Goal: Task Accomplishment & Management: Complete application form

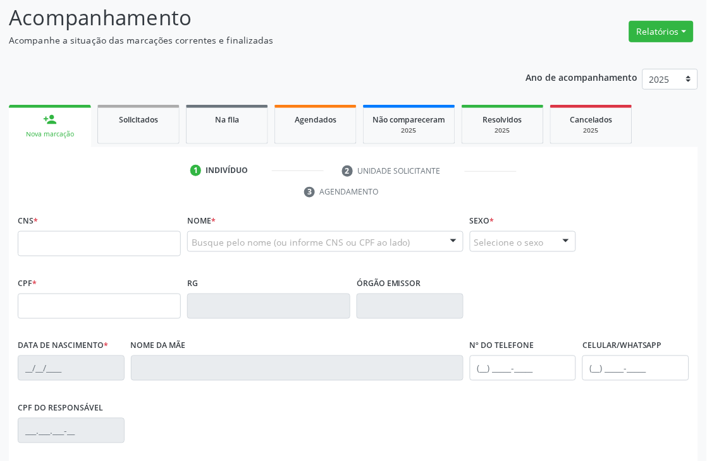
scroll to position [210, 0]
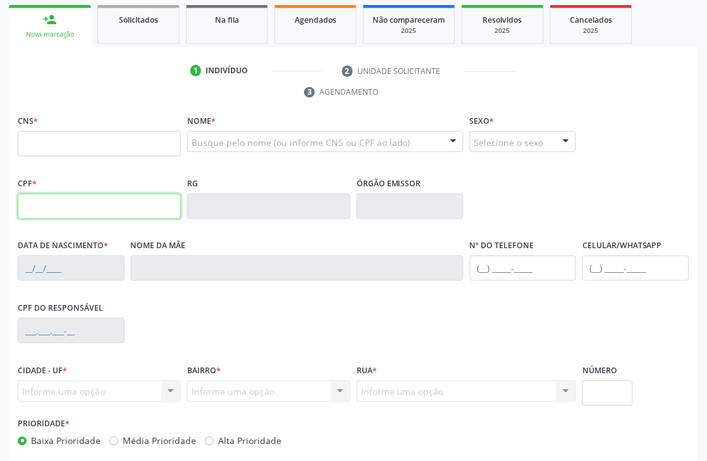
click at [79, 210] on input "text" at bounding box center [99, 206] width 163 height 25
type input "040.346.264-96"
type input "898 0034 2362 3227"
type input "28/02/1974"
type input "Francisca Maria de Lima Duarte"
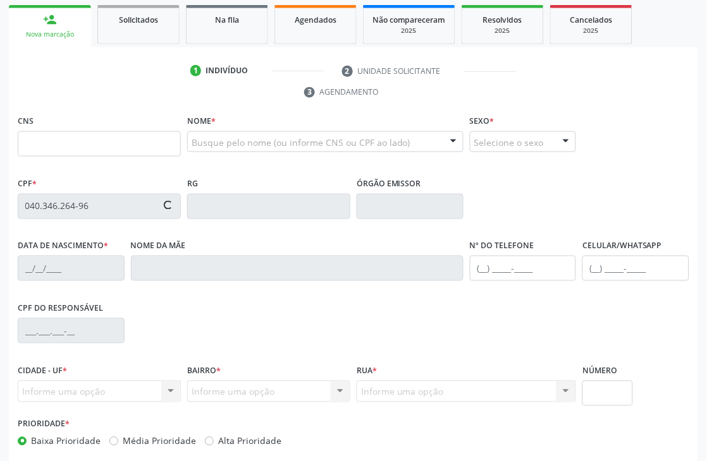
type input "[PHONE_NUMBER]"
type input "083.410.734-12"
type input "S/N"
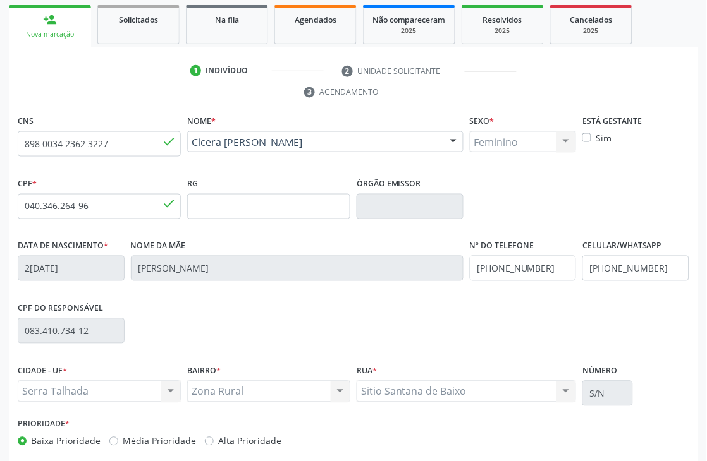
scroll to position [270, 0]
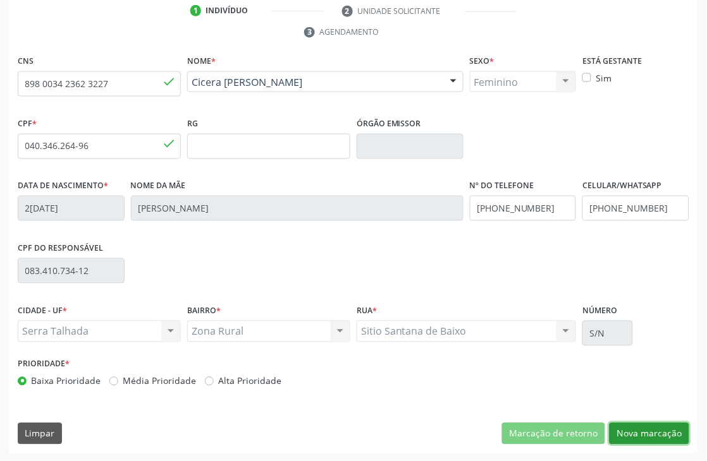
click at [652, 428] on button "Nova marcação" at bounding box center [649, 433] width 80 height 21
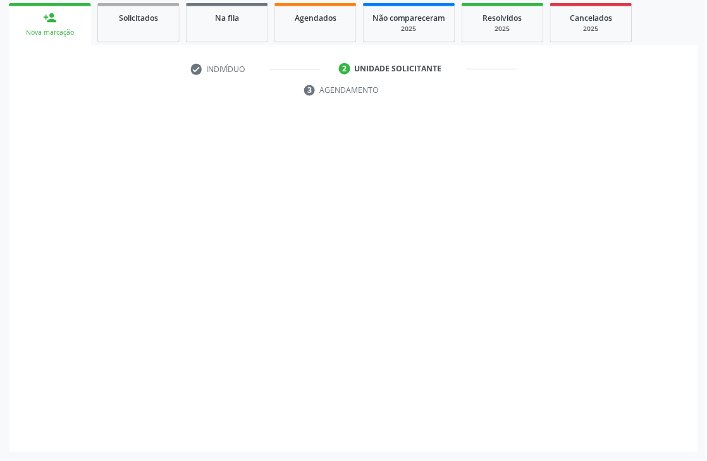
scroll to position [212, 0]
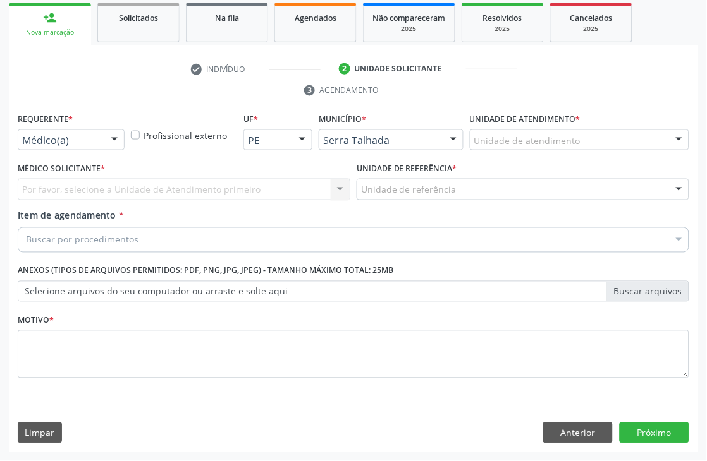
click at [76, 147] on div "Médico(a)" at bounding box center [71, 140] width 107 height 21
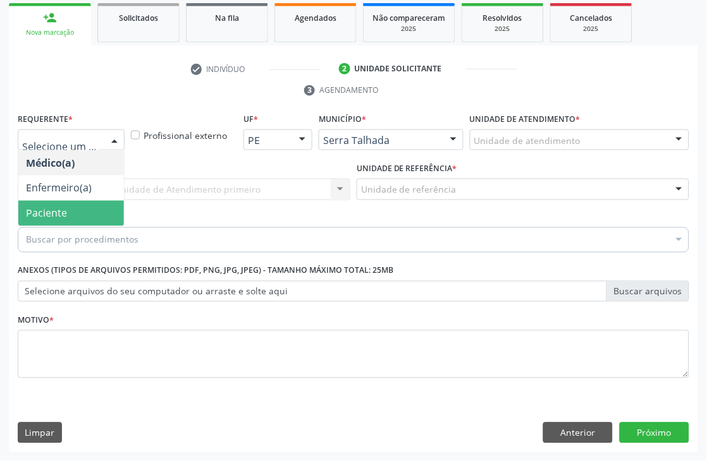
click at [55, 219] on span "Paciente" at bounding box center [71, 213] width 106 height 25
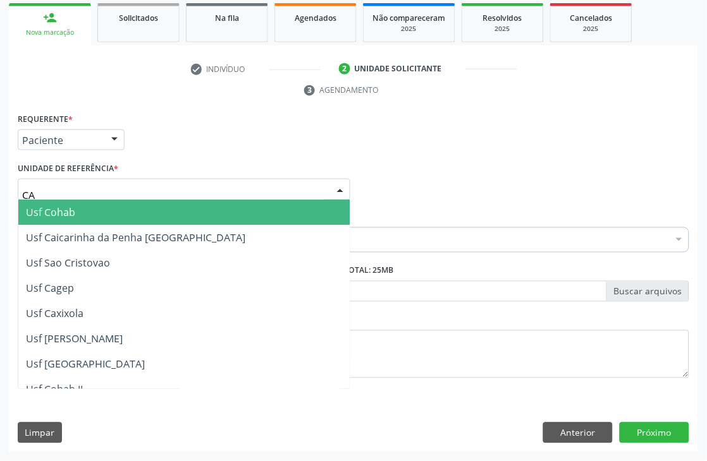
type input "CAI"
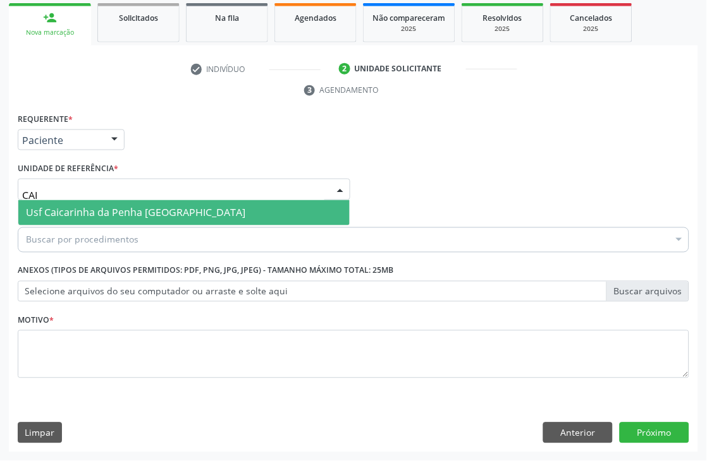
click at [51, 210] on span "Usf Caicarinha da Penha [GEOGRAPHIC_DATA]" at bounding box center [135, 213] width 219 height 14
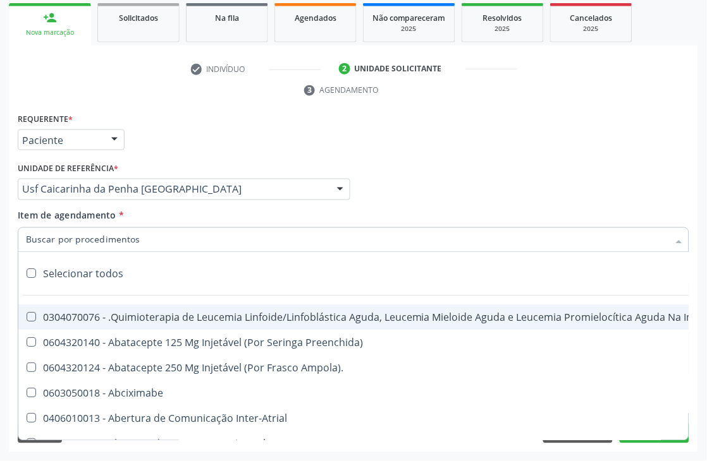
click at [66, 241] on input "Item de agendamento *" at bounding box center [347, 240] width 642 height 25
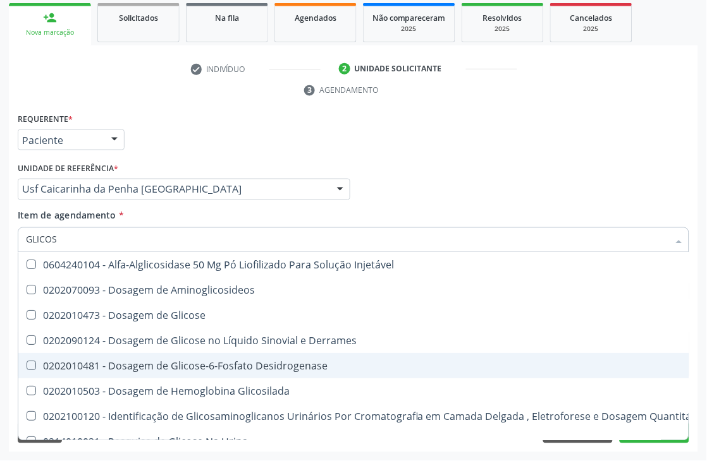
type input "GLICOSE"
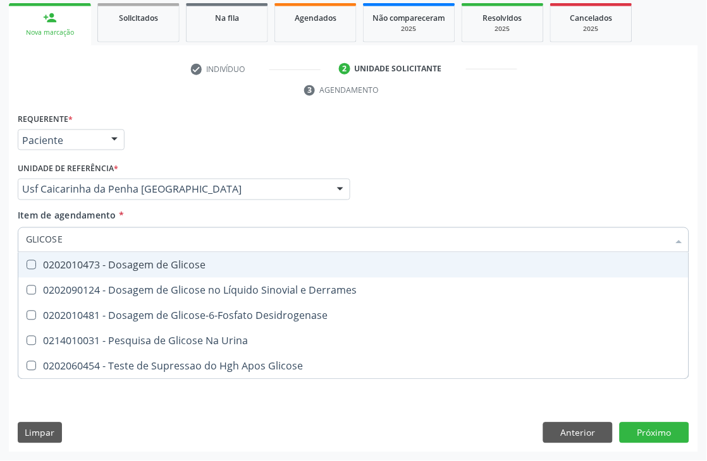
click at [142, 254] on span "0202010473 - Dosagem de Glicose" at bounding box center [353, 265] width 670 height 25
checkbox Glicose "true"
drag, startPoint x: 133, startPoint y: 248, endPoint x: 0, endPoint y: 228, distance: 134.9
click at [0, 231] on div "Acompanhamento Acompanhe a situação das marcações correntes e finalizadas Relat…" at bounding box center [353, 173] width 707 height 578
type input "HEMO"
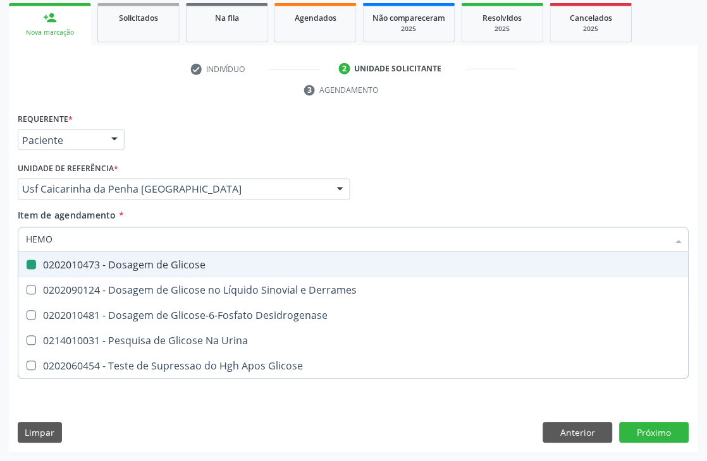
checkbox Glicose "false"
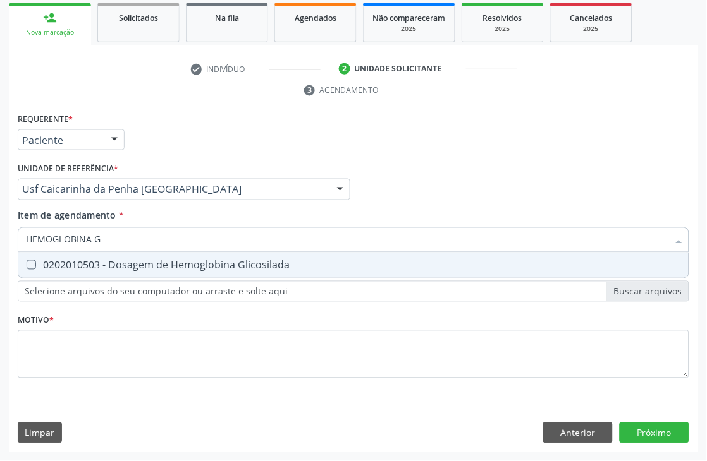
type input "HEMOGLOBINA G"
click at [118, 270] on span "0202010503 - Dosagem de Hemoglobina Glicosilada" at bounding box center [353, 265] width 670 height 25
checkbox Glicosilada "true"
drag, startPoint x: 139, startPoint y: 238, endPoint x: 0, endPoint y: 238, distance: 139.0
click at [0, 238] on div "Acompanhamento Acompanhe a situação das marcações correntes e finalizadas Relat…" at bounding box center [353, 173] width 707 height 578
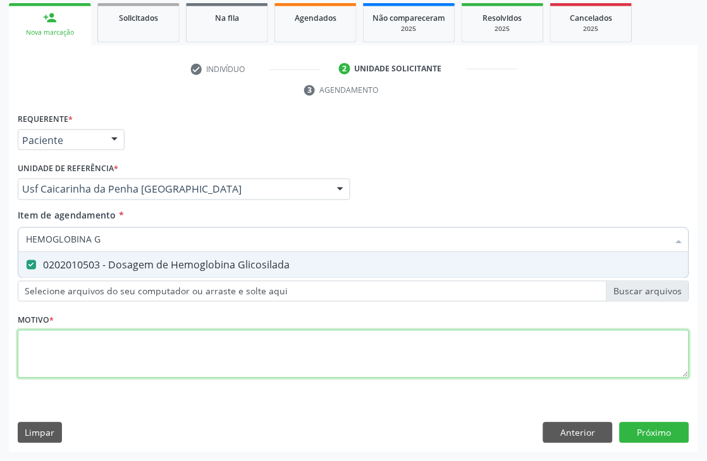
click at [62, 354] on div "Requerente * Paciente Médico(a) Enfermeiro(a) Paciente Nenhum resultado encontr…" at bounding box center [353, 253] width 671 height 286
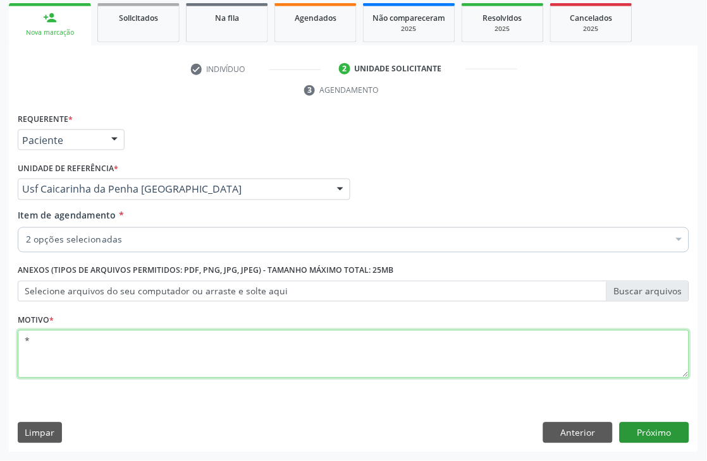
type textarea "*"
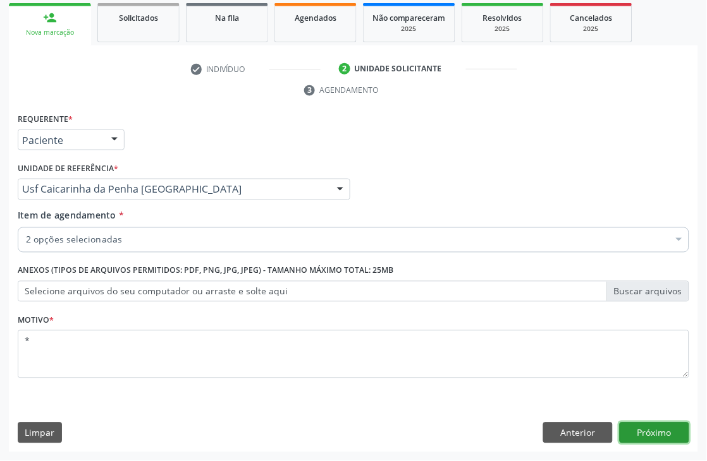
click at [658, 429] on button "Próximo" at bounding box center [654, 433] width 70 height 21
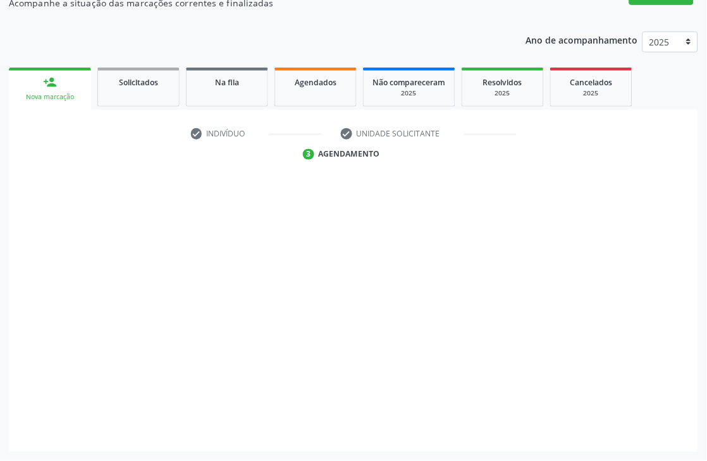
scroll to position [148, 0]
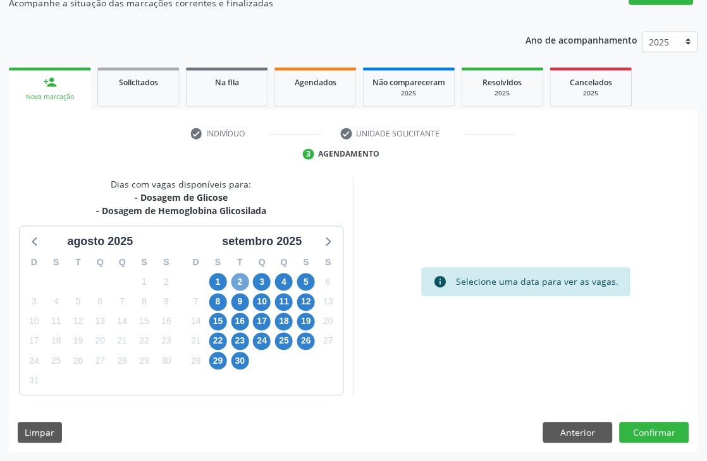
click at [237, 280] on span "2" at bounding box center [240, 283] width 18 height 18
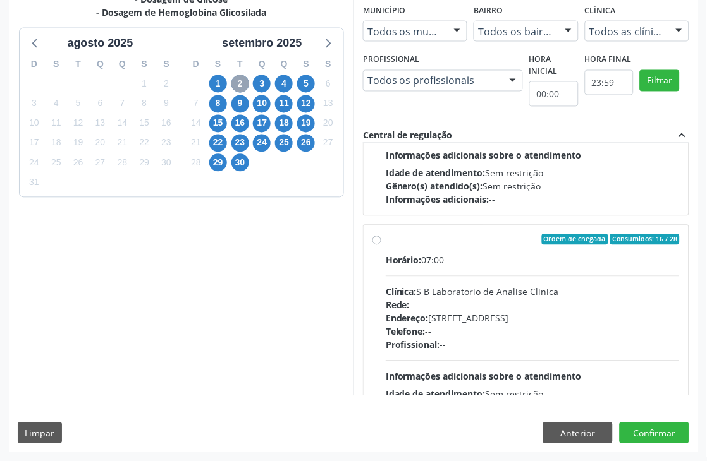
scroll to position [596, 0]
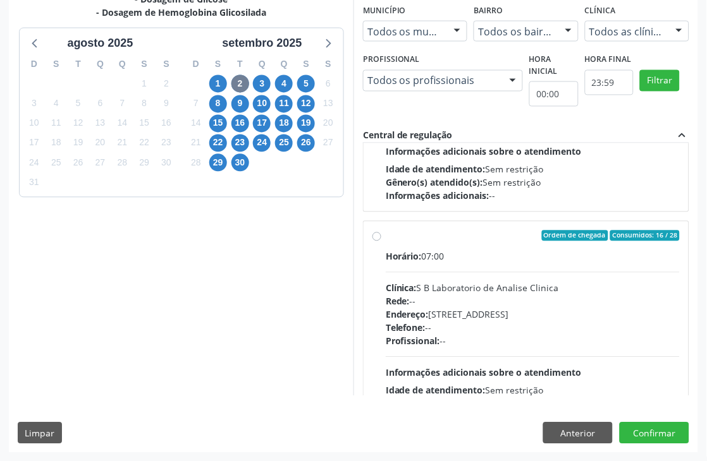
click at [456, 273] on div "Horário: 07:00 Clínica: S B Laboratorio de Analise Clinica Rede: -- Endereço: C…" at bounding box center [533, 337] width 294 height 174
click at [381, 242] on input "Ordem de chegada Consumidos: 16 / 28 Horário: 07:00 Clínica: S B Laboratorio de…" at bounding box center [376, 236] width 9 height 11
radio input "true"
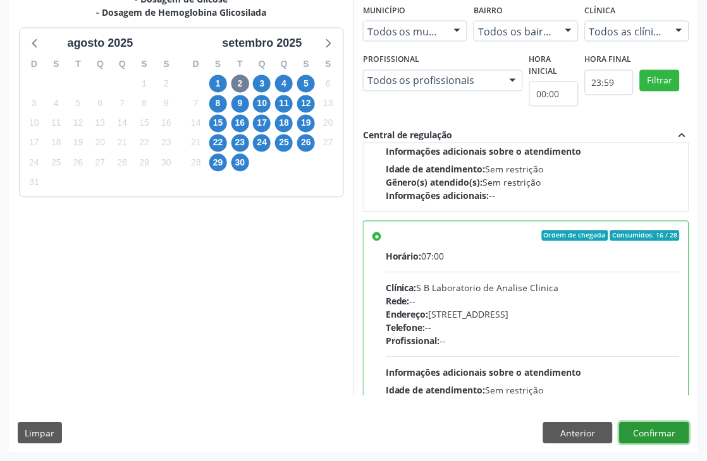
click at [648, 429] on button "Confirmar" at bounding box center [654, 433] width 70 height 21
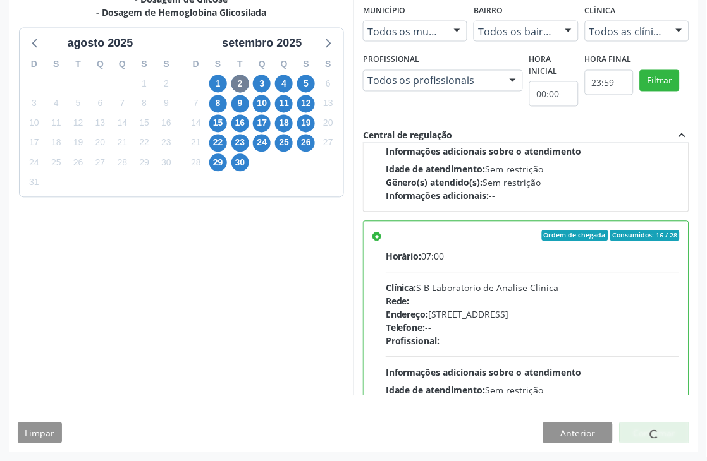
scroll to position [0, 0]
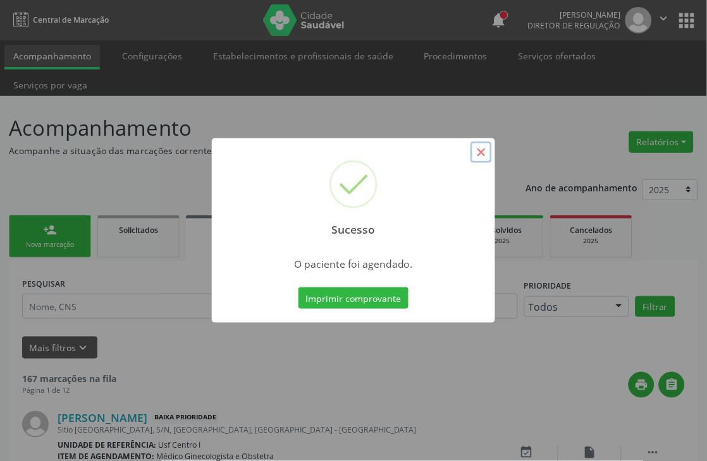
click at [483, 153] on button "×" at bounding box center [480, 152] width 21 height 21
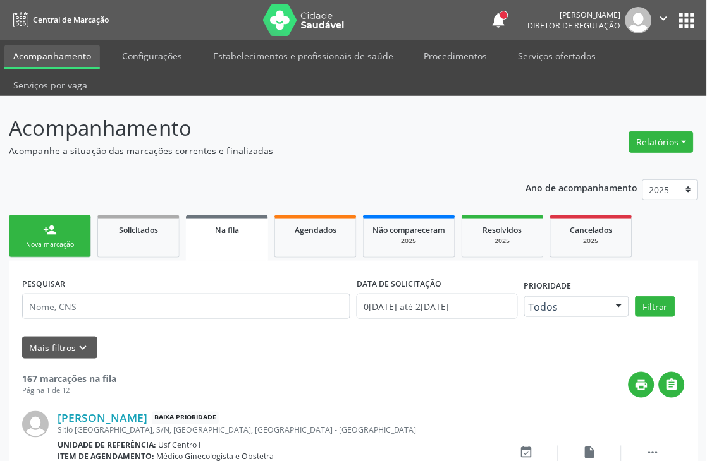
click at [49, 230] on div "person_add" at bounding box center [50, 230] width 14 height 14
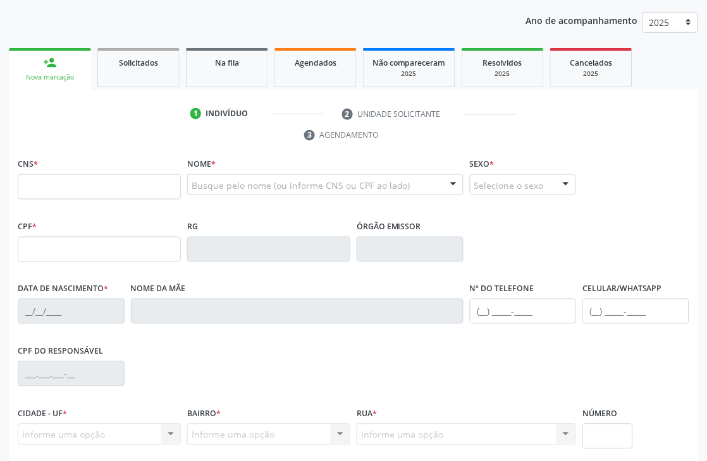
scroll to position [210, 0]
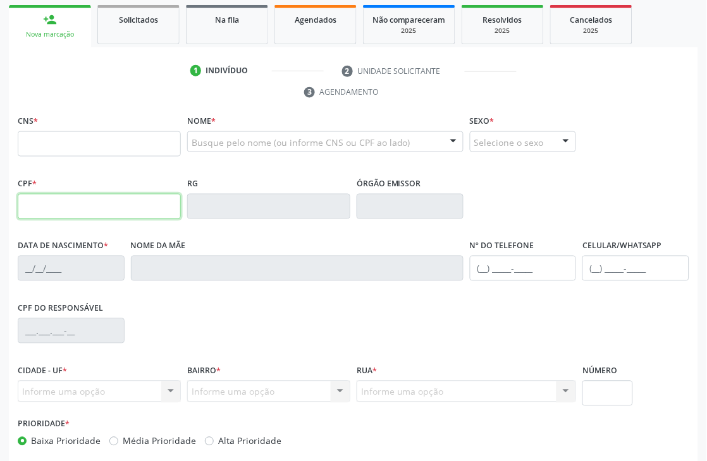
click at [66, 204] on input "text" at bounding box center [99, 206] width 163 height 25
type input "847.280.354-68"
type input "165 6718 6152 0005"
type input "24/01/1971"
type input "Rosa Maria Alves"
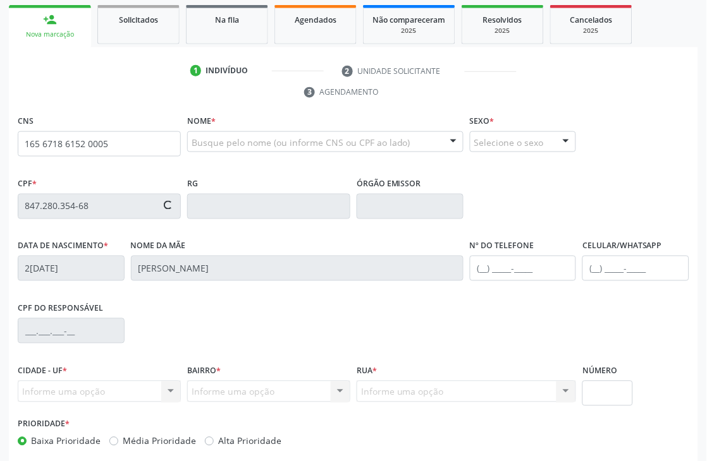
type input "(87) 98135-2562"
type input "70"
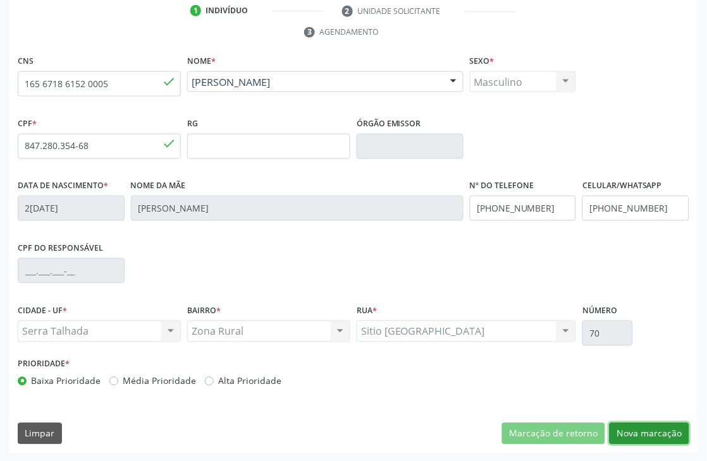
click at [656, 429] on button "Nova marcação" at bounding box center [649, 433] width 80 height 21
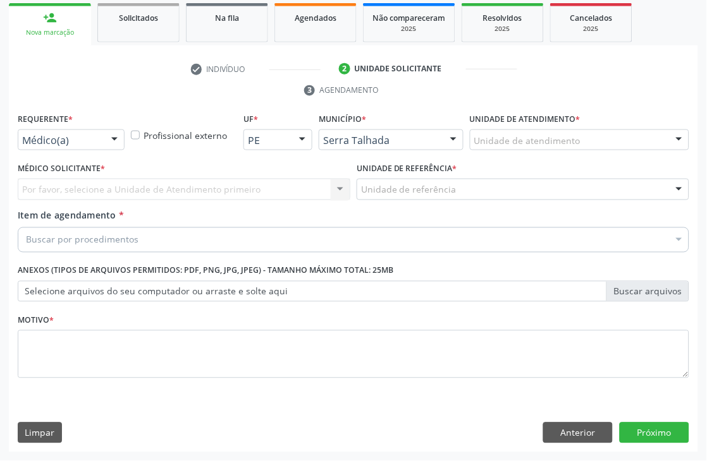
scroll to position [212, 0]
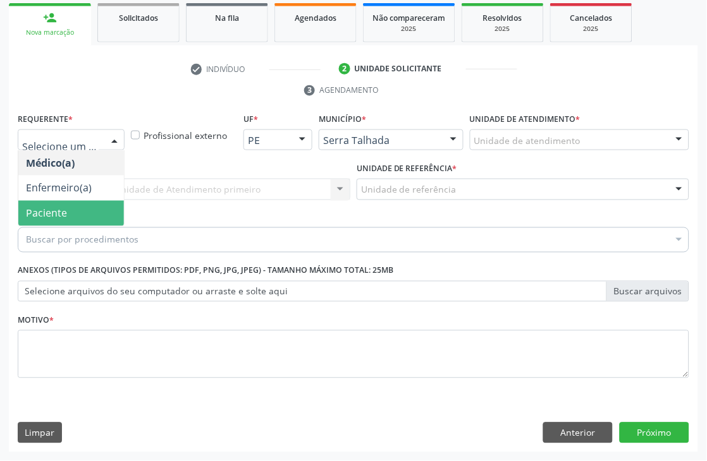
click at [104, 209] on span "Paciente" at bounding box center [71, 213] width 106 height 25
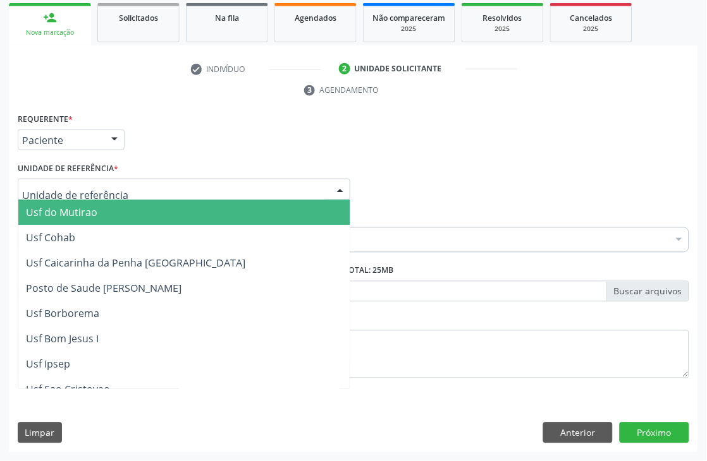
click at [117, 186] on div at bounding box center [184, 189] width 332 height 21
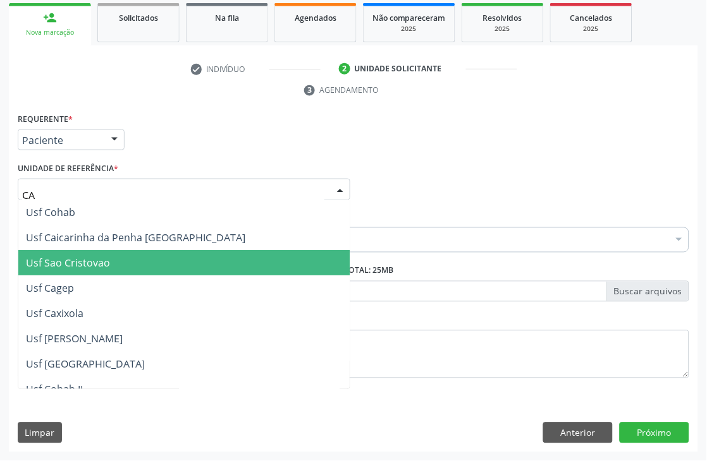
type input "CAI"
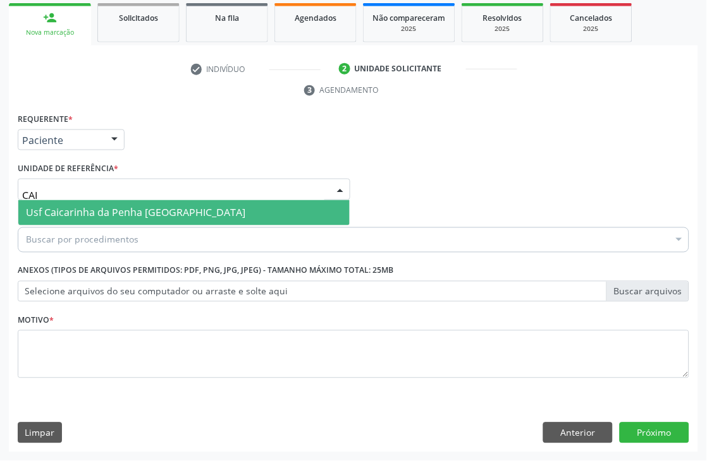
click at [91, 207] on span "Usf Caicarinha da Penha [GEOGRAPHIC_DATA]" at bounding box center [135, 213] width 219 height 14
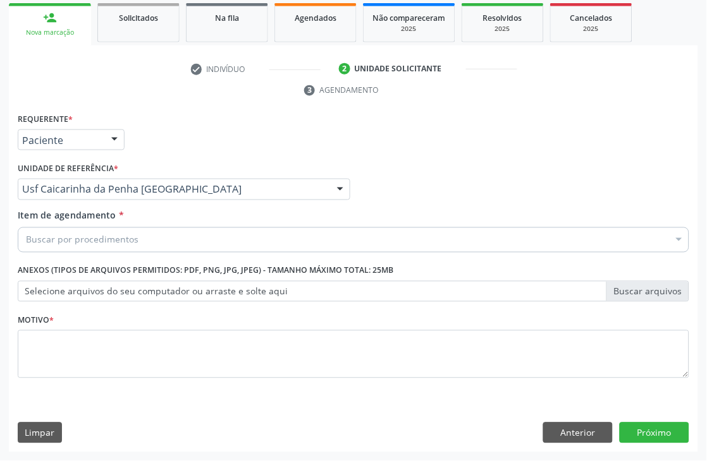
click at [91, 229] on div "Buscar por procedimentos" at bounding box center [353, 240] width 671 height 25
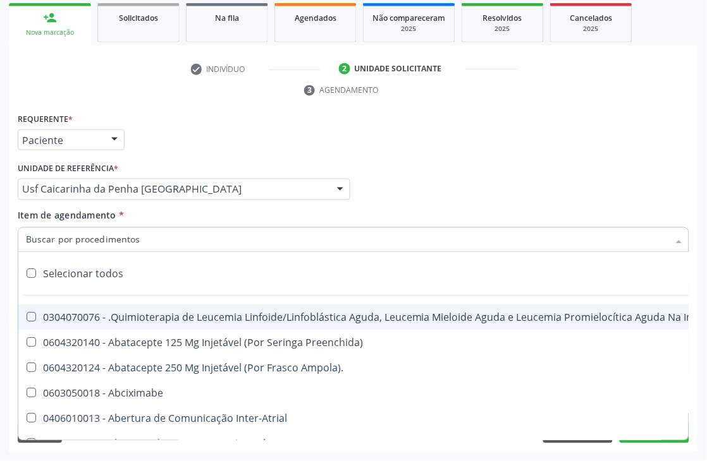
click at [89, 239] on input "Item de agendamento *" at bounding box center [347, 240] width 642 height 25
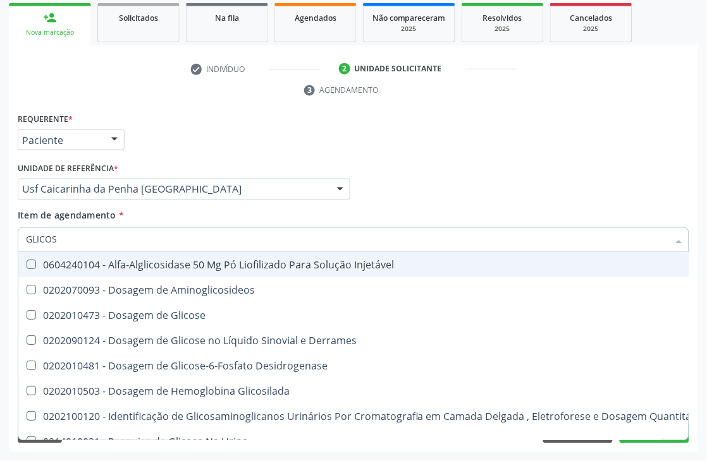
type input "GLICOSE"
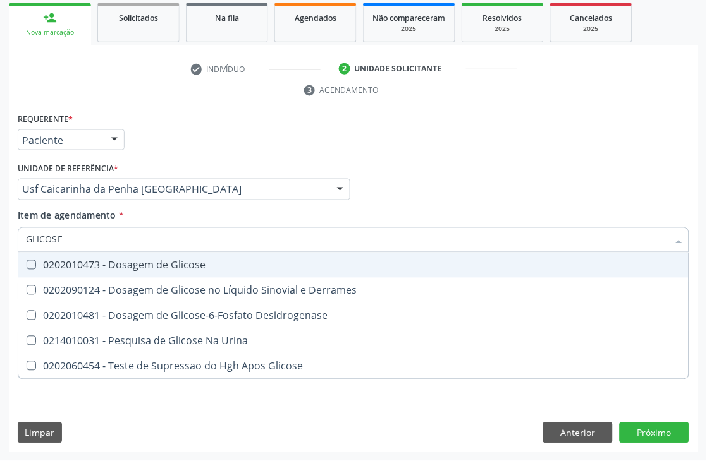
click at [70, 264] on div "0202010473 - Dosagem de Glicose" at bounding box center [353, 265] width 655 height 10
checkbox Glicose "true"
drag, startPoint x: 76, startPoint y: 238, endPoint x: 0, endPoint y: 236, distance: 76.5
click at [0, 238] on div "Acompanhamento Acompanhe a situação das marcações correntes e finalizadas Relat…" at bounding box center [353, 173] width 707 height 578
type input "HEM"
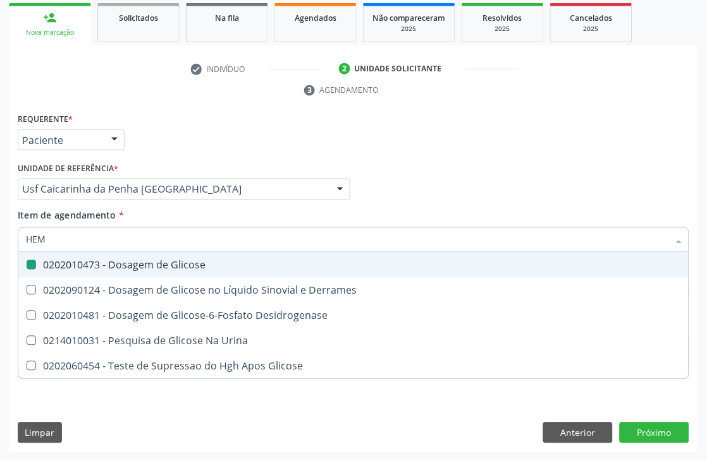
checkbox Glicose "false"
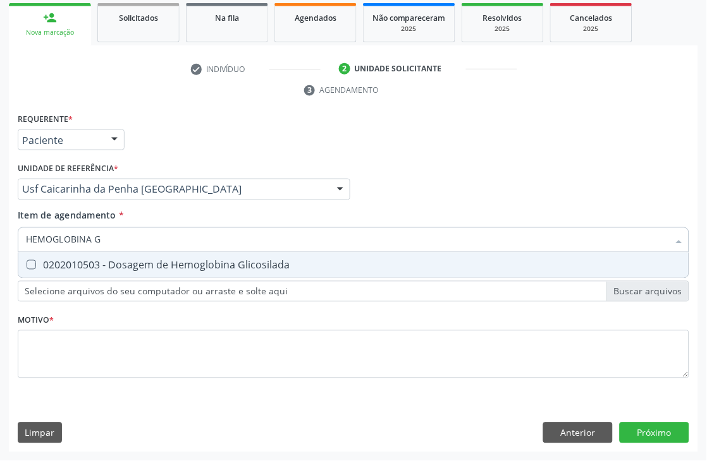
type input "HEMOGLOBINA G"
click at [27, 267] on Glicosilada at bounding box center [31, 264] width 9 height 9
click at [27, 267] on Glicosilada "checkbox" at bounding box center [22, 265] width 8 height 8
checkbox Glicosilada "true"
click at [0, 234] on div "Acompanhamento Acompanhe a situação das marcações correntes e finalizadas Relat…" at bounding box center [353, 173] width 707 height 578
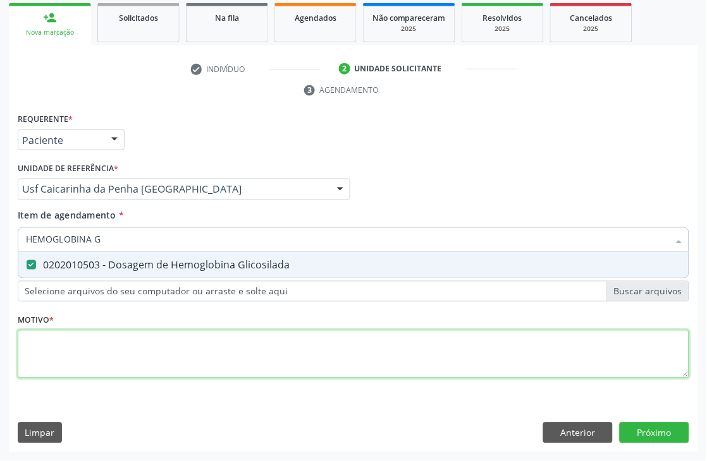
click at [52, 356] on div "Requerente * Paciente Médico(a) Enfermeiro(a) Paciente Nenhum resultado encontr…" at bounding box center [353, 253] width 671 height 286
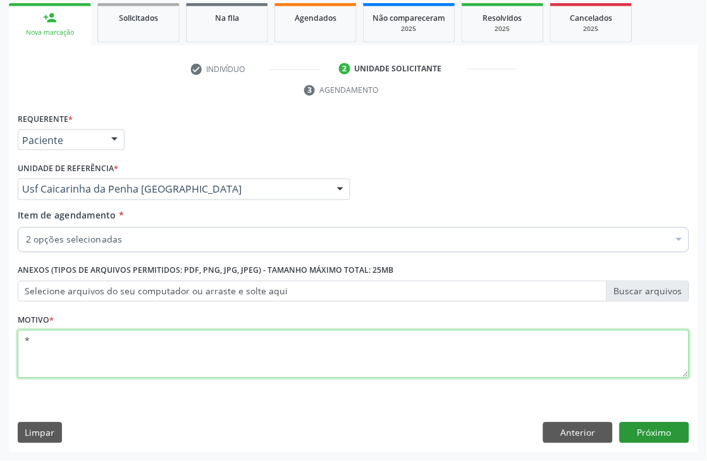
type textarea "*"
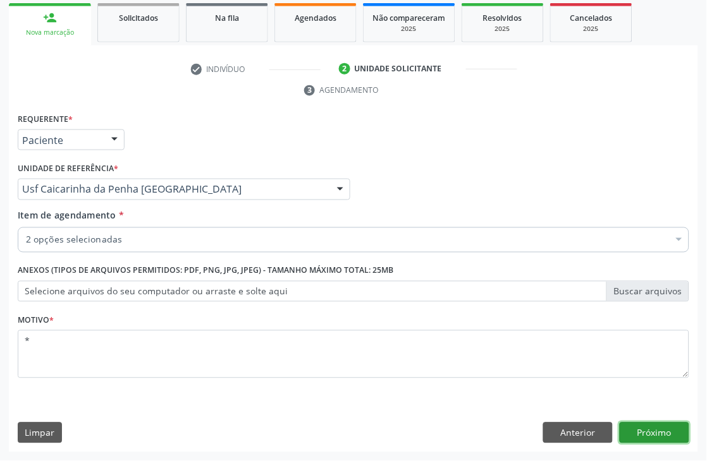
click at [636, 429] on button "Próximo" at bounding box center [654, 433] width 70 height 21
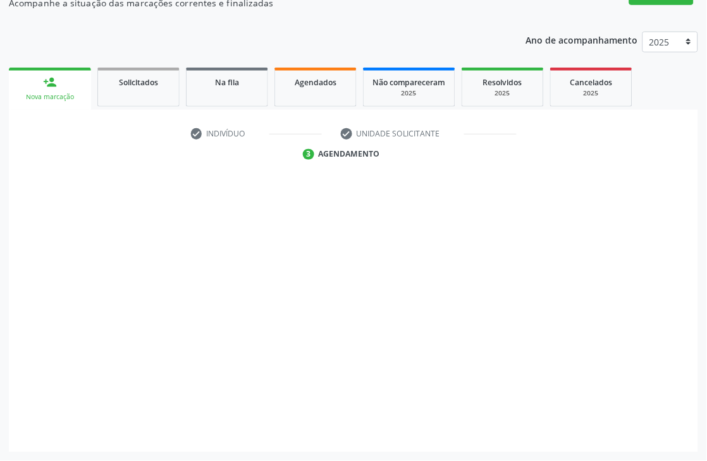
scroll to position [148, 0]
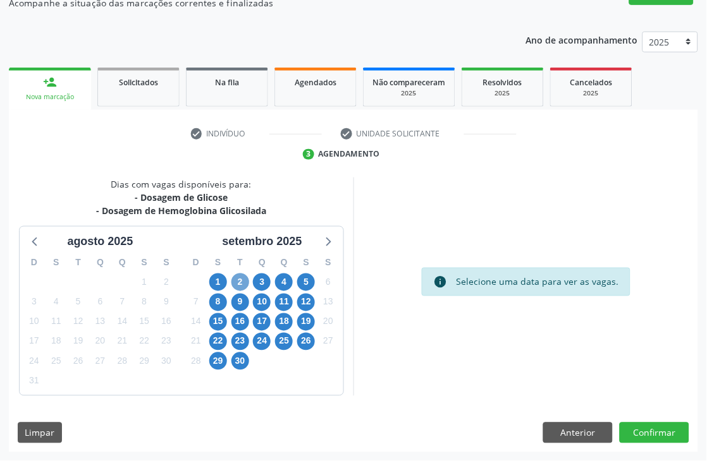
click at [239, 282] on span "2" at bounding box center [240, 283] width 18 height 18
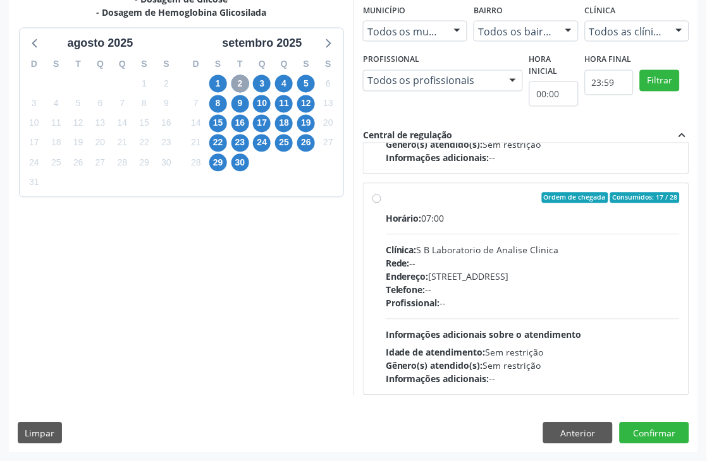
scroll to position [642, 0]
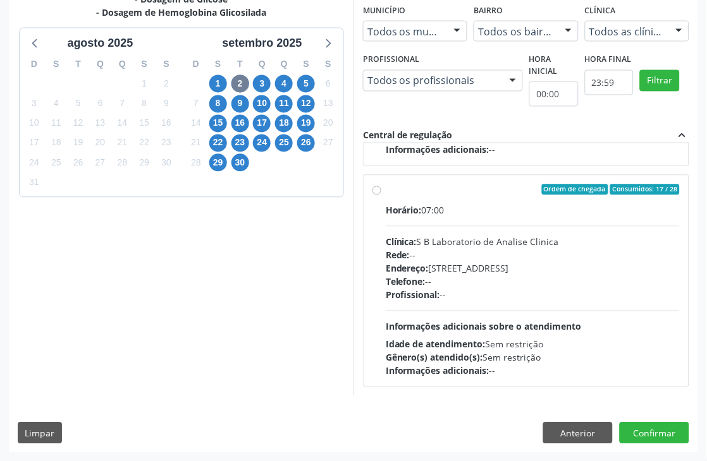
click at [449, 195] on label "Ordem de chegada Consumidos: 17 / 28 Horário: 07:00 Clínica: S B Laboratorio de…" at bounding box center [533, 282] width 294 height 194
click at [381, 195] on input "Ordem de chegada Consumidos: 17 / 28 Horário: 07:00 Clínica: S B Laboratorio de…" at bounding box center [376, 190] width 9 height 11
radio input "true"
click at [652, 428] on button "Confirmar" at bounding box center [654, 433] width 70 height 21
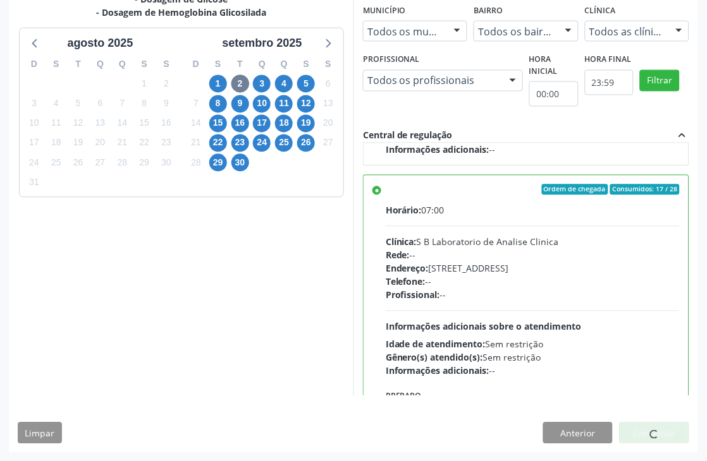
scroll to position [0, 0]
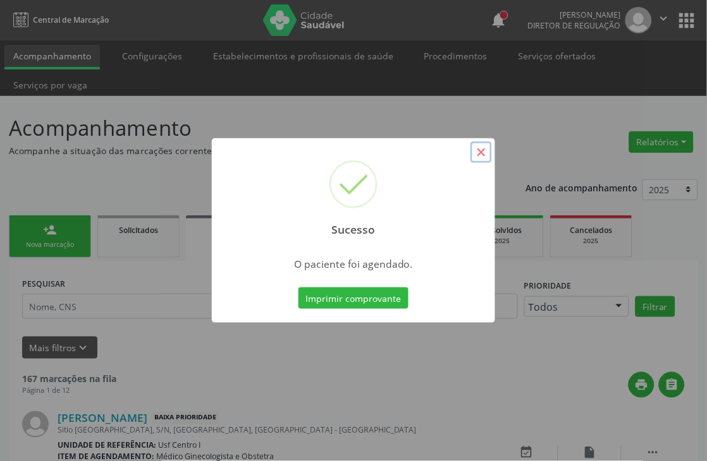
click at [477, 150] on button "×" at bounding box center [480, 152] width 21 height 21
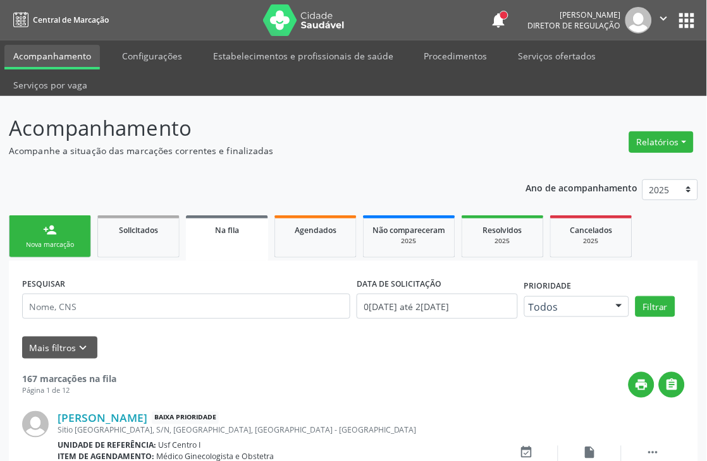
click at [39, 235] on link "person_add Nova marcação" at bounding box center [50, 237] width 82 height 42
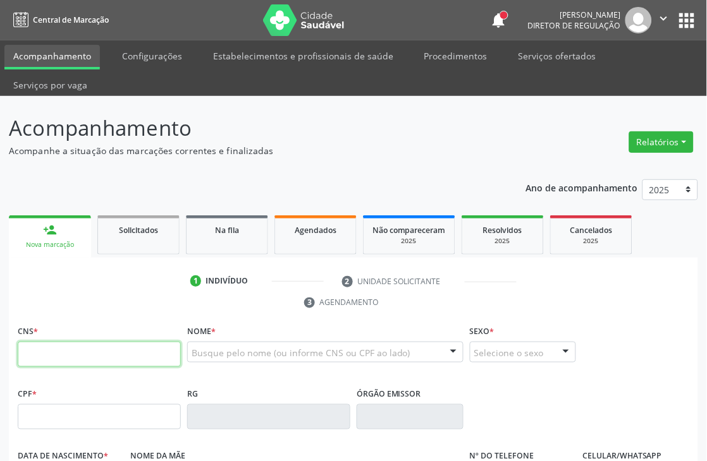
click at [68, 345] on input "text" at bounding box center [99, 354] width 163 height 25
type input "705 0078 3764 9554"
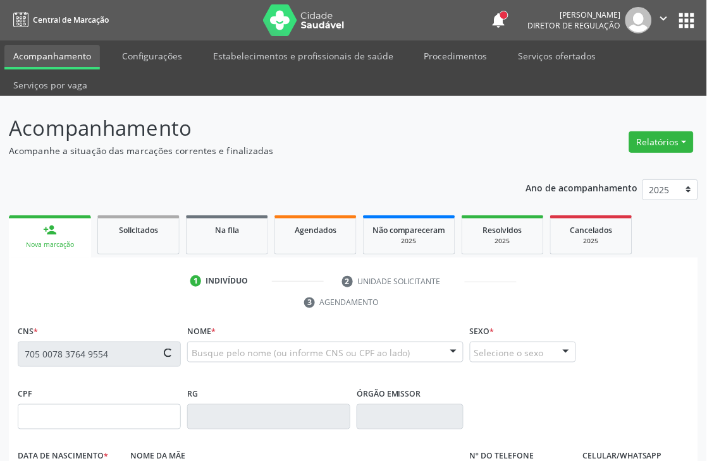
type input "080.601.824-04"
type input "01/03/1990"
type input "Maria Alaide da Silva"
type input "(87) 98100-6482"
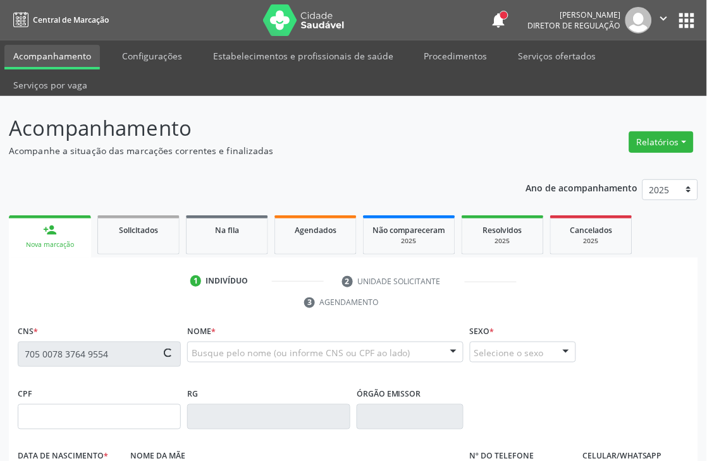
type input "113.169.724-37"
type input "411"
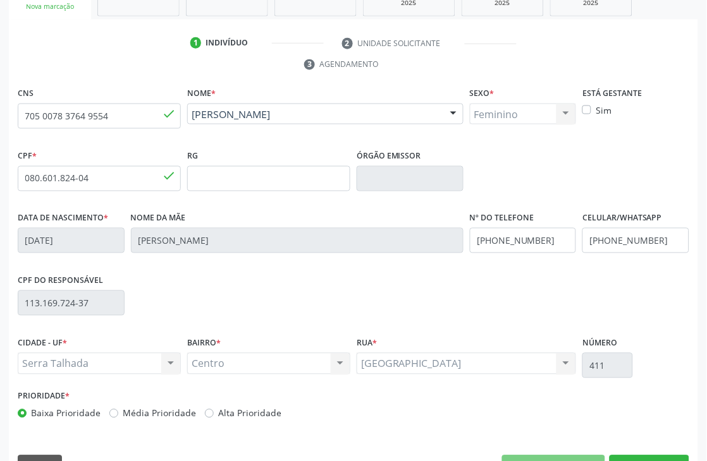
scroll to position [270, 0]
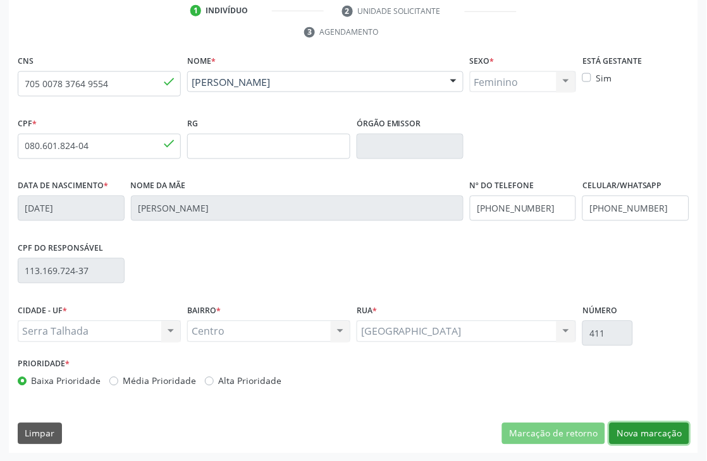
click at [652, 429] on button "Nova marcação" at bounding box center [649, 433] width 80 height 21
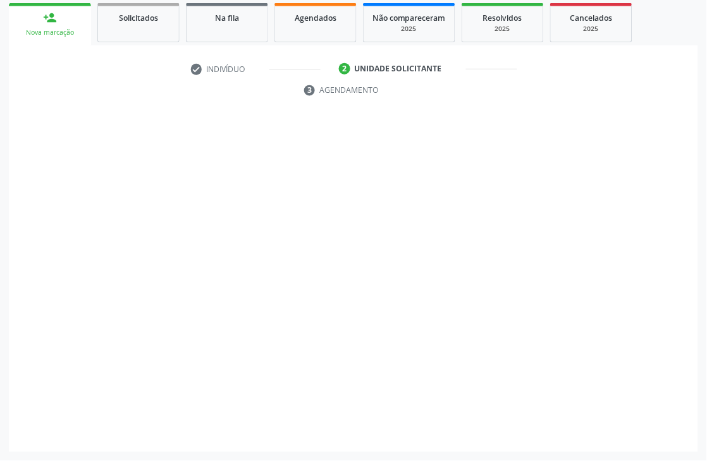
scroll to position [212, 0]
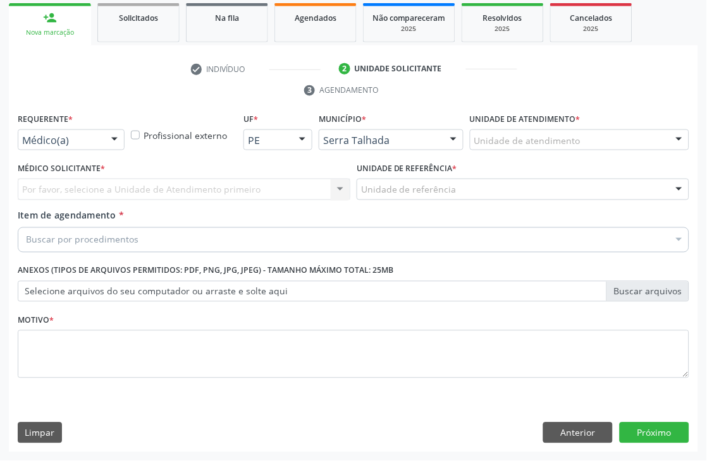
click at [59, 130] on div "Médico(a)" at bounding box center [71, 140] width 107 height 21
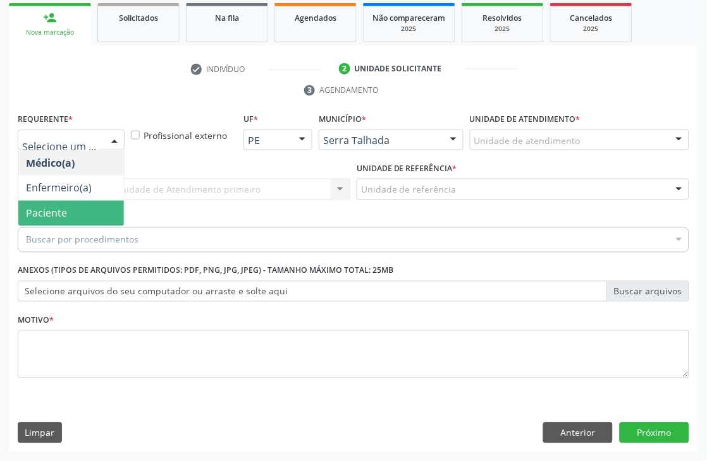
click at [58, 222] on span "Paciente" at bounding box center [71, 213] width 106 height 25
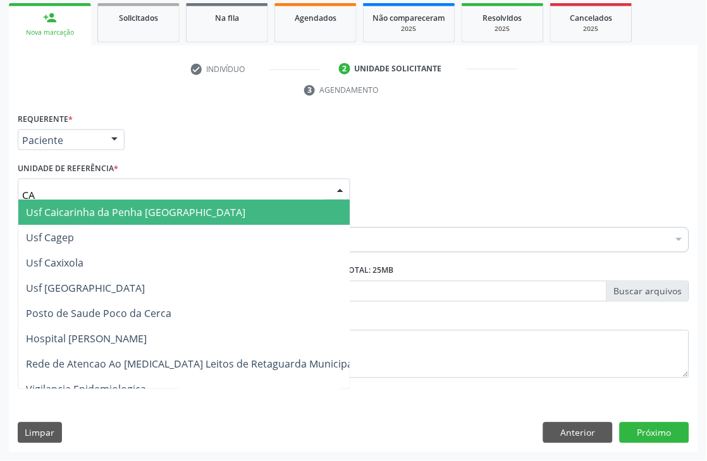
type input "CAI"
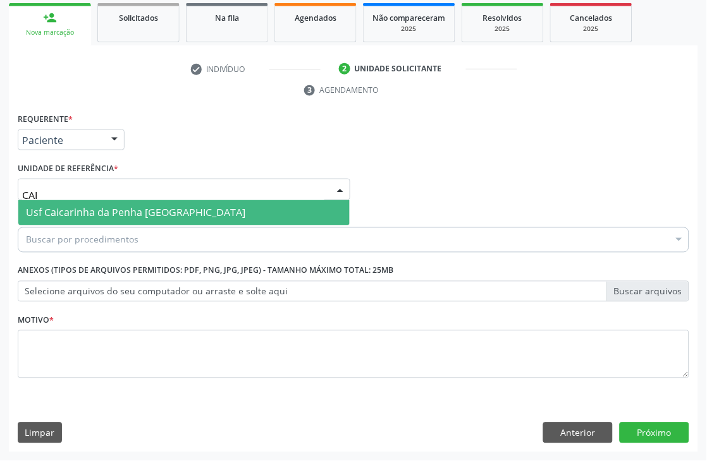
click at [60, 223] on span "Usf Caicarinha da Penha [GEOGRAPHIC_DATA]" at bounding box center [183, 212] width 331 height 25
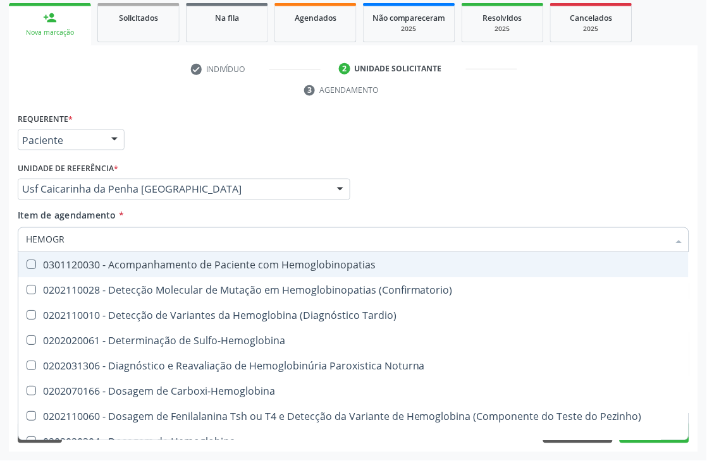
type input "HEMOGRA"
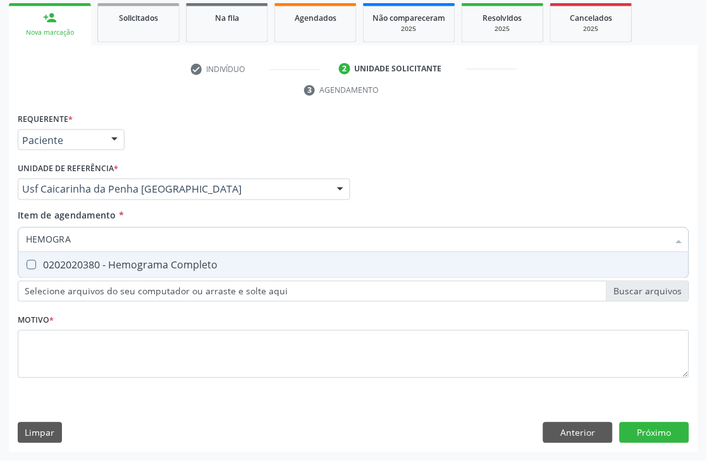
click at [66, 261] on div "0202020380 - Hemograma Completo" at bounding box center [353, 265] width 655 height 10
checkbox Completo "true"
drag, startPoint x: 85, startPoint y: 234, endPoint x: 0, endPoint y: 233, distance: 85.3
click at [0, 233] on div "Acompanhamento Acompanhe a situação das marcações correntes e finalizadas Relat…" at bounding box center [353, 173] width 707 height 578
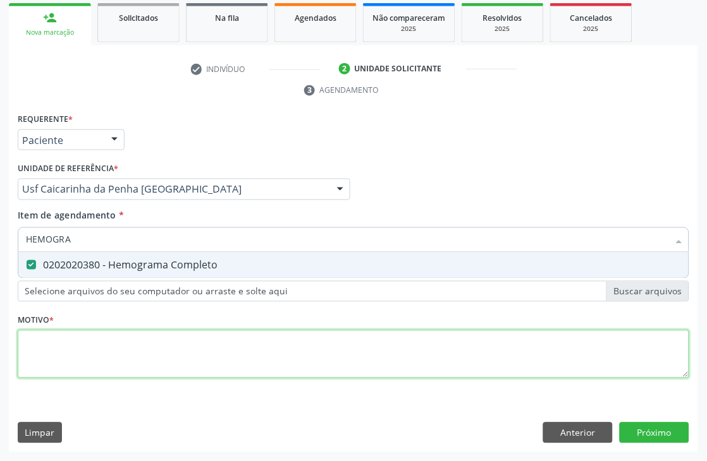
click at [417, 354] on div "Requerente * Paciente Médico(a) Enfermeiro(a) Paciente Nenhum resultado encontr…" at bounding box center [353, 253] width 671 height 286
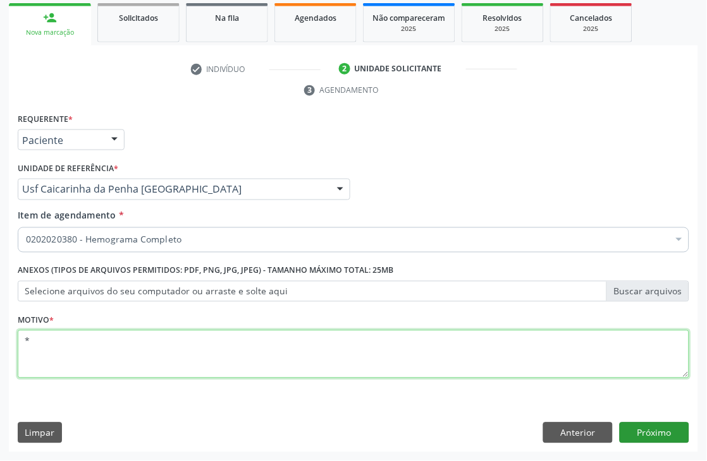
type textarea "*"
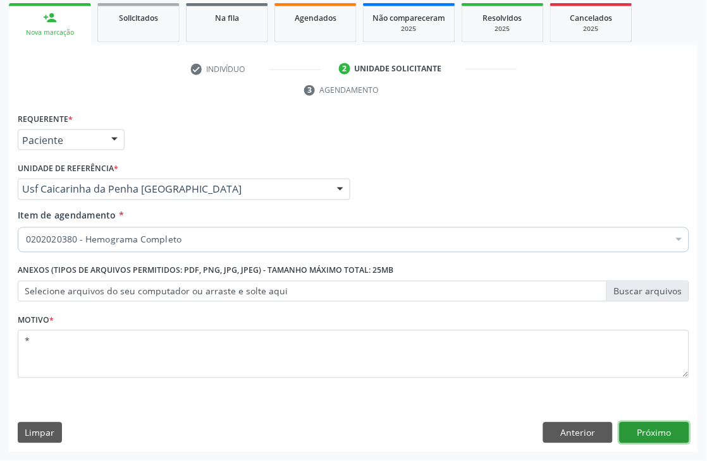
click at [681, 426] on button "Próximo" at bounding box center [654, 433] width 70 height 21
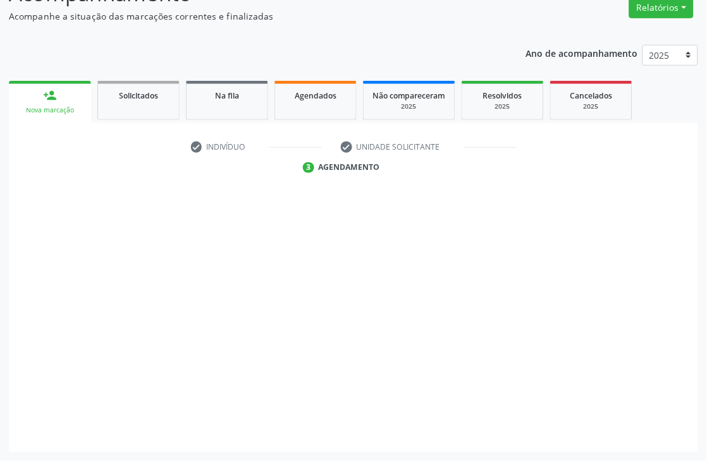
scroll to position [135, 0]
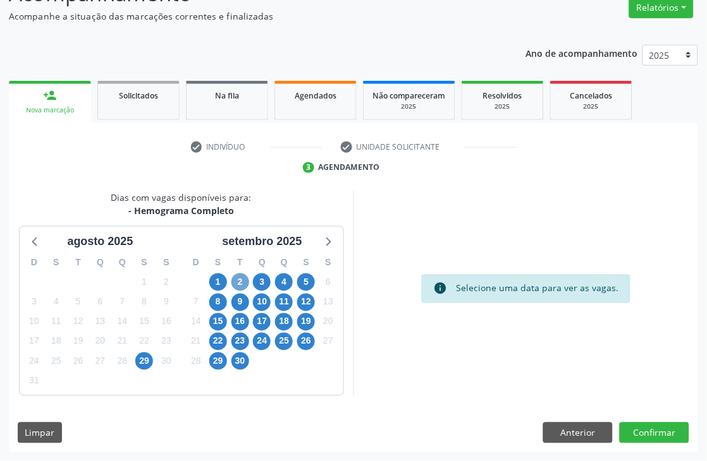
click at [248, 283] on span "2" at bounding box center [240, 283] width 18 height 18
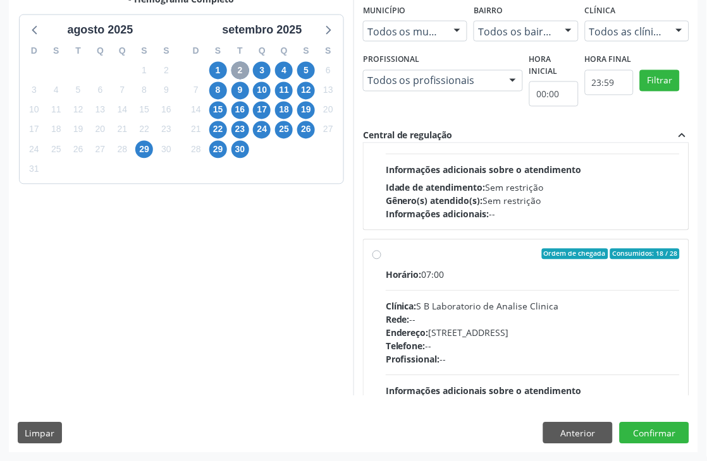
scroll to position [1086, 0]
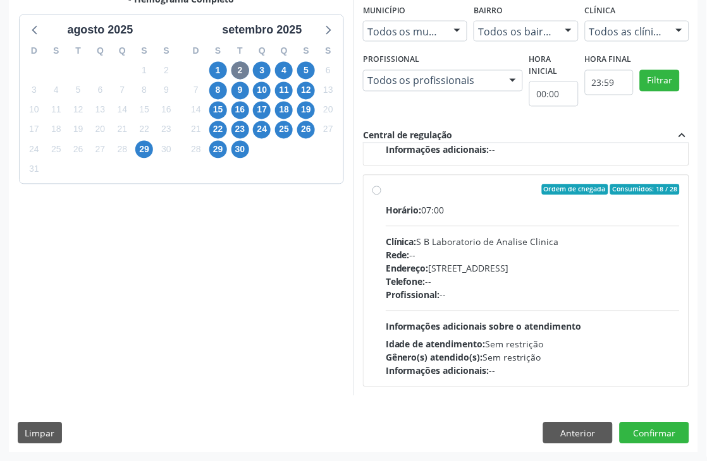
click at [437, 195] on label "Ordem de chegada Consumidos: 18 / 28 Horário: 07:00 Clínica: S B Laboratorio de…" at bounding box center [533, 282] width 294 height 194
click at [381, 195] on input "Ordem de chegada Consumidos: 18 / 28 Horário: 07:00 Clínica: S B Laboratorio de…" at bounding box center [376, 190] width 9 height 11
radio input "true"
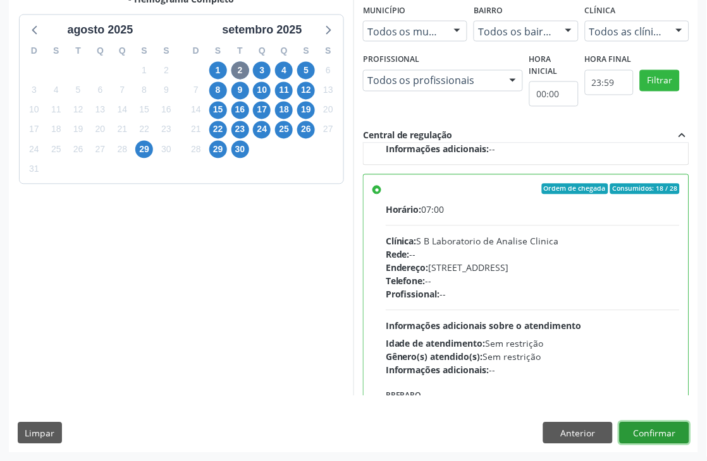
click at [666, 429] on button "Confirmar" at bounding box center [654, 433] width 70 height 21
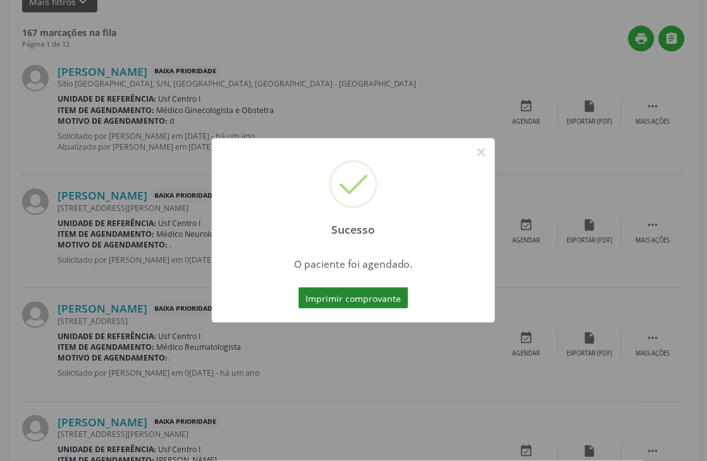
scroll to position [0, 0]
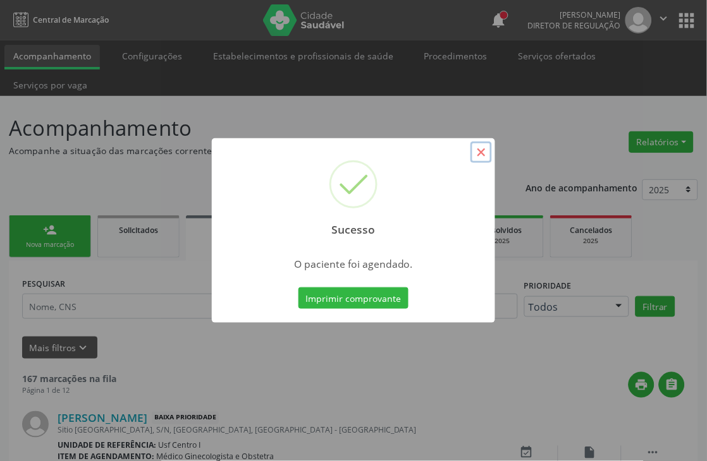
click at [478, 152] on button "×" at bounding box center [480, 152] width 21 height 21
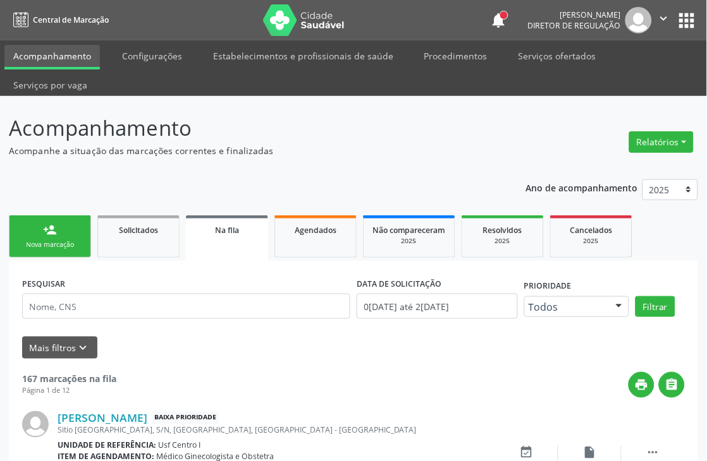
click at [32, 243] on div "Nova marcação" at bounding box center [49, 244] width 63 height 9
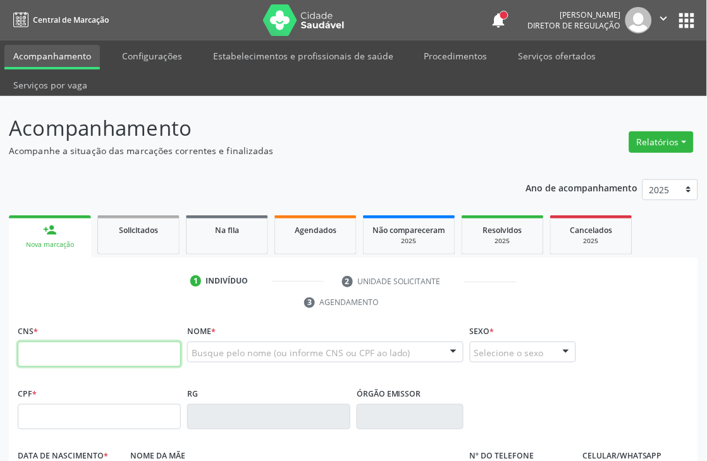
click at [78, 348] on input "text" at bounding box center [99, 354] width 163 height 25
type input "898 0034 3376 5423"
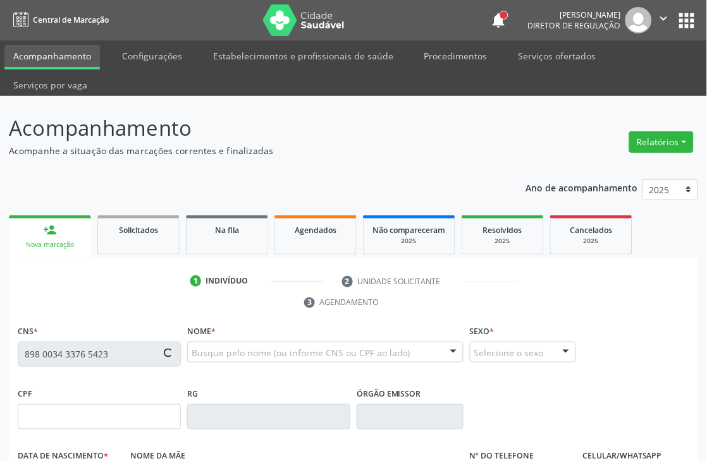
type input "719.778.994-04"
type input "25/06/1958"
type input "Maria Celi Bezerra Ferraz"
type input "(87) 99987-4726"
type input "1070"
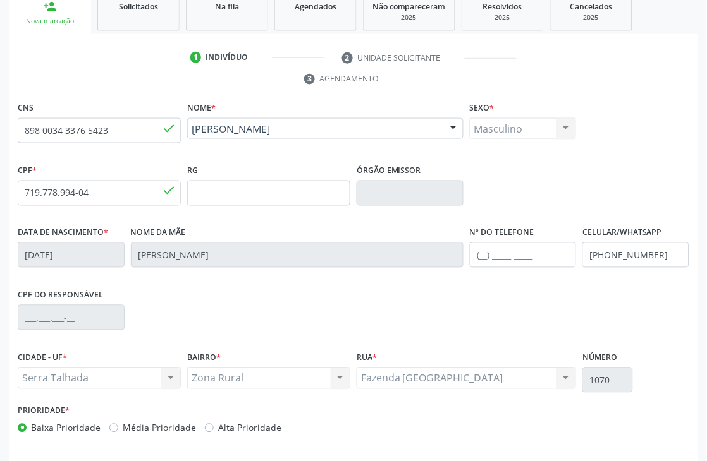
scroll to position [270, 0]
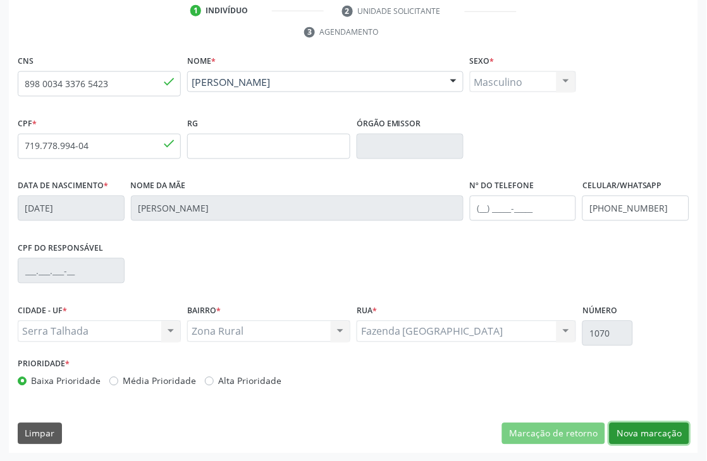
click at [643, 429] on button "Nova marcação" at bounding box center [649, 433] width 80 height 21
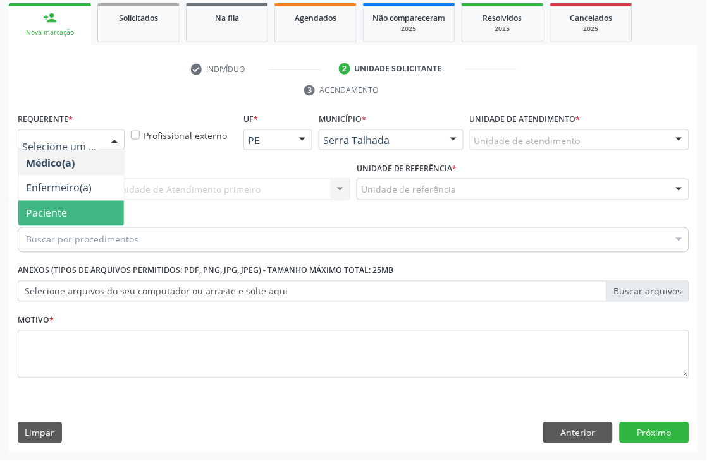
click at [49, 210] on span "Paciente" at bounding box center [46, 214] width 41 height 14
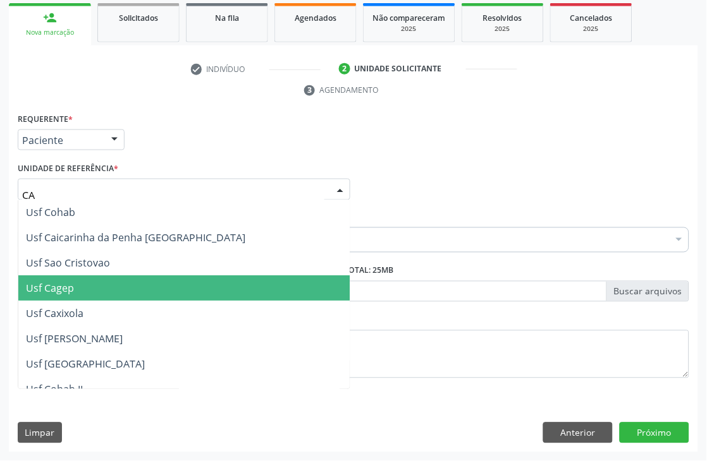
type input "CAI"
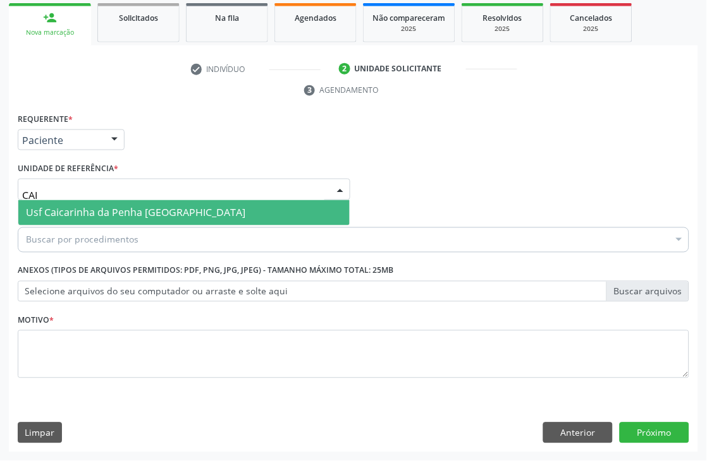
click at [127, 206] on span "Usf Caicarinha da Penha [GEOGRAPHIC_DATA]" at bounding box center [135, 213] width 219 height 14
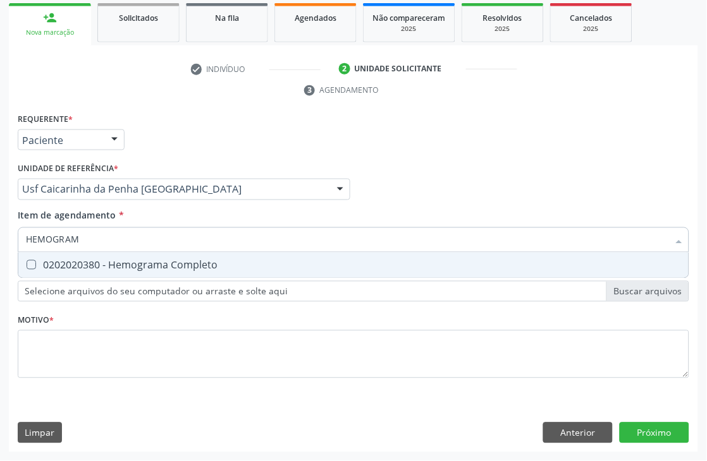
type input "HEMOGRAMA"
click at [115, 267] on div "0202020380 - Hemograma Completo" at bounding box center [353, 265] width 655 height 10
checkbox Completo "true"
drag, startPoint x: 116, startPoint y: 240, endPoint x: 0, endPoint y: 240, distance: 115.7
click at [0, 240] on div "Acompanhamento Acompanhe a situação das marcações correntes e finalizadas Relat…" at bounding box center [353, 173] width 707 height 578
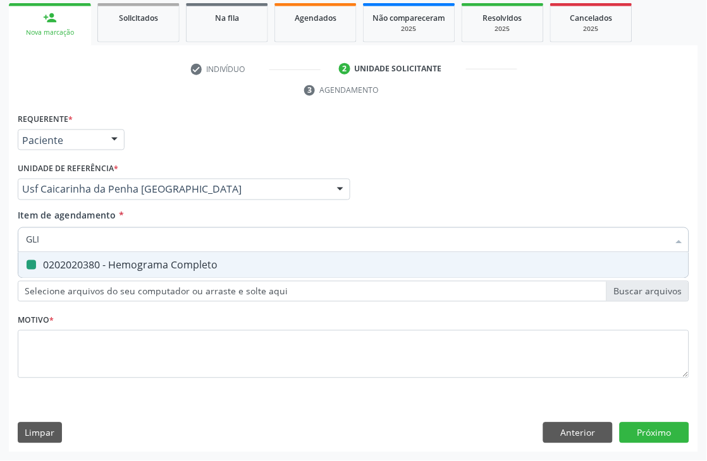
type input "GLIC"
checkbox Completo "false"
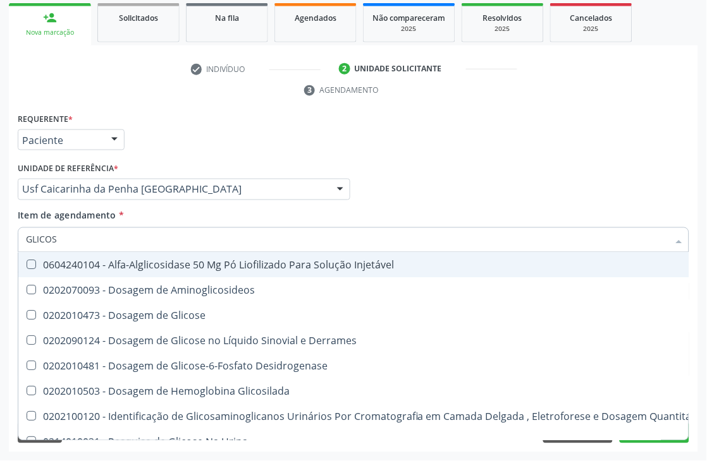
type input "GLICOSE"
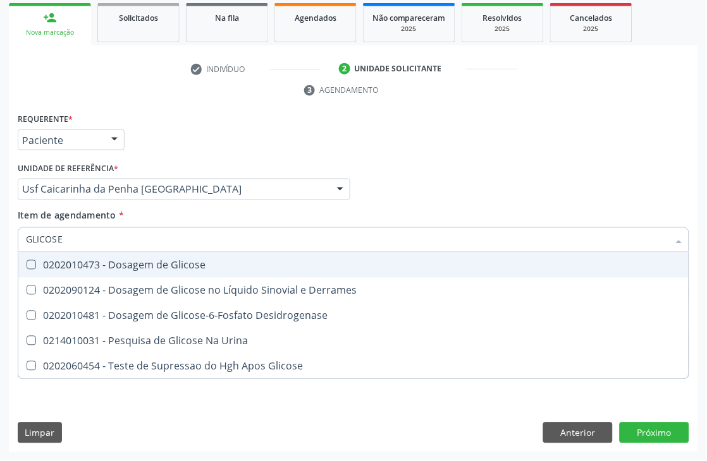
click at [58, 266] on div "0202010473 - Dosagem de Glicose" at bounding box center [353, 265] width 655 height 10
checkbox Glicose "true"
drag, startPoint x: 72, startPoint y: 245, endPoint x: 0, endPoint y: 228, distance: 74.0
click at [0, 229] on div "Acompanhamento Acompanhe a situação das marcações correntes e finalizadas Relat…" at bounding box center [353, 173] width 707 height 578
type input "UREIA"
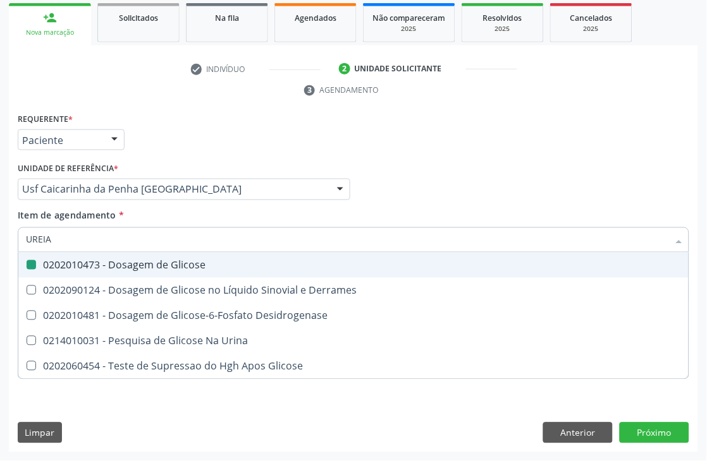
checkbox Glicose "false"
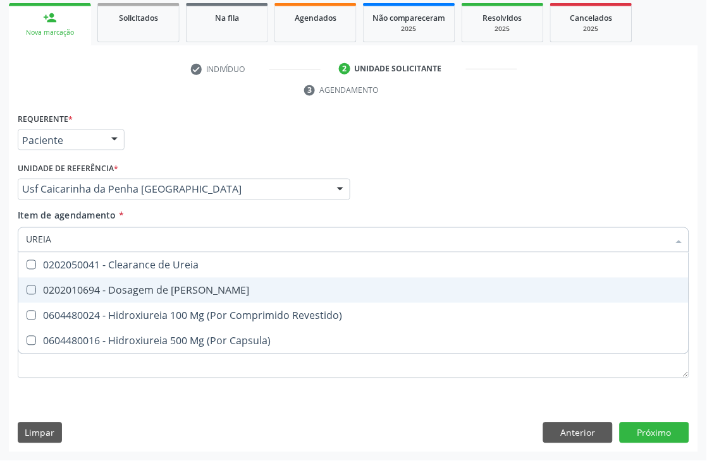
click at [27, 289] on Ureia at bounding box center [31, 290] width 9 height 9
click at [27, 289] on Ureia "checkbox" at bounding box center [22, 290] width 8 height 8
checkbox Ureia "true"
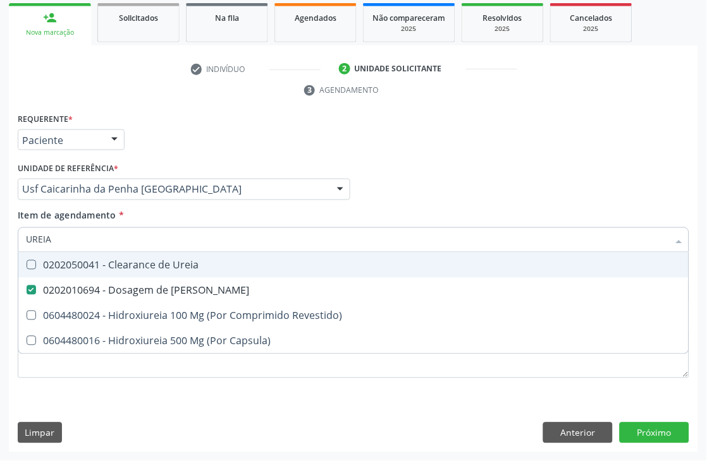
drag, startPoint x: 65, startPoint y: 245, endPoint x: 0, endPoint y: 244, distance: 65.1
click at [0, 245] on div "Acompanhamento Acompanhe a situação das marcações correntes e finalizadas Relat…" at bounding box center [353, 173] width 707 height 578
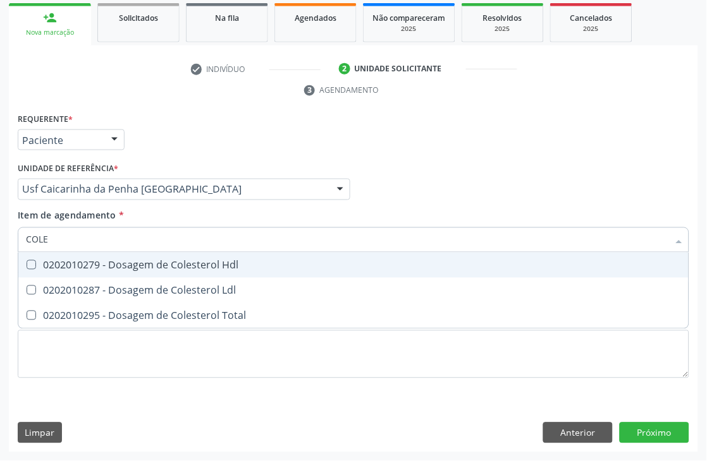
type input "COLES"
checkbox Ldl "false"
click at [58, 267] on div "0202010279 - Dosagem de Colesterol Hdl" at bounding box center [353, 265] width 655 height 10
checkbox Hdl "true"
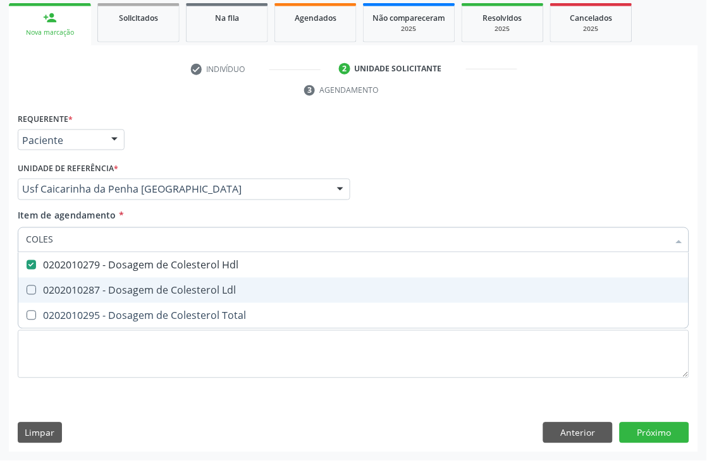
click at [58, 295] on span "0202010287 - Dosagem de Colesterol Ldl" at bounding box center [353, 290] width 670 height 25
checkbox Ldl "true"
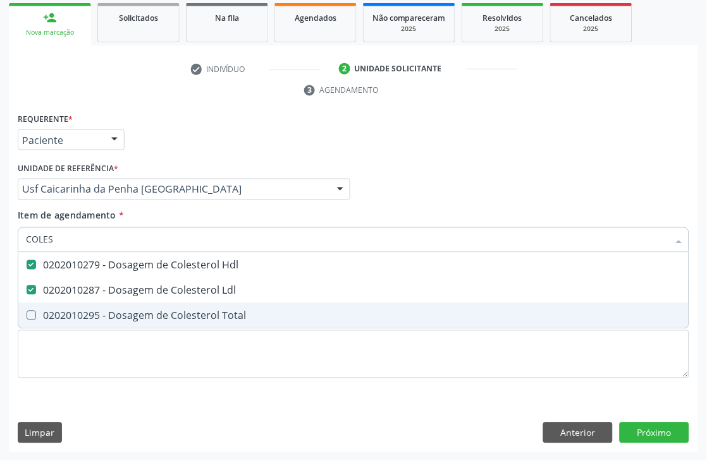
click at [55, 316] on div "0202010295 - Dosagem de Colesterol Total" at bounding box center [353, 316] width 655 height 10
checkbox Total "true"
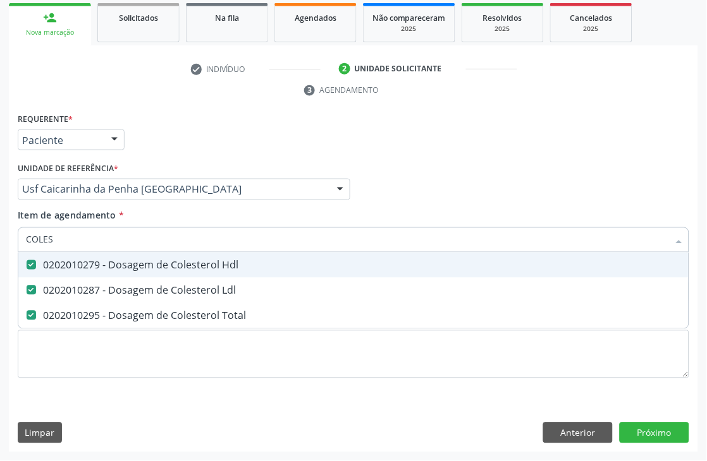
drag, startPoint x: 74, startPoint y: 241, endPoint x: 0, endPoint y: 240, distance: 74.0
click at [0, 240] on div "Acompanhamento Acompanhe a situação das marcações correntes e finalizadas Relat…" at bounding box center [353, 173] width 707 height 578
type input "CR"
checkbox Hdl "false"
checkbox Ldl "false"
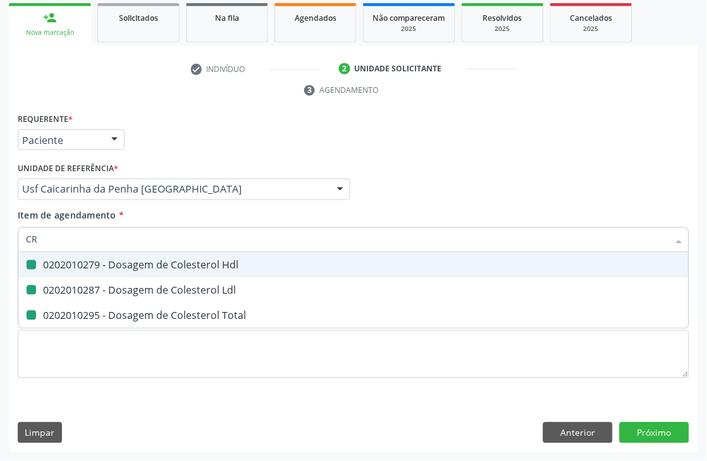
checkbox Total "false"
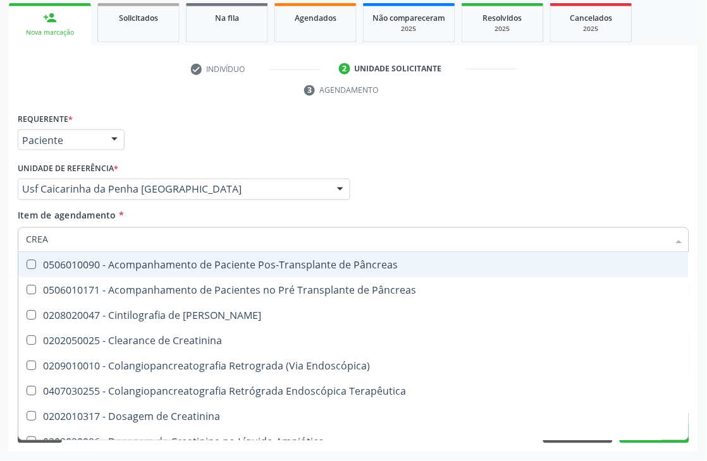
type input "CREAT"
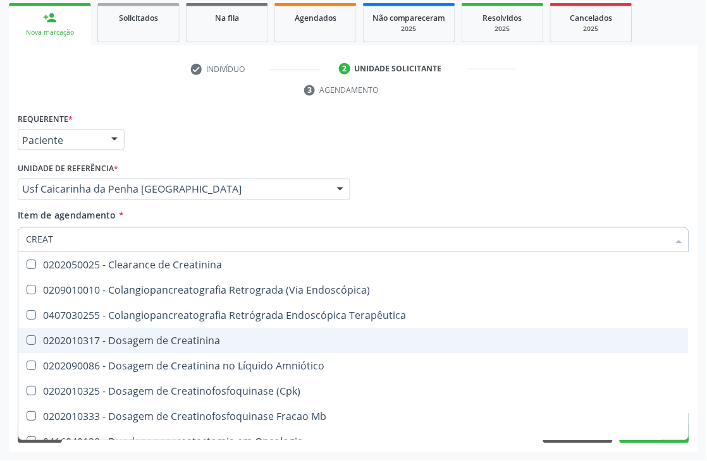
click at [30, 336] on Creatinina at bounding box center [31, 340] width 9 height 9
click at [27, 337] on Creatinina "checkbox" at bounding box center [22, 341] width 8 height 8
checkbox Creatinina "true"
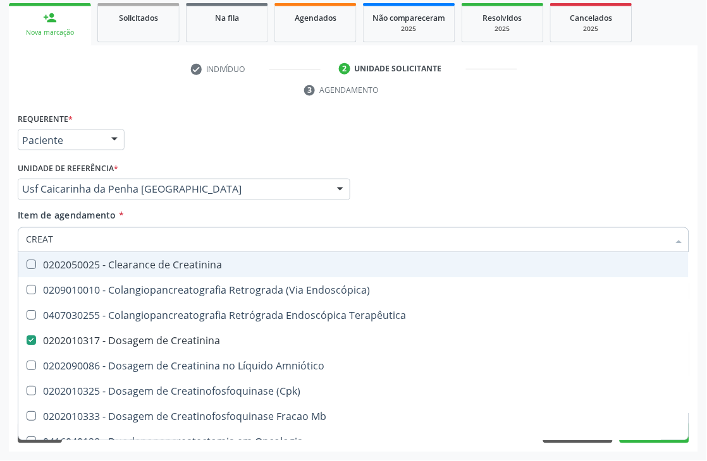
drag, startPoint x: 75, startPoint y: 239, endPoint x: 0, endPoint y: 238, distance: 74.6
click at [0, 238] on div "Acompanhamento Acompanhe a situação das marcações correntes e finalizadas Relat…" at bounding box center [353, 173] width 707 height 578
type input "UR"
checkbox Creatinina "false"
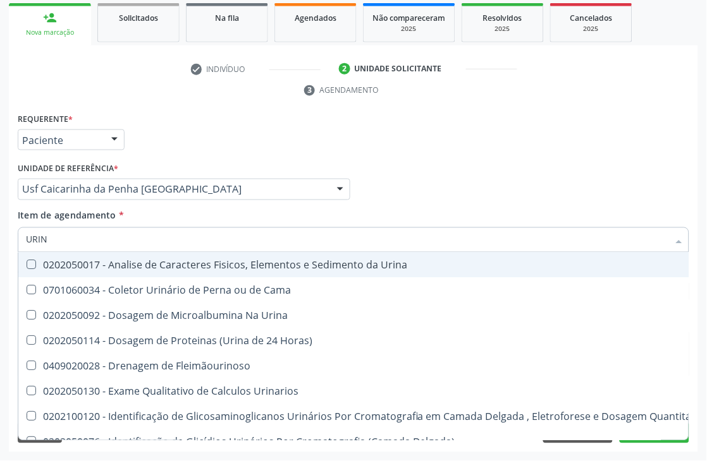
type input "URINA"
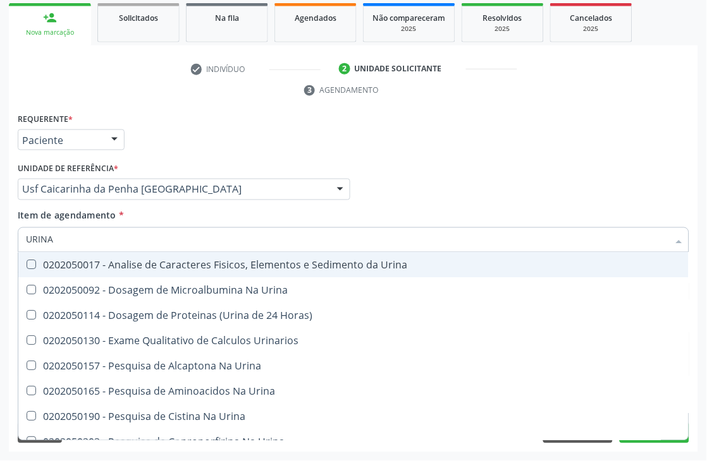
click at [38, 267] on div "0202050017 - Analise de Caracteres Fisicos, Elementos e Sedimento da Urina" at bounding box center [353, 265] width 655 height 10
checkbox Urina "true"
drag, startPoint x: 76, startPoint y: 246, endPoint x: 0, endPoint y: 244, distance: 75.9
click at [0, 244] on div "Acompanhamento Acompanhe a situação das marcações correntes e finalizadas Relat…" at bounding box center [353, 173] width 707 height 578
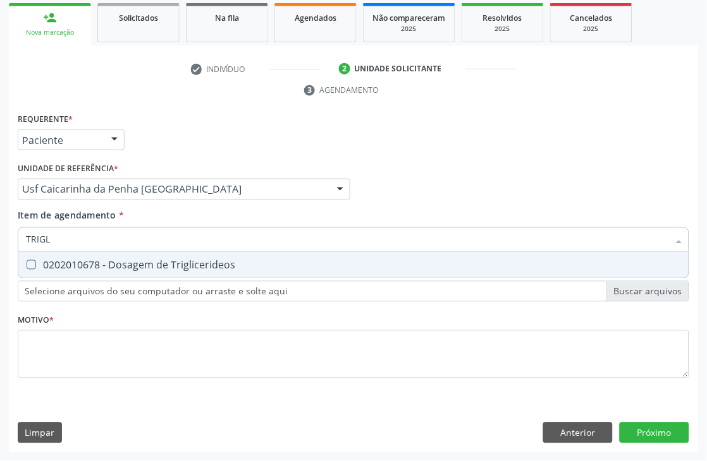
type input "TRIGLI"
click at [58, 260] on div "0202010678 - Dosagem de Triglicerideos" at bounding box center [353, 265] width 655 height 10
checkbox Triglicerideos "true"
drag, startPoint x: 73, startPoint y: 247, endPoint x: 0, endPoint y: 241, distance: 73.0
click at [0, 241] on div "Acompanhamento Acompanhe a situação das marcações correntes e finalizadas Relat…" at bounding box center [353, 173] width 707 height 578
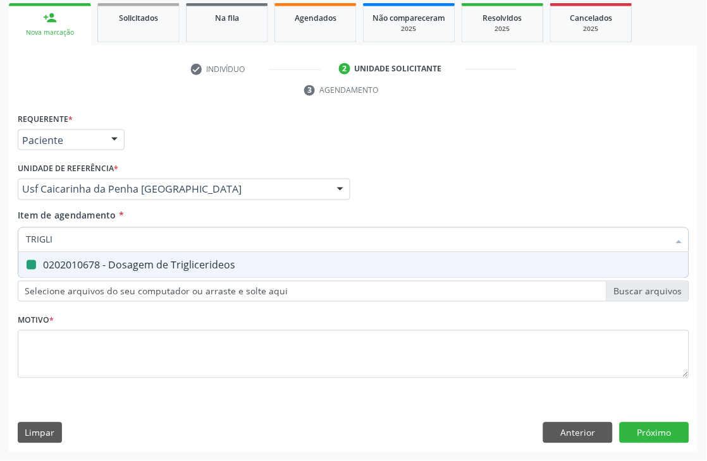
type input "H"
checkbox Triglicerideos "false"
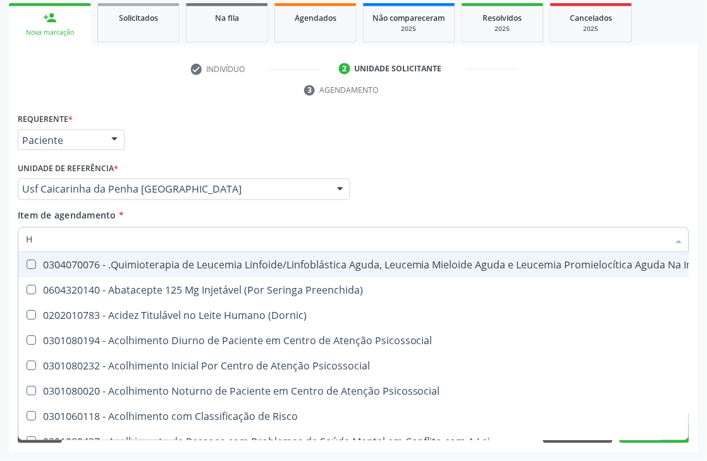
type input "HE"
checkbox Removível "true"
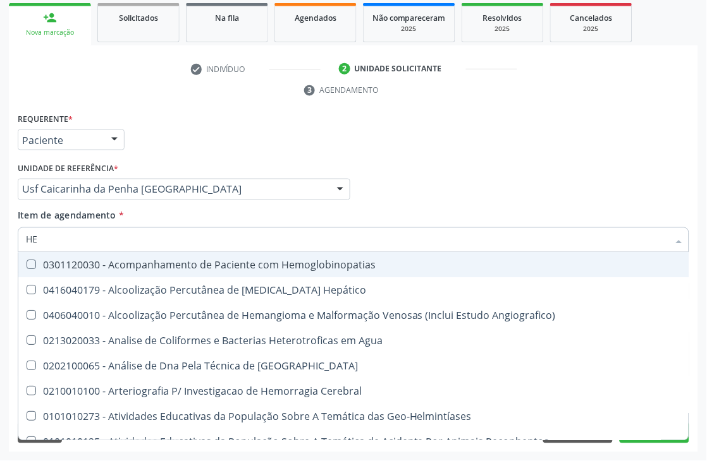
type input "HEM"
checkbox II "true"
checkbox Completo "false"
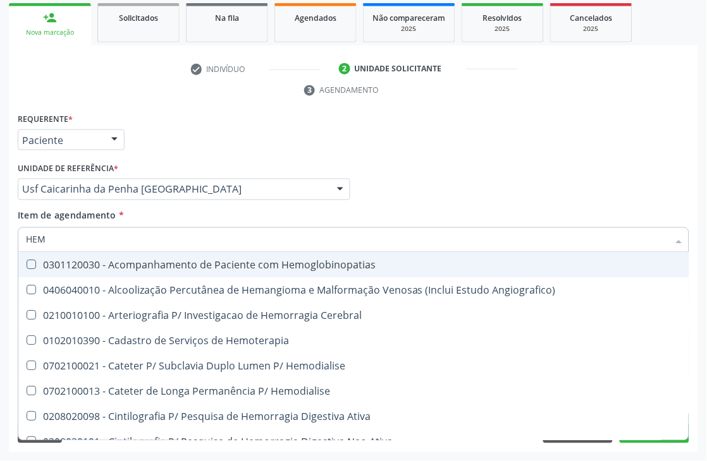
type input "HEMO"
checkbox Retro-Retal "true"
checkbox Completo "false"
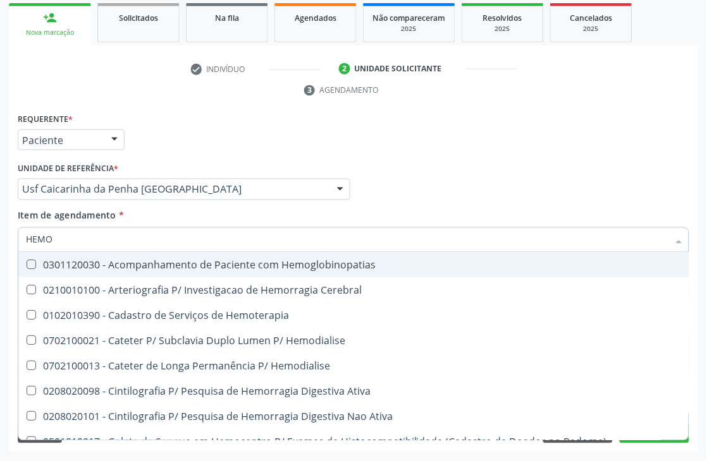
type input "HEMOG"
checkbox Carboxi-Hemoglobina "true"
type input "HEMOGL"
checkbox Carboxi-Hemoglobina "false"
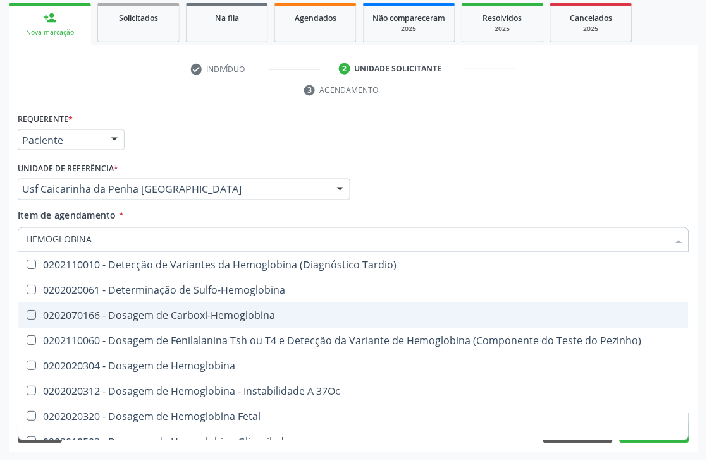
type input "HEMOGLOBINA G"
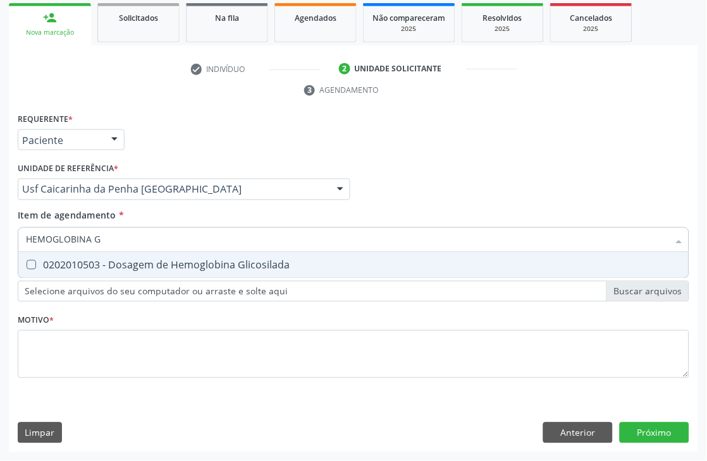
click at [109, 270] on span "0202010503 - Dosagem de Hemoglobina Glicosilada" at bounding box center [353, 265] width 670 height 25
checkbox Glicosilada "true"
drag, startPoint x: 126, startPoint y: 245, endPoint x: 0, endPoint y: 219, distance: 129.0
click at [0, 229] on div "Acompanhamento Acompanhe a situação das marcações correntes e finalizadas Relat…" at bounding box center [353, 173] width 707 height 578
type input "BIL"
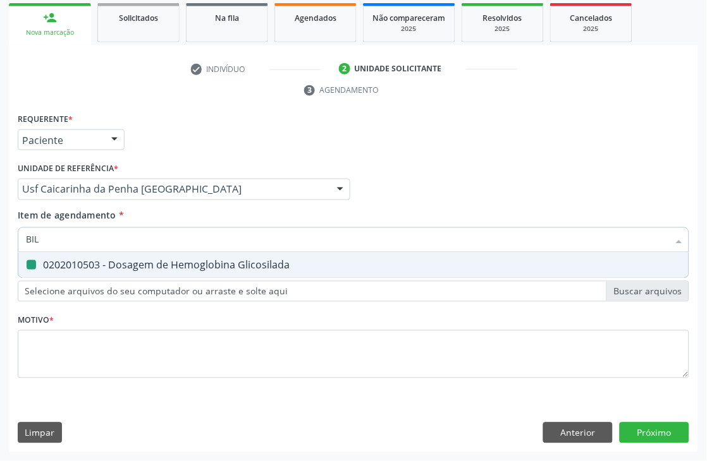
checkbox Glicosilada "false"
type input "BILIRRUBI"
click at [38, 264] on div "0202010201 - Dosagem de Bilirrubina Total e Fracoes" at bounding box center [353, 265] width 655 height 10
checkbox Fracoes "true"
drag, startPoint x: 106, startPoint y: 234, endPoint x: 0, endPoint y: 200, distance: 111.5
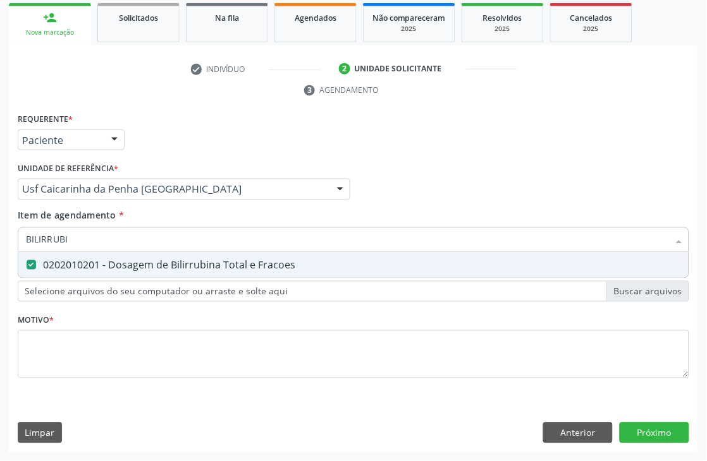
click at [0, 209] on div "Acompanhamento Acompanhe a situação das marcações correntes e finalizadas Relat…" at bounding box center [353, 173] width 707 height 578
type input "AV"
checkbox Fracoes "false"
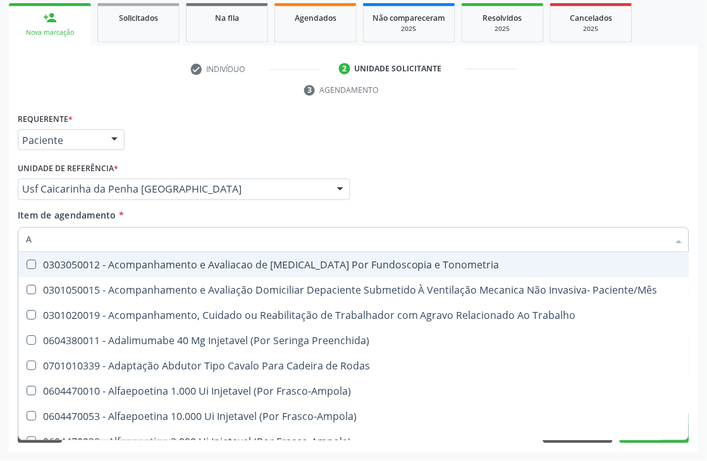
type input "AC"
checkbox Liquorico\) "true"
checkbox Anos "false"
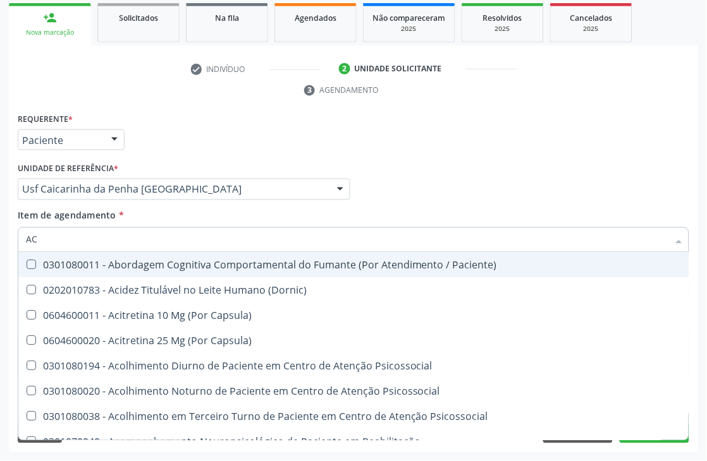
type input "ACI"
checkbox Peçonhentos\ "false"
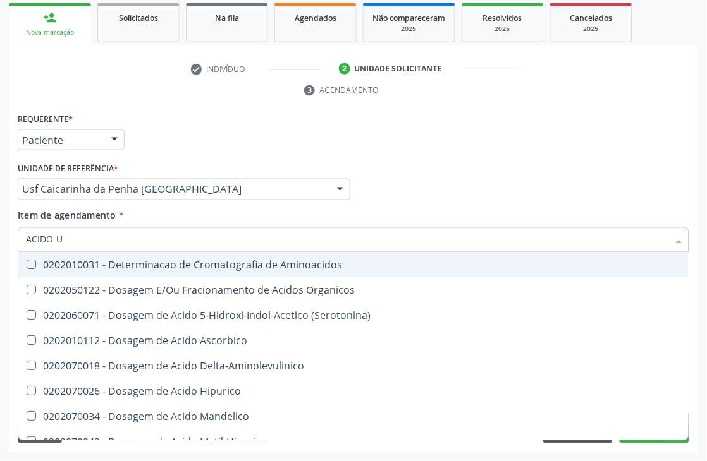
type input "ACIDO U"
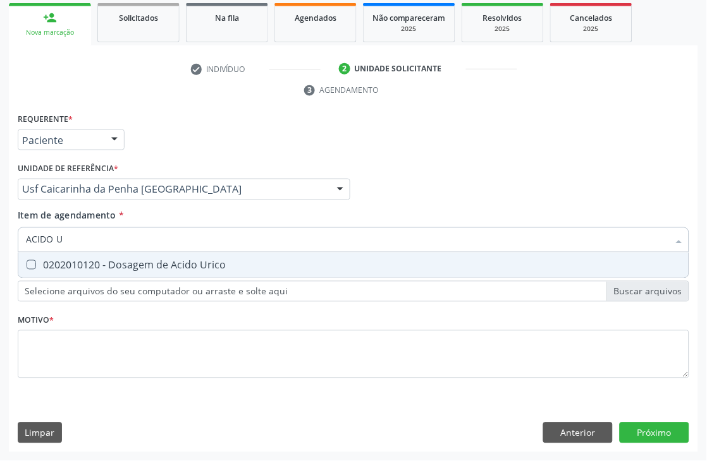
click at [70, 267] on div "0202010120 - Dosagem de Acido Urico" at bounding box center [353, 265] width 655 height 10
checkbox Urico "true"
drag, startPoint x: 94, startPoint y: 248, endPoint x: 0, endPoint y: 222, distance: 97.1
click at [0, 242] on div "Acompanhamento Acompanhe a situação das marcações correntes e finalizadas Relat…" at bounding box center [353, 173] width 707 height 578
type input "TG"
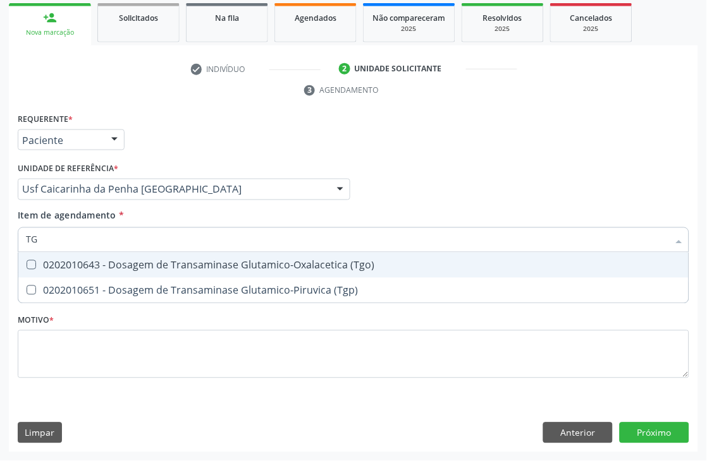
click at [33, 262] on \(Tgo\) at bounding box center [31, 264] width 9 height 9
click at [27, 262] on \(Tgo\) "checkbox" at bounding box center [22, 265] width 8 height 8
checkbox \(Tgo\) "true"
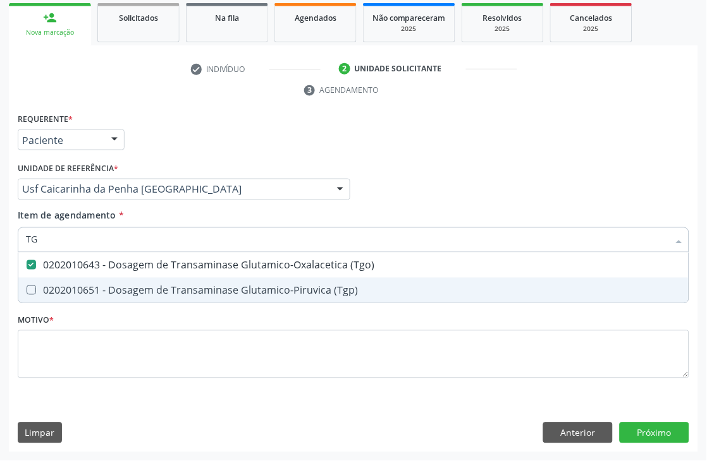
click at [39, 291] on div "0202010651 - Dosagem de Transaminase Glutamico-Piruvica (Tgp)" at bounding box center [353, 291] width 655 height 10
checkbox \(Tgp\) "true"
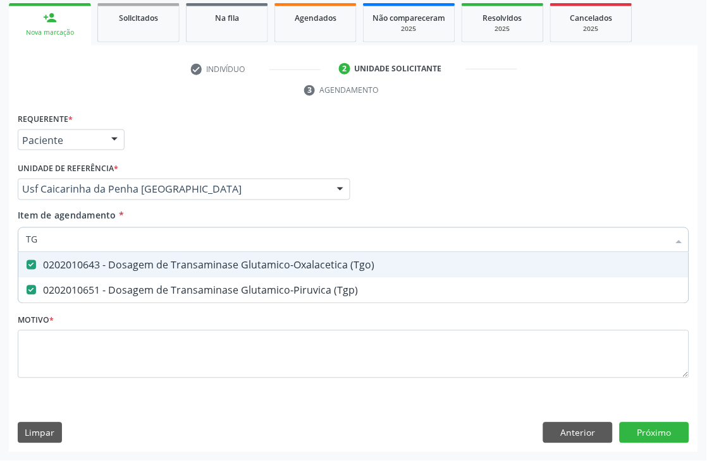
drag, startPoint x: 59, startPoint y: 240, endPoint x: 0, endPoint y: 236, distance: 59.6
click at [0, 236] on div "Acompanhamento Acompanhe a situação das marcações correntes e finalizadas Relat…" at bounding box center [353, 173] width 707 height 578
type input "PSS"
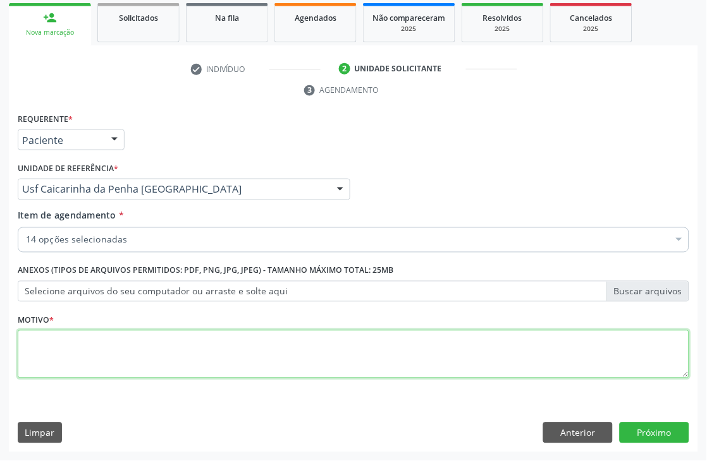
click at [43, 358] on textarea at bounding box center [353, 355] width 671 height 48
type textarea "*"
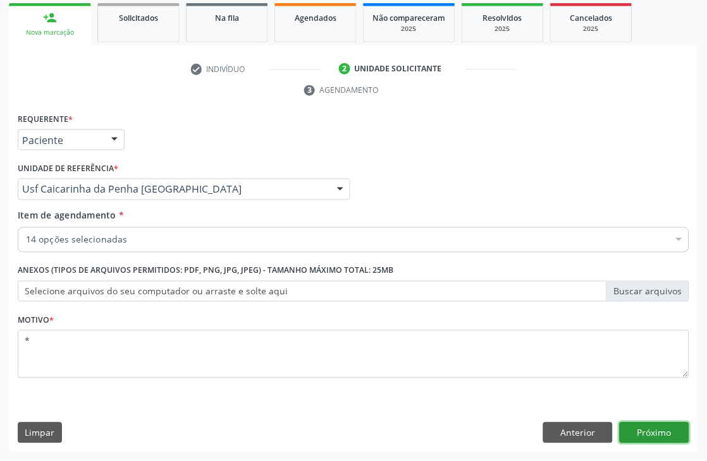
click at [645, 425] on button "Próximo" at bounding box center [654, 433] width 70 height 21
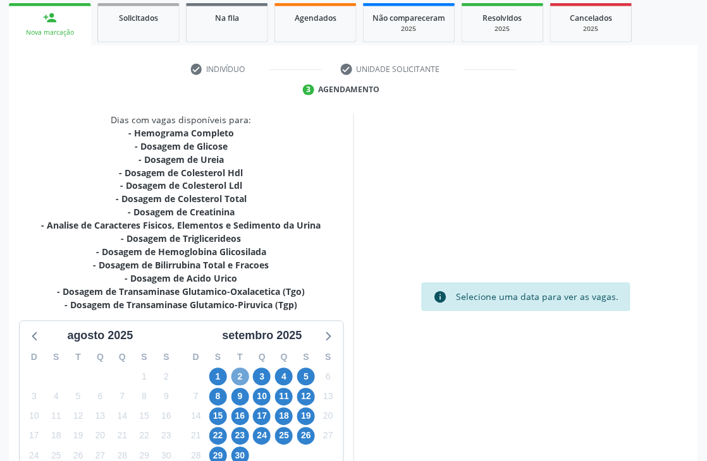
click at [237, 379] on span "2" at bounding box center [240, 377] width 18 height 18
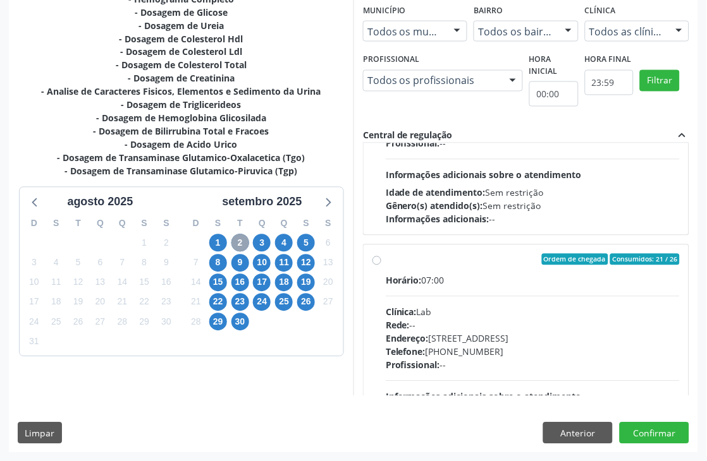
scroll to position [642, 0]
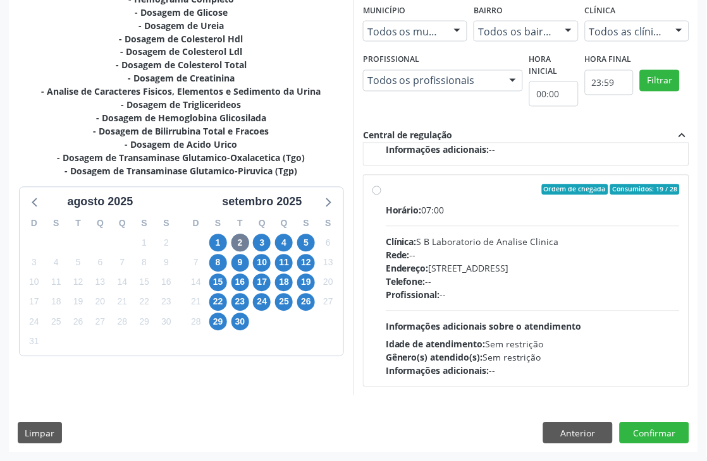
click at [451, 219] on div "Horário: 07:00 Clínica: S B Laboratorio de Analise Clinica Rede: -- Endereço: C…" at bounding box center [533, 291] width 294 height 174
click at [381, 196] on input "Ordem de chegada Consumidos: 19 / 28 Horário: 07:00 Clínica: S B Laboratorio de…" at bounding box center [376, 190] width 9 height 11
radio input "true"
click at [638, 425] on button "Confirmar" at bounding box center [654, 433] width 70 height 21
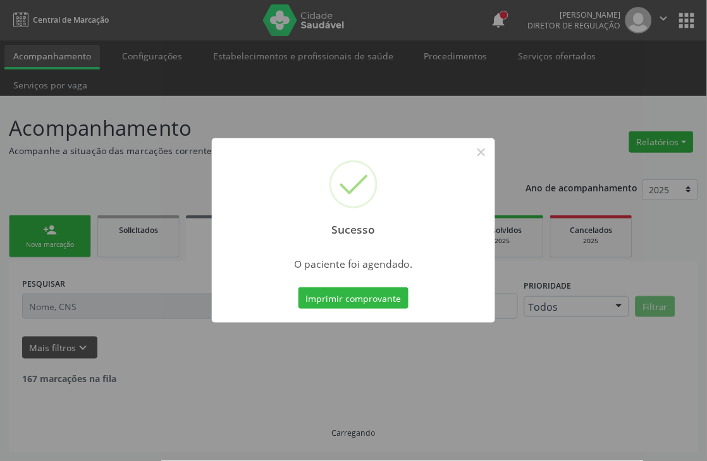
scroll to position [0, 0]
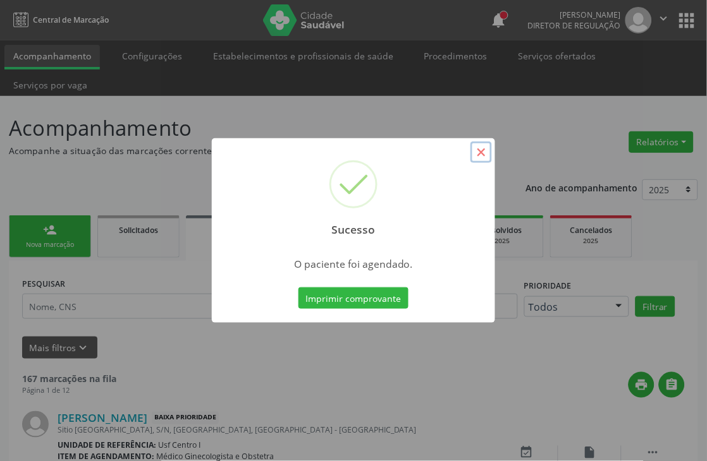
click at [487, 155] on button "×" at bounding box center [480, 152] width 21 height 21
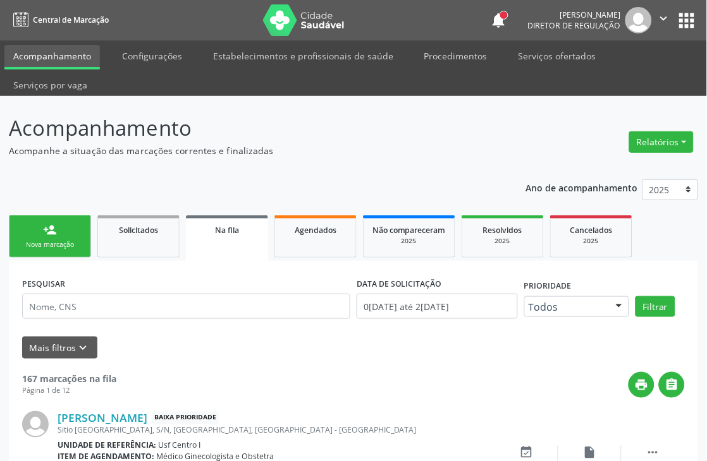
click at [65, 241] on div "Nova marcação" at bounding box center [49, 244] width 63 height 9
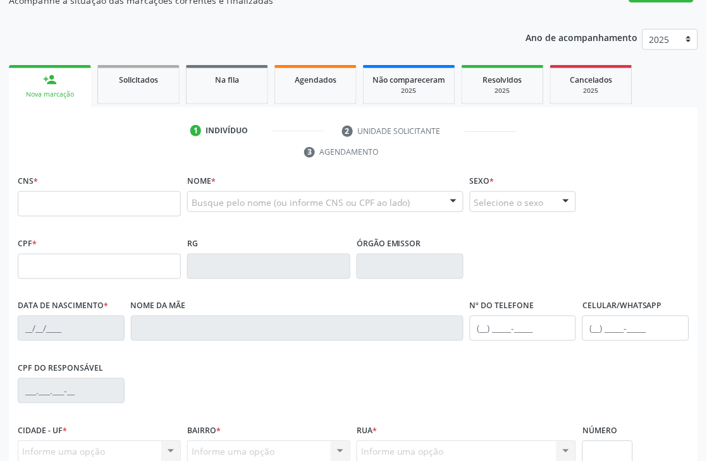
scroll to position [210, 0]
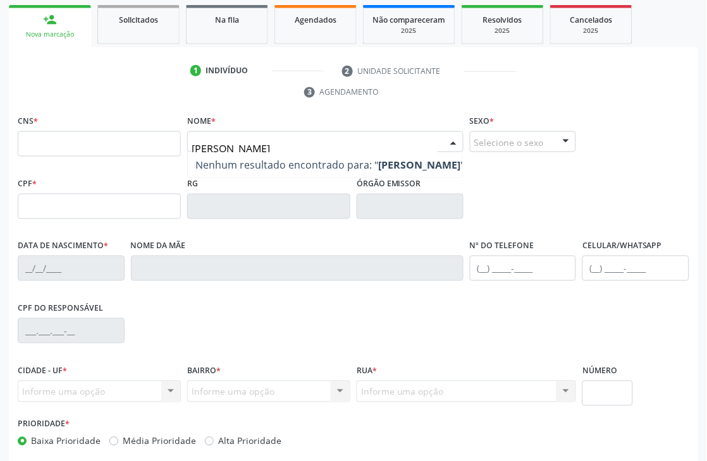
type input "MARIA DE FATIMA MO"
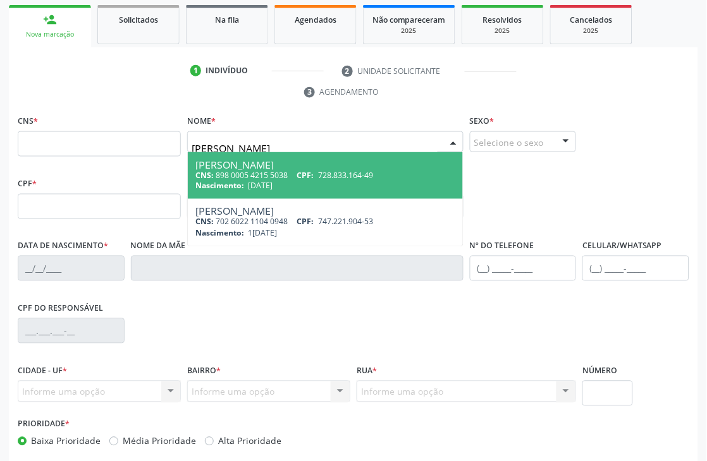
click at [304, 175] on span "CPF:" at bounding box center [305, 175] width 17 height 11
type input "898 0005 4215 5038"
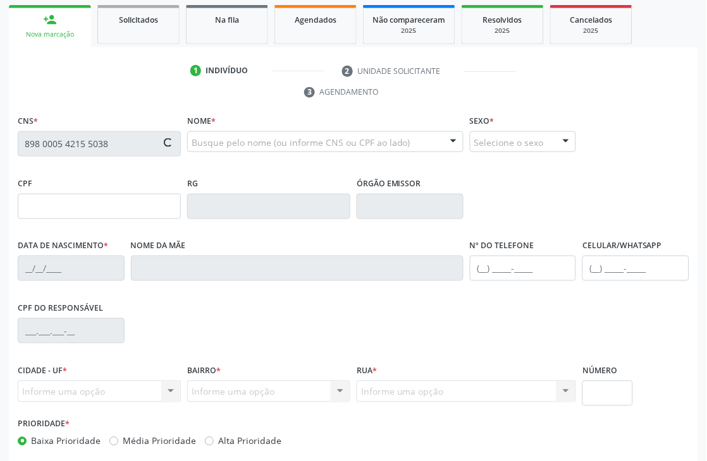
type input "728.833.164-49"
type input "15/05/1969"
type input "Luzia Maria Moreno"
type input "(87) 98129-6817"
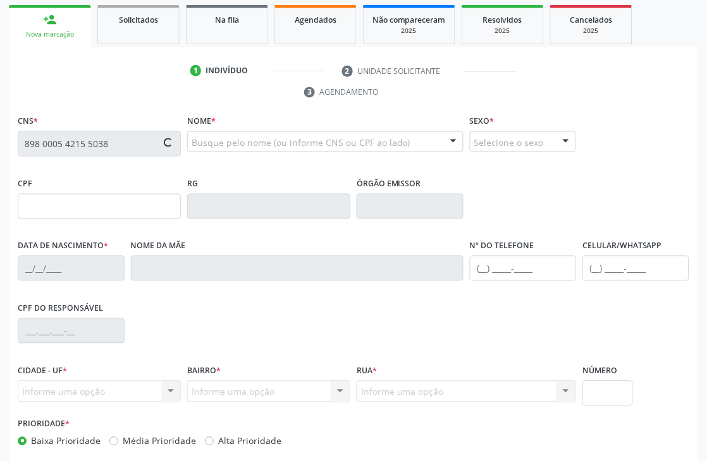
type input "290"
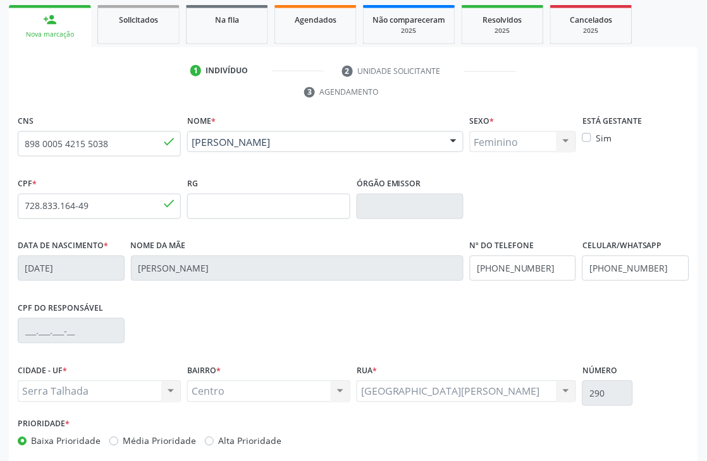
scroll to position [270, 0]
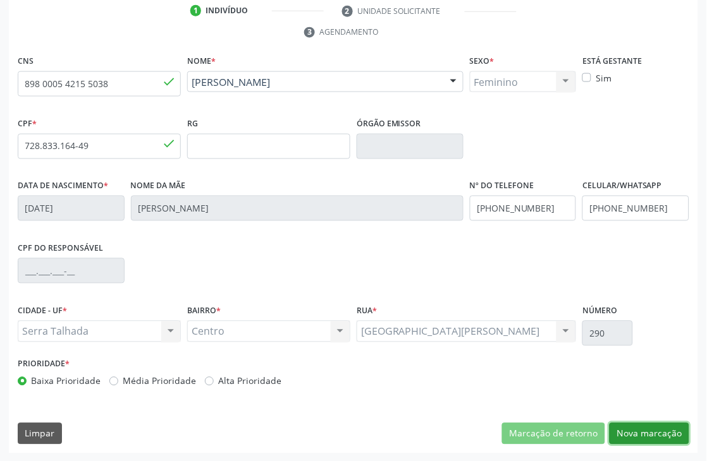
click at [660, 426] on button "Nova marcação" at bounding box center [649, 433] width 80 height 21
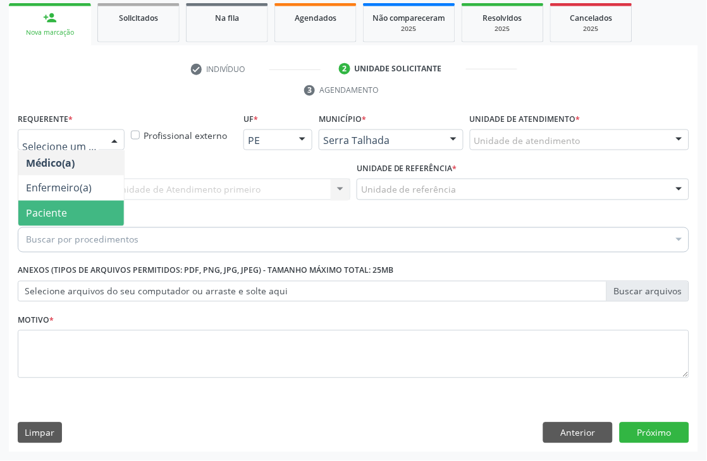
click at [51, 207] on span "Paciente" at bounding box center [46, 214] width 41 height 14
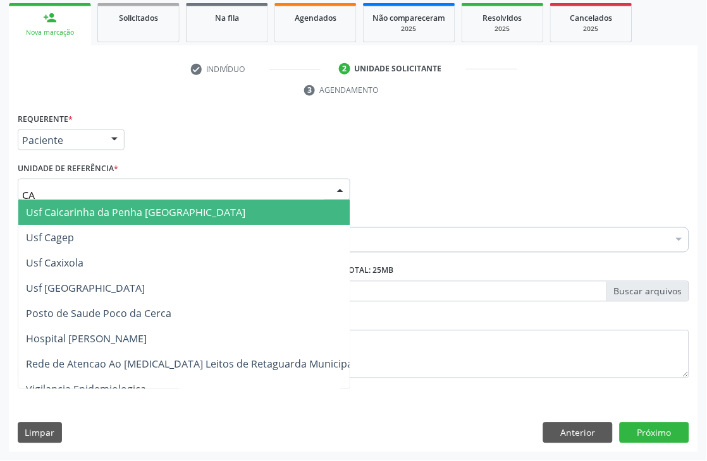
type input "CAI"
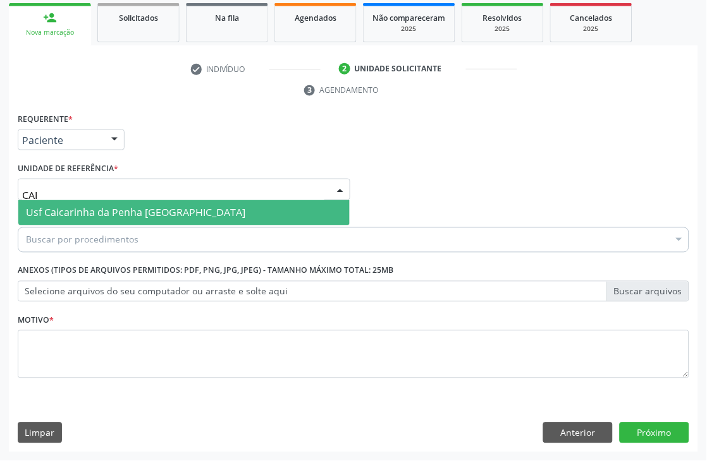
click at [72, 209] on span "Usf Caicarinha da Penha [GEOGRAPHIC_DATA]" at bounding box center [135, 213] width 219 height 14
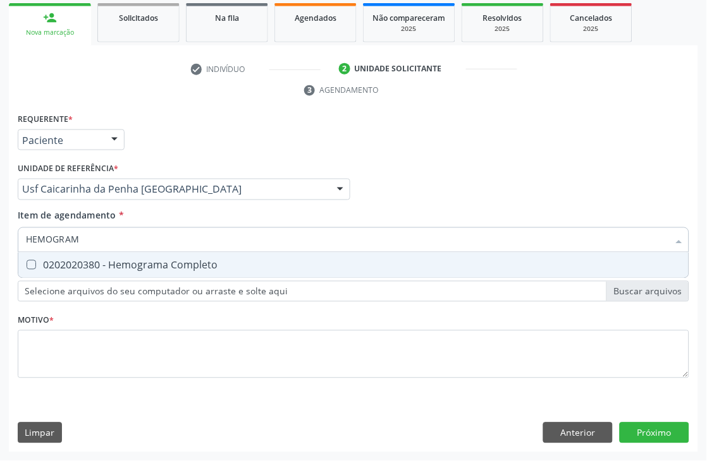
type input "HEMOGRAMA"
click at [58, 264] on div "0202020380 - Hemograma Completo" at bounding box center [353, 265] width 655 height 10
checkbox Completo "true"
drag, startPoint x: 90, startPoint y: 234, endPoint x: 0, endPoint y: 234, distance: 89.7
click at [0, 234] on div "Acompanhamento Acompanhe a situação das marcações correntes e finalizadas Relat…" at bounding box center [353, 173] width 707 height 578
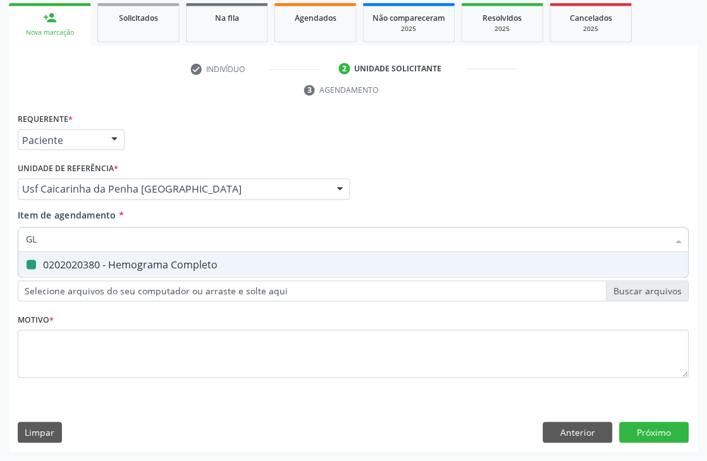
type input "GLI"
checkbox Completo "false"
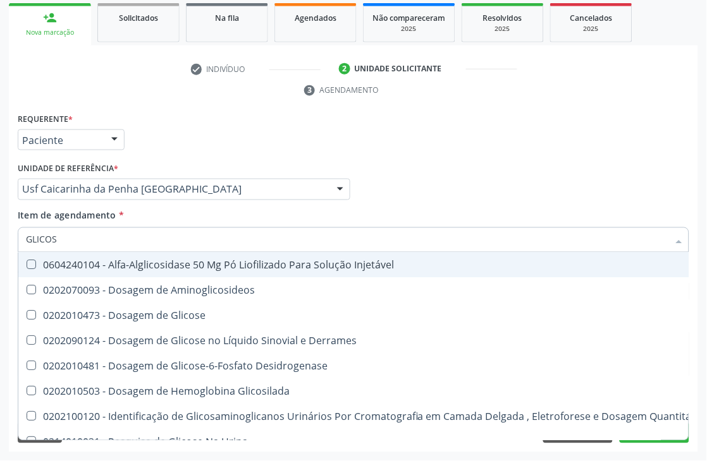
type input "GLICOSE"
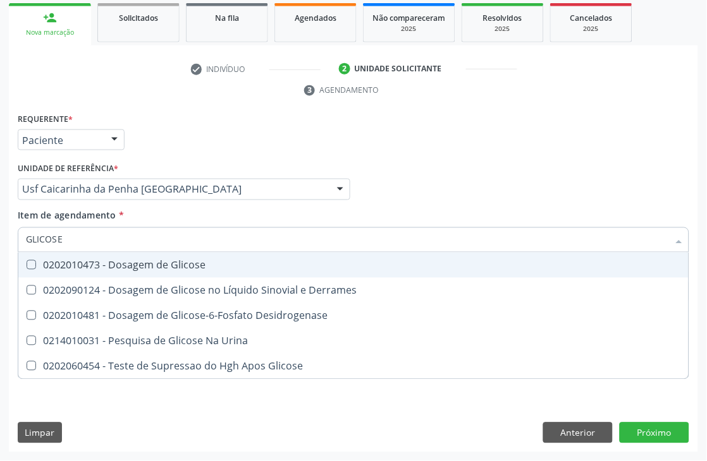
click at [48, 267] on div "0202010473 - Dosagem de Glicose" at bounding box center [353, 265] width 655 height 10
checkbox Glicose "true"
drag, startPoint x: 72, startPoint y: 245, endPoint x: 0, endPoint y: 242, distance: 72.1
click at [20, 242] on div "GLICOSE" at bounding box center [353, 240] width 671 height 25
type input "PAR"
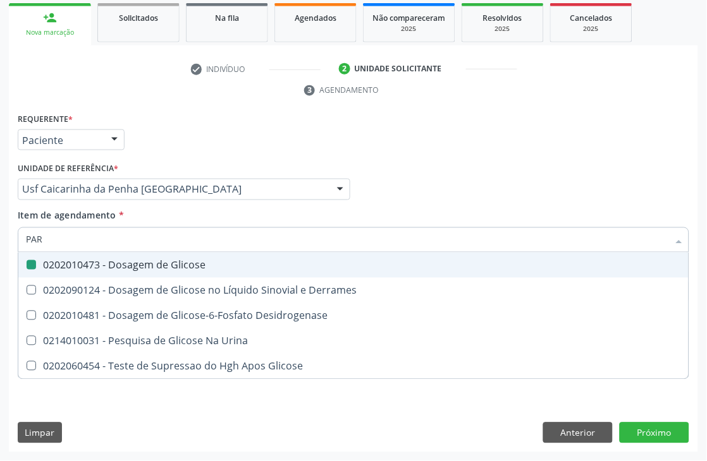
checkbox Glicose "false"
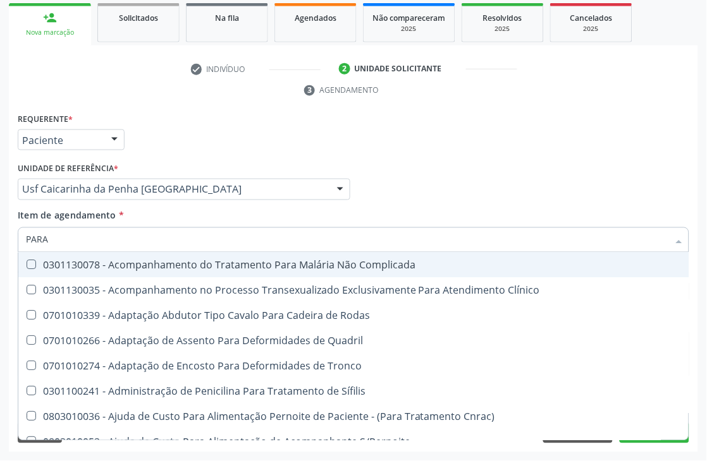
type input "PARAS"
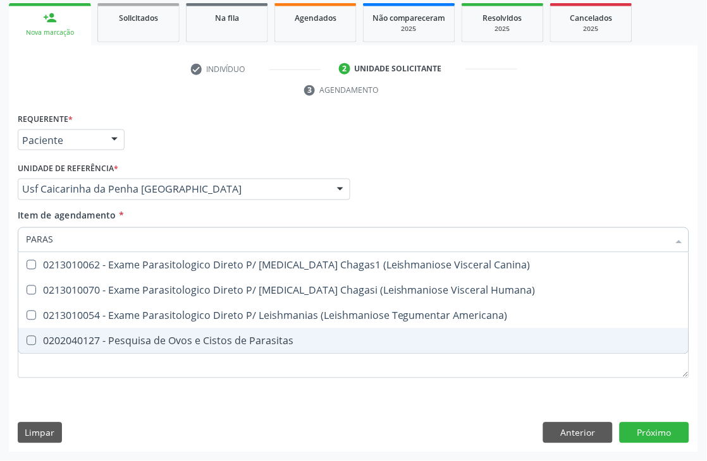
click at [110, 339] on div "0202040127 - Pesquisa de Ovos e Cistos de Parasitas" at bounding box center [353, 341] width 655 height 10
checkbox Parasitas "true"
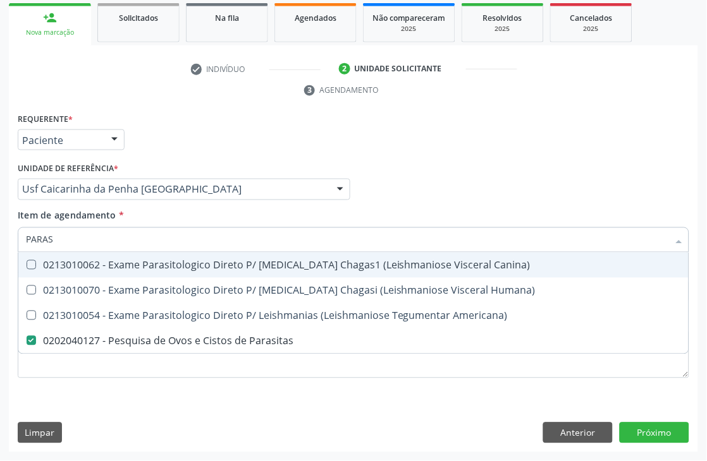
drag, startPoint x: 87, startPoint y: 231, endPoint x: 0, endPoint y: 205, distance: 91.2
click at [0, 222] on div "Acompanhamento Acompanhe a situação das marcações correntes e finalizadas Relat…" at bounding box center [353, 173] width 707 height 578
type input "COLE"
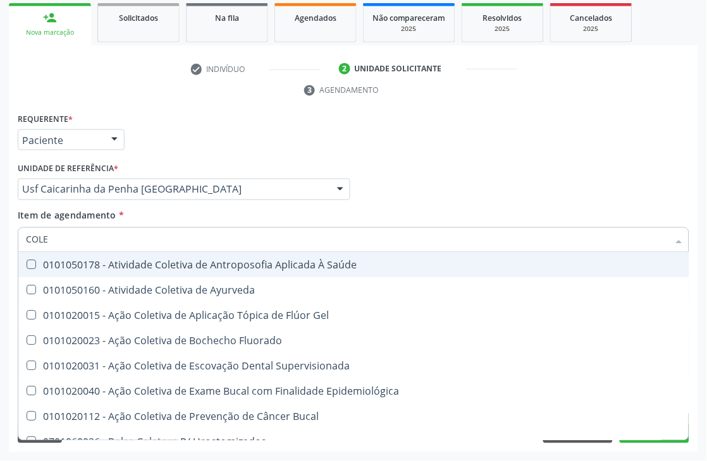
checkbox Fluorado "false"
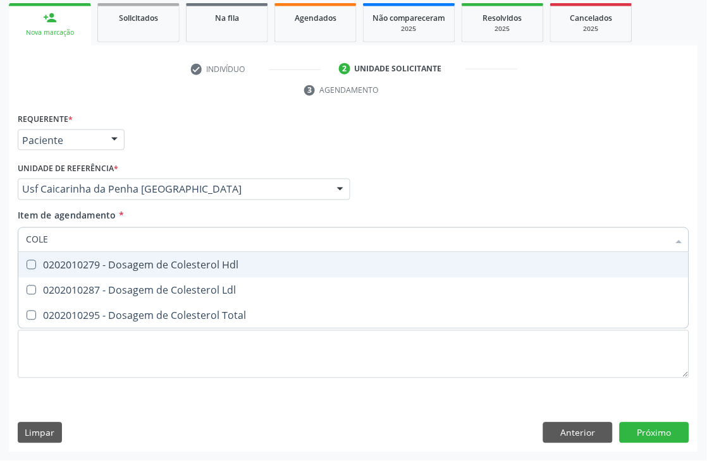
type input "COLES"
click at [46, 260] on div "0202010279 - Dosagem de Colesterol Hdl" at bounding box center [353, 265] width 655 height 10
checkbox Hdl "true"
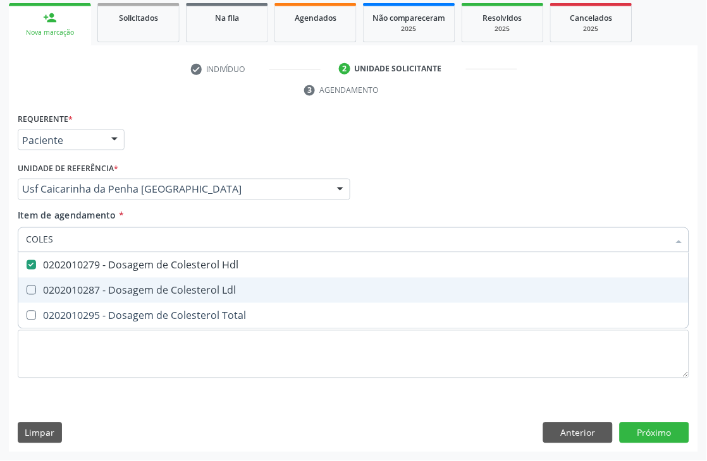
click at [40, 294] on div "0202010287 - Dosagem de Colesterol Ldl" at bounding box center [353, 291] width 655 height 10
checkbox Ldl "true"
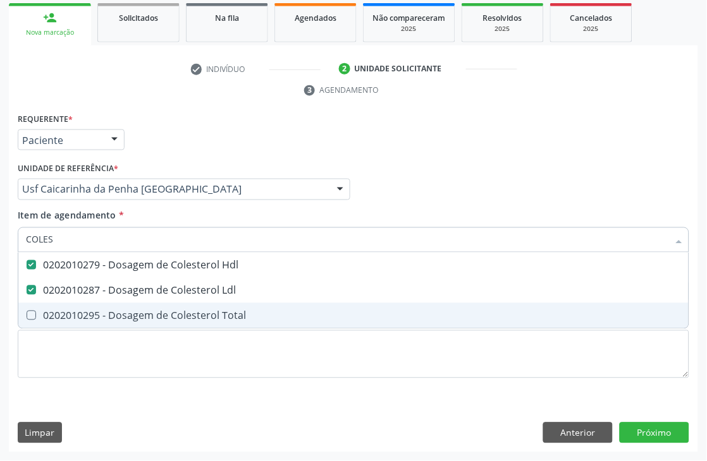
click at [40, 308] on span "0202010295 - Dosagem de Colesterol Total" at bounding box center [353, 315] width 670 height 25
checkbox Total "true"
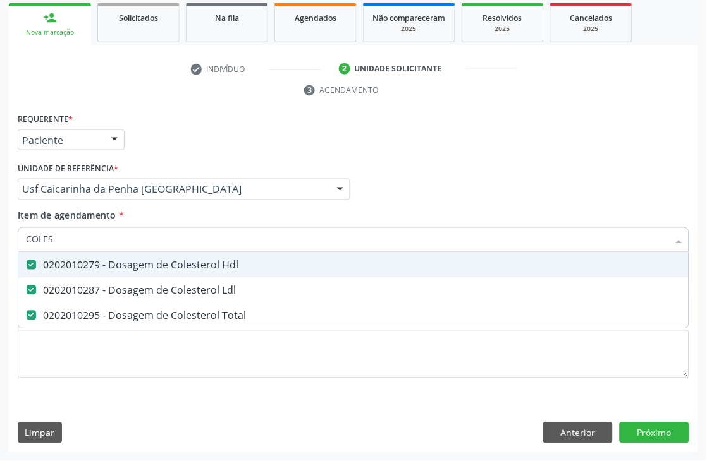
drag, startPoint x: 61, startPoint y: 237, endPoint x: 0, endPoint y: 236, distance: 61.3
click at [1, 236] on div "Acompanhamento Acompanhe a situação das marcações correntes e finalizadas Relat…" at bounding box center [353, 173] width 707 height 578
type input "CRE"
checkbox Hdl "false"
checkbox Ldl "false"
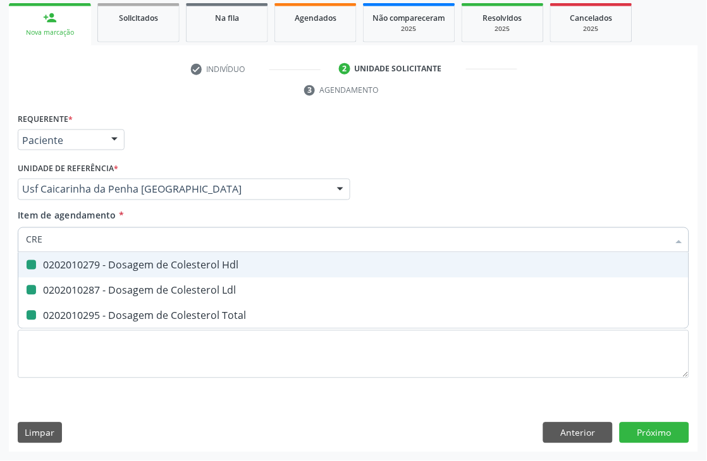
checkbox Total "false"
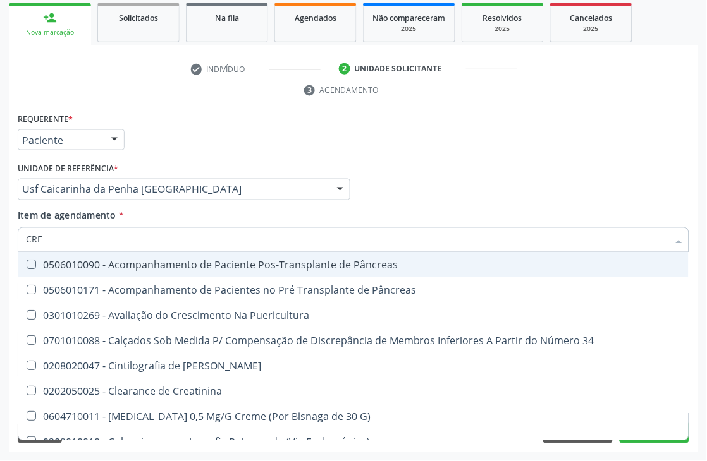
type input "CREA"
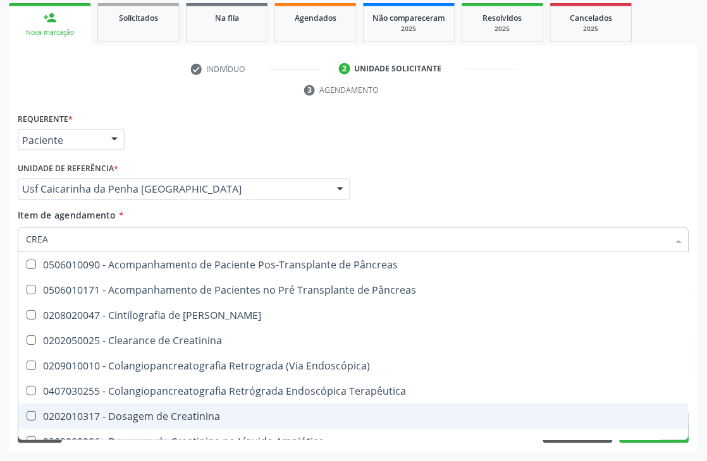
click at [146, 422] on span "0202010317 - Dosagem de Creatinina" at bounding box center [353, 416] width 670 height 25
checkbox Creatinina "true"
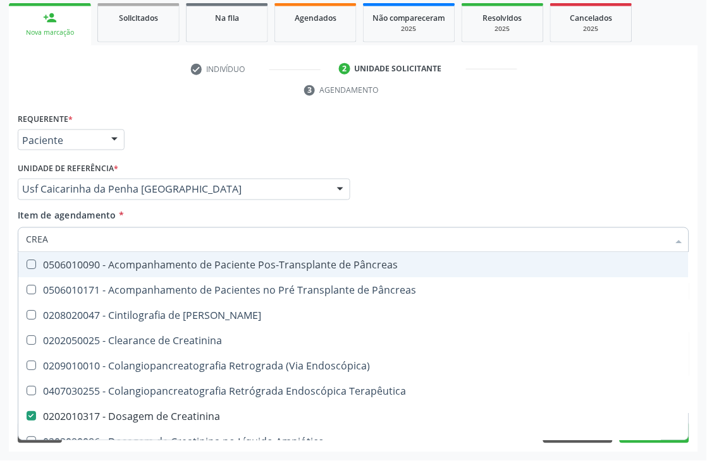
drag, startPoint x: 51, startPoint y: 236, endPoint x: 0, endPoint y: 238, distance: 50.6
click at [0, 238] on div "Acompanhamento Acompanhe a situação das marcações correntes e finalizadas Relat…" at bounding box center [353, 173] width 707 height 578
type input "URIN"
checkbox Creatinina "false"
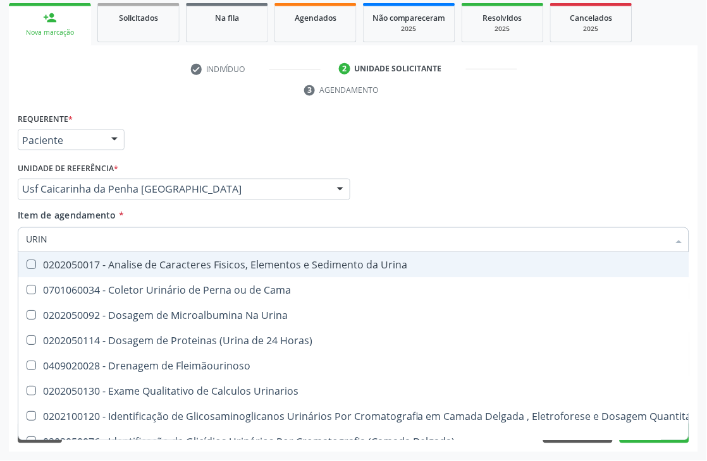
type input "URINA"
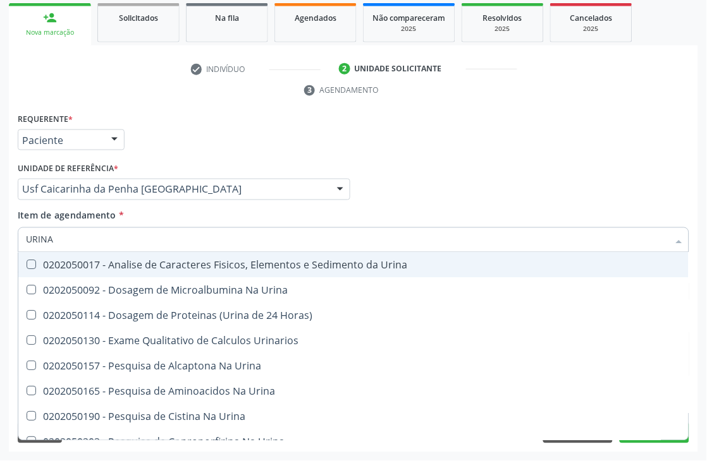
click at [41, 267] on div "0202050017 - Analise de Caracteres Fisicos, Elementos e Sedimento da Urina" at bounding box center [353, 265] width 655 height 10
checkbox Urina "true"
click at [0, 235] on div "Acompanhamento Acompanhe a situação das marcações correntes e finalizadas Relat…" at bounding box center [353, 173] width 707 height 578
type input "TRI"
checkbox Urina "false"
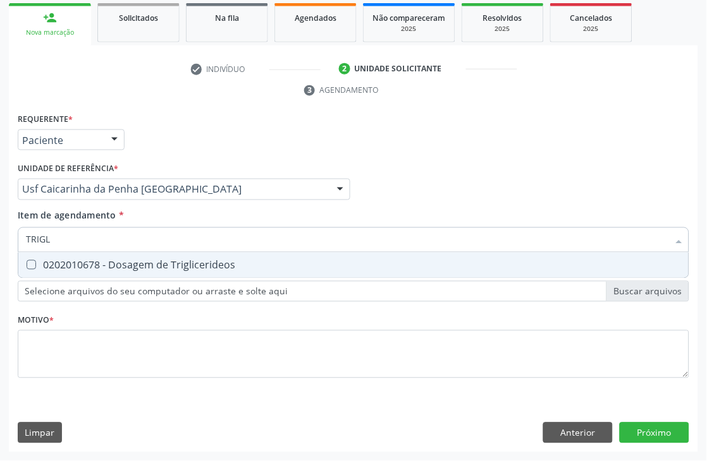
type input "TRIGLI"
click at [217, 264] on div "0202010678 - Dosagem de Triglicerideos" at bounding box center [353, 265] width 655 height 10
checkbox Triglicerideos "true"
click at [178, 241] on input "TRIGLI" at bounding box center [347, 240] width 642 height 25
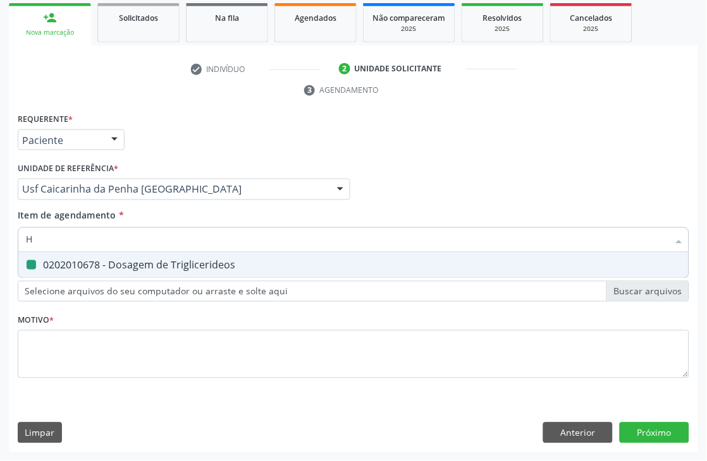
type input "HE"
checkbox Triglicerideos "false"
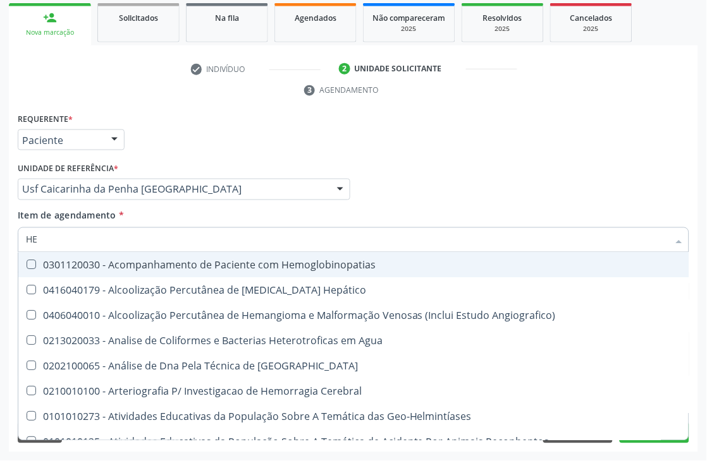
type input "HEM"
checkbox II "true"
checkbox Completo "false"
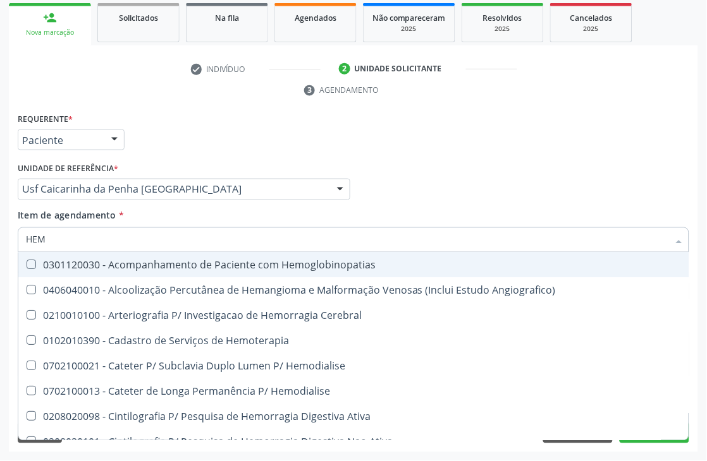
type input "HEMO"
checkbox Retro-Retal "true"
checkbox Completo "false"
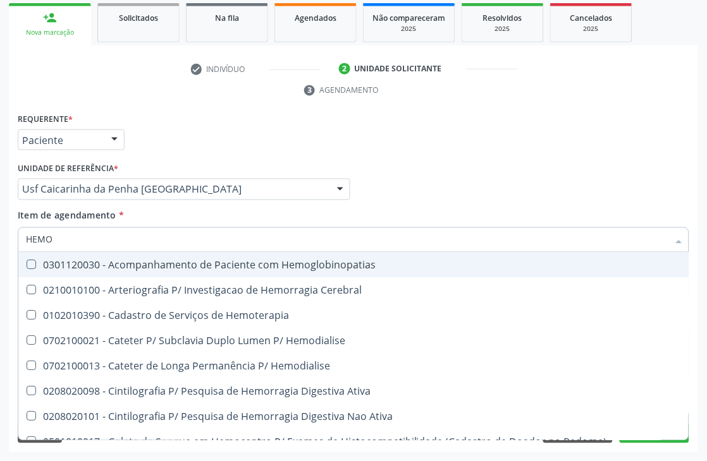
type input "HEMOG"
checkbox Carboxi-Hemoglobina "true"
type input "HEMOGL"
checkbox Carboxi-Hemoglobina "false"
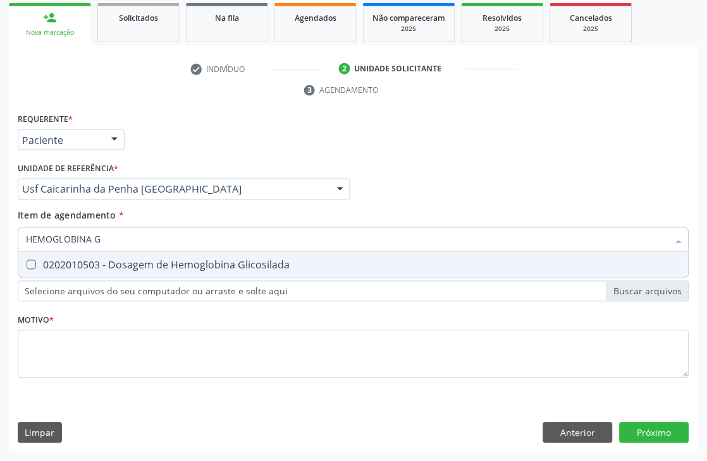
type input "HEMOGLOBINA G"
click at [130, 276] on span "0202010503 - Dosagem de Hemoglobina Glicosilada" at bounding box center [353, 265] width 670 height 25
checkbox Glicosilada "true"
drag, startPoint x: 127, startPoint y: 252, endPoint x: 0, endPoint y: 219, distance: 131.1
click at [0, 221] on div "Acompanhamento Acompanhe a situação das marcações correntes e finalizadas Relat…" at bounding box center [353, 173] width 707 height 578
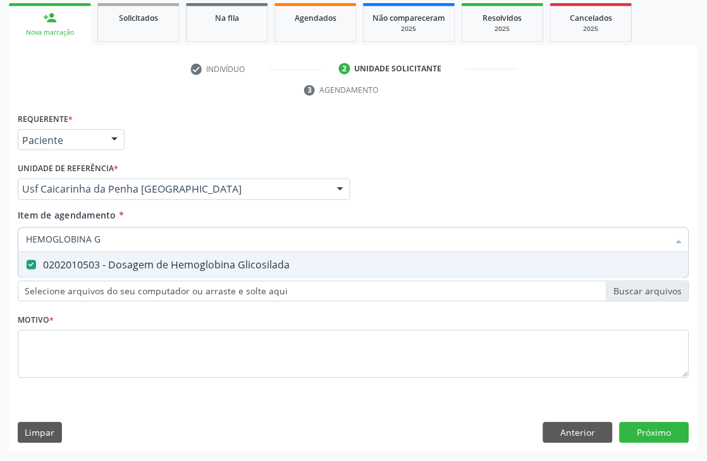
drag, startPoint x: 125, startPoint y: 235, endPoint x: 0, endPoint y: 238, distance: 125.2
click at [0, 238] on div "Acompanhamento Acompanhe a situação das marcações correntes e finalizadas Relat…" at bounding box center [353, 173] width 707 height 578
type input "CU"
checkbox Glicosilada "false"
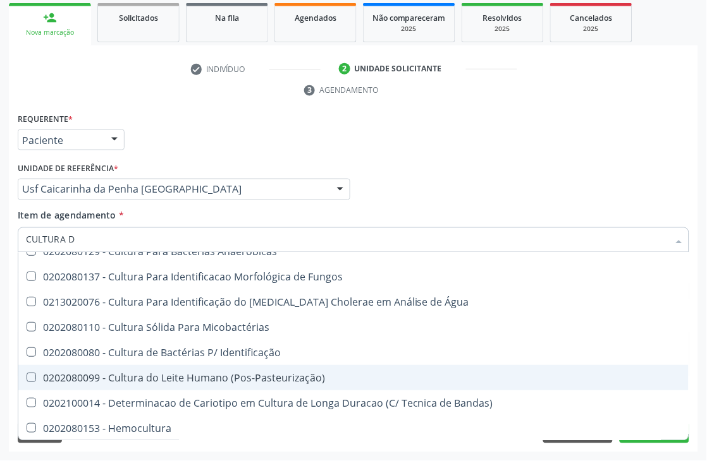
scroll to position [0, 0]
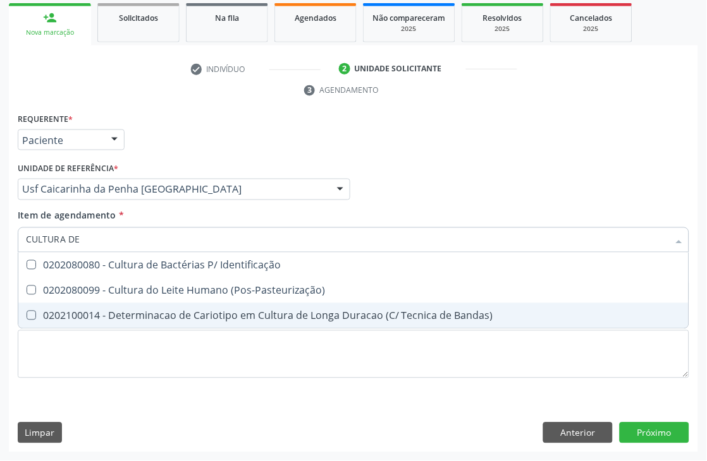
type input "CULTURA DE"
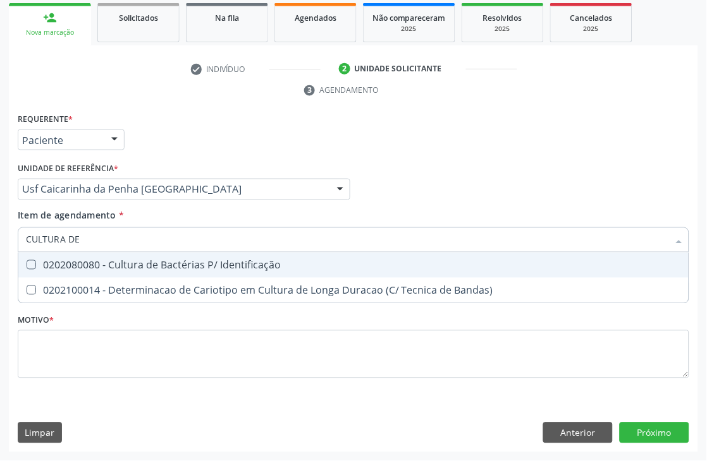
click at [143, 272] on span "0202080080 - Cultura de Bactérias P/ Identificação" at bounding box center [353, 265] width 670 height 25
checkbox Identificação "true"
drag, startPoint x: 110, startPoint y: 243, endPoint x: 0, endPoint y: 258, distance: 110.9
click at [0, 258] on div "Acompanhamento Acompanhe a situação das marcações correntes e finalizadas Relat…" at bounding box center [353, 173] width 707 height 578
type input "BI"
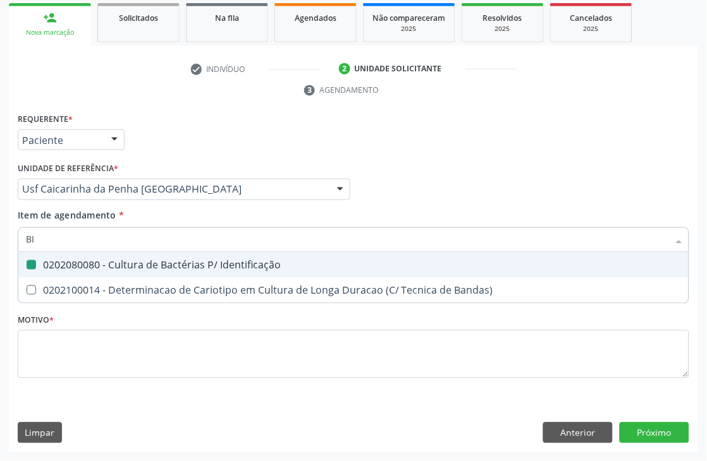
checkbox Identificação "false"
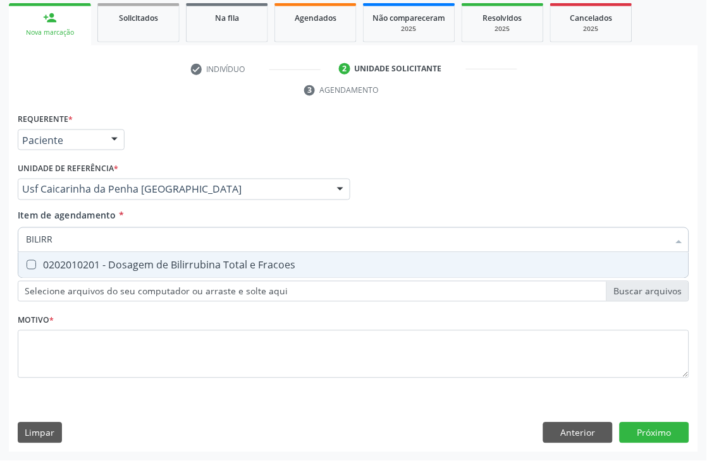
type input "BILIRRU"
click at [63, 269] on div "0202010201 - Dosagem de Bilirrubina Total e Fracoes" at bounding box center [353, 265] width 655 height 10
checkbox Fracoes "true"
drag, startPoint x: 78, startPoint y: 241, endPoint x: 0, endPoint y: 226, distance: 79.1
click at [0, 239] on div "Acompanhamento Acompanhe a situação das marcações correntes e finalizadas Relat…" at bounding box center [353, 173] width 707 height 578
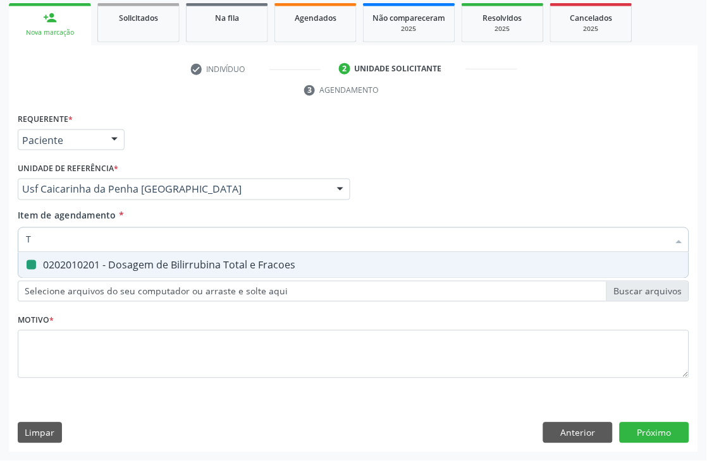
type input "TG"
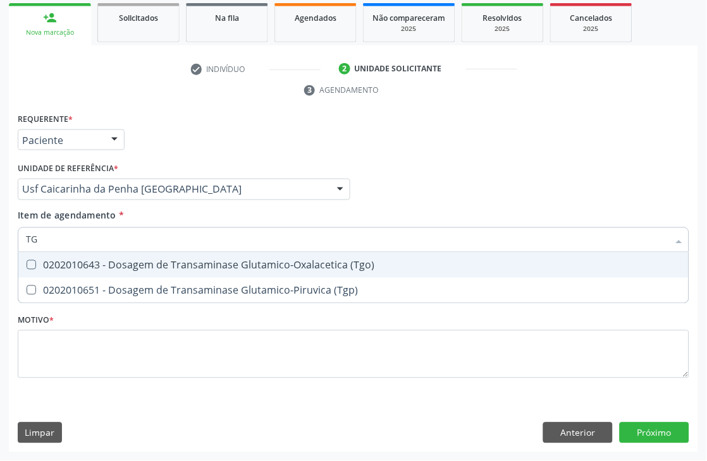
click at [45, 253] on span "0202010643 - Dosagem de Transaminase Glutamico-Oxalacetica (Tgo)" at bounding box center [353, 265] width 670 height 25
checkbox \(Tgo\) "true"
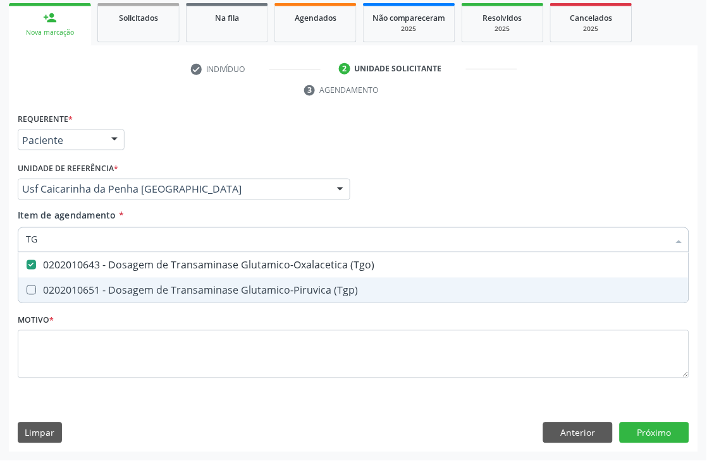
click at [44, 293] on div "0202010651 - Dosagem de Transaminase Glutamico-Piruvica (Tgp)" at bounding box center [353, 291] width 655 height 10
checkbox \(Tgp\) "true"
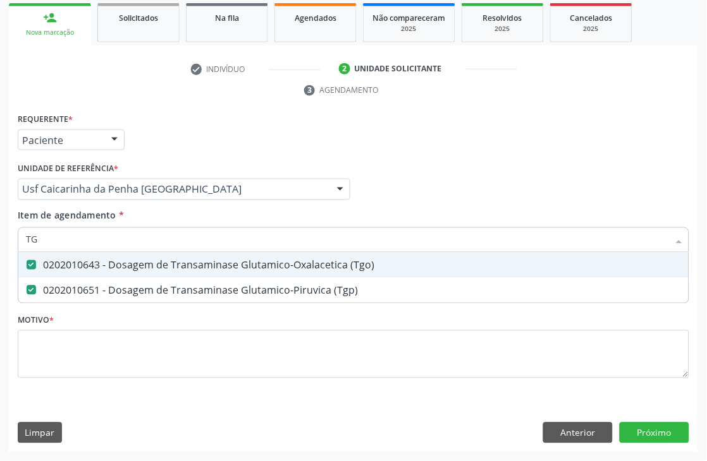
drag, startPoint x: 54, startPoint y: 247, endPoint x: 0, endPoint y: 210, distance: 65.6
click at [0, 243] on div "Acompanhamento Acompanhe a situação das marcações correntes e finalizadas Relat…" at bounding box center [353, 173] width 707 height 578
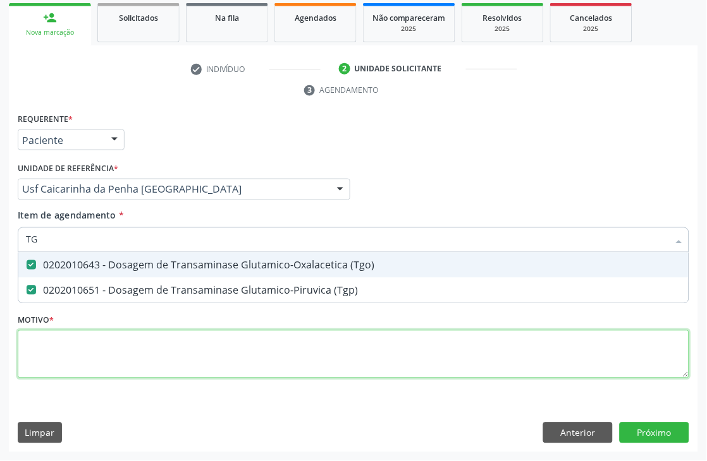
click at [97, 374] on div "Requerente * Paciente Médico(a) Enfermeiro(a) Paciente Nenhum resultado encontr…" at bounding box center [353, 253] width 671 height 286
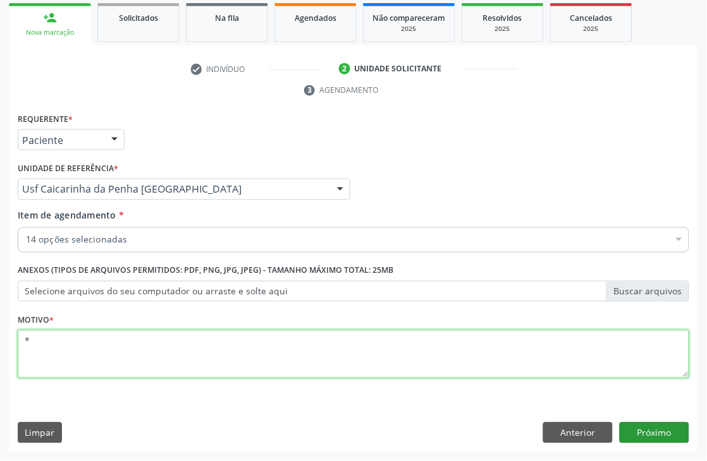
type textarea "*"
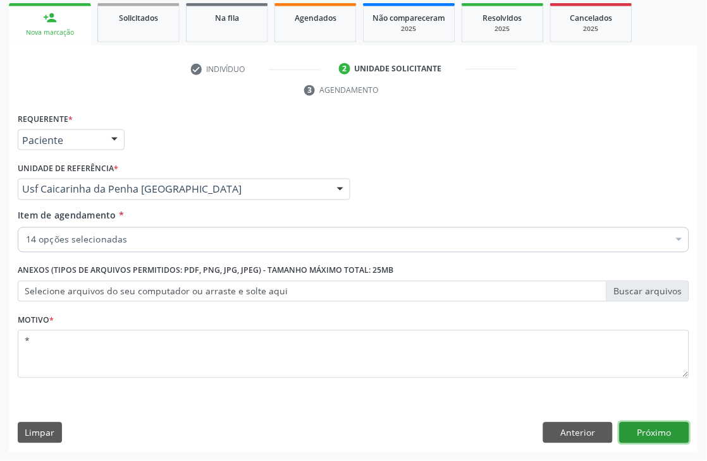
click at [677, 429] on button "Próximo" at bounding box center [654, 433] width 70 height 21
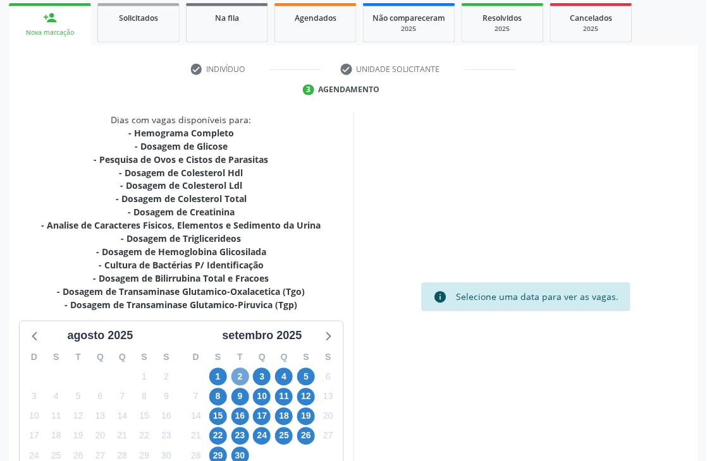
click at [238, 375] on span "2" at bounding box center [240, 377] width 18 height 18
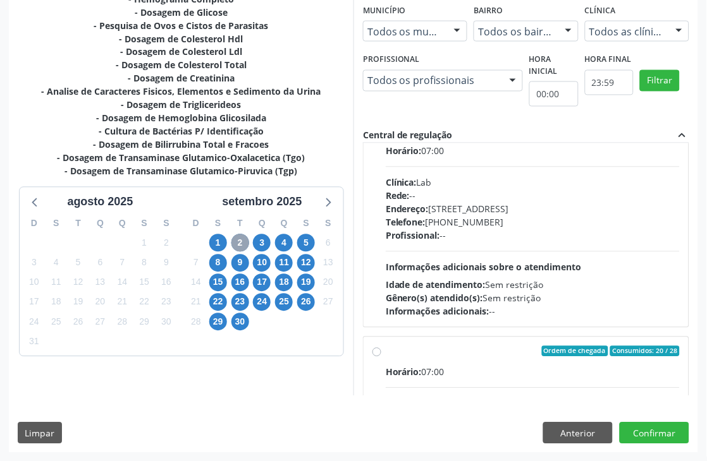
scroll to position [642, 0]
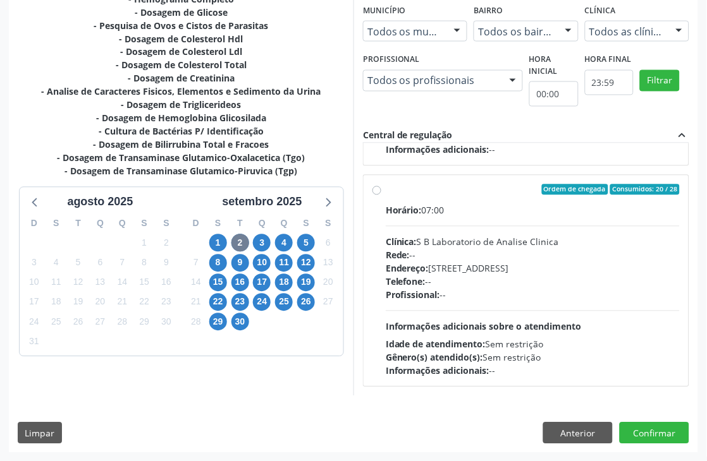
click at [453, 198] on label "Ordem de chegada Consumidos: 20 / 28 Horário: 07:00 Clínica: S B Laboratorio de…" at bounding box center [533, 282] width 294 height 194
click at [381, 196] on input "Ordem de chegada Consumidos: 20 / 28 Horário: 07:00 Clínica: S B Laboratorio de…" at bounding box center [376, 190] width 9 height 11
radio input "true"
click at [639, 425] on button "Confirmar" at bounding box center [654, 433] width 70 height 21
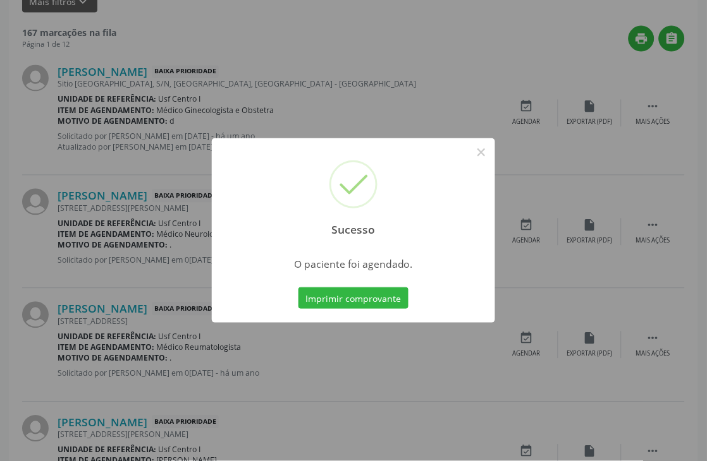
scroll to position [0, 0]
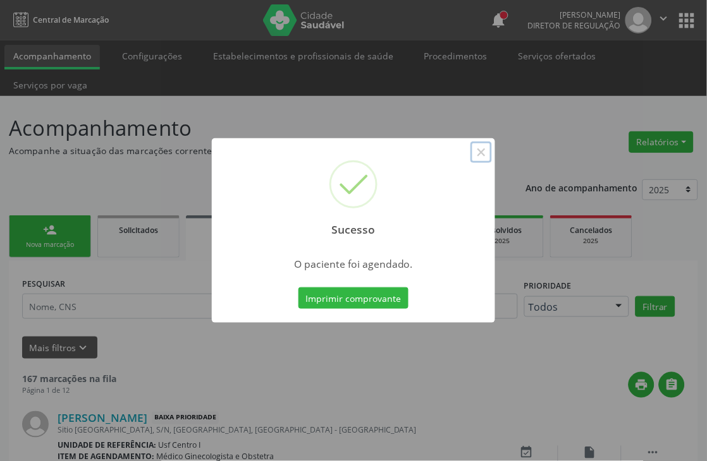
click at [483, 148] on button "×" at bounding box center [480, 152] width 21 height 21
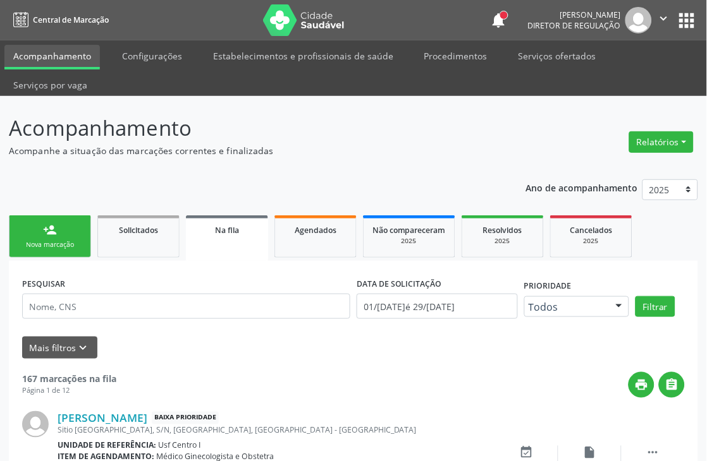
click at [43, 236] on link "person_add Nova marcação" at bounding box center [50, 237] width 82 height 42
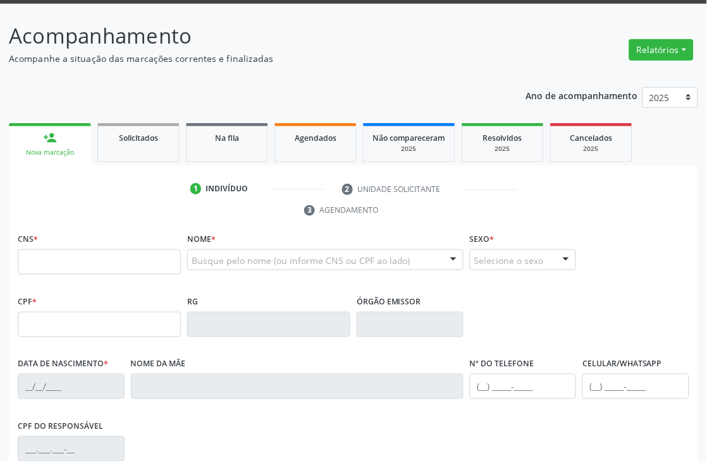
scroll to position [210, 0]
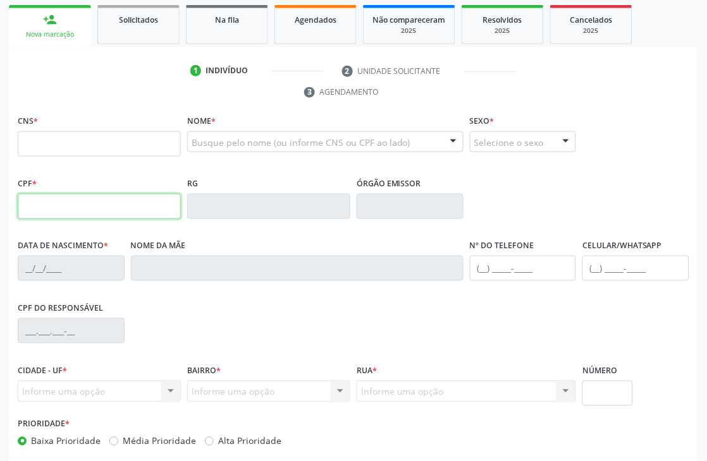
click at [63, 205] on input "text" at bounding box center [99, 206] width 163 height 25
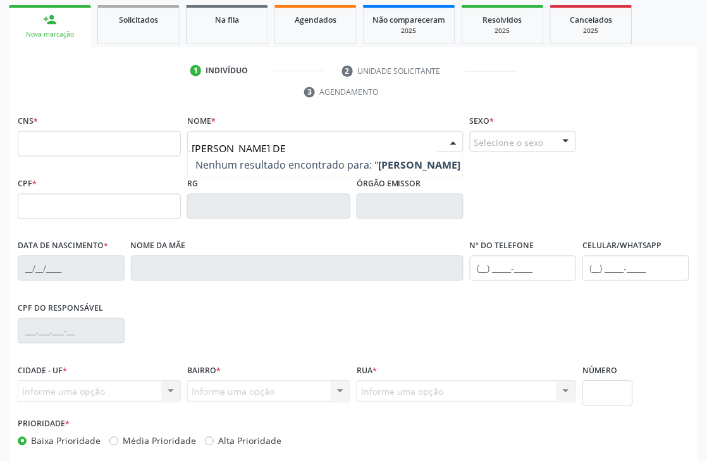
type input "OLIRA MARIA DE"
drag, startPoint x: 284, startPoint y: 140, endPoint x: 0, endPoint y: 164, distance: 285.4
click at [0, 164] on div "Acompanhamento Acompanhe a situação das marcações correntes e finalizadas Relat…" at bounding box center [353, 204] width 707 height 637
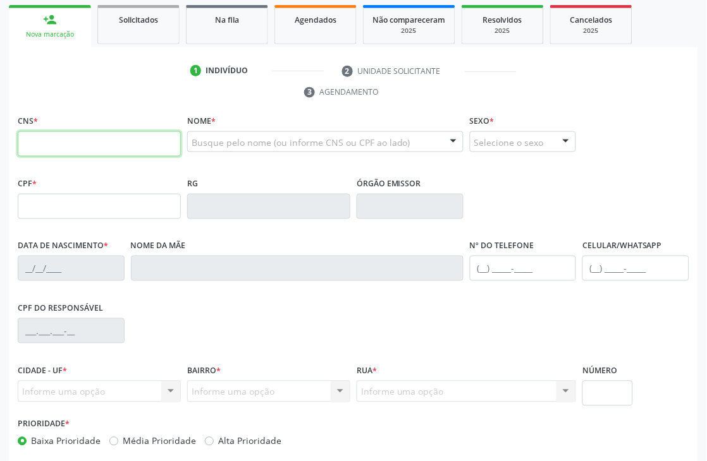
click at [75, 150] on input "text" at bounding box center [99, 143] width 163 height 25
paste input "165 5281 8433 0002"
type input "165 5281 8433 0002"
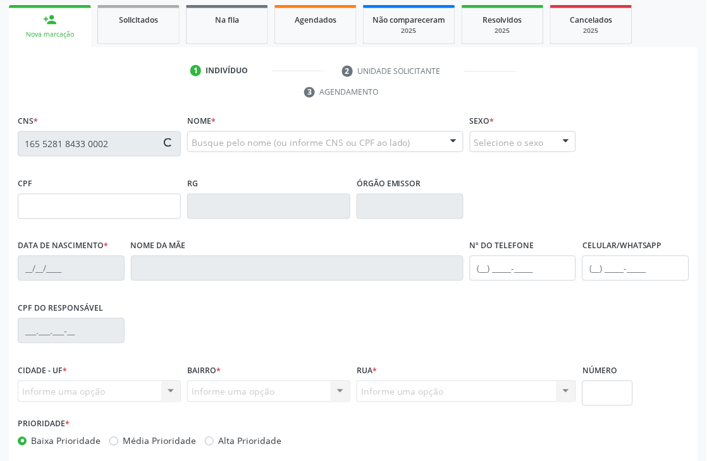
type input "844.011.764-72"
type input "07/05/1964"
type input "Laurinda Maria da Silva"
type input "[PHONE_NUMBER]"
type input "372"
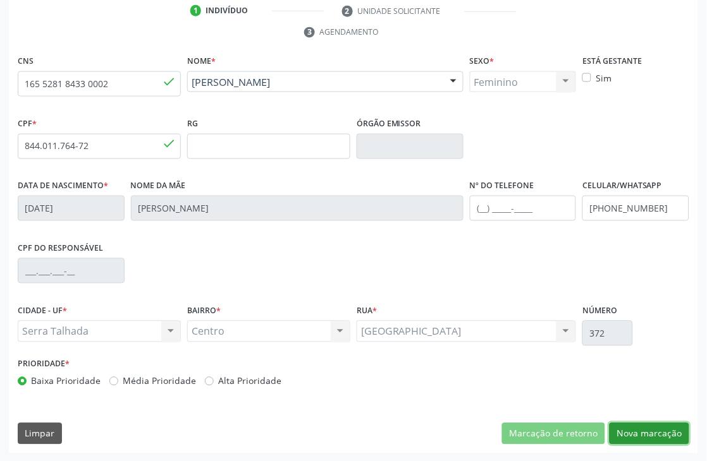
click at [648, 423] on button "Nova marcação" at bounding box center [649, 433] width 80 height 21
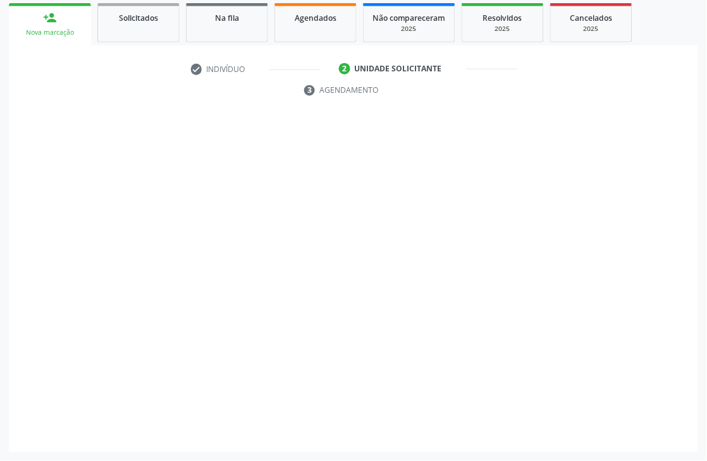
scroll to position [212, 0]
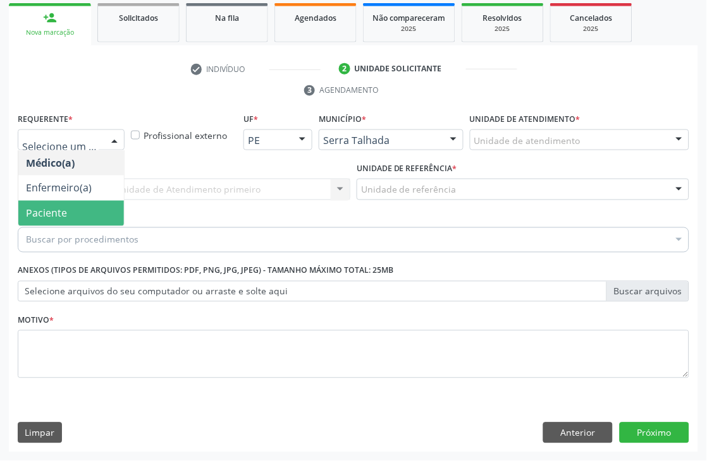
click at [59, 209] on span "Paciente" at bounding box center [46, 214] width 41 height 14
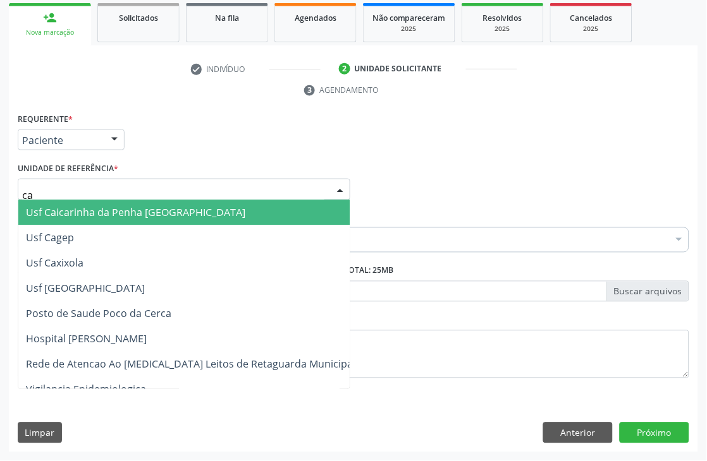
type input "cai"
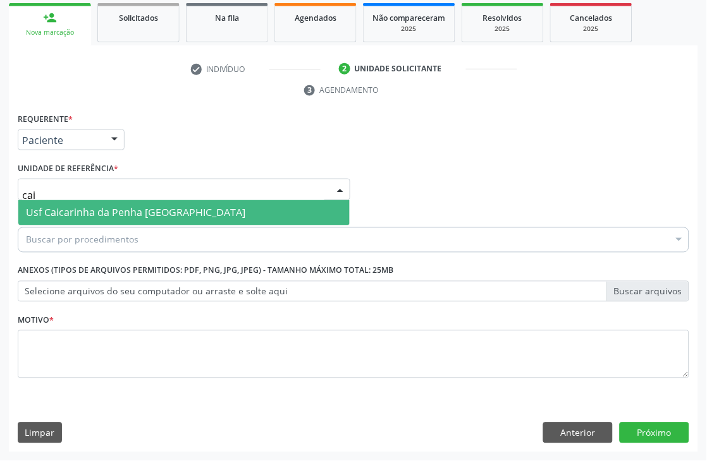
click at [133, 207] on span "Usf Caicarinha da Penha [GEOGRAPHIC_DATA]" at bounding box center [135, 213] width 219 height 14
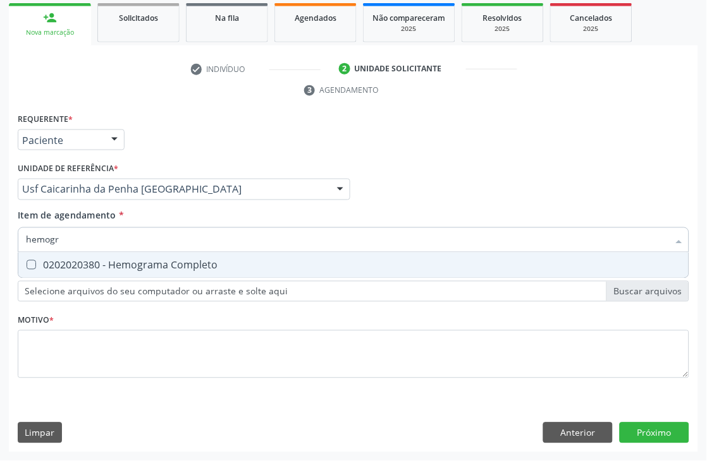
type input "hemogra"
click at [142, 273] on span "0202020380 - Hemograma Completo" at bounding box center [353, 265] width 670 height 25
checkbox Completo "true"
drag, startPoint x: 130, startPoint y: 244, endPoint x: 0, endPoint y: 226, distance: 131.4
click at [0, 231] on div "Acompanhamento Acompanhe a situação das marcações correntes e finalizadas Relat…" at bounding box center [353, 173] width 707 height 578
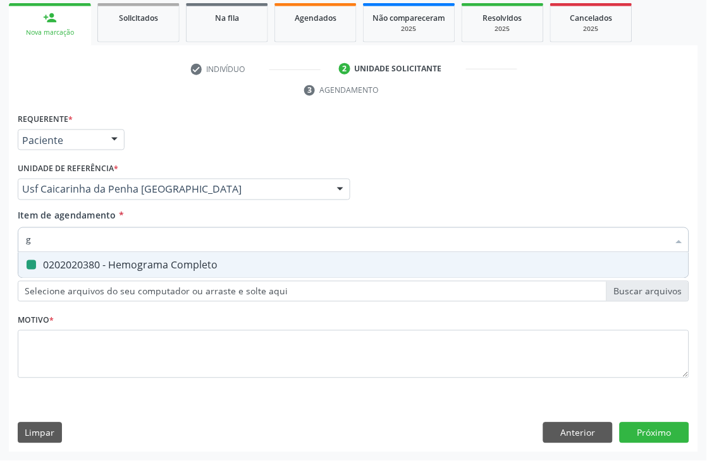
type input "gl"
checkbox Completo "false"
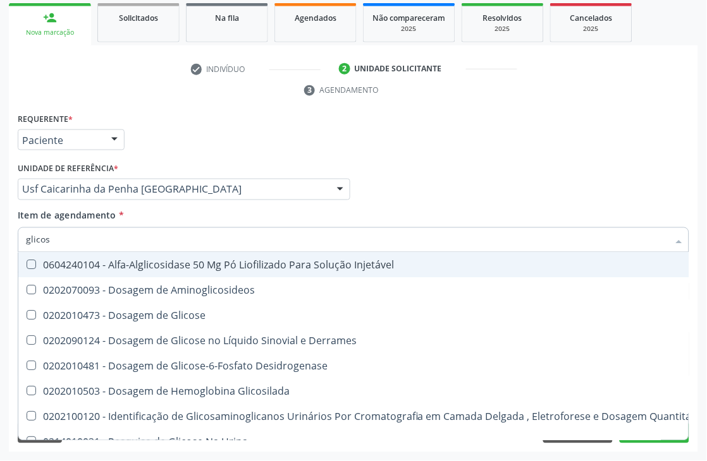
type input "glicose"
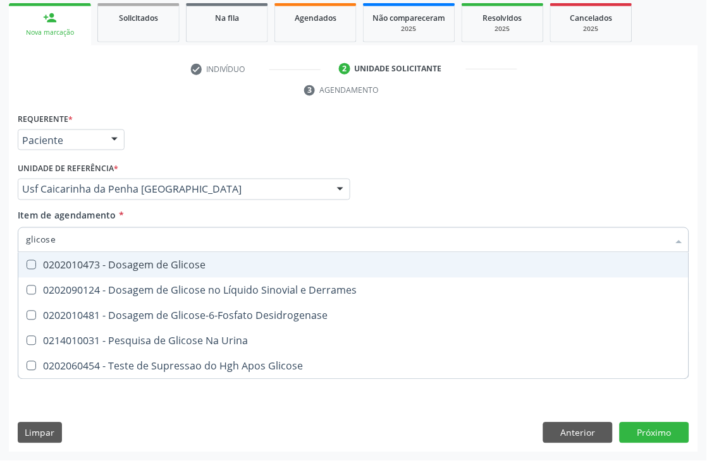
click at [47, 255] on span "0202010473 - Dosagem de Glicose" at bounding box center [353, 265] width 670 height 25
checkbox Glicose "true"
drag, startPoint x: 71, startPoint y: 243, endPoint x: 0, endPoint y: 243, distance: 70.8
click at [0, 243] on div "Acompanhamento Acompanhe a situação das marcações correntes e finalizadas Relat…" at bounding box center [353, 173] width 707 height 578
type input "ureia"
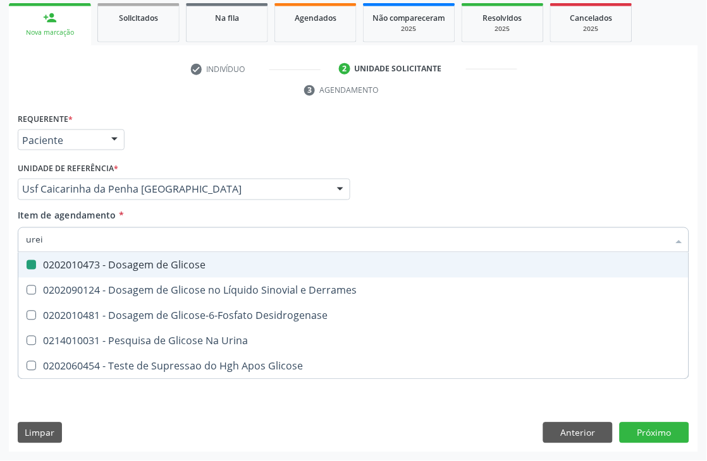
checkbox Glicose "false"
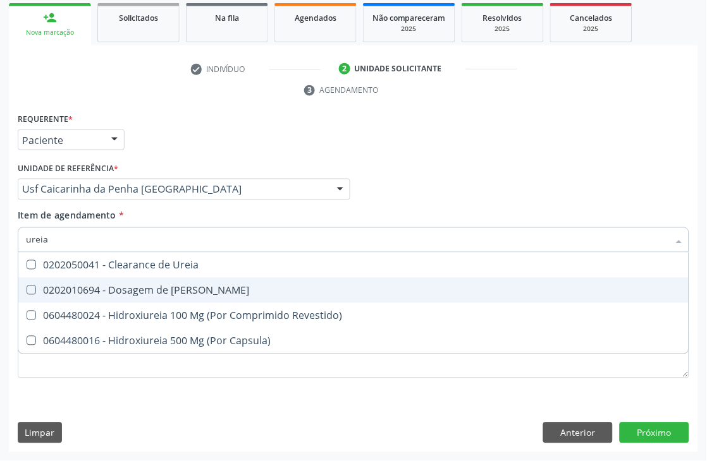
click at [28, 286] on Ureia at bounding box center [31, 290] width 9 height 9
click at [27, 286] on Ureia "checkbox" at bounding box center [22, 290] width 8 height 8
checkbox Ureia "true"
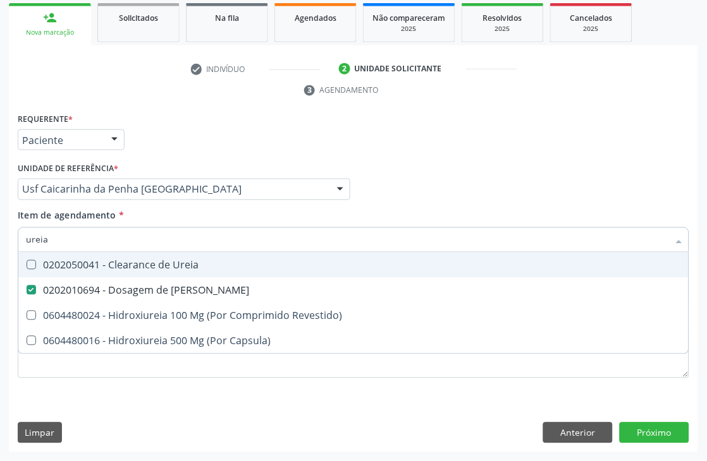
drag, startPoint x: 51, startPoint y: 238, endPoint x: 0, endPoint y: 223, distance: 52.8
click at [0, 231] on div "Acompanhamento Acompanhe a situação das marcações correntes e finalizadas Relat…" at bounding box center [353, 173] width 707 height 578
type input "paras"
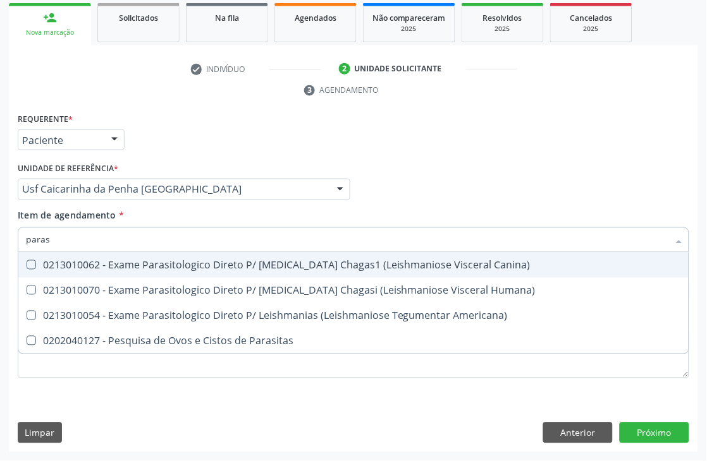
checkbox Humana\) "false"
type input "parasi"
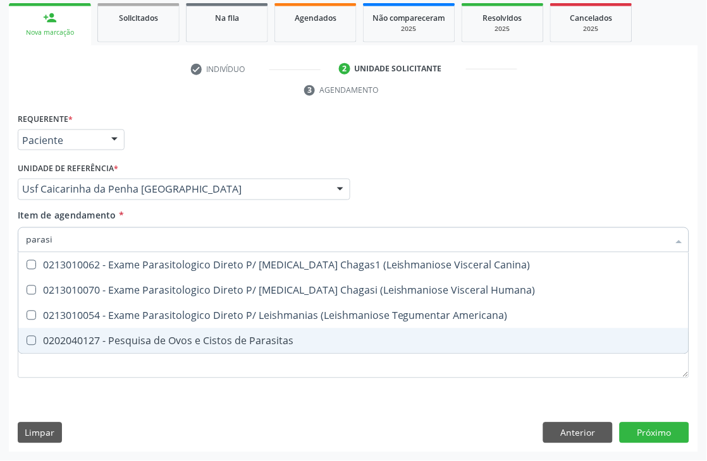
click at [63, 336] on div "0202040127 - Pesquisa de Ovos e Cistos de Parasitas" at bounding box center [353, 341] width 655 height 10
checkbox Parasitas "true"
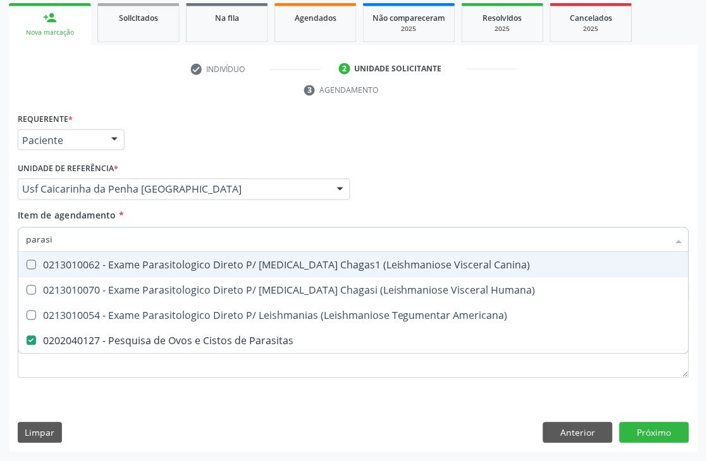
drag, startPoint x: 58, startPoint y: 231, endPoint x: 0, endPoint y: 231, distance: 57.5
click at [0, 231] on div "Acompanhamento Acompanhe a situação das marcações correntes e finalizadas Relat…" at bounding box center [353, 173] width 707 height 578
type input "cole"
checkbox Parasitas "false"
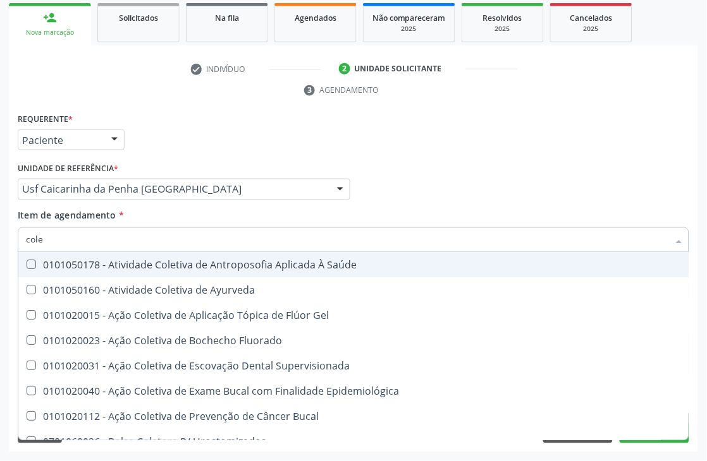
type input "coles"
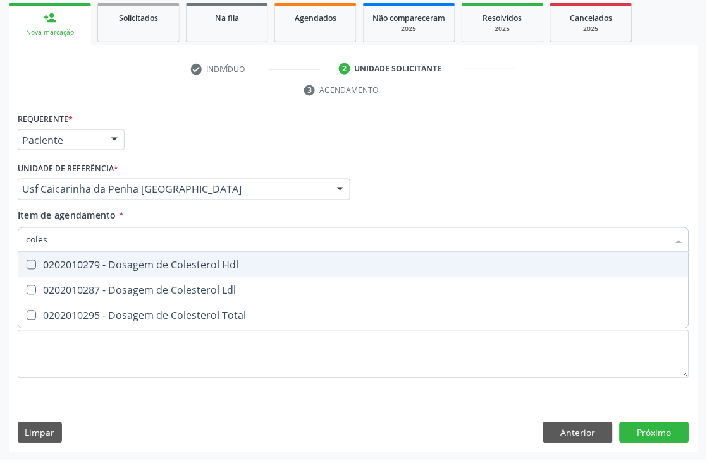
click at [81, 260] on div "0202010279 - Dosagem de Colesterol Hdl" at bounding box center [353, 265] width 655 height 10
checkbox Hdl "true"
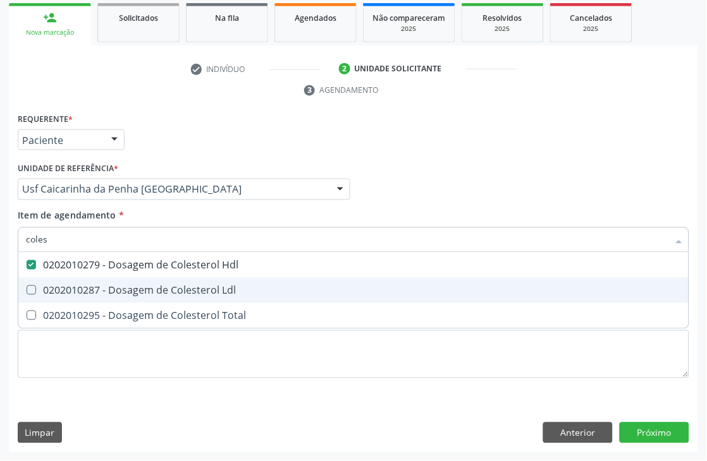
click at [81, 287] on div "0202010287 - Dosagem de Colesterol Ldl" at bounding box center [353, 291] width 655 height 10
checkbox Ldl "true"
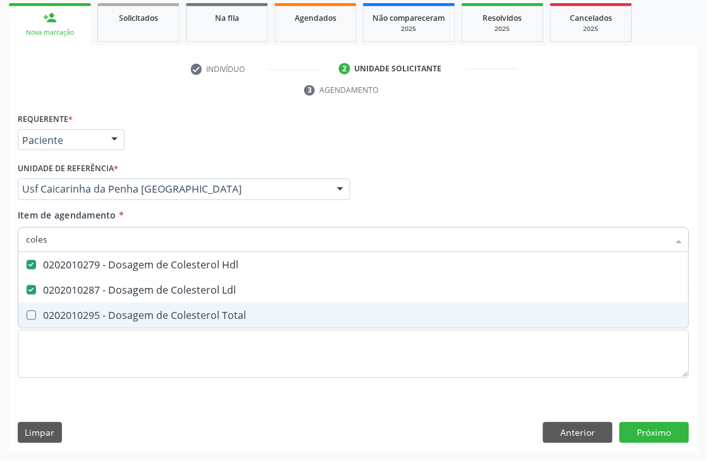
click at [81, 307] on span "0202010295 - Dosagem de Colesterol Total" at bounding box center [353, 315] width 670 height 25
checkbox Total "true"
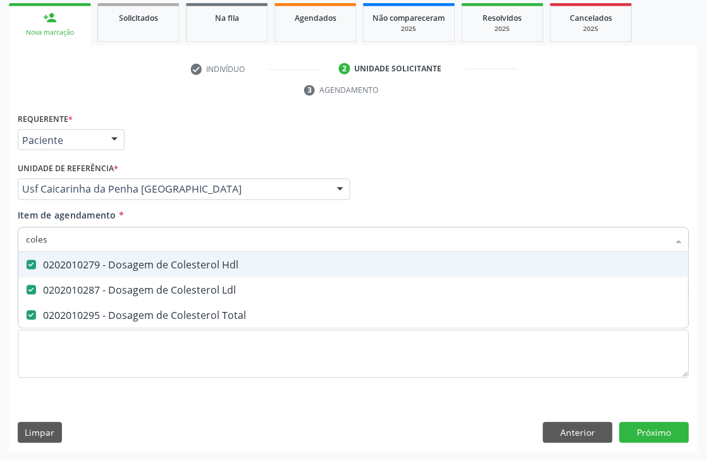
drag, startPoint x: 81, startPoint y: 242, endPoint x: 0, endPoint y: 220, distance: 83.9
click at [0, 225] on div "Acompanhamento Acompanhe a situação das marcações correntes e finalizadas Relat…" at bounding box center [353, 173] width 707 height 578
type input "crea"
checkbox Hdl "false"
checkbox Ldl "false"
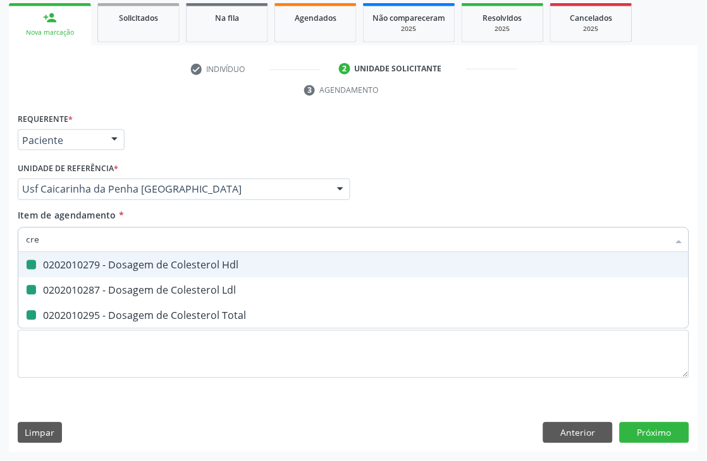
checkbox Total "false"
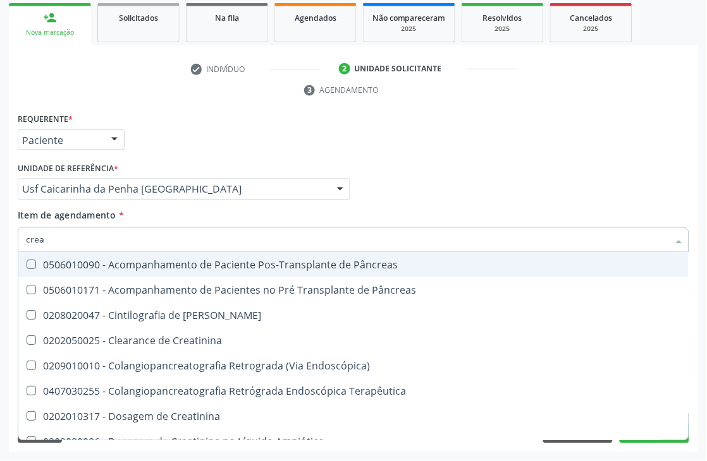
type input "creat"
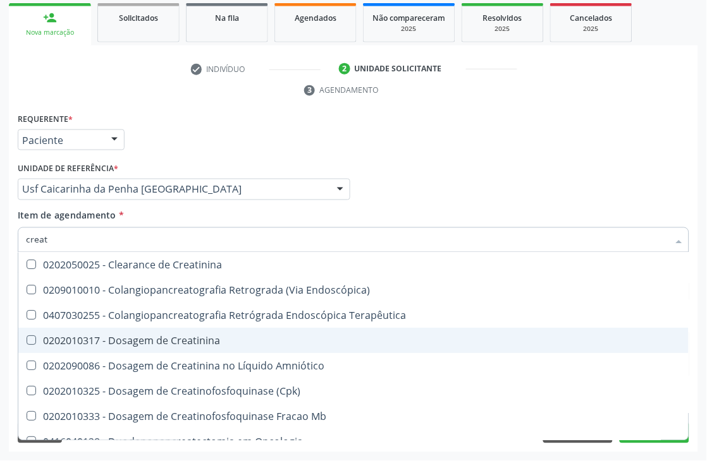
click at [165, 341] on div "0202010317 - Dosagem de Creatinina" at bounding box center [353, 341] width 655 height 10
checkbox Creatinina "true"
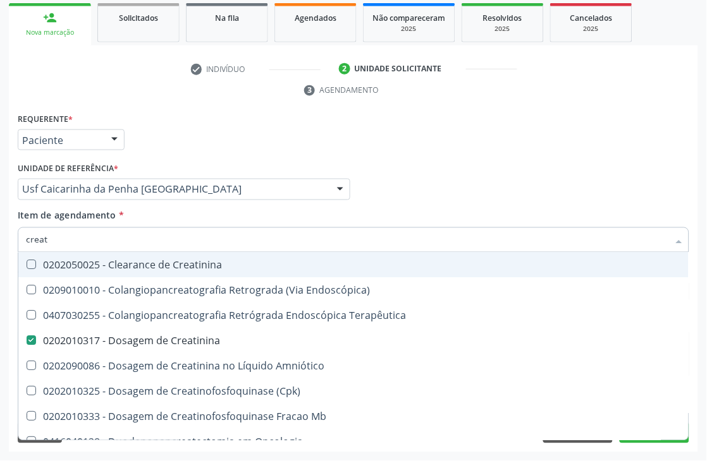
drag, startPoint x: 87, startPoint y: 241, endPoint x: 0, endPoint y: 206, distance: 94.1
click at [0, 229] on div "Acompanhamento Acompanhe a situação das marcações correntes e finalizadas Relat…" at bounding box center [353, 173] width 707 height 578
type input "uri"
checkbox Creatinina "false"
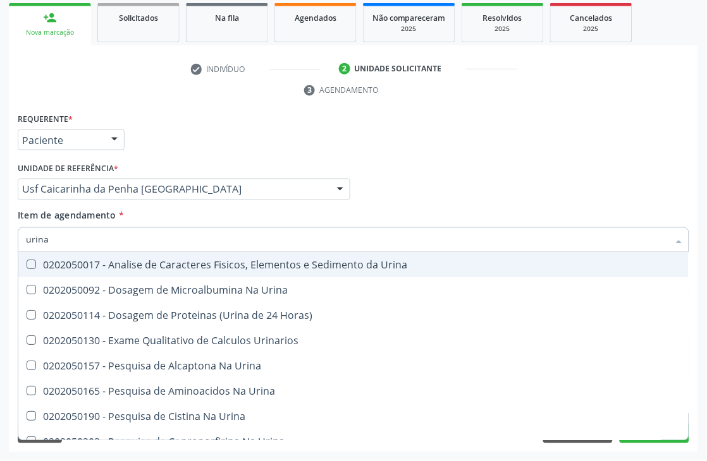
type input "urina"
click at [99, 264] on div "0202050017 - Analise de Caracteres Fisicos, Elementos e Sedimento da Urina" at bounding box center [353, 265] width 655 height 10
checkbox Urina "true"
drag, startPoint x: 90, startPoint y: 241, endPoint x: 0, endPoint y: 220, distance: 92.3
click at [0, 233] on div "Acompanhamento Acompanhe a situação das marcações correntes e finalizadas Relat…" at bounding box center [353, 173] width 707 height 578
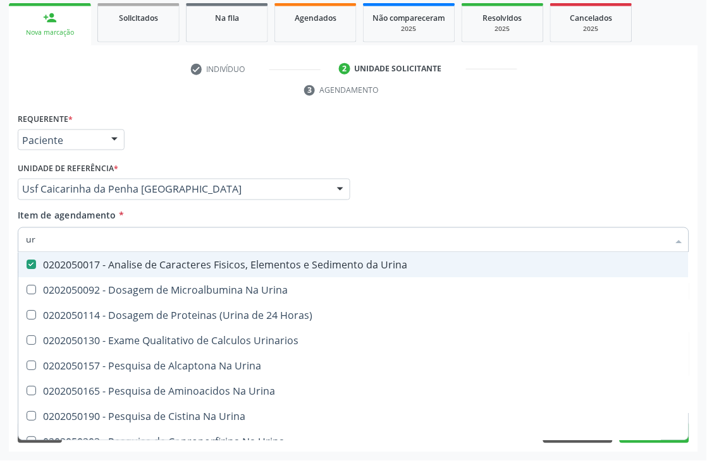
type input "uri"
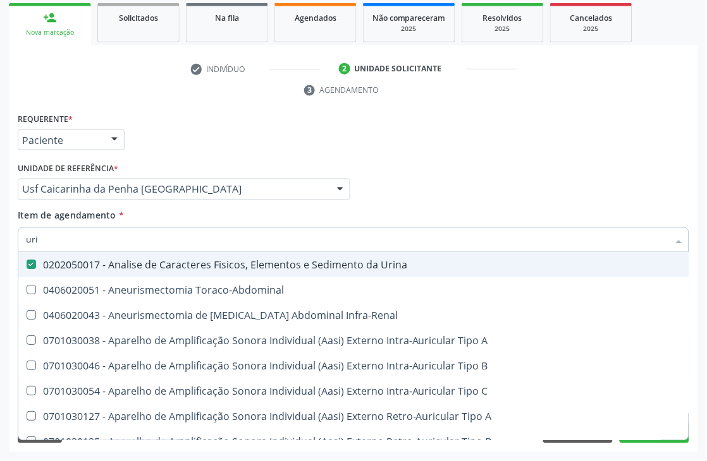
checkbox Urina "true"
checkbox Cônica "false"
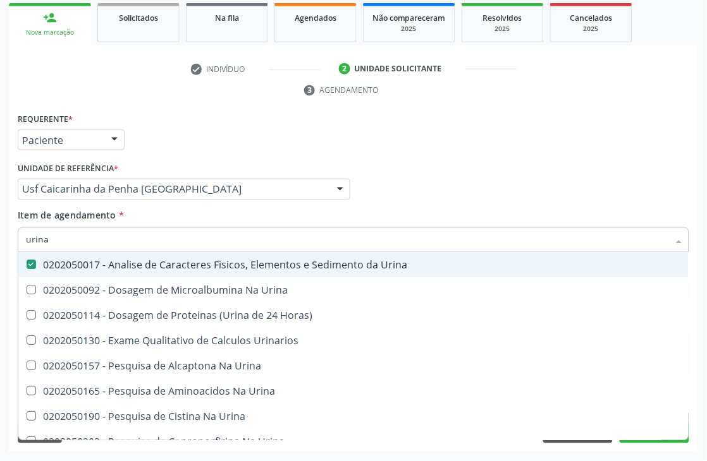
drag, startPoint x: 107, startPoint y: 241, endPoint x: 0, endPoint y: 241, distance: 107.4
click at [0, 241] on div "Acompanhamento Acompanhe a situação das marcações correntes e finalizadas Relat…" at bounding box center [353, 173] width 707 height 578
type input "trig"
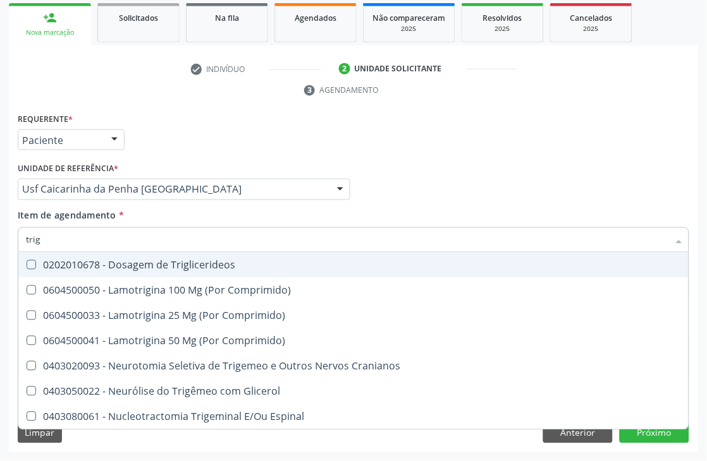
click at [178, 267] on div "0202010678 - Dosagem de Triglicerideos" at bounding box center [353, 265] width 655 height 10
checkbox Triglicerideos "true"
drag, startPoint x: 155, startPoint y: 243, endPoint x: 0, endPoint y: 241, distance: 154.8
click at [0, 241] on div "Acompanhamento Acompanhe a situação das marcações correntes e finalizadas Relat…" at bounding box center [353, 173] width 707 height 578
type input "hem"
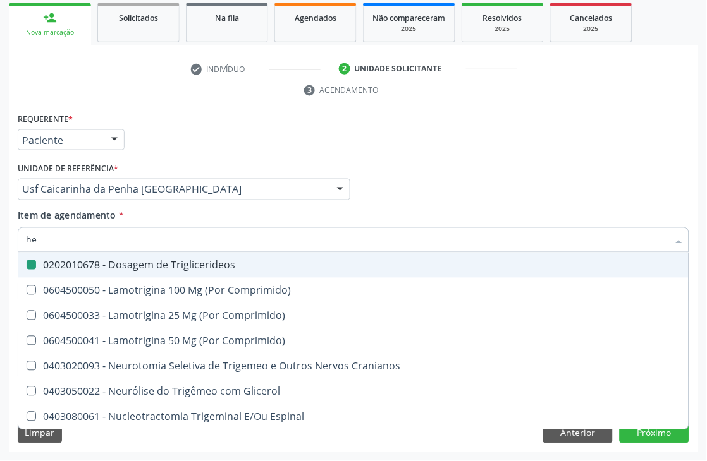
checkbox Triglicerideos "false"
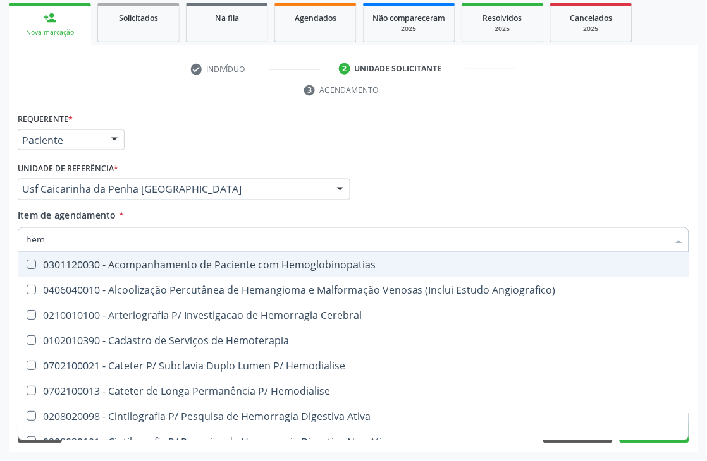
type input "hemo"
checkbox Retro-Retal "true"
checkbox Completo "false"
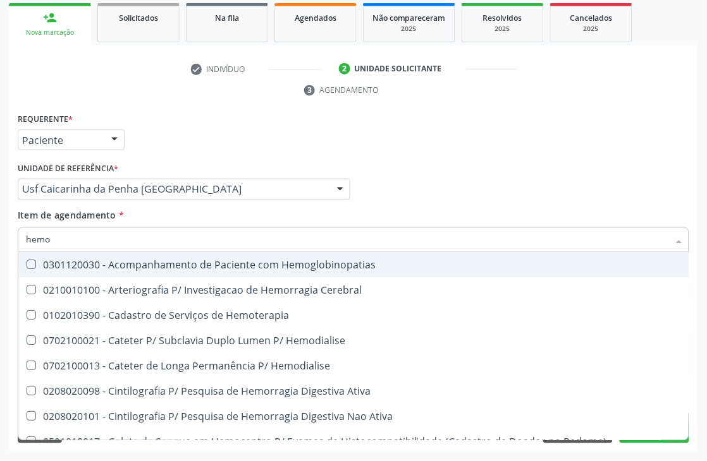
type input "hemog"
checkbox Carboxi-Hemoglobina "true"
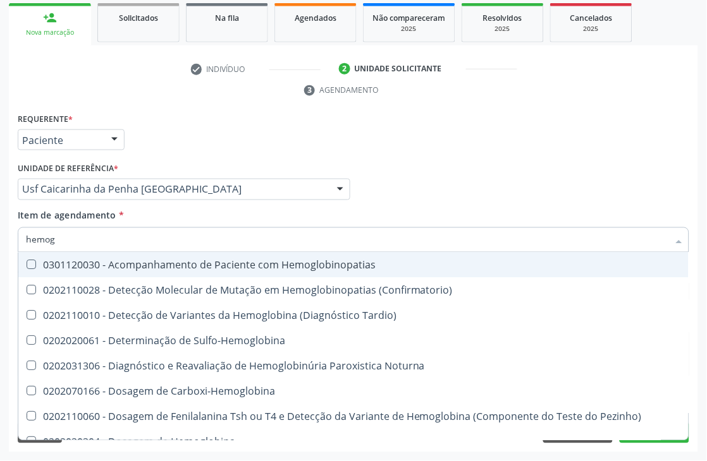
type input "hemogl"
checkbox Completo "false"
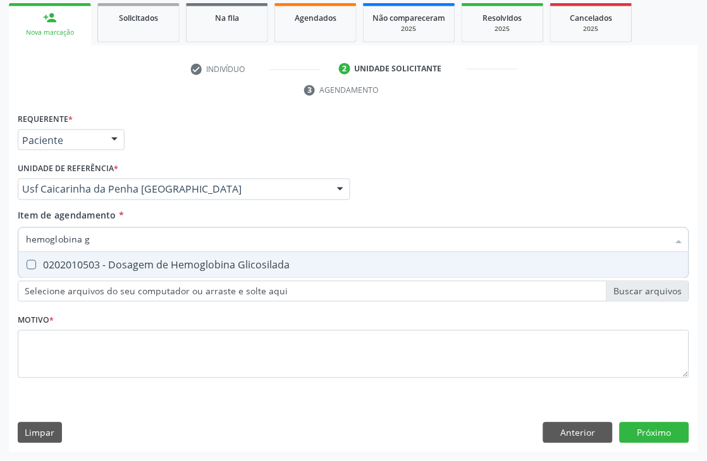
type input "hemoglobina g"
click at [70, 260] on div "0202010503 - Dosagem de Hemoglobina Glicosilada" at bounding box center [353, 265] width 655 height 10
checkbox Glicosilada "true"
drag, startPoint x: 130, startPoint y: 238, endPoint x: 0, endPoint y: 226, distance: 130.1
click at [0, 228] on div "Acompanhamento Acompanhe a situação das marcações correntes e finalizadas Relat…" at bounding box center [353, 173] width 707 height 578
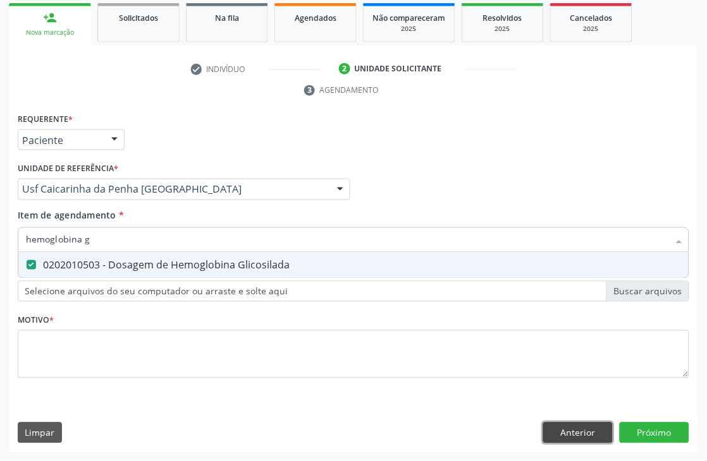
click at [560, 423] on div "Requerente * Paciente Médico(a) Enfermeiro(a) Paciente Nenhum resultado encontr…" at bounding box center [353, 281] width 689 height 343
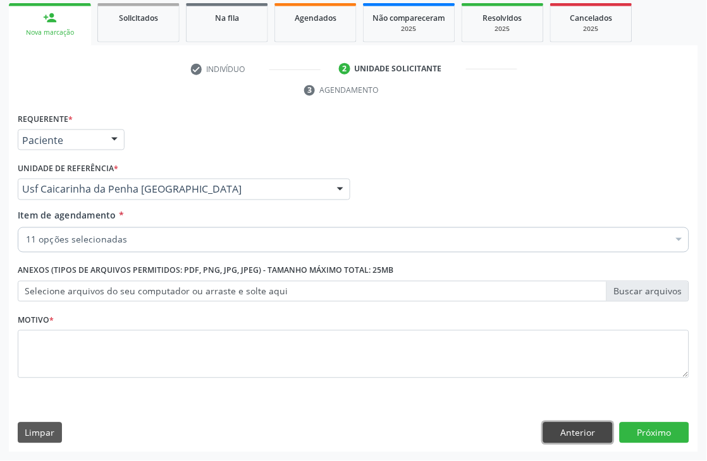
click at [592, 434] on button "Anterior" at bounding box center [578, 433] width 70 height 21
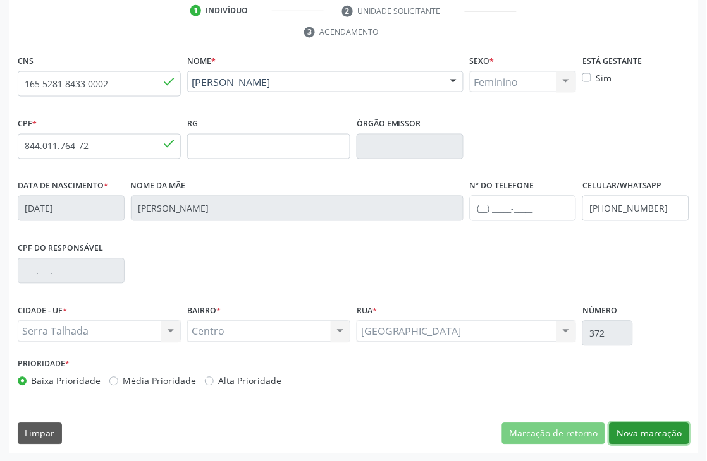
click at [671, 434] on button "Nova marcação" at bounding box center [649, 433] width 80 height 21
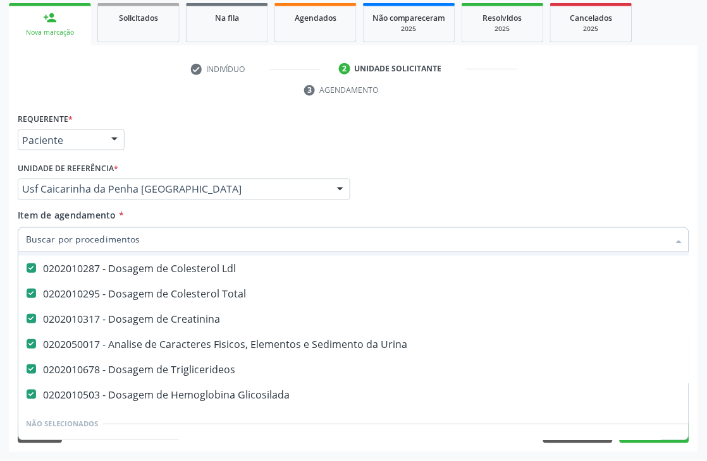
scroll to position [210, 0]
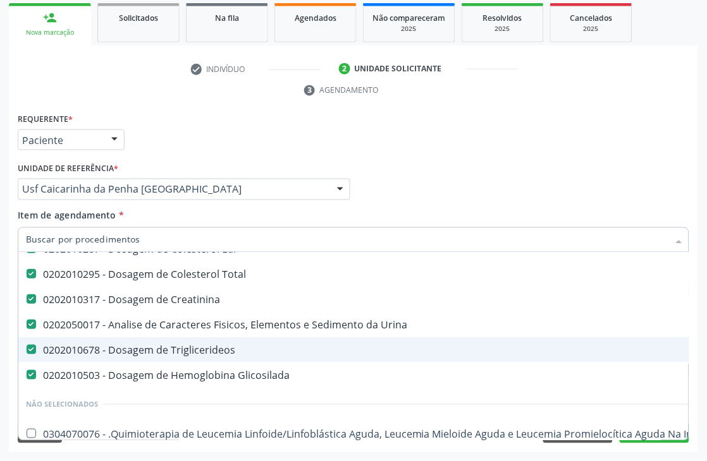
click at [21, 345] on div at bounding box center [22, 350] width 9 height 10
checkbox Triglicerideos "false"
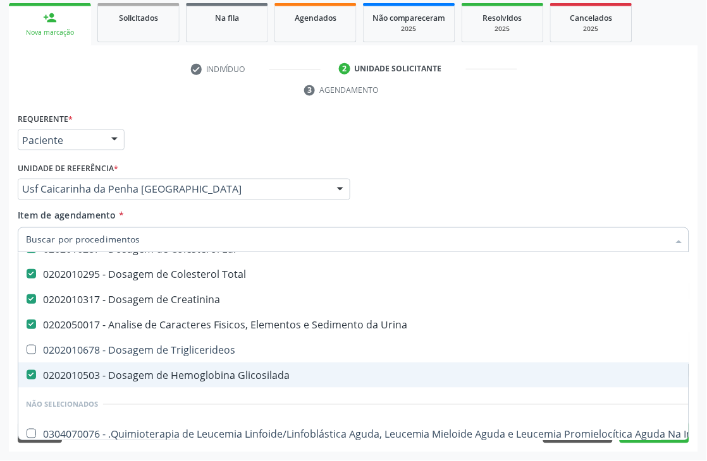
click at [228, 379] on div "0202010503 - Dosagem de Hemoglobina Glicosilada" at bounding box center [518, 375] width 984 height 10
checkbox Glicosilada "false"
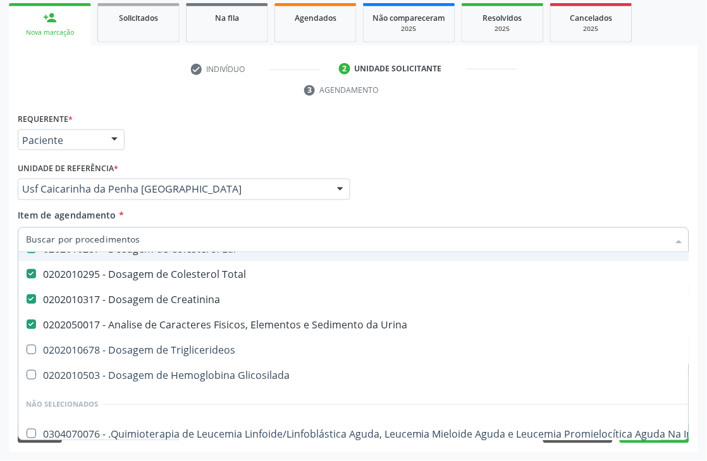
click at [119, 243] on input "Item de agendamento *" at bounding box center [347, 240] width 642 height 25
type input "b"
checkbox Completo "false"
checkbox Ureia "false"
checkbox Parasitas "false"
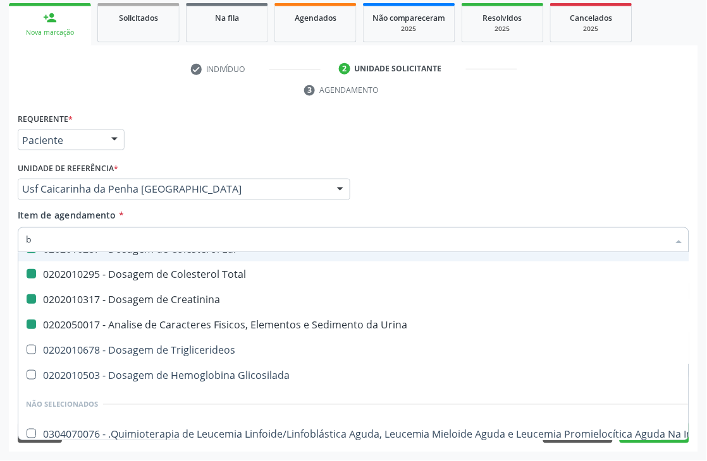
checkbox Hdl "false"
checkbox Ldl "false"
checkbox Total "false"
checkbox Creatinina "false"
checkbox Urina "false"
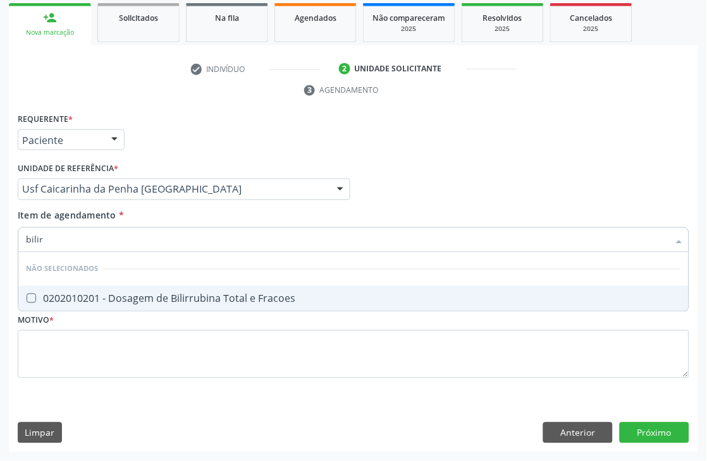
scroll to position [0, 0]
type input "bilirru"
click at [79, 294] on div "0202010201 - Dosagem de Bilirrubina Total e Fracoes" at bounding box center [353, 299] width 655 height 10
checkbox Fracoes "true"
drag, startPoint x: 107, startPoint y: 234, endPoint x: 13, endPoint y: 234, distance: 94.2
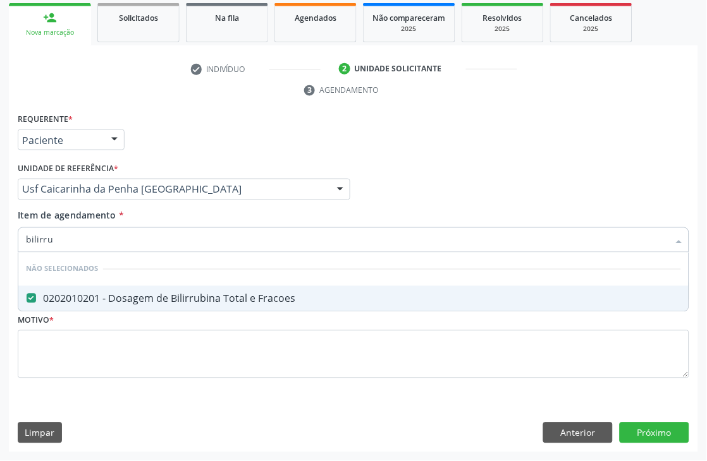
click at [13, 234] on div "Requerente * Paciente Médico(a) Enfermeiro(a) Paciente Nenhum resultado encontr…" at bounding box center [353, 281] width 689 height 343
type input "cu"
checkbox Fracoes "false"
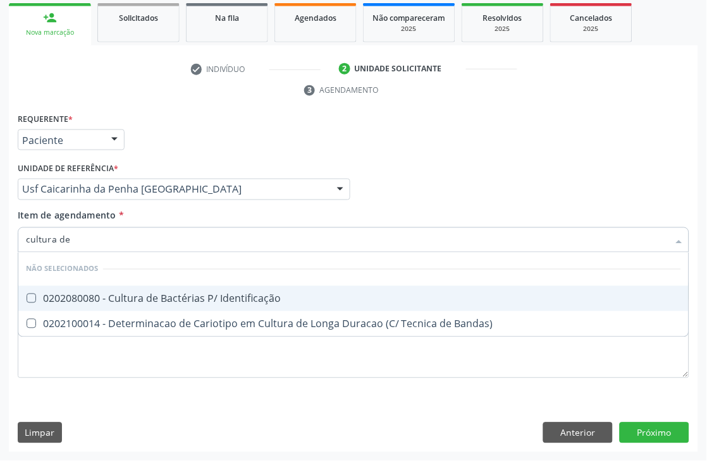
type input "cultura de"
click at [35, 298] on Identificação at bounding box center [31, 298] width 9 height 9
click at [27, 298] on Identificação "checkbox" at bounding box center [22, 299] width 8 height 8
checkbox Identificação "true"
drag, startPoint x: 104, startPoint y: 245, endPoint x: 0, endPoint y: 229, distance: 105.5
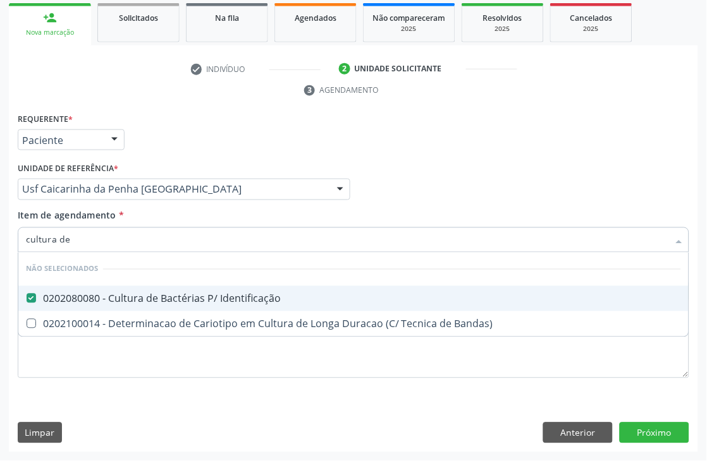
click at [0, 229] on div "Acompanhamento Acompanhe a situação das marcações correntes e finalizadas Relat…" at bounding box center [353, 173] width 707 height 578
type input "t4"
checkbox Identificação "false"
checkbox Bandas\) "false"
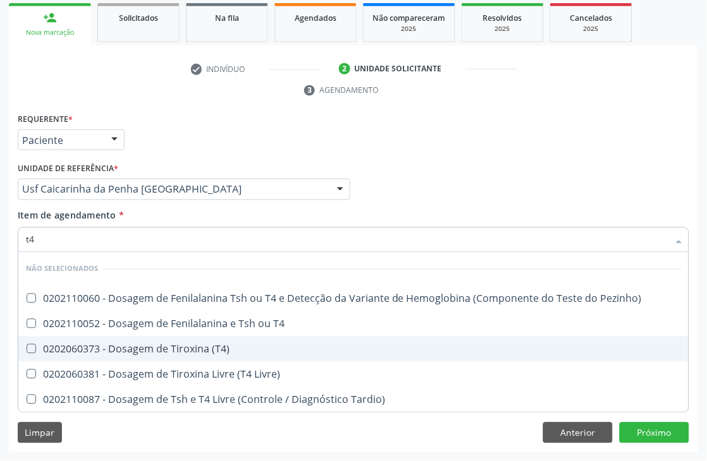
click at [161, 350] on div "0202060373 - Dosagem de Tiroxina (T4)" at bounding box center [353, 349] width 655 height 10
checkbox \(T4\) "true"
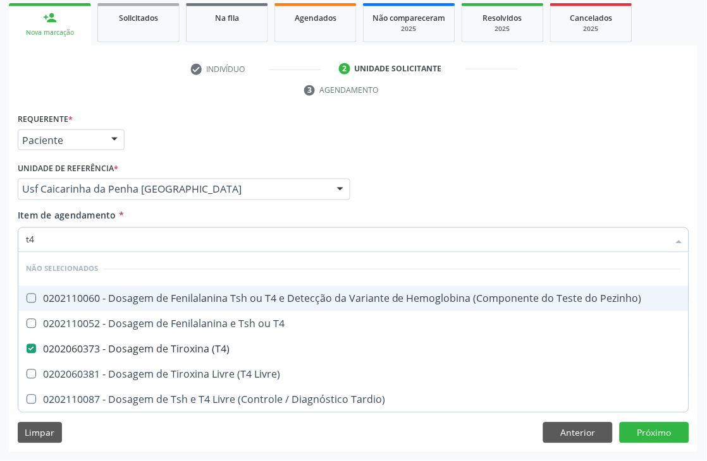
click at [131, 234] on input "t4" at bounding box center [347, 240] width 642 height 25
type input "t"
checkbox Pezinho\) "true"
checkbox T4 "true"
checkbox Livre\) "true"
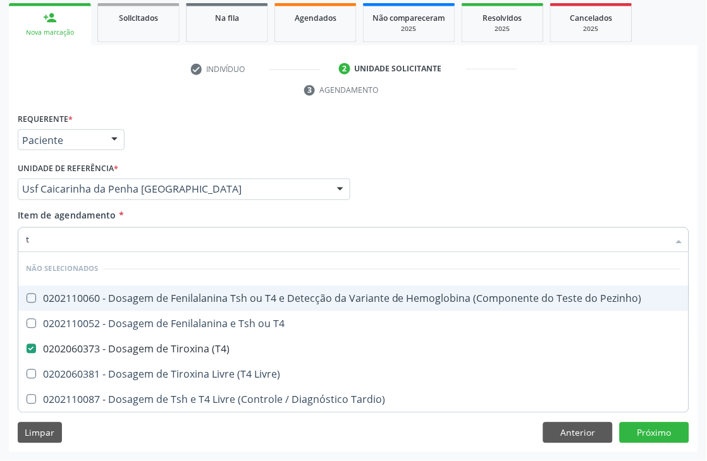
checkbox Tardio\) "true"
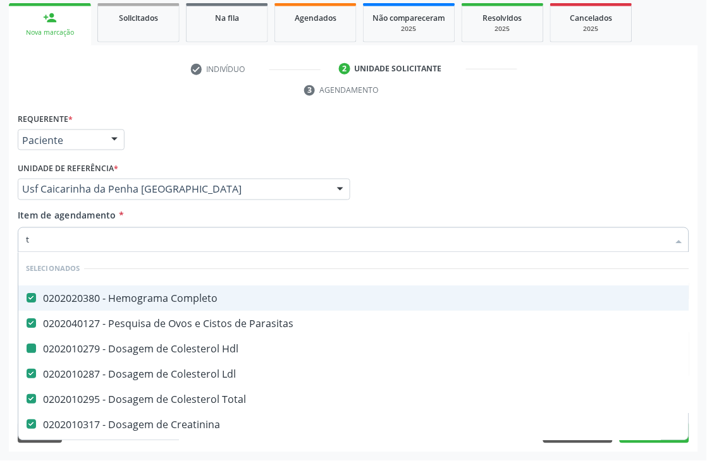
type input "[MEDICAL_DATA]"
checkbox Completo "false"
checkbox Parasitas "false"
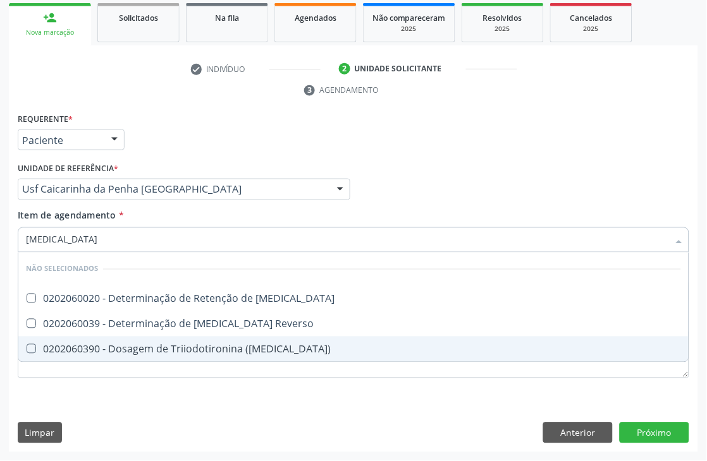
click at [160, 344] on div "0202060390 - Dosagem de Triiodotironina ([MEDICAL_DATA])" at bounding box center [353, 349] width 655 height 10
checkbox \(T3\) "true"
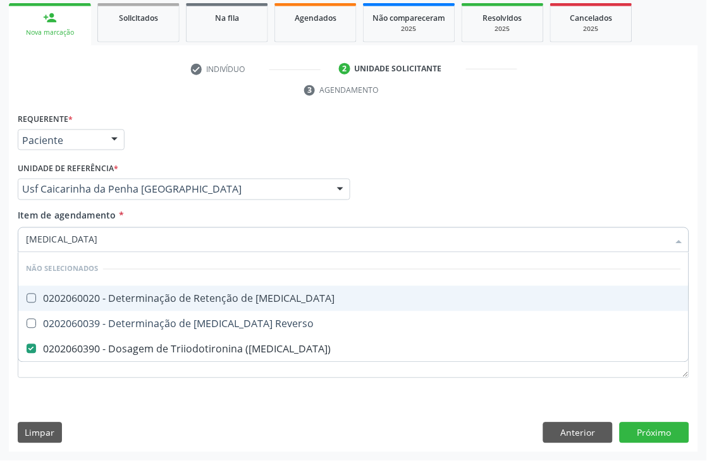
drag, startPoint x: 123, startPoint y: 244, endPoint x: 0, endPoint y: 218, distance: 125.3
click at [0, 231] on div "Acompanhamento Acompanhe a situação das marcações correntes e finalizadas Relat…" at bounding box center [353, 173] width 707 height 578
type input "t"
checkbox T3 "true"
checkbox Reverso "true"
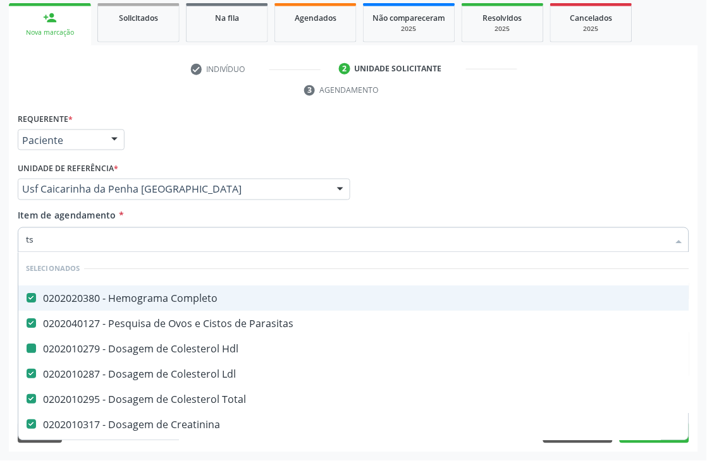
type input "tsh"
checkbox Completo "false"
checkbox Parasitas "false"
checkbox Hdl "false"
checkbox Ldl "false"
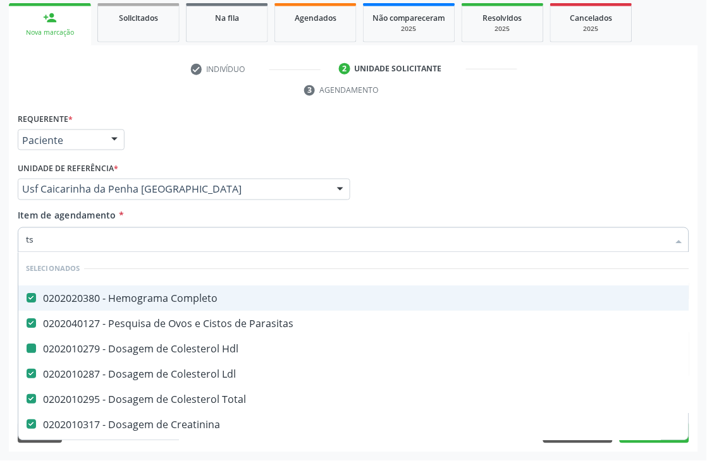
checkbox Total "false"
checkbox Creatinina "false"
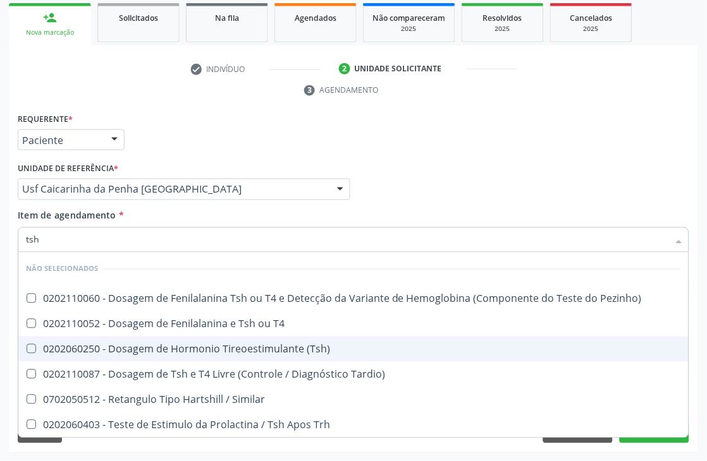
click at [59, 348] on div "0202060250 - Dosagem de Hormonio Tireoestimulante (Tsh)" at bounding box center [353, 349] width 655 height 10
checkbox \(Tsh\) "true"
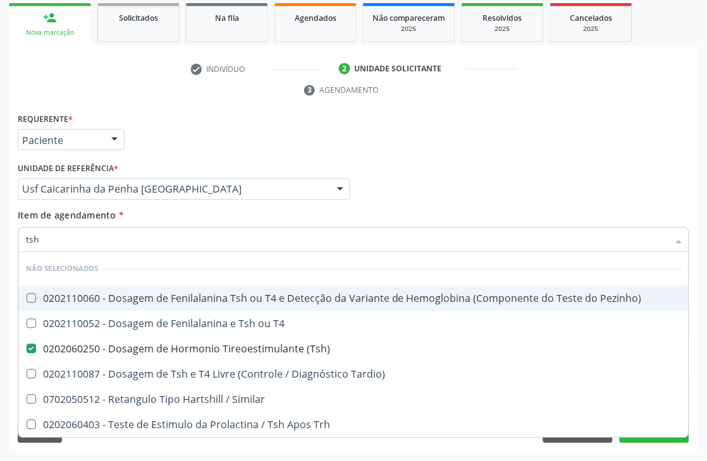
drag, startPoint x: 41, startPoint y: 239, endPoint x: 0, endPoint y: 226, distance: 43.2
click at [0, 228] on div "Acompanhamento Acompanhe a situação das marcações correntes e finalizadas Relat…" at bounding box center [353, 173] width 707 height 578
click at [659, 171] on div "Médico Solicitante Por favor, selecione a Unidade de Atendimento primeiro Nenhu…" at bounding box center [353, 183] width 677 height 49
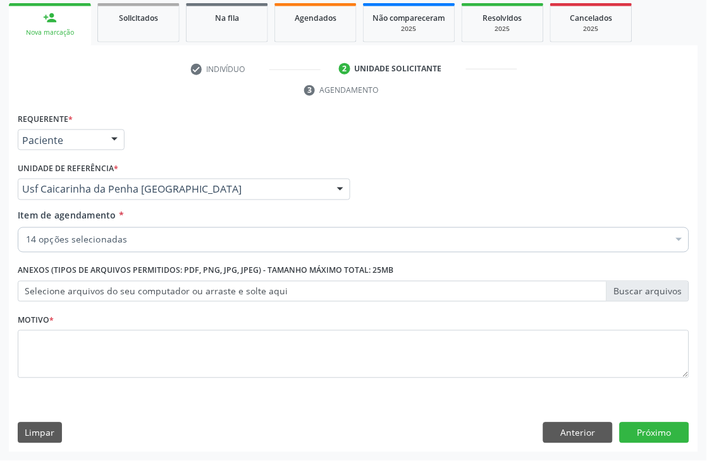
checkbox Completo "true"
checkbox Glicose "true"
checkbox Parasitas "true"
checkbox Hdl "true"
checkbox Ldl "true"
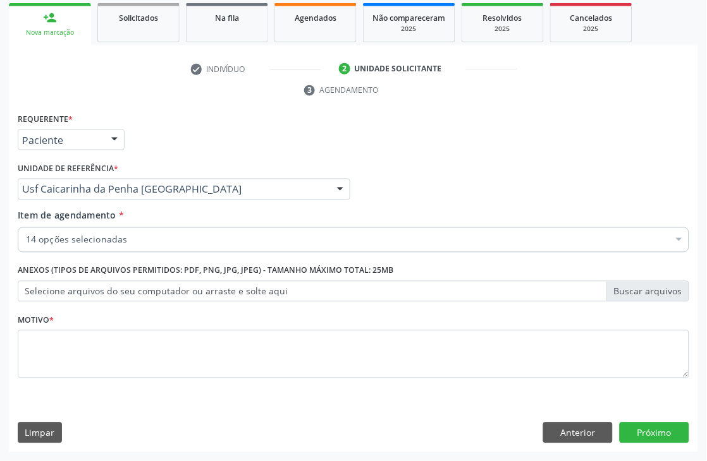
click at [3, 383] on div "Acompanhamento Acompanhe a situação das marcações correntes e finalizadas Relat…" at bounding box center [353, 173] width 707 height 578
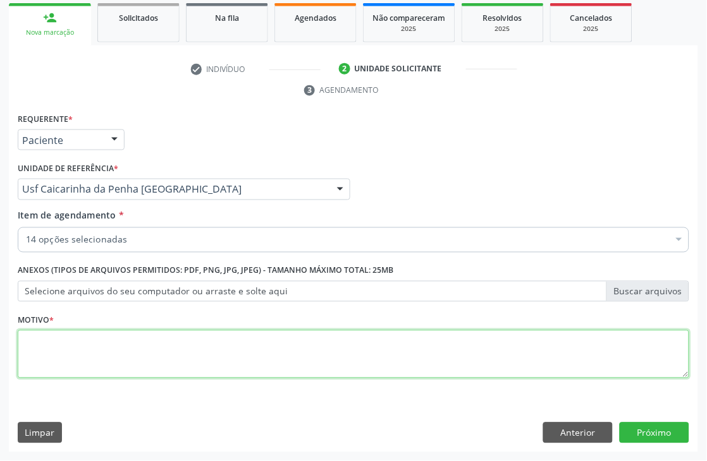
click at [66, 337] on textarea at bounding box center [353, 355] width 671 height 48
type textarea "*"
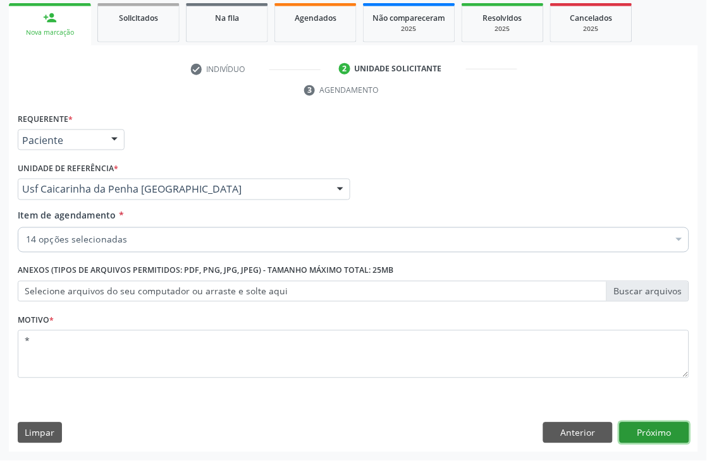
click at [623, 434] on button "Próximo" at bounding box center [654, 433] width 70 height 21
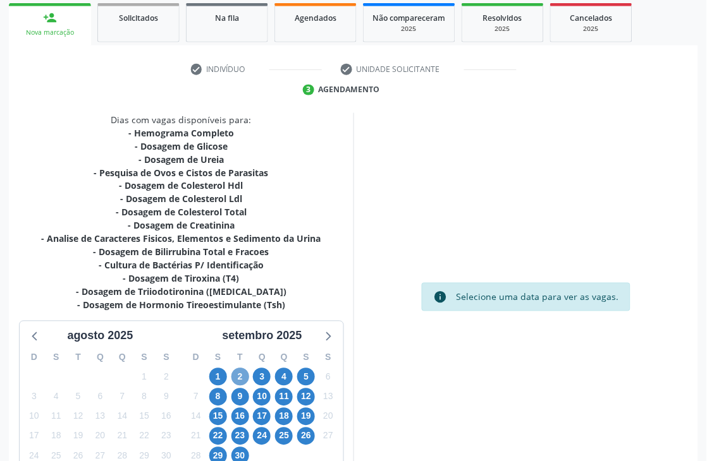
click at [238, 377] on span "2" at bounding box center [240, 377] width 18 height 18
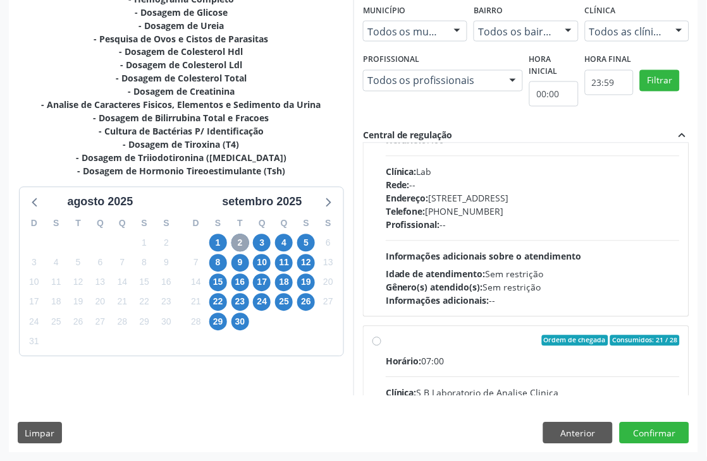
scroll to position [642, 0]
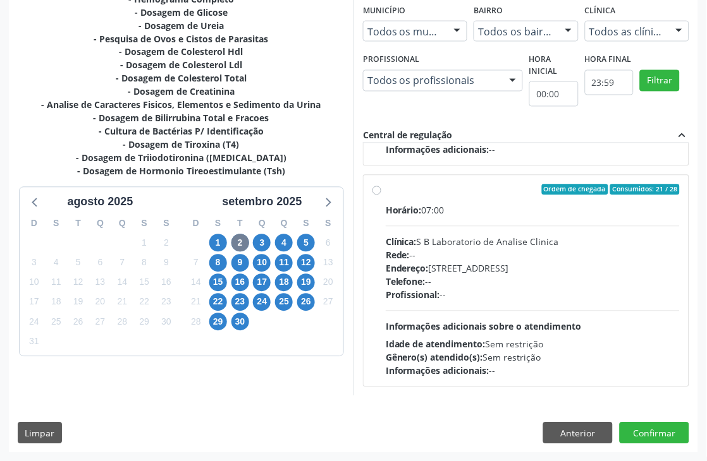
click at [456, 220] on div "Horário: 07:00 Clínica: S B Laboratorio de Analise Clinica Rede: -- Endereço: C…" at bounding box center [533, 291] width 294 height 174
click at [381, 196] on input "Ordem de chegada Consumidos: 21 / 28 Horário: 07:00 Clínica: S B Laboratorio de…" at bounding box center [376, 190] width 9 height 11
radio input "true"
click at [643, 435] on button "Confirmar" at bounding box center [654, 433] width 70 height 21
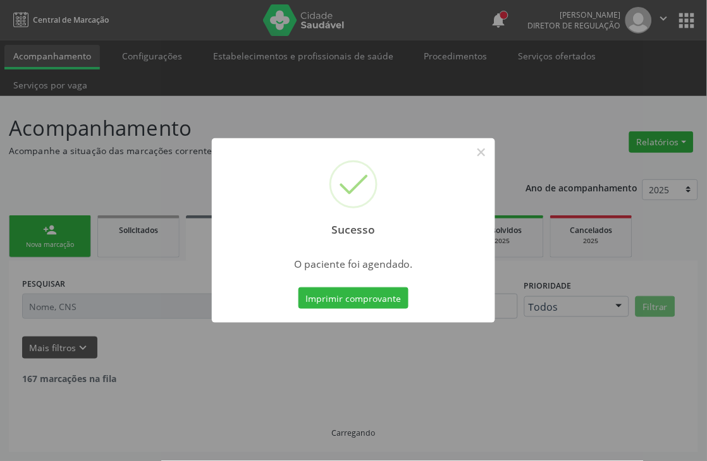
scroll to position [0, 0]
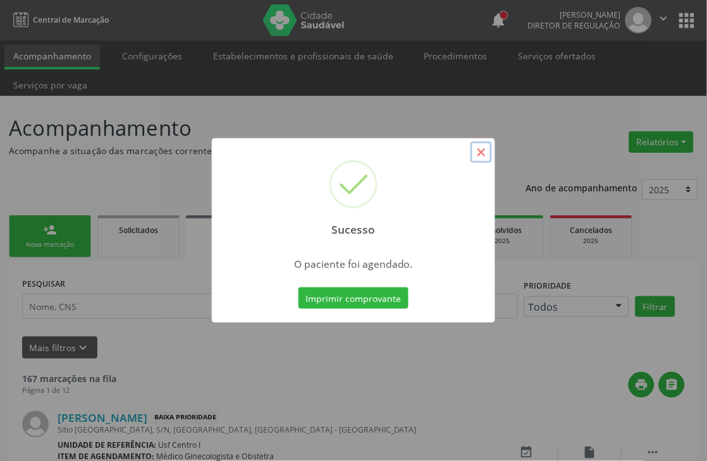
click at [483, 147] on button "×" at bounding box center [480, 152] width 21 height 21
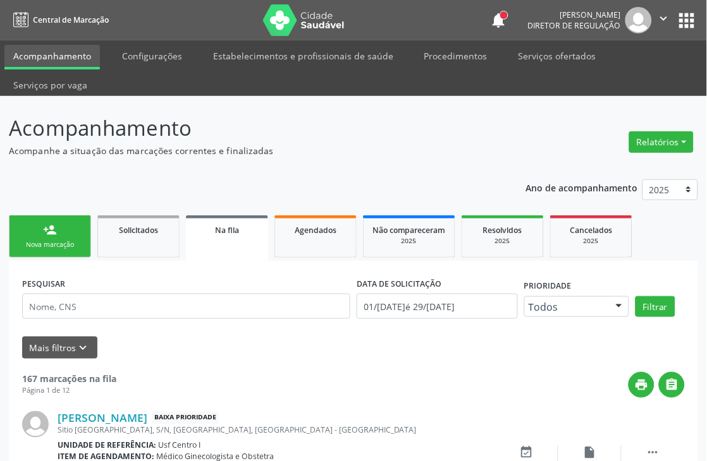
click at [15, 229] on link "person_add Nova marcação" at bounding box center [50, 237] width 82 height 42
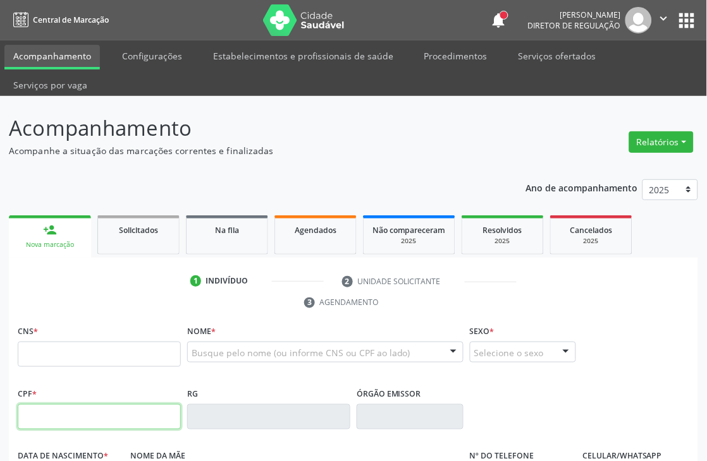
click at [83, 412] on input "text" at bounding box center [99, 416] width 163 height 25
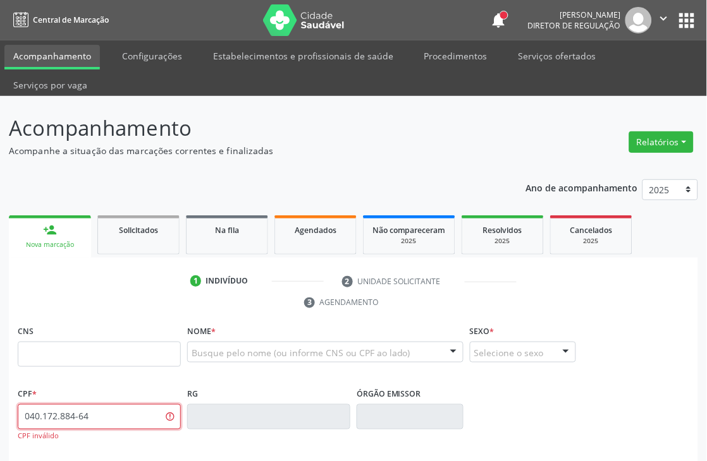
type input "040.172.884-64"
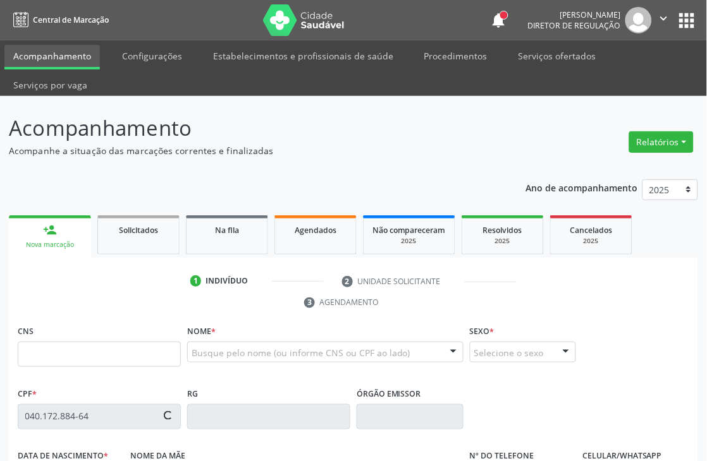
type input "706 2055 9667 9862"
type input "05/03/1977"
type input "Maria Elisa Mandú"
type input "(87) 99901-7858"
type input "S/N"
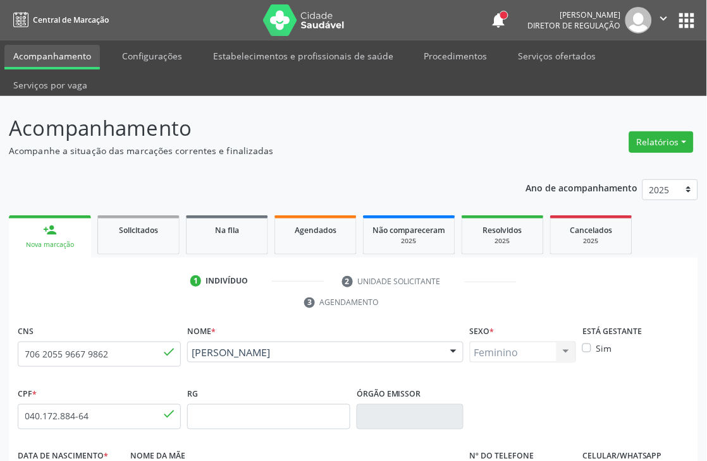
scroll to position [270, 0]
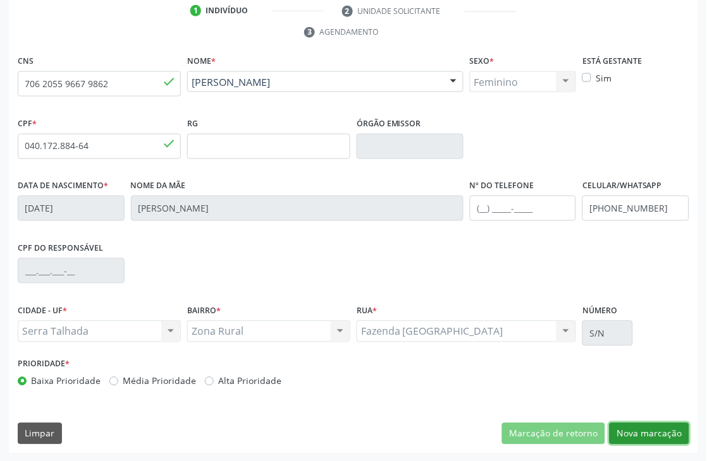
click at [671, 428] on button "Nova marcação" at bounding box center [649, 433] width 80 height 21
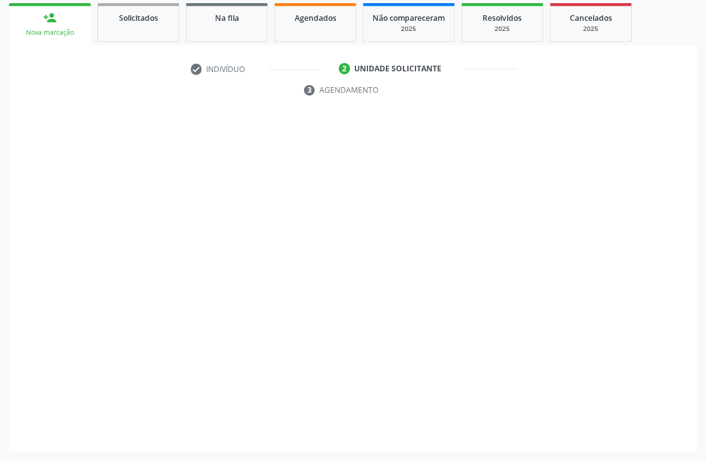
scroll to position [212, 0]
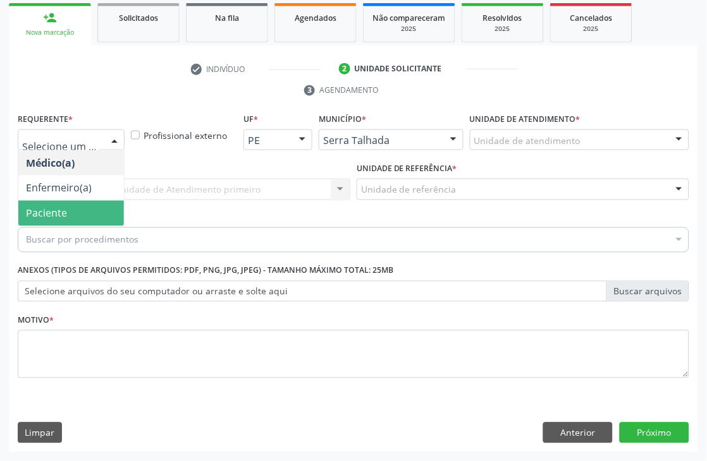
click at [54, 207] on span "Paciente" at bounding box center [46, 214] width 41 height 14
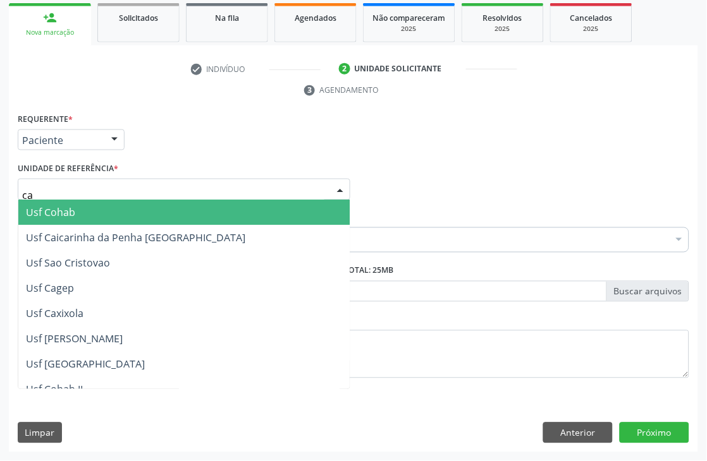
type input "cai"
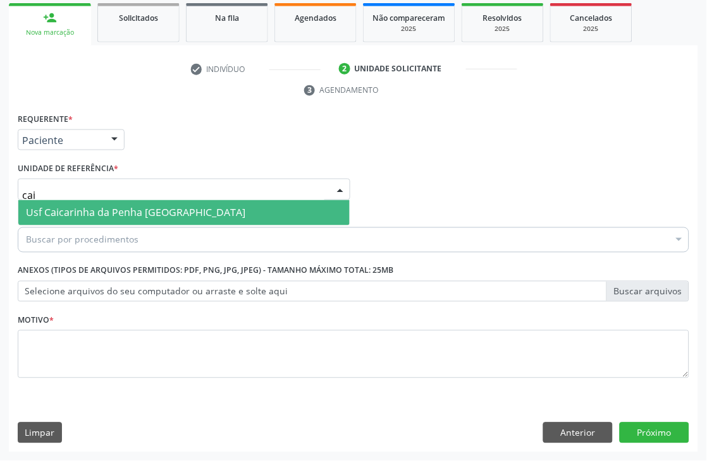
click at [71, 213] on span "Usf Caicarinha da Penha [GEOGRAPHIC_DATA]" at bounding box center [135, 213] width 219 height 14
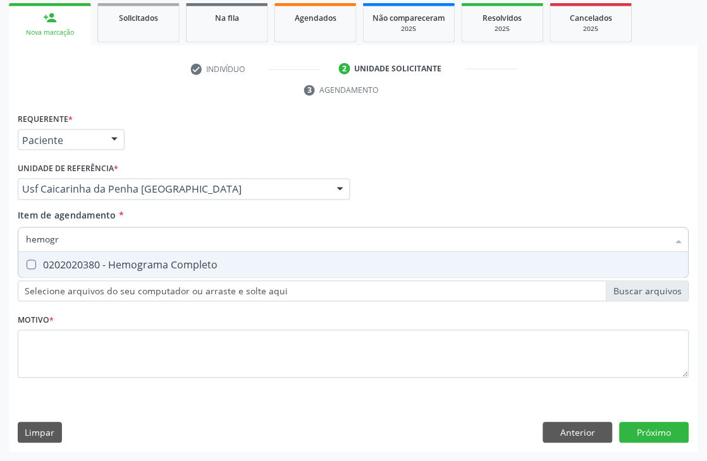
type input "hemogra"
click at [92, 267] on div "0202020380 - Hemograma Completo" at bounding box center [353, 265] width 655 height 10
checkbox Completo "true"
drag, startPoint x: 95, startPoint y: 228, endPoint x: 0, endPoint y: 228, distance: 95.4
click at [0, 228] on div "Acompanhamento Acompanhe a situação das marcações correntes e finalizadas Relat…" at bounding box center [353, 173] width 707 height 578
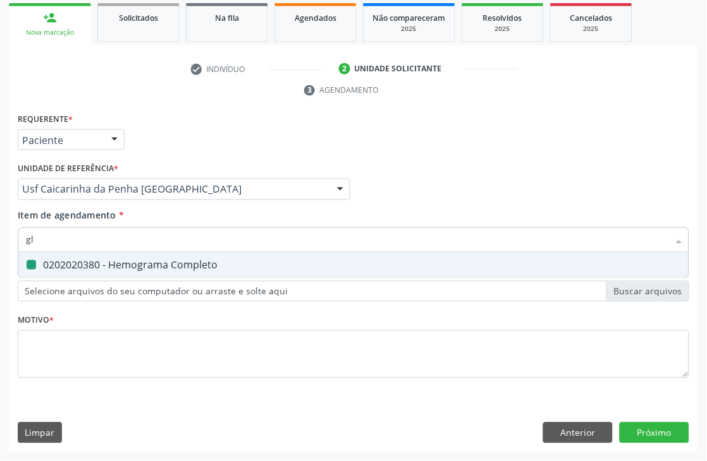
type input "gli"
checkbox Completo "false"
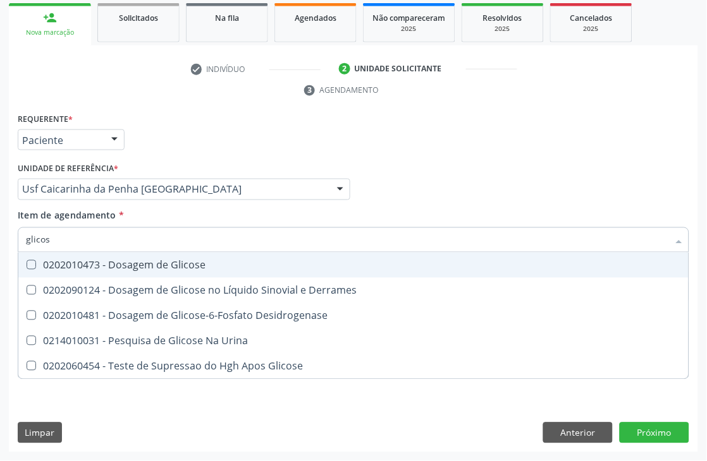
type input "glicose"
drag, startPoint x: 115, startPoint y: 260, endPoint x: 101, endPoint y: 239, distance: 25.6
click at [111, 260] on div "0202010473 - Dosagem de Glicose" at bounding box center [353, 265] width 655 height 10
checkbox Glicose "true"
drag, startPoint x: 95, startPoint y: 238, endPoint x: 0, endPoint y: 226, distance: 96.3
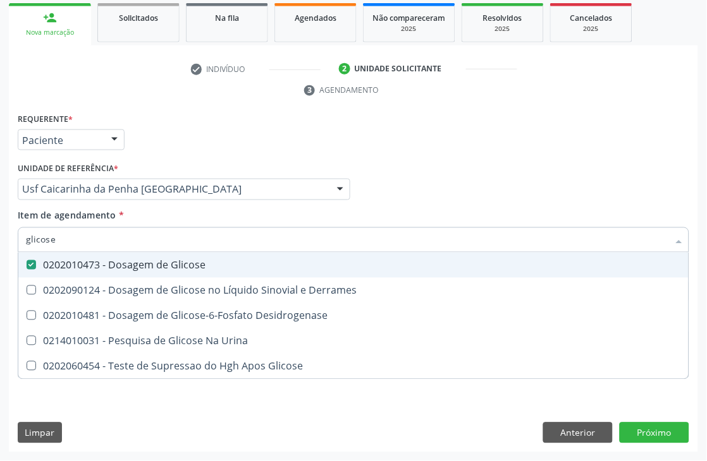
click at [0, 232] on div "Acompanhamento Acompanhe a situação das marcações correntes e finalizadas Relat…" at bounding box center [353, 173] width 707 height 578
type input "urei"
checkbox Glicose "false"
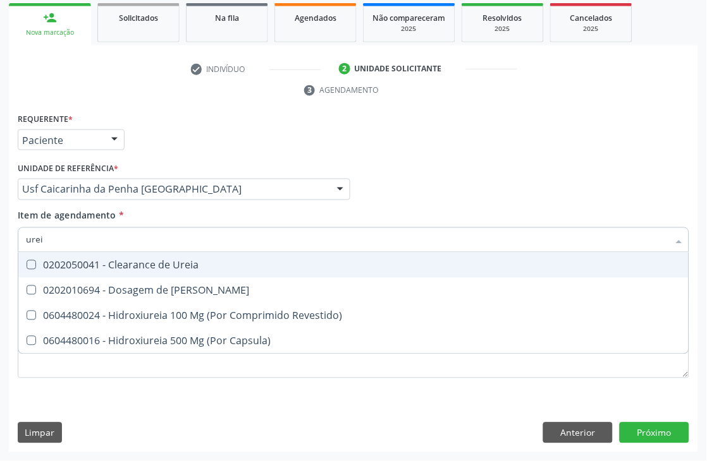
type input "ureia"
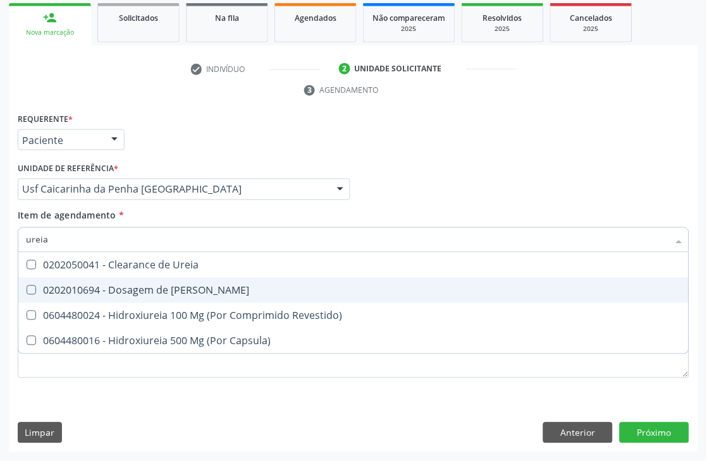
click at [59, 280] on span "0202010694 - Dosagem de [PERSON_NAME]" at bounding box center [353, 290] width 670 height 25
checkbox Ureia "true"
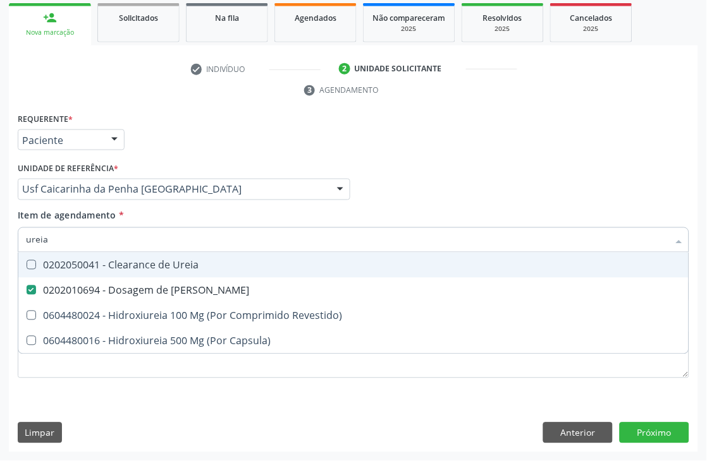
drag, startPoint x: 71, startPoint y: 231, endPoint x: 0, endPoint y: 220, distance: 72.2
click at [0, 230] on div "Acompanhamento Acompanhe a situação das marcações correntes e finalizadas Relat…" at bounding box center [353, 173] width 707 height 578
type input "paras"
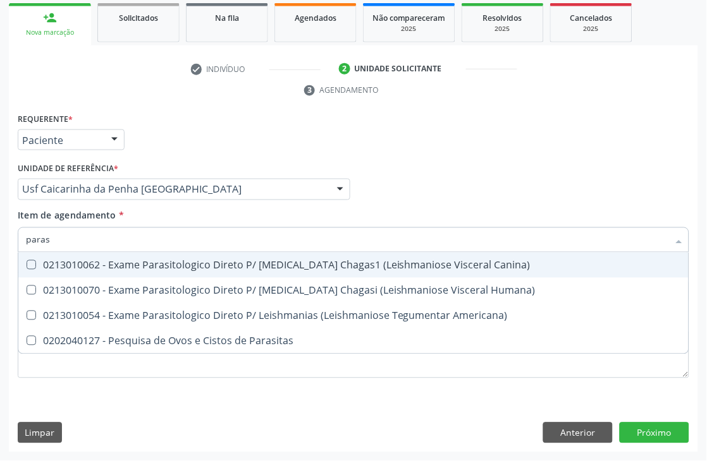
checkbox Humana\) "false"
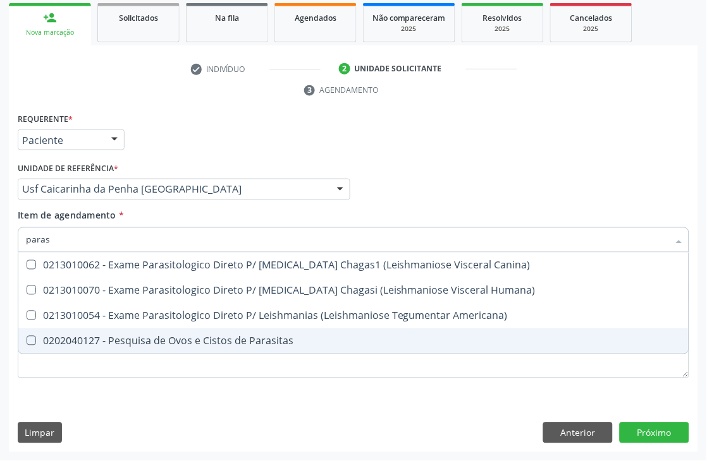
click at [51, 336] on div "0202040127 - Pesquisa de Ovos e Cistos de Parasitas" at bounding box center [353, 341] width 655 height 10
checkbox Parasitas "true"
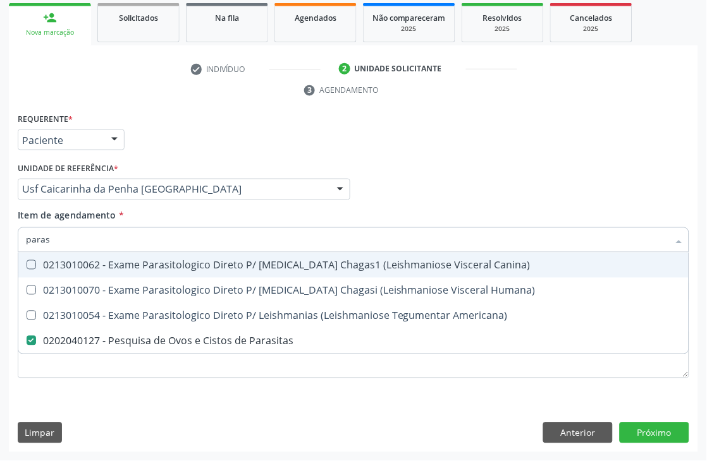
drag, startPoint x: 59, startPoint y: 239, endPoint x: 0, endPoint y: 239, distance: 58.8
click at [0, 239] on div "Acompanhamento Acompanhe a situação das marcações correntes e finalizadas Relat…" at bounding box center [353, 173] width 707 height 578
type input "cole"
checkbox Parasitas "false"
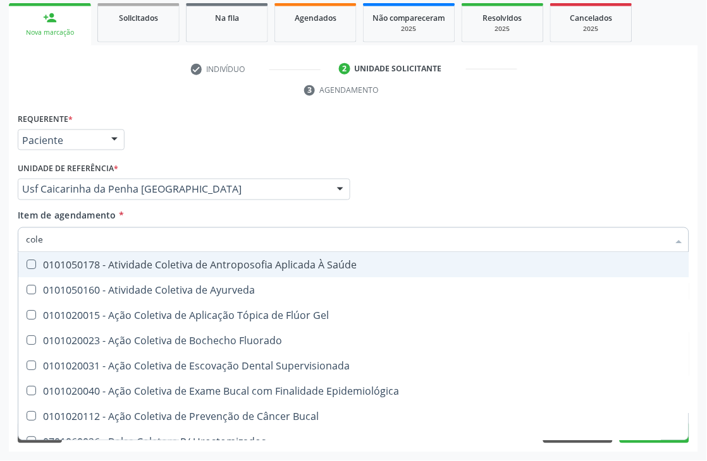
type input "coles"
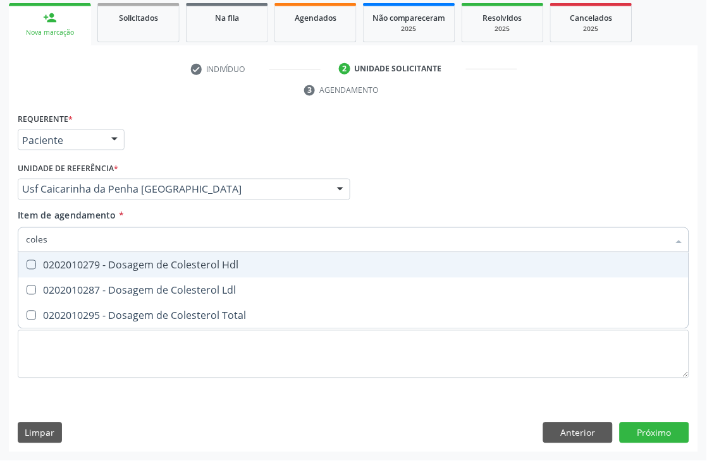
click at [60, 266] on div "0202010279 - Dosagem de Colesterol Hdl" at bounding box center [353, 265] width 655 height 10
checkbox Hdl "true"
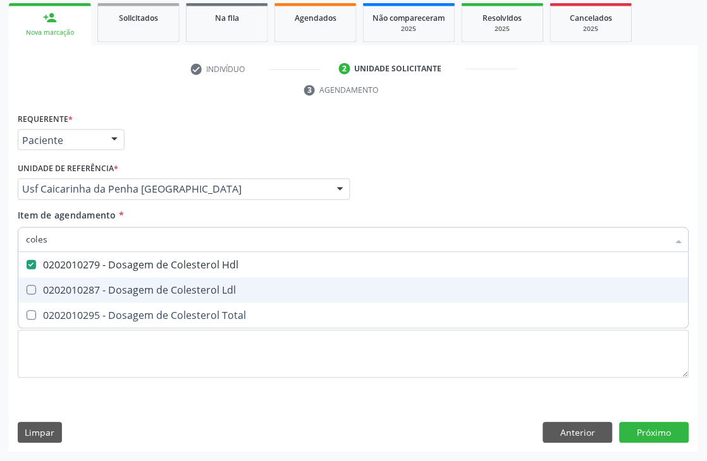
click at [60, 286] on div "0202010287 - Dosagem de Colesterol Ldl" at bounding box center [353, 291] width 655 height 10
checkbox Ldl "true"
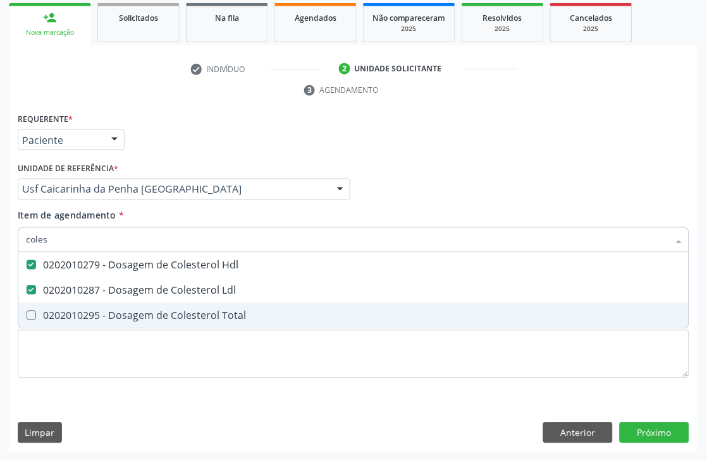
click at [53, 319] on div "0202010295 - Dosagem de Colesterol Total" at bounding box center [353, 316] width 655 height 10
checkbox Total "true"
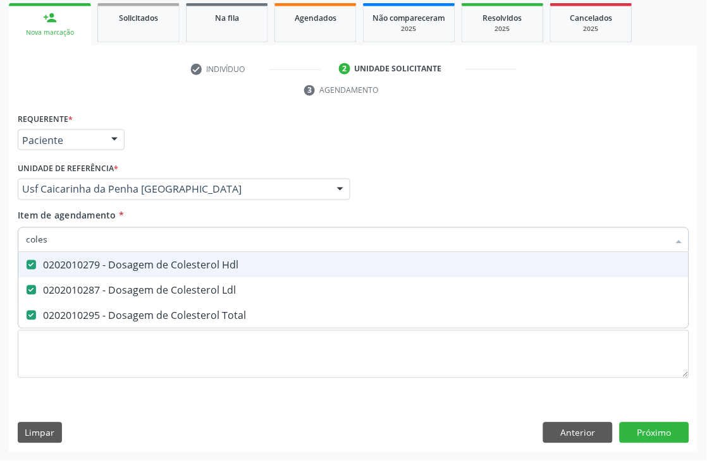
drag, startPoint x: 66, startPoint y: 245, endPoint x: 0, endPoint y: 247, distance: 66.4
click at [0, 245] on div "Acompanhamento Acompanhe a situação das marcações correntes e finalizadas Relat…" at bounding box center [353, 173] width 707 height 578
type input "cr"
checkbox Hdl "false"
checkbox Ldl "false"
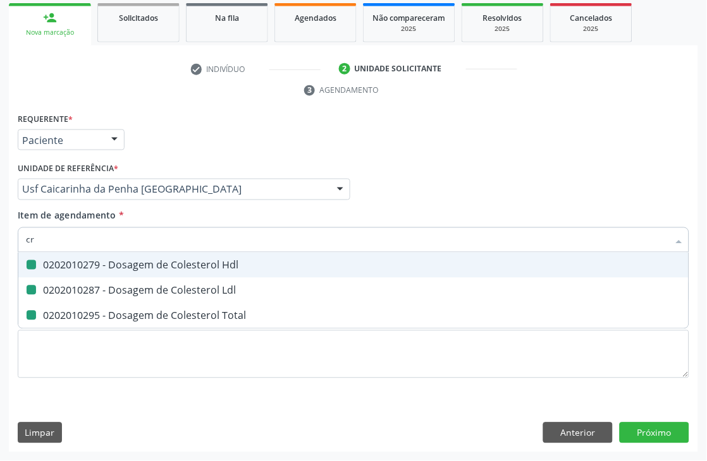
checkbox Total "false"
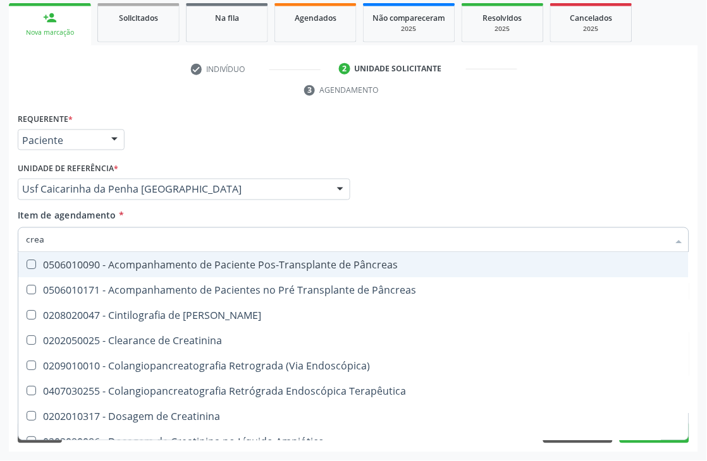
type input "creat"
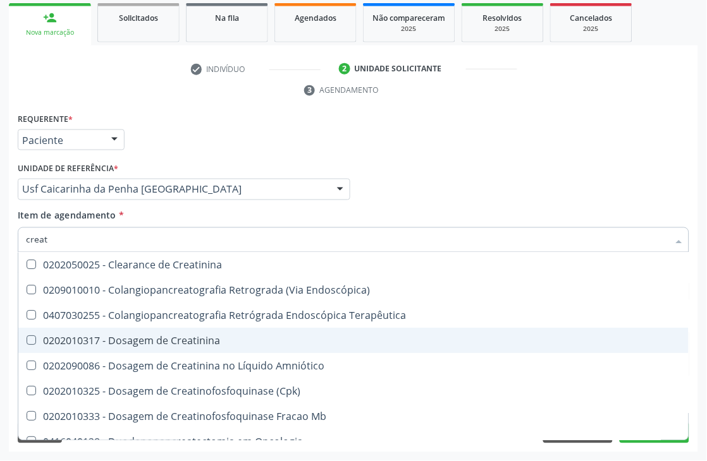
click at [56, 336] on div "0202010317 - Dosagem de Creatinina" at bounding box center [353, 341] width 655 height 10
checkbox Creatinina "true"
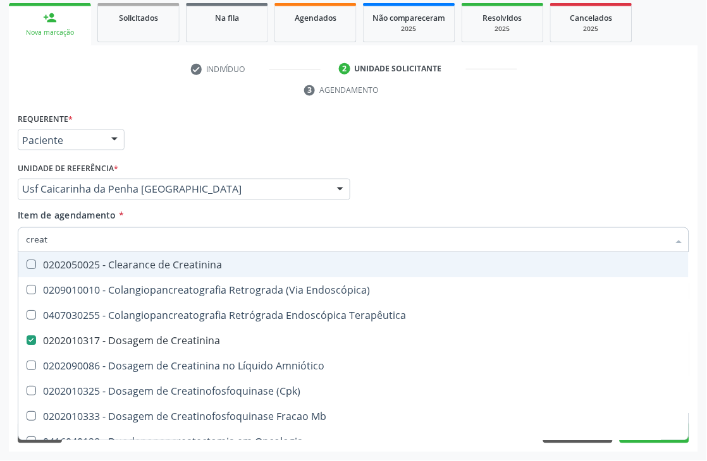
drag, startPoint x: 80, startPoint y: 235, endPoint x: 0, endPoint y: 235, distance: 80.3
click at [0, 235] on div "Acompanhamento Acompanhe a situação das marcações correntes e finalizadas Relat…" at bounding box center [353, 173] width 707 height 578
type input "urin"
checkbox Creatinina "false"
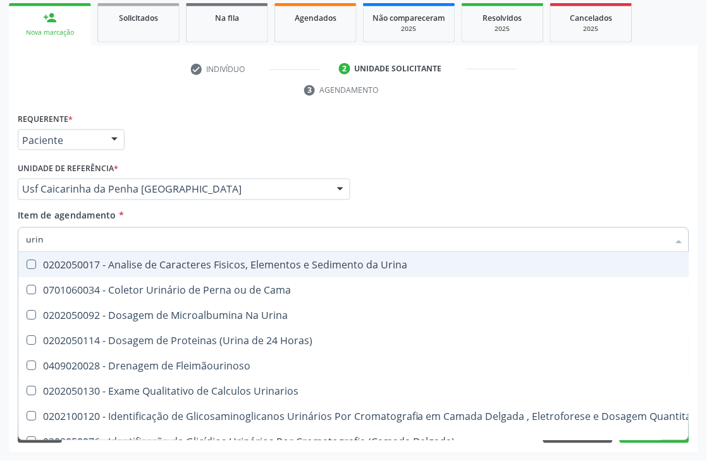
type input "urina"
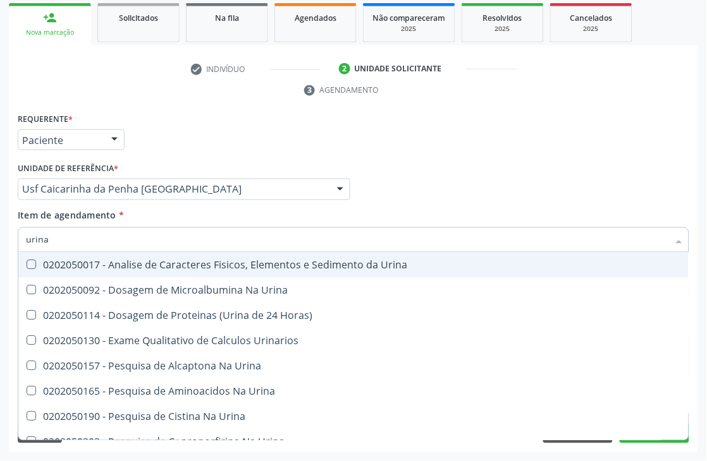
click at [121, 262] on div "0202050017 - Analise de Caracteres Fisicos, Elementos e Sedimento da Urina" at bounding box center [353, 265] width 655 height 10
checkbox Urina "true"
drag, startPoint x: 100, startPoint y: 236, endPoint x: 0, endPoint y: 230, distance: 100.1
click at [0, 236] on div "Acompanhamento Acompanhe a situação das marcações correntes e finalizadas Relat…" at bounding box center [353, 173] width 707 height 578
type input "trig"
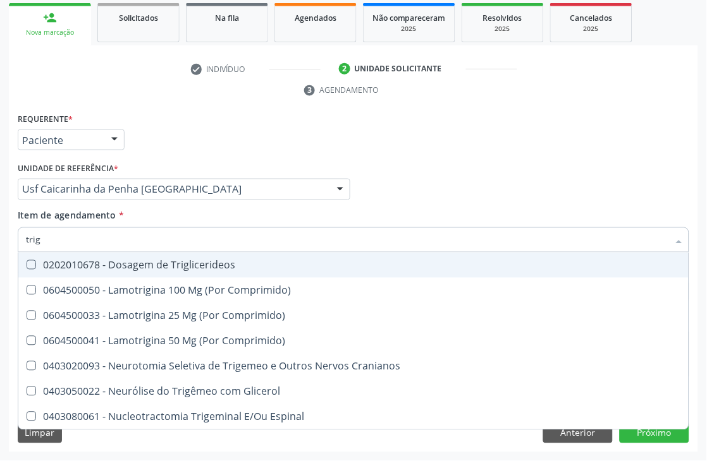
click at [41, 275] on span "0202010678 - Dosagem de Triglicerideos" at bounding box center [353, 265] width 670 height 25
checkbox Triglicerideos "true"
drag, startPoint x: 68, startPoint y: 244, endPoint x: 0, endPoint y: 234, distance: 69.0
click at [0, 243] on div "Acompanhamento Acompanhe a situação das marcações correntes e finalizadas Relat…" at bounding box center [353, 173] width 707 height 578
type input "hem"
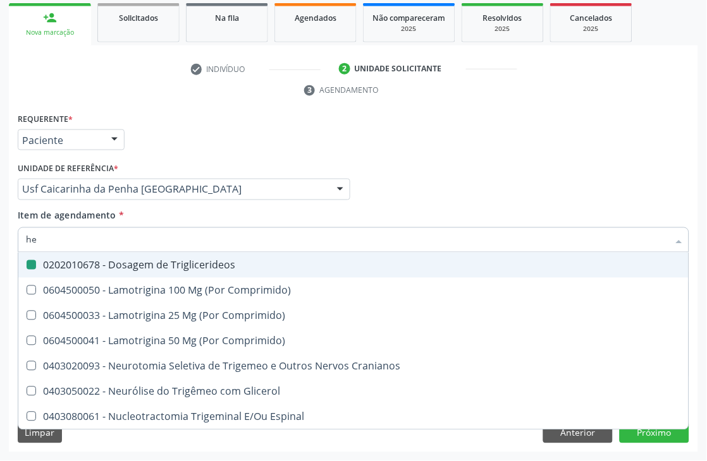
checkbox Triglicerideos "false"
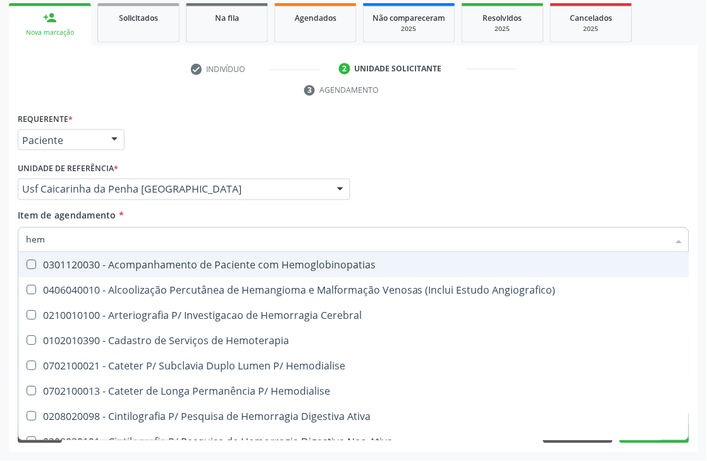
type input "hemo"
checkbox Retro-Retal "true"
checkbox Completo "false"
type input "hemog"
checkbox Monopolar "true"
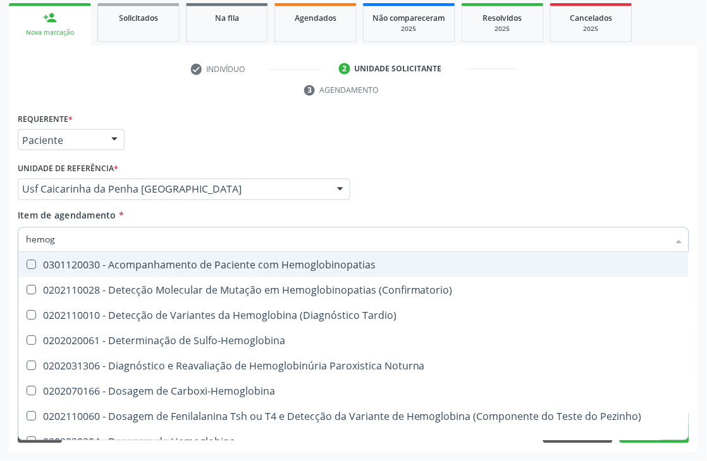
type input "hemogl"
checkbox Completo "false"
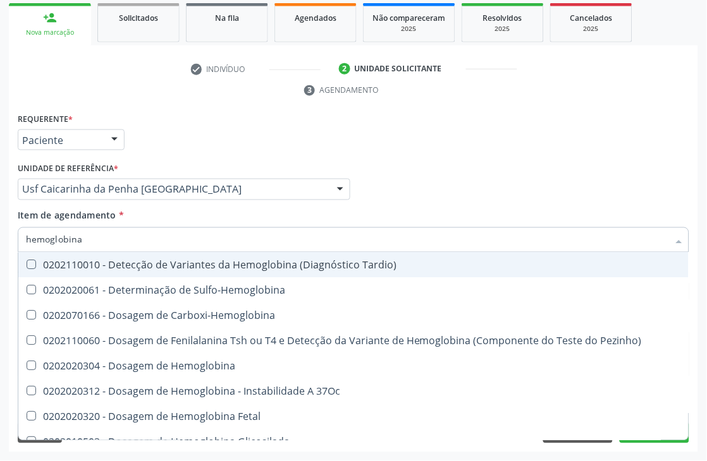
type input "hemoglobina g"
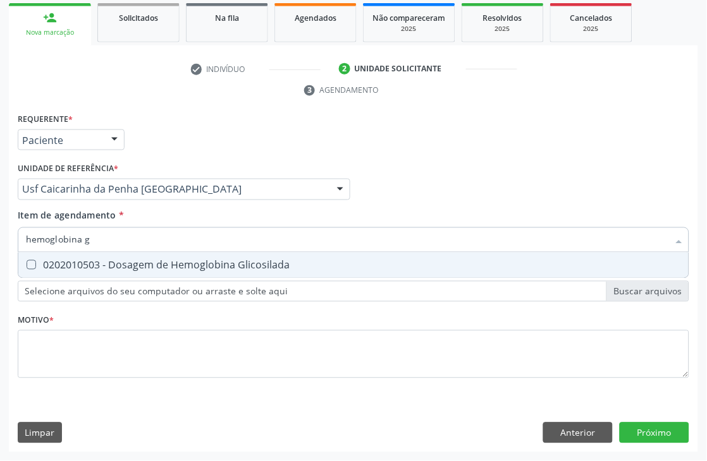
click at [77, 267] on div "0202010503 - Dosagem de Hemoglobina Glicosilada" at bounding box center [353, 265] width 655 height 10
checkbox Glicosilada "true"
drag, startPoint x: 92, startPoint y: 242, endPoint x: 0, endPoint y: 198, distance: 102.1
click at [0, 204] on div "Acompanhamento Acompanhe a situação das marcações correntes e finalizadas Relat…" at bounding box center [353, 173] width 707 height 578
type input "cu"
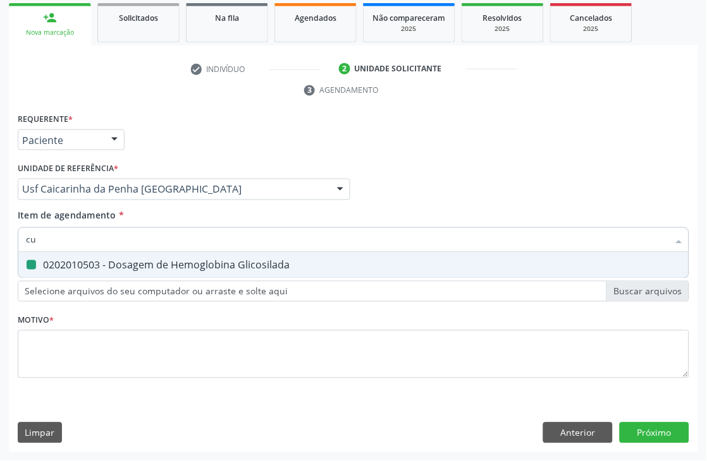
checkbox Glicosilada "false"
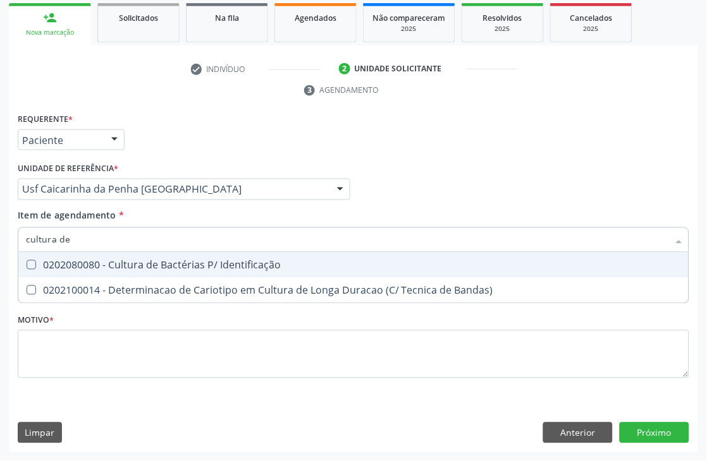
type input "cultura de"
click at [35, 267] on div "0202080080 - Cultura de Bactérias P/ Identificação" at bounding box center [353, 265] width 655 height 10
checkbox Identificação "true"
drag, startPoint x: 102, startPoint y: 238, endPoint x: 0, endPoint y: 167, distance: 124.3
click at [0, 230] on div "Acompanhamento Acompanhe a situação das marcações correntes e finalizadas Relat…" at bounding box center [353, 173] width 707 height 578
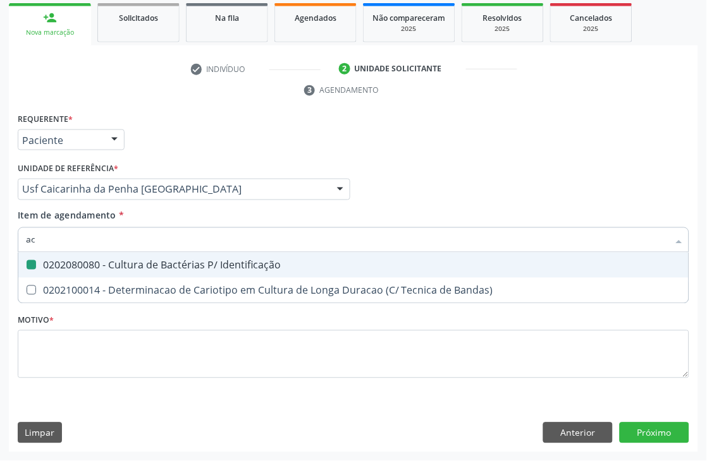
type input "aci"
checkbox Identificação "false"
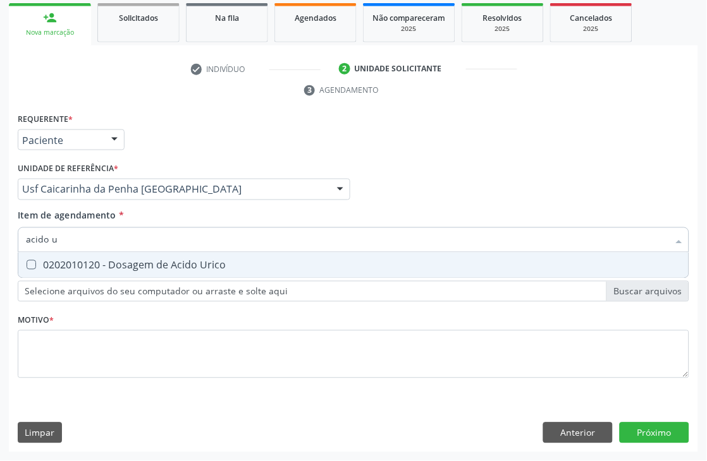
type input "acido u"
click at [43, 254] on span "0202010120 - Dosagem de Acido Urico" at bounding box center [353, 265] width 670 height 25
checkbox Urico "true"
drag, startPoint x: 79, startPoint y: 238, endPoint x: 0, endPoint y: 184, distance: 95.5
click at [0, 185] on div "Acompanhamento Acompanhe a situação das marcações correntes e finalizadas Relat…" at bounding box center [353, 173] width 707 height 578
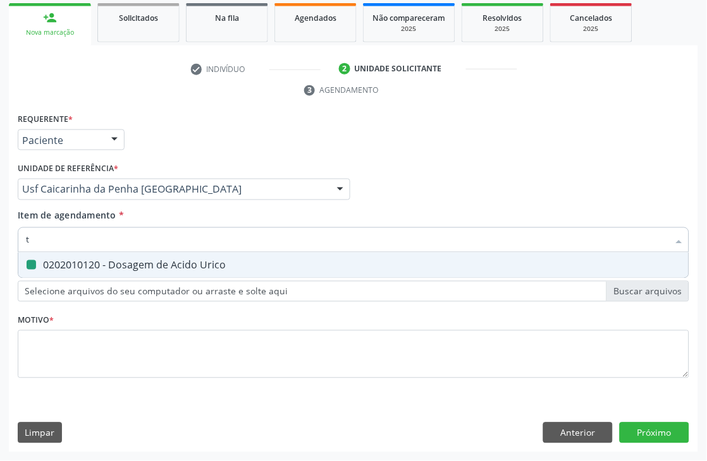
type input "t4"
checkbox Urico "false"
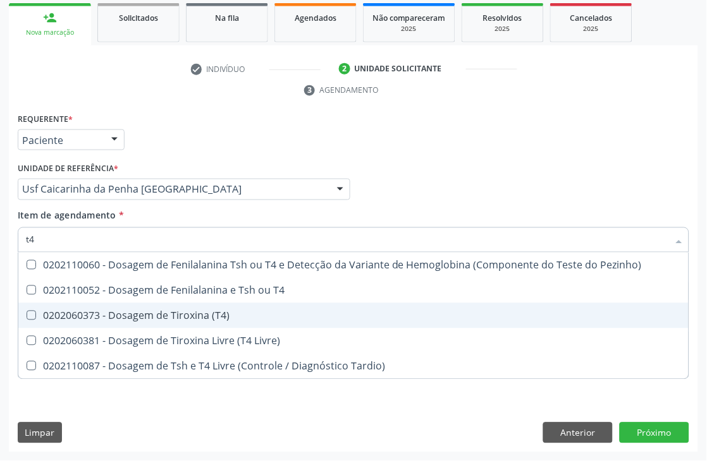
click at [73, 316] on div "0202060373 - Dosagem de Tiroxina (T4)" at bounding box center [353, 316] width 655 height 10
checkbox \(T4\) "true"
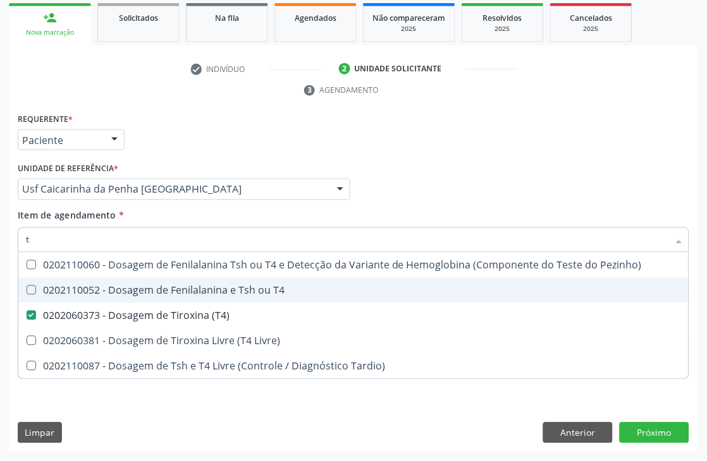
type input "[MEDICAL_DATA]"
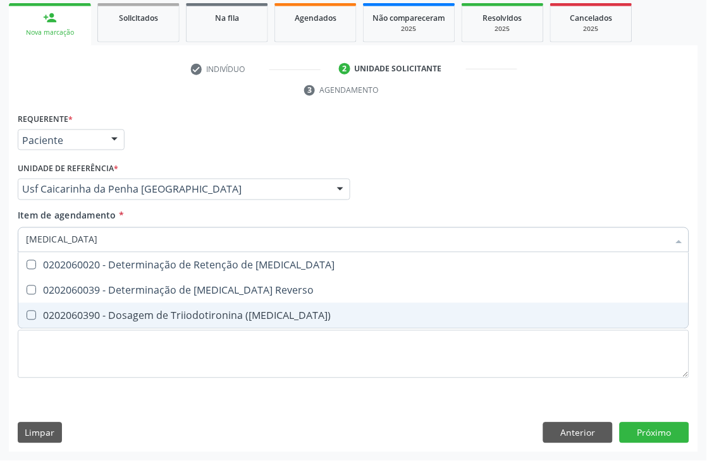
click at [90, 319] on div "0202060390 - Dosagem de Triiodotironina ([MEDICAL_DATA])" at bounding box center [353, 316] width 655 height 10
checkbox \(T3\) "true"
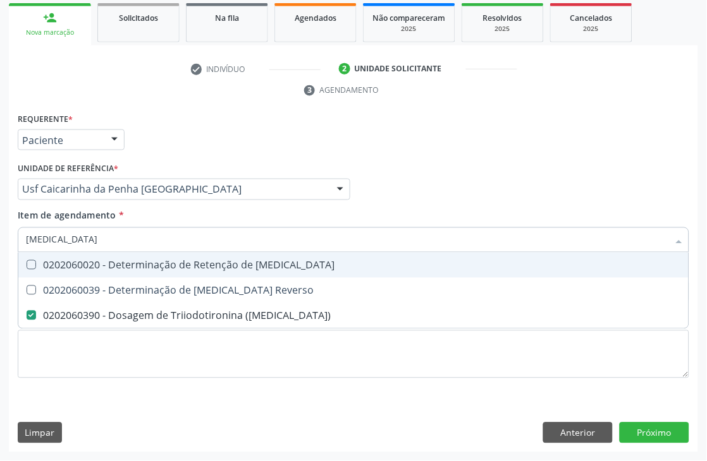
drag, startPoint x: 73, startPoint y: 234, endPoint x: 0, endPoint y: 195, distance: 82.6
click at [0, 224] on div "Acompanhamento Acompanhe a situação das marcações correntes e finalizadas Relat…" at bounding box center [353, 173] width 707 height 578
type input "tg"
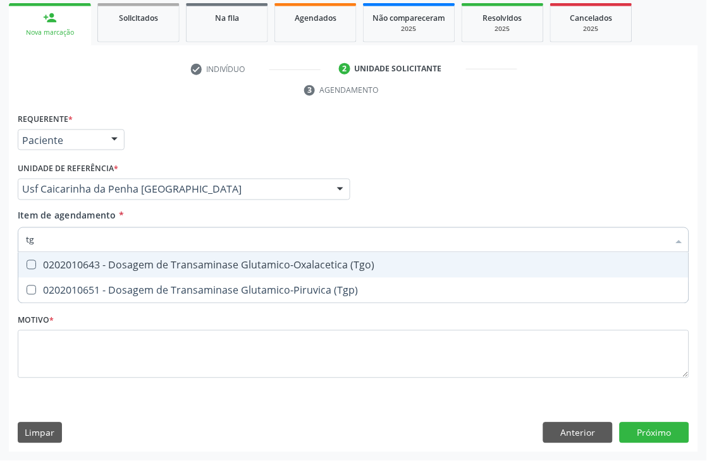
click at [216, 263] on div "0202010643 - Dosagem de Transaminase Glutamico-Oxalacetica (Tgo)" at bounding box center [353, 265] width 655 height 10
checkbox \(Tgo\) "true"
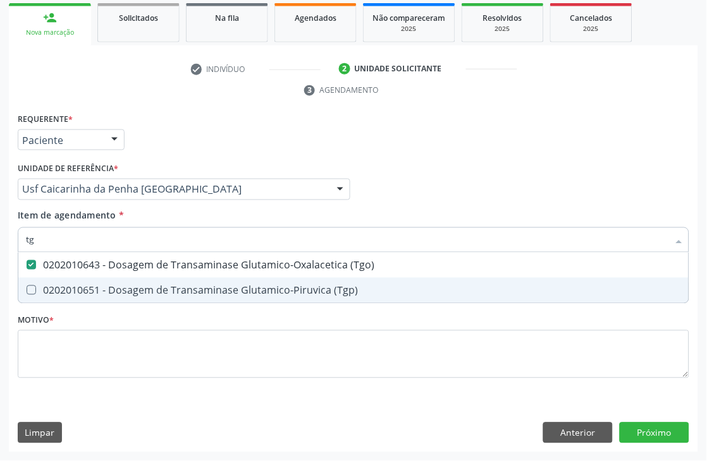
click at [215, 280] on span "0202010651 - Dosagem de Transaminase Glutamico-Piruvica (Tgp)" at bounding box center [353, 290] width 670 height 25
checkbox \(Tgp\) "true"
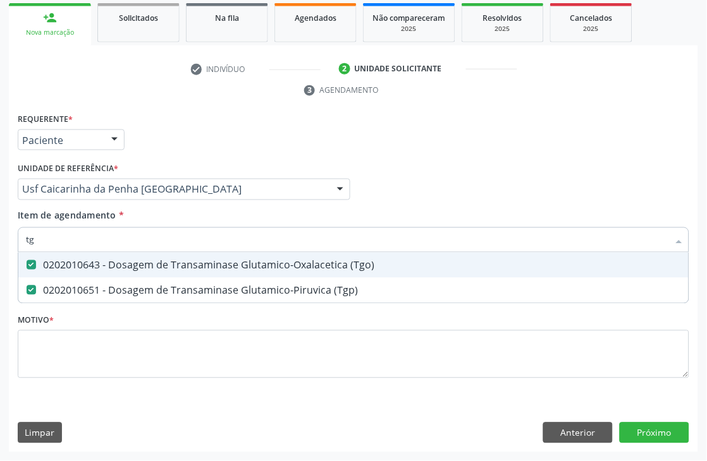
type input "tg"
drag, startPoint x: 96, startPoint y: 220, endPoint x: 27, endPoint y: 239, distance: 71.4
click at [0, 214] on div "Acompanhamento Acompanhe a situação das marcações correntes e finalizadas Relat…" at bounding box center [353, 173] width 707 height 578
click at [0, 230] on div "Acompanhamento Acompanhe a situação das marcações correntes e finalizadas Relat…" at bounding box center [353, 173] width 707 height 578
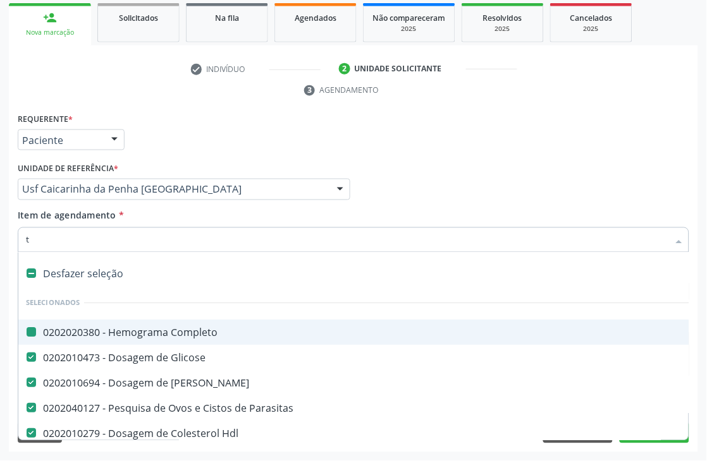
type input "ts"
checkbox Completo "false"
checkbox Glicose "false"
checkbox Ureia "false"
checkbox Parasitas "false"
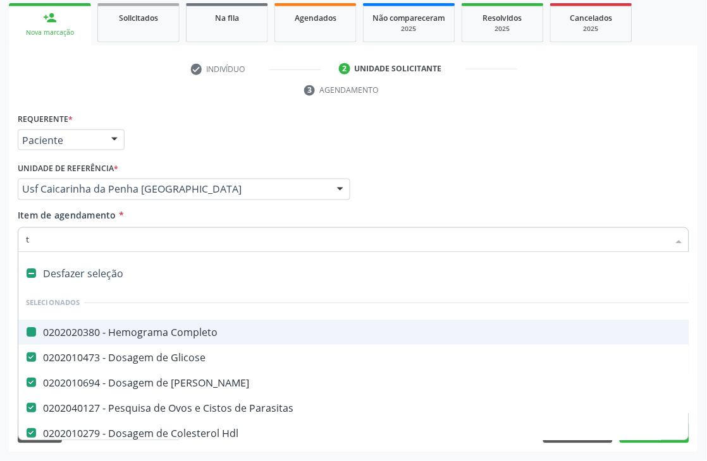
checkbox Hdl "false"
checkbox Ldl "false"
checkbox Total "false"
checkbox Creatinina "false"
checkbox Urina "false"
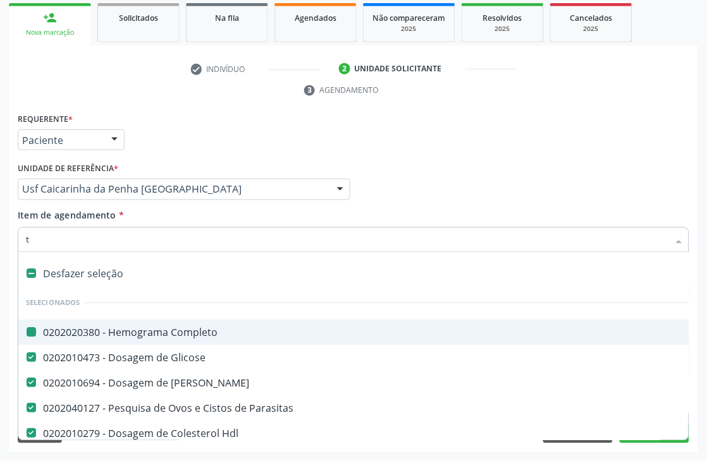
checkbox Triglicerideos "false"
checkbox Glicosilada "false"
checkbox Identificação "false"
checkbox Urico "false"
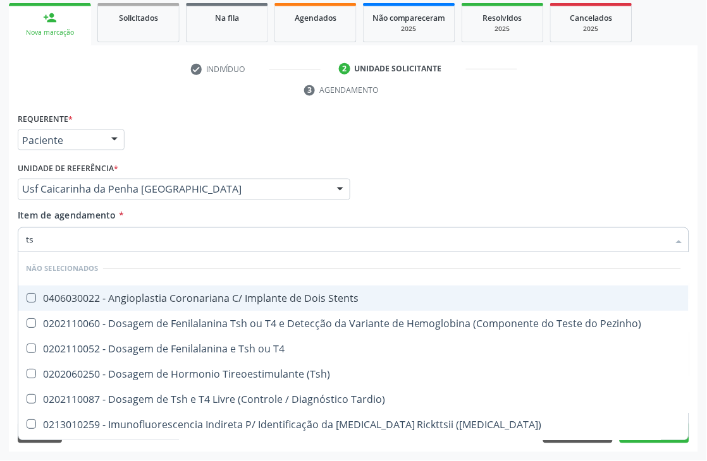
type input "tsh"
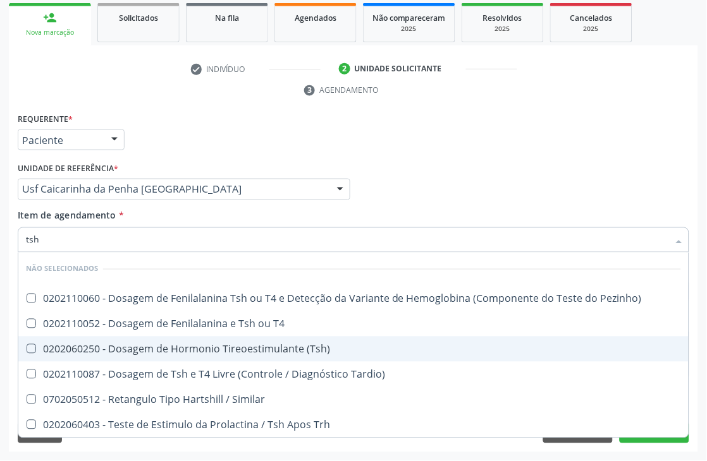
click at [262, 344] on div "0202060250 - Dosagem de Hormonio Tireoestimulante (Tsh)" at bounding box center [353, 349] width 655 height 10
checkbox \(Tsh\) "true"
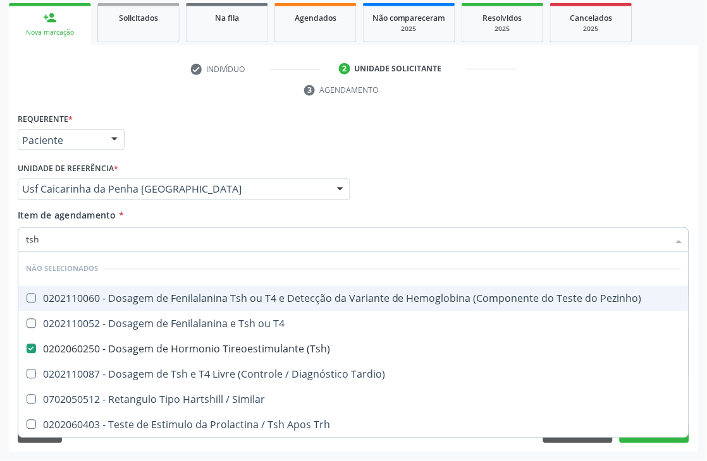
click at [547, 174] on div "Médico Solicitante Por favor, selecione a Unidade de Atendimento primeiro Nenhu…" at bounding box center [353, 183] width 677 height 49
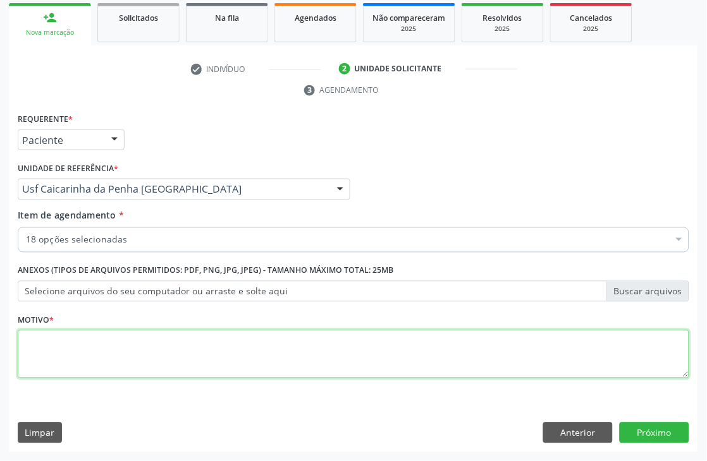
click at [111, 349] on textarea at bounding box center [353, 355] width 671 height 48
type textarea "*"
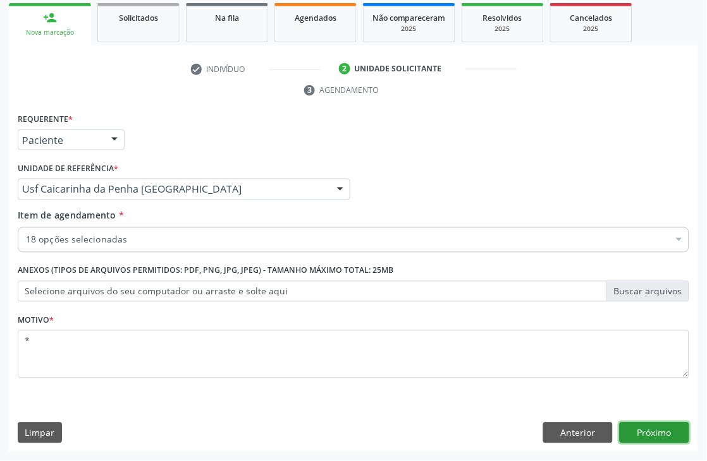
click at [649, 425] on button "Próximo" at bounding box center [654, 433] width 70 height 21
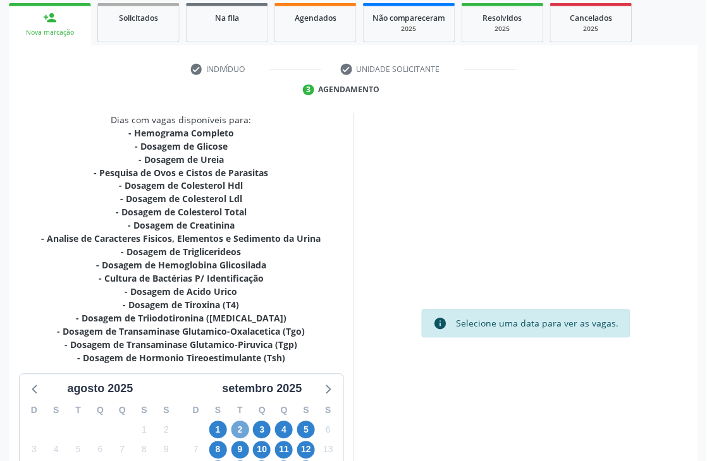
click at [246, 428] on span "2" at bounding box center [240, 431] width 18 height 18
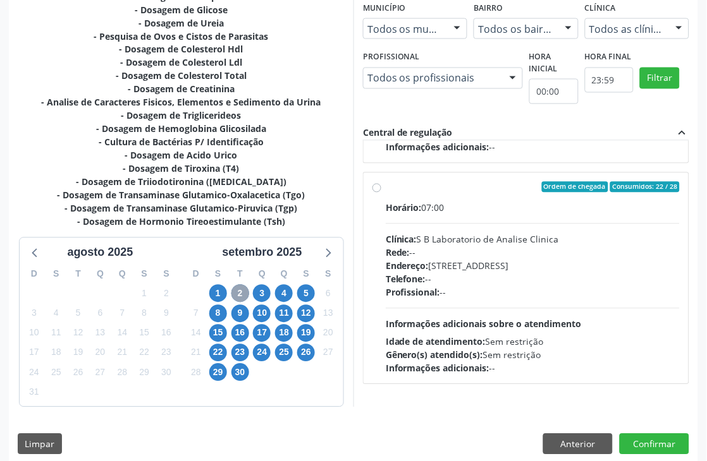
scroll to position [360, 0]
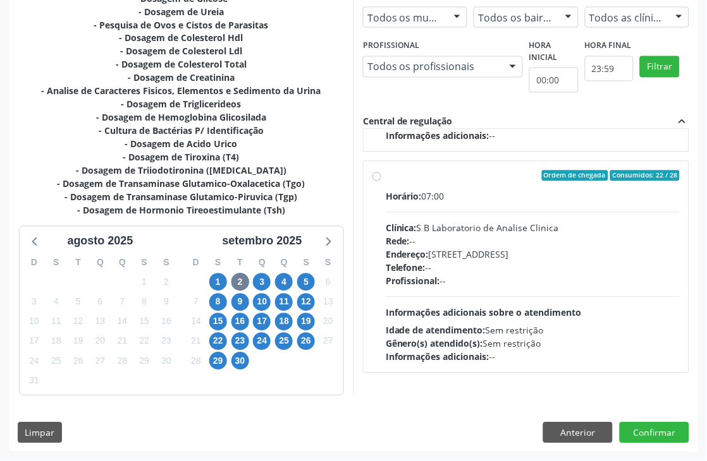
click at [466, 205] on div "Horário: 07:00 Clínica: S B Laboratorio de Analise Clinica Rede: -- Endereço: C…" at bounding box center [533, 277] width 294 height 174
click at [381, 182] on input "Ordem de chegada Consumidos: 22 / 28 Horário: 07:00 Clínica: S B Laboratorio de…" at bounding box center [376, 176] width 9 height 11
radio input "true"
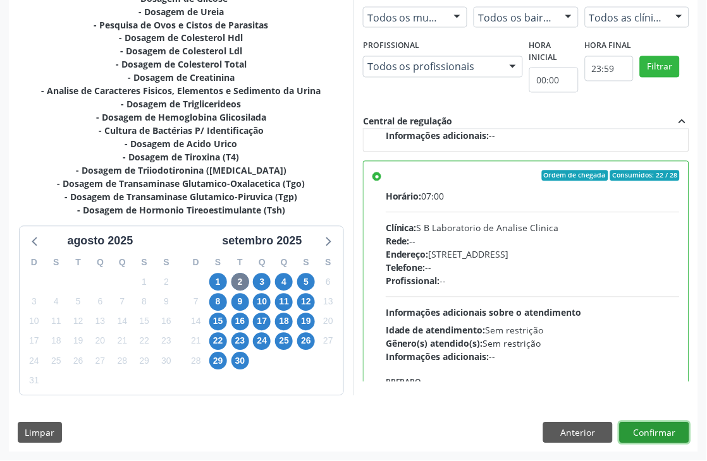
click at [665, 434] on button "Confirmar" at bounding box center [654, 433] width 70 height 21
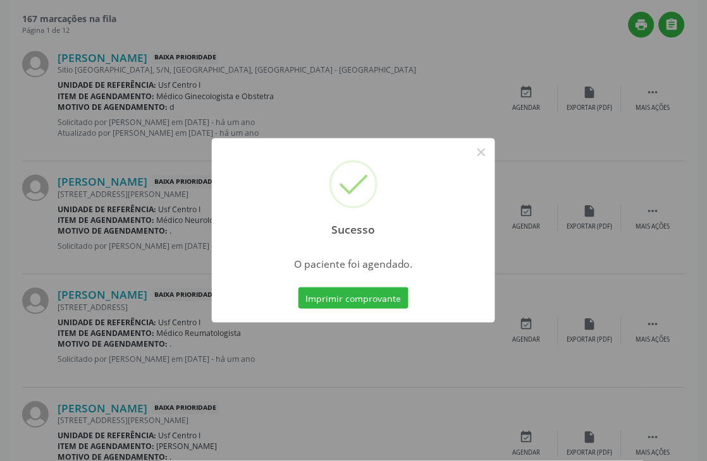
scroll to position [0, 0]
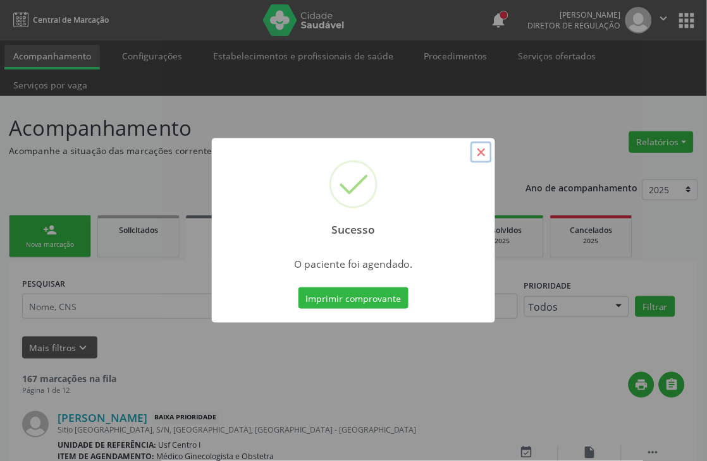
click at [471, 152] on button "×" at bounding box center [480, 152] width 21 height 21
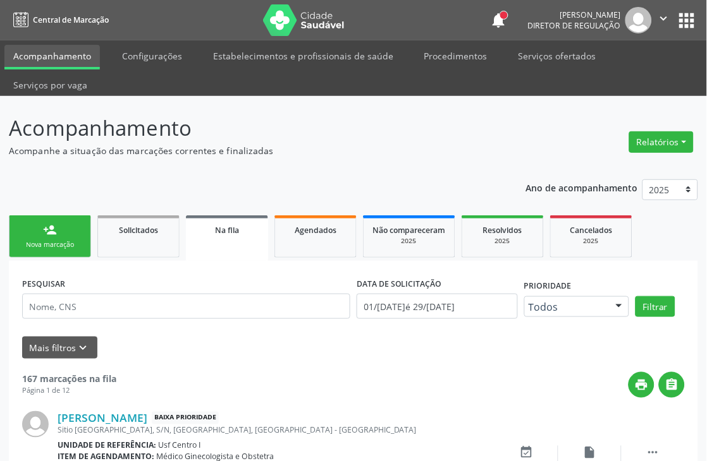
click at [73, 234] on link "person_add Nova marcação" at bounding box center [50, 237] width 82 height 42
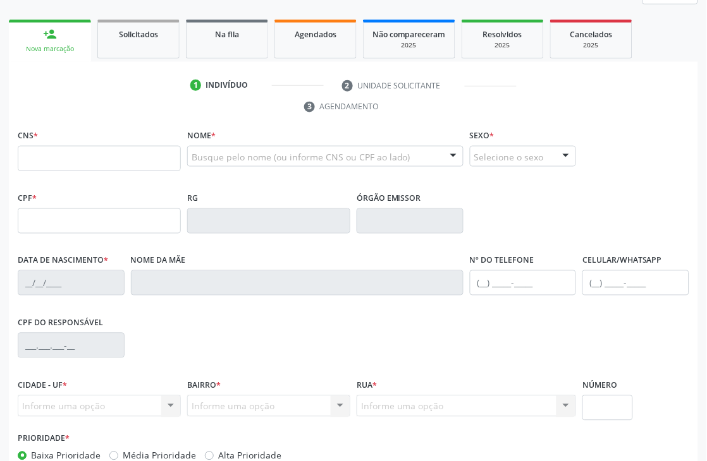
scroll to position [210, 0]
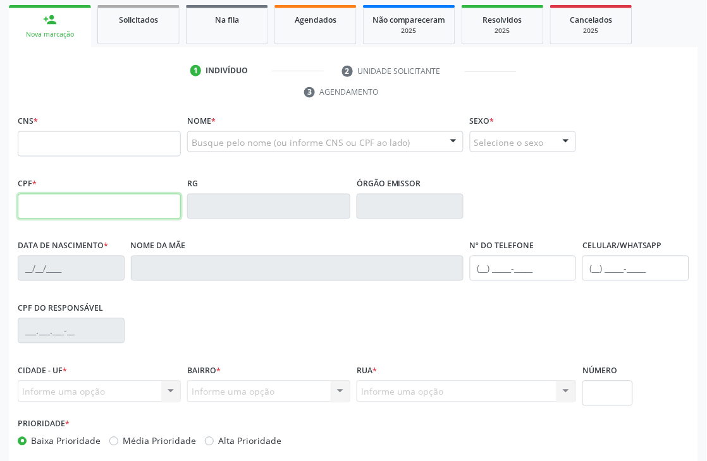
drag, startPoint x: 56, startPoint y: 200, endPoint x: 82, endPoint y: 195, distance: 27.1
click at [56, 200] on input "text" at bounding box center [99, 206] width 163 height 25
type input "074.265.534-26"
type input "708 5063 2580 4371"
type input "1[DATE]"
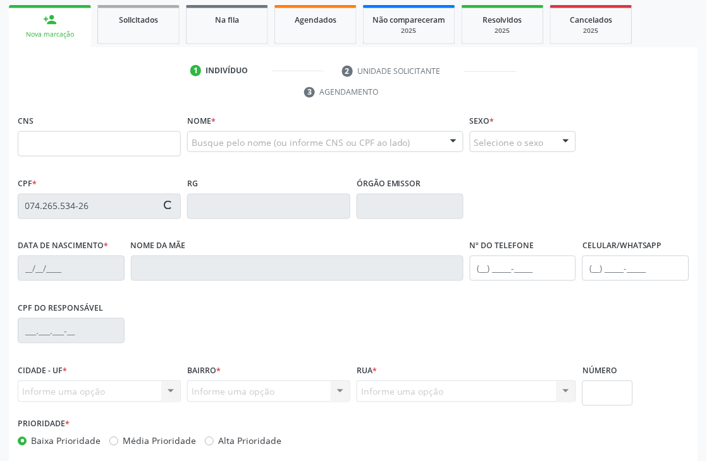
type input "[PERSON_NAME]"
type input "[PHONE_NUMBER]"
type input "051.134.634-42"
type input "S/N"
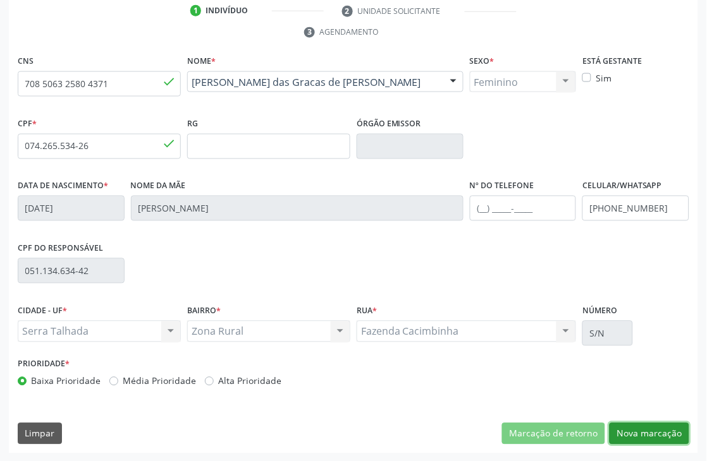
click at [667, 430] on button "Nova marcação" at bounding box center [649, 433] width 80 height 21
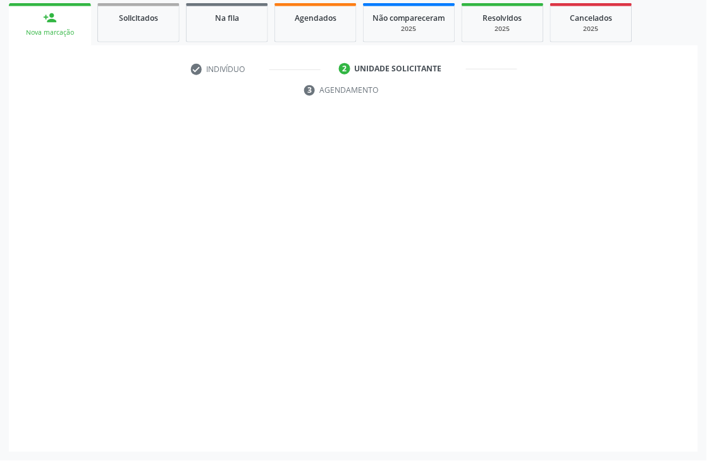
scroll to position [212, 0]
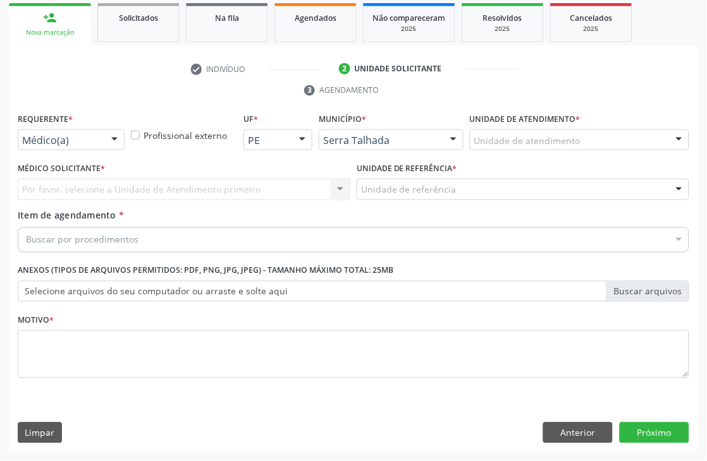
click at [51, 131] on div "Médico(a)" at bounding box center [71, 140] width 107 height 21
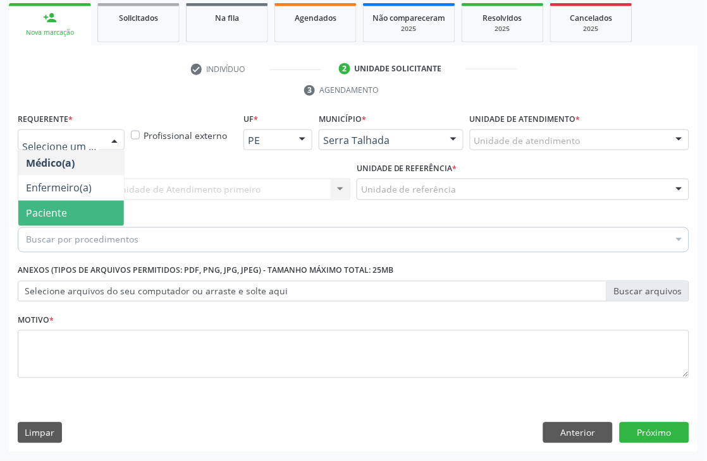
click at [54, 220] on span "Paciente" at bounding box center [71, 213] width 106 height 25
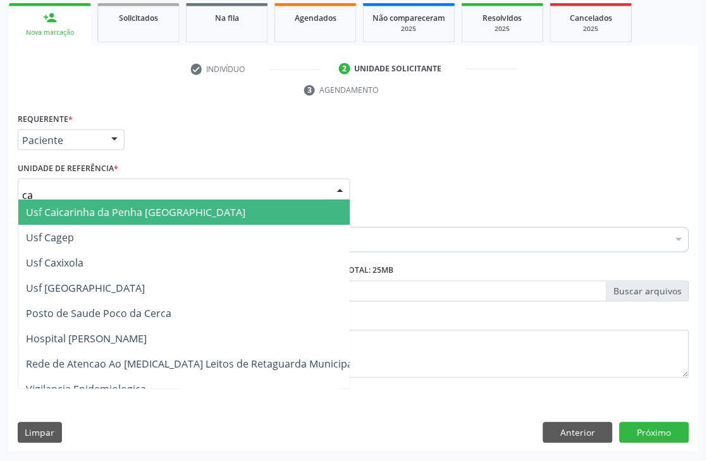
type input "cai"
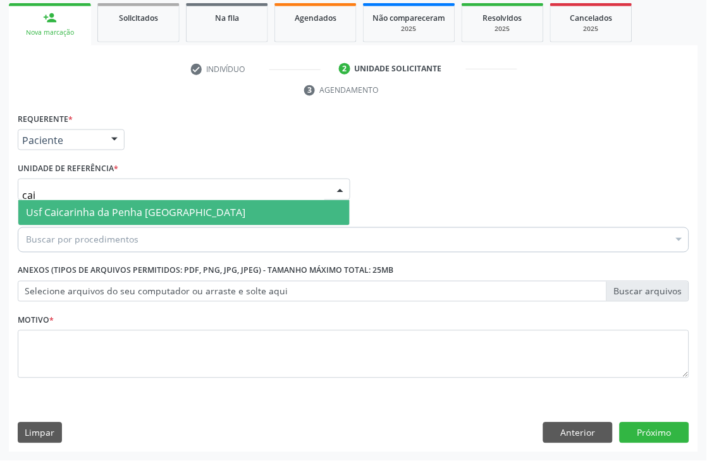
click at [152, 213] on span "Usf Caicarinha da Penha [GEOGRAPHIC_DATA]" at bounding box center [135, 213] width 219 height 14
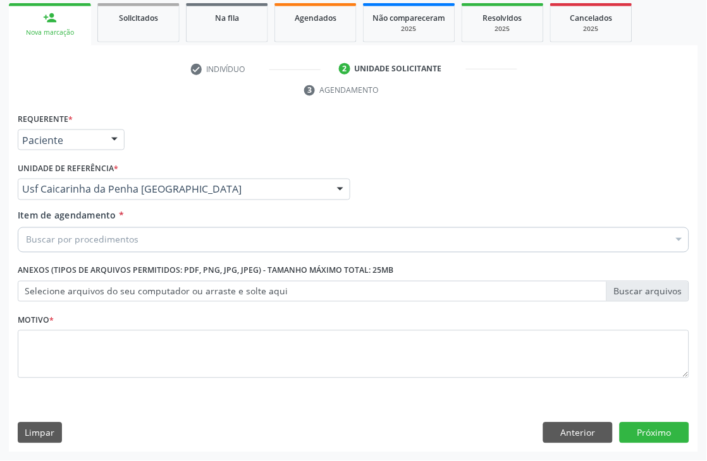
click at [140, 240] on div "Buscar por procedimentos" at bounding box center [353, 240] width 671 height 25
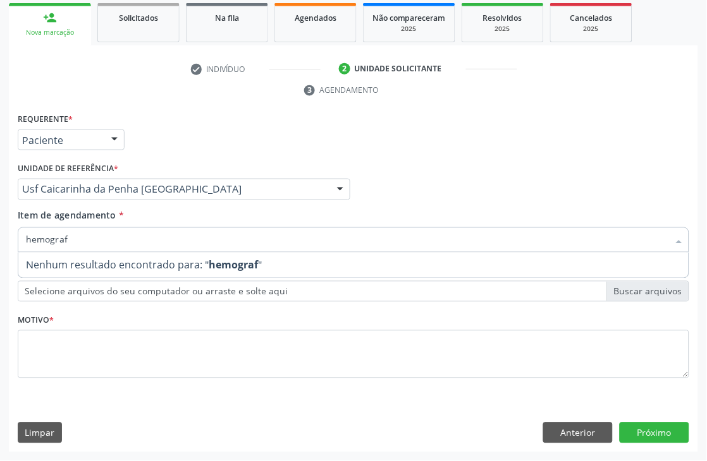
type input "hemogra"
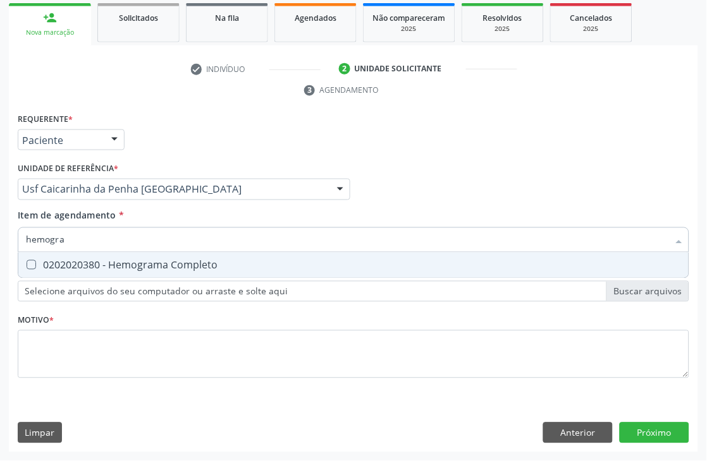
click at [135, 260] on div "0202020380 - Hemograma Completo" at bounding box center [353, 265] width 655 height 10
checkbox Completo "true"
drag, startPoint x: 131, startPoint y: 238, endPoint x: 0, endPoint y: 238, distance: 131.5
click at [0, 238] on div "Acompanhamento Acompanhe a situação das marcações correntes e finalizadas Relat…" at bounding box center [353, 173] width 707 height 578
type input "gli"
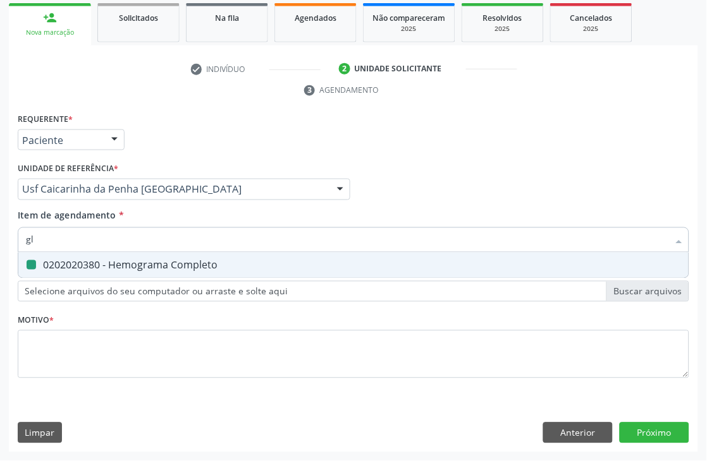
checkbox Completo "false"
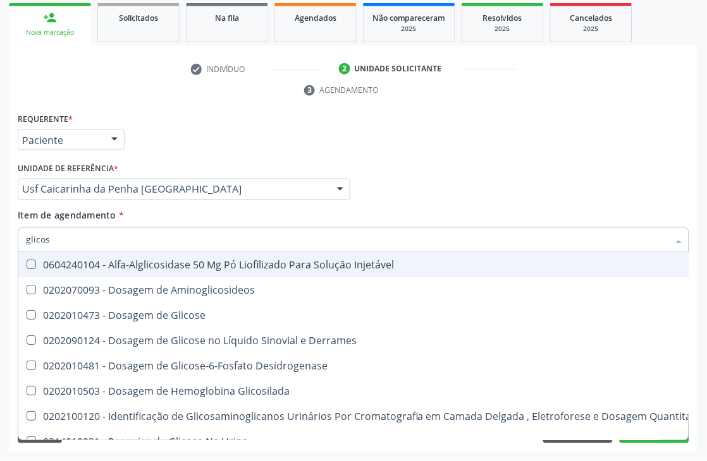
type input "glicose"
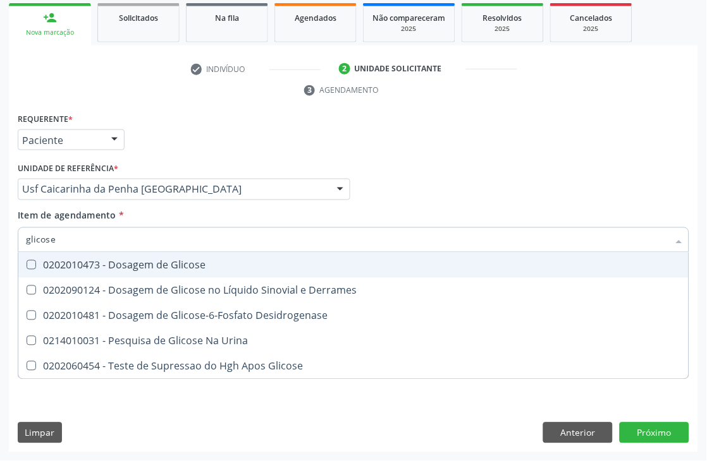
click at [59, 264] on div "0202010473 - Dosagem de Glicose" at bounding box center [353, 265] width 655 height 10
checkbox Glicose "true"
drag, startPoint x: 67, startPoint y: 238, endPoint x: 0, endPoint y: 203, distance: 75.8
click at [0, 238] on div "Acompanhamento Acompanhe a situação das marcações correntes e finalizadas Relat…" at bounding box center [353, 173] width 707 height 578
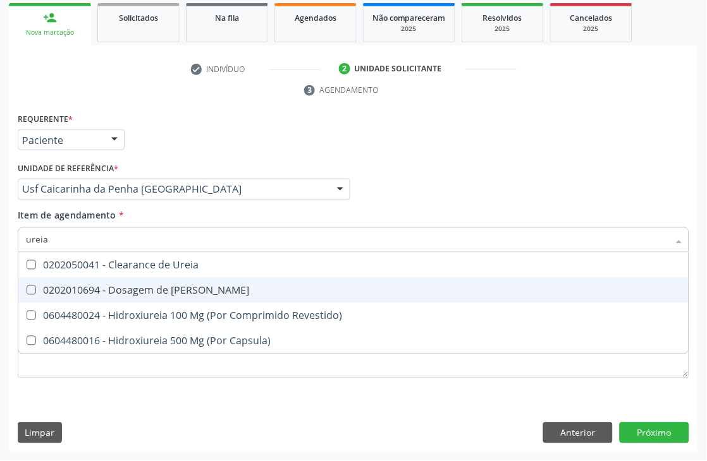
click at [51, 286] on div "0202010694 - Dosagem de [PERSON_NAME]" at bounding box center [353, 291] width 655 height 10
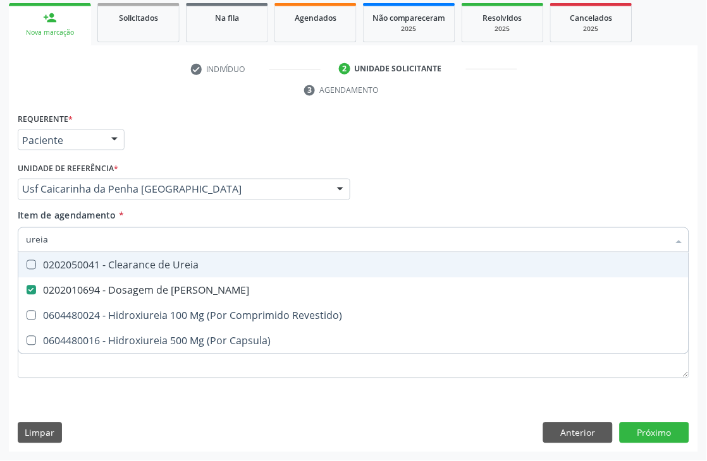
click at [64, 223] on div "Item de agendamento * ureia Desfazer seleção 0202050041 - Clearance de Ureia 02…" at bounding box center [353, 229] width 671 height 40
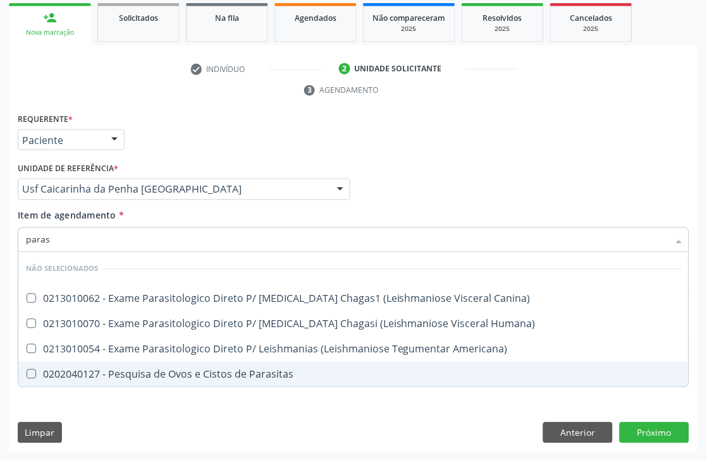
click at [27, 370] on Parasitas at bounding box center [31, 374] width 9 height 9
click at [27, 370] on Parasitas "checkbox" at bounding box center [22, 374] width 8 height 8
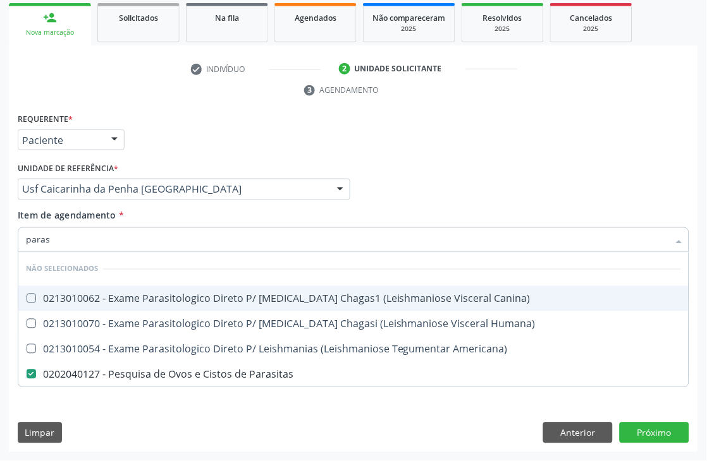
drag, startPoint x: 53, startPoint y: 232, endPoint x: 0, endPoint y: 178, distance: 75.5
click at [15, 229] on div "Item de agendamento * paras Desfazer seleção Não selecionados 0213010062 - Exam…" at bounding box center [353, 233] width 677 height 49
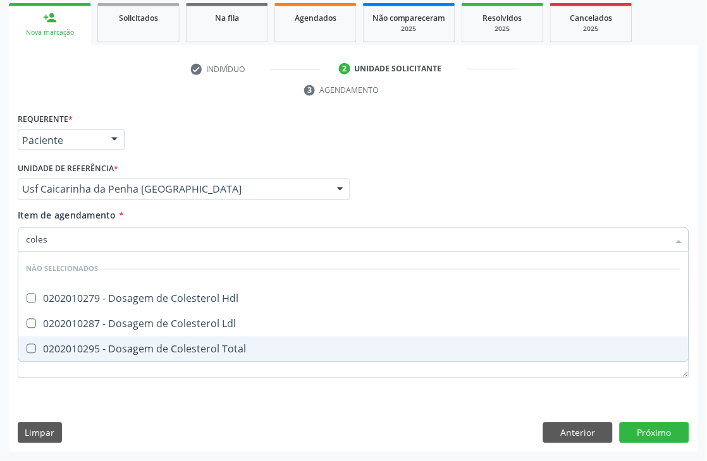
click at [55, 339] on span "0202010295 - Dosagem de Colesterol Total" at bounding box center [353, 349] width 670 height 25
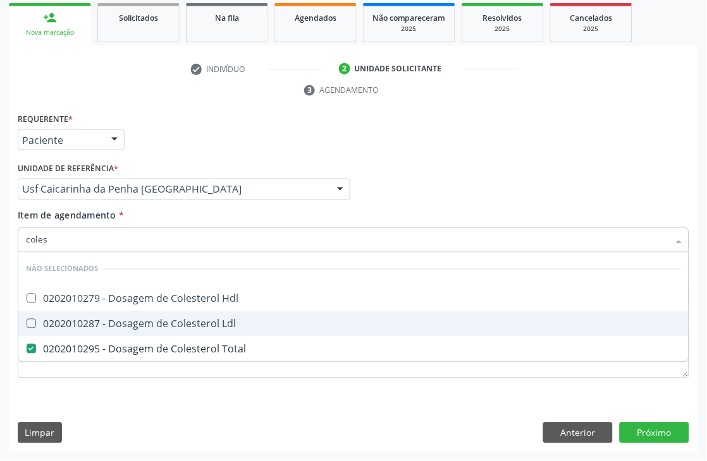
click at [55, 323] on div "0202010287 - Dosagem de Colesterol Ldl" at bounding box center [353, 324] width 655 height 10
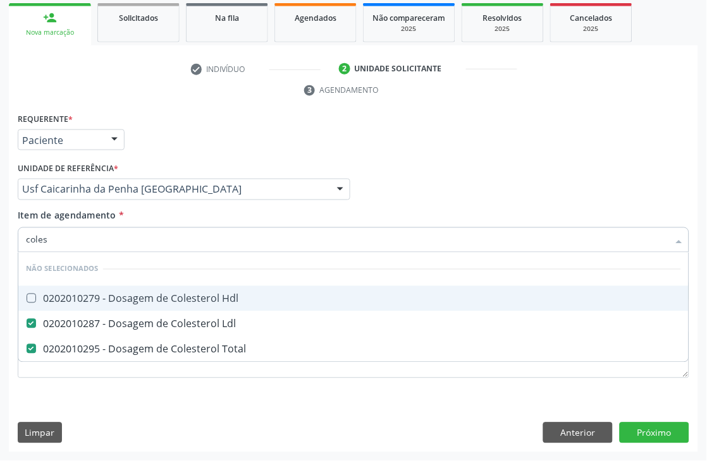
click at [52, 294] on div "0202010279 - Dosagem de Colesterol Hdl" at bounding box center [353, 299] width 655 height 10
drag, startPoint x: 57, startPoint y: 243, endPoint x: 0, endPoint y: 216, distance: 63.0
click at [0, 242] on div "Acompanhamento Acompanhe a situação das marcações correntes e finalizadas Relat…" at bounding box center [353, 173] width 707 height 578
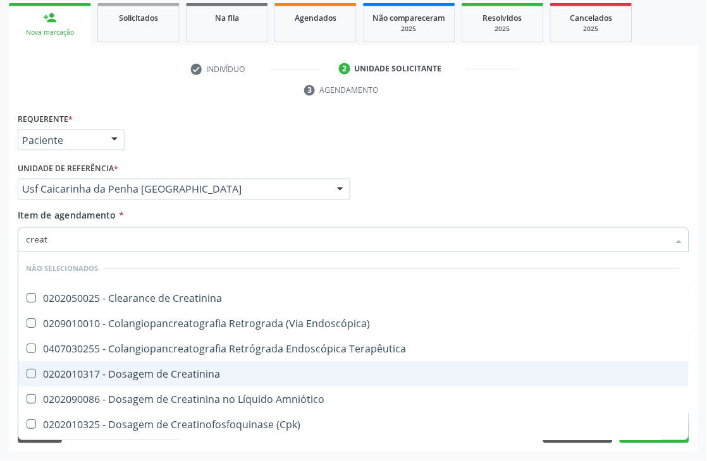
click at [165, 379] on div "0202010317 - Dosagem de Creatinina" at bounding box center [353, 375] width 655 height 10
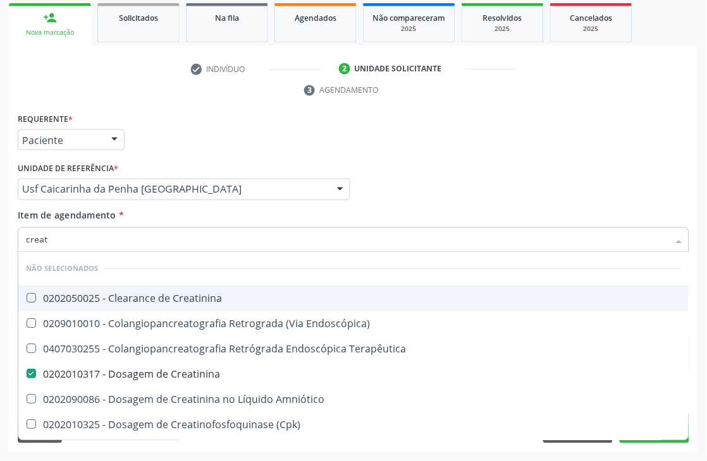
drag, startPoint x: 73, startPoint y: 240, endPoint x: 0, endPoint y: 223, distance: 74.7
click at [0, 240] on div "Acompanhamento Acompanhe a situação das marcações correntes e finalizadas Relat…" at bounding box center [353, 173] width 707 height 578
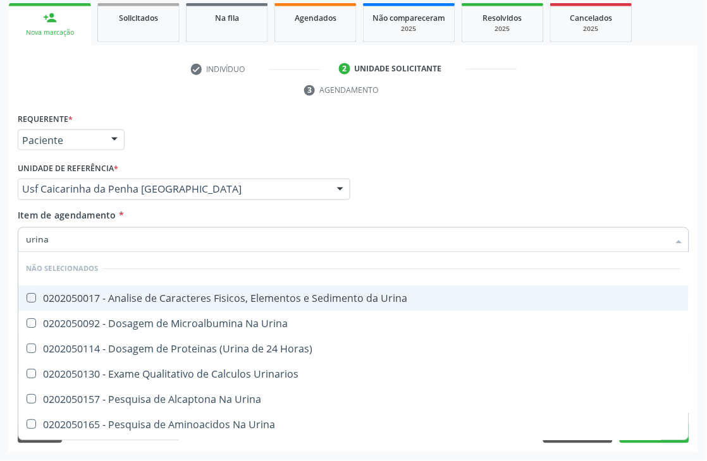
click at [64, 298] on div "0202050017 - Analise de Caracteres Fisicos, Elementos e Sedimento da Urina" at bounding box center [353, 299] width 655 height 10
drag, startPoint x: 108, startPoint y: 242, endPoint x: 0, endPoint y: 217, distance: 111.0
click at [16, 242] on div "Item de agendamento * urina Desfazer seleção Não selecionados 0202050017 - Anal…" at bounding box center [353, 233] width 677 height 49
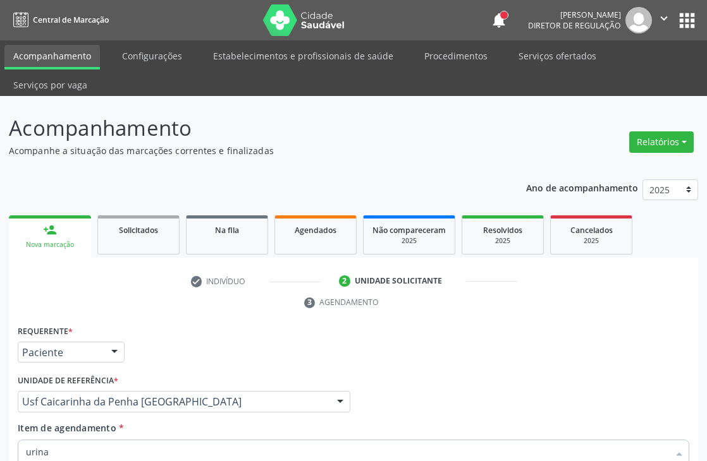
scroll to position [212, 0]
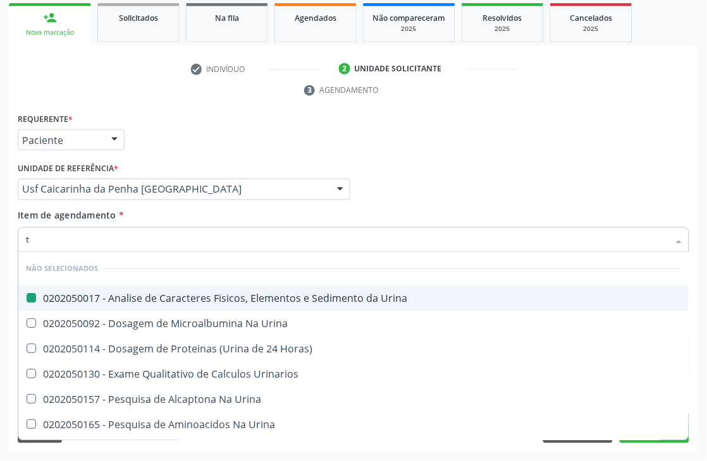
type input "tr"
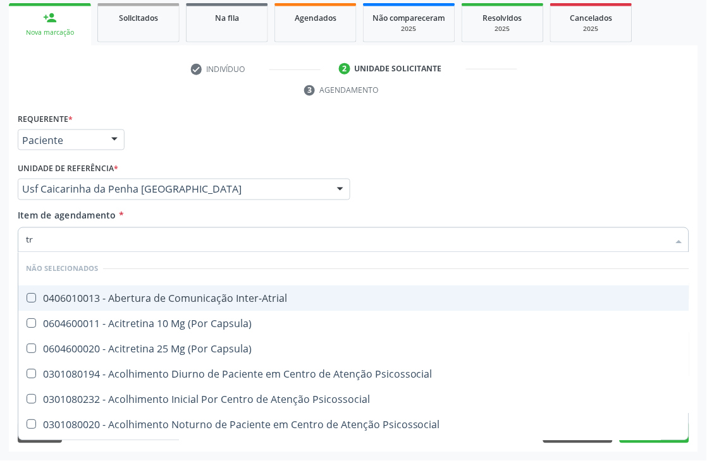
checkbox Inter-Atrial "false"
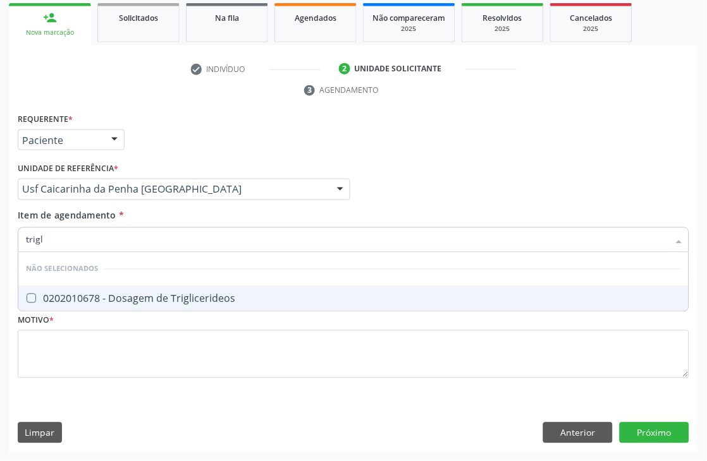
type input "trigli"
click at [103, 295] on div "0202010678 - Dosagem de Triglicerideos" at bounding box center [353, 299] width 655 height 10
checkbox Triglicerideos "true"
drag, startPoint x: 88, startPoint y: 242, endPoint x: 0, endPoint y: 213, distance: 93.1
click at [0, 232] on div "Acompanhamento Acompanhe a situação das marcações correntes e finalizadas Relat…" at bounding box center [353, 173] width 707 height 578
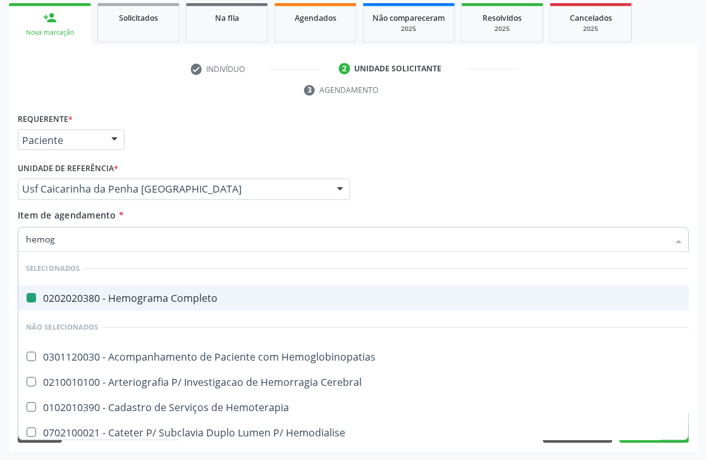
type input "hemogl"
checkbox Completo "false"
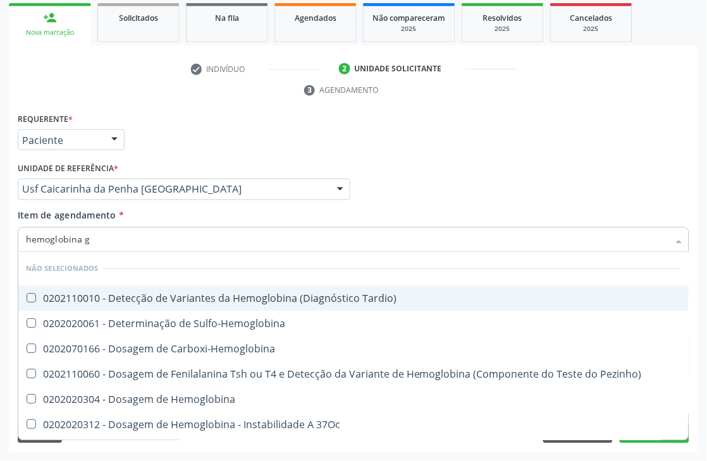
type input "hemoglobina g"
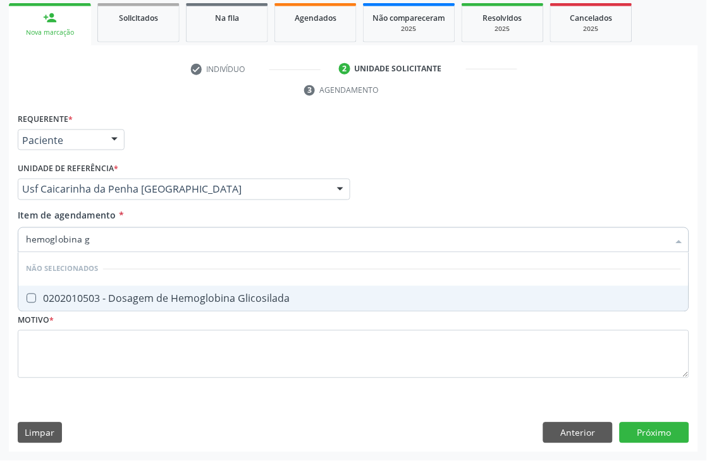
click at [39, 305] on span "0202010503 - Dosagem de Hemoglobina Glicosilada" at bounding box center [353, 298] width 670 height 25
checkbox Glicosilada "true"
drag, startPoint x: 106, startPoint y: 242, endPoint x: 0, endPoint y: 241, distance: 106.2
click at [28, 246] on input "hemoglobina g" at bounding box center [347, 240] width 642 height 25
type input "h"
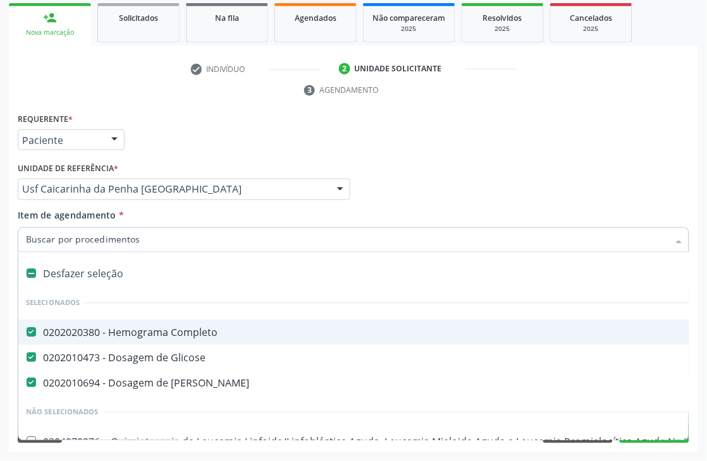
type input "c"
checkbox Oncologia "true"
checkbox Urina "false"
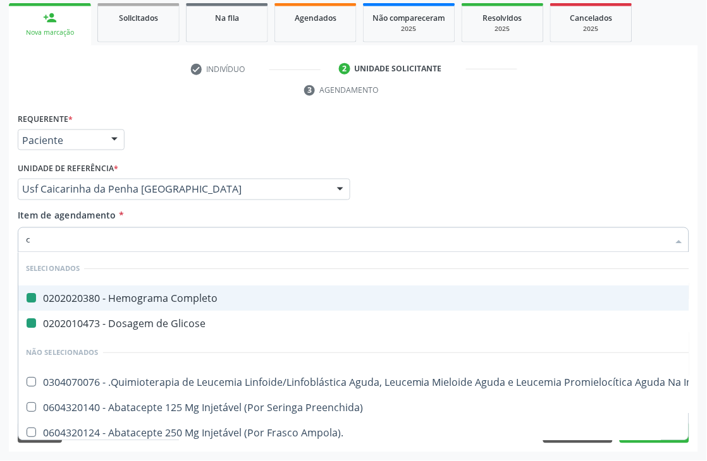
type input "cu"
checkbox Completo "false"
checkbox Glicose "false"
checkbox Urina "false"
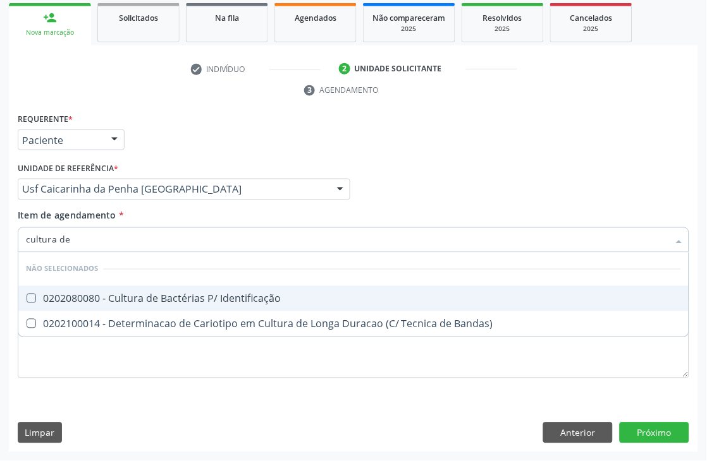
type input "cultura de"
click at [72, 295] on div "0202080080 - Cultura de Bactérias P/ Identificação" at bounding box center [353, 299] width 655 height 10
checkbox Identificação "true"
drag, startPoint x: 87, startPoint y: 239, endPoint x: 0, endPoint y: 206, distance: 92.6
click at [33, 231] on input "cultura de" at bounding box center [347, 240] width 642 height 25
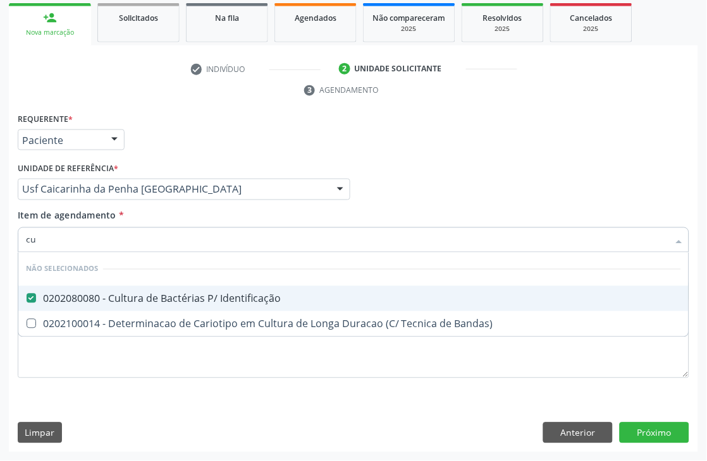
type input "c"
checkbox Identificação "true"
checkbox Bandas\) "true"
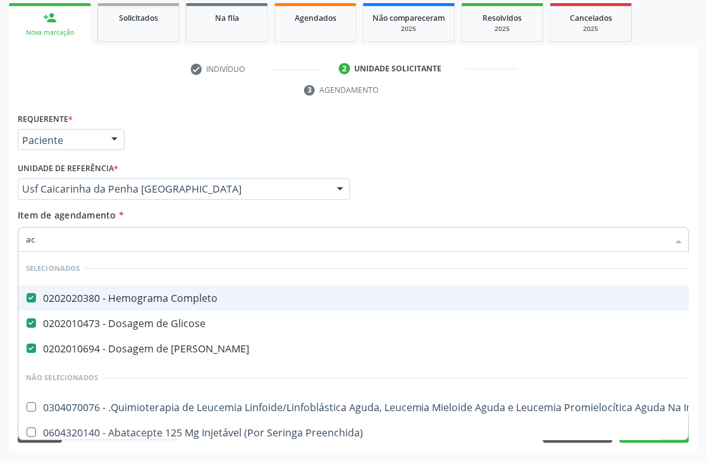
type input "aci"
checkbox Completo "false"
checkbox Glicose "false"
checkbox Ureia "false"
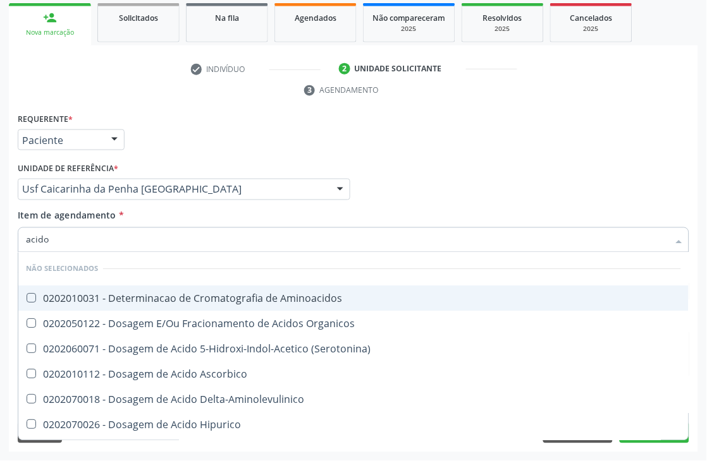
type input "acido u"
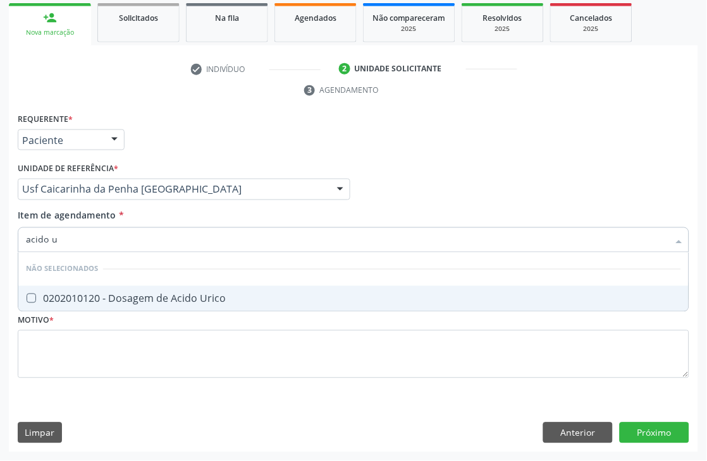
click at [51, 294] on div "0202010120 - Dosagem de Acido Urico" at bounding box center [353, 299] width 655 height 10
checkbox Urico "true"
drag, startPoint x: 70, startPoint y: 236, endPoint x: 19, endPoint y: 235, distance: 50.6
click at [19, 235] on div "acido u" at bounding box center [353, 240] width 671 height 25
type input "[MEDICAL_DATA]"
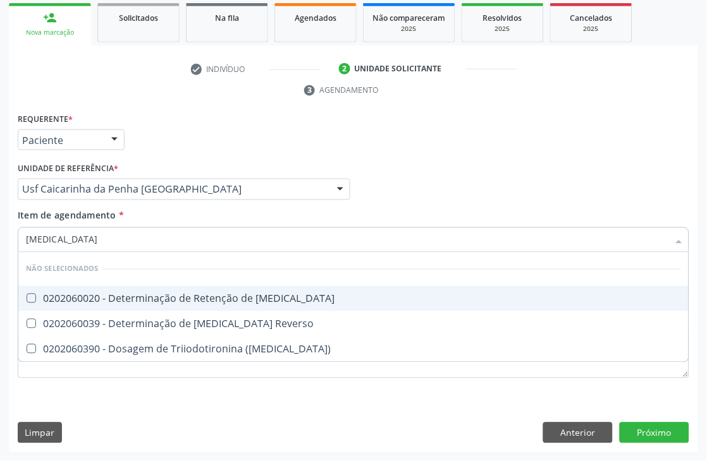
checkbox T3 "false"
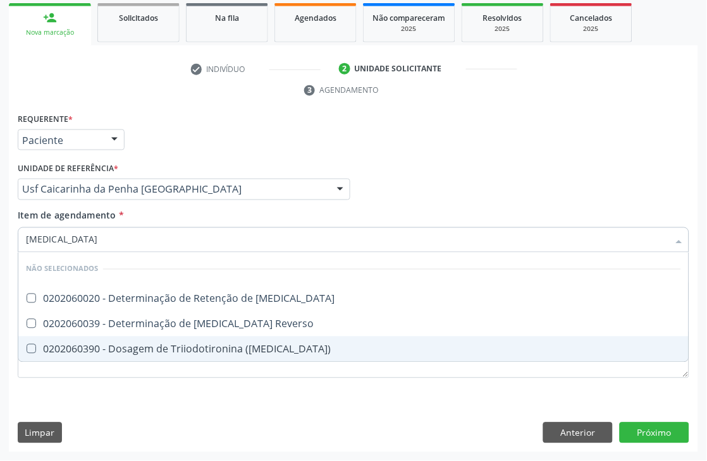
click at [117, 351] on div "0202060390 - Dosagem de Triiodotironina ([MEDICAL_DATA])" at bounding box center [353, 349] width 655 height 10
checkbox \(T3\) "true"
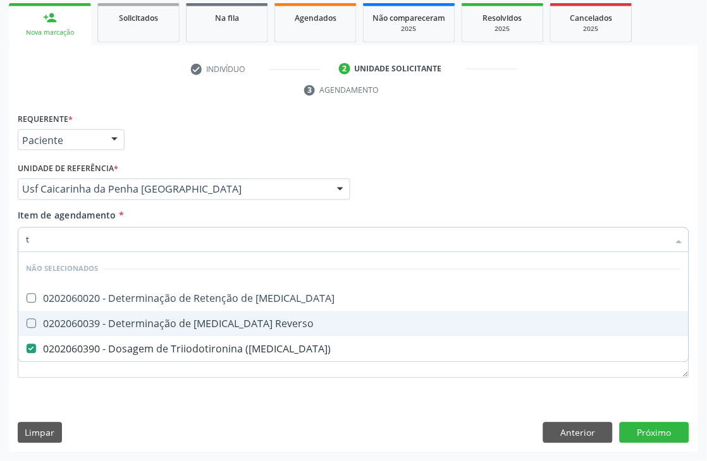
type input "t4"
checkbox T3 "false"
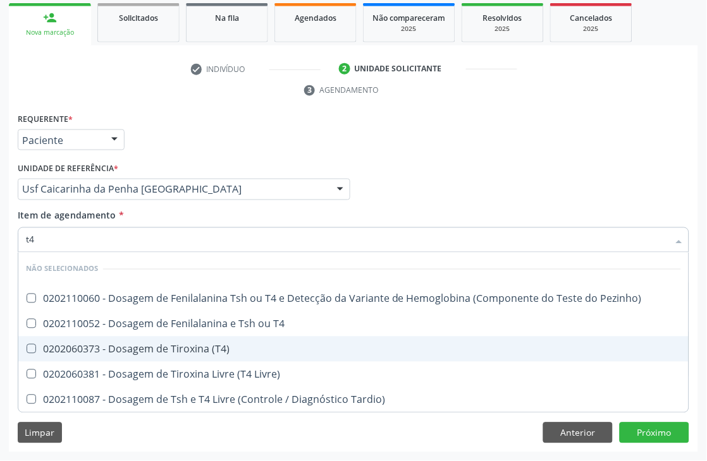
click at [173, 355] on span "0202060373 - Dosagem de Tiroxina (T4)" at bounding box center [353, 349] width 670 height 25
checkbox \(T4\) "true"
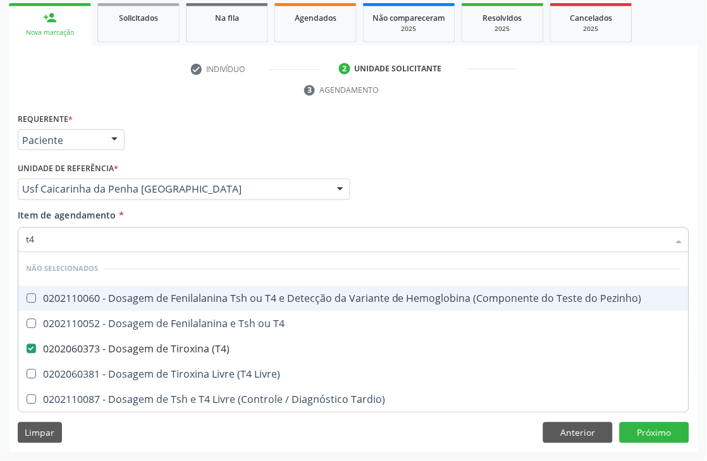
drag, startPoint x: 97, startPoint y: 240, endPoint x: 0, endPoint y: 225, distance: 98.5
click at [39, 240] on input "t4" at bounding box center [347, 240] width 642 height 25
drag, startPoint x: 34, startPoint y: 231, endPoint x: 0, endPoint y: 231, distance: 34.1
click at [0, 231] on div "Acompanhamento Acompanhe a situação das marcações correntes e finalizadas Relat…" at bounding box center [353, 173] width 707 height 578
type input "tg"
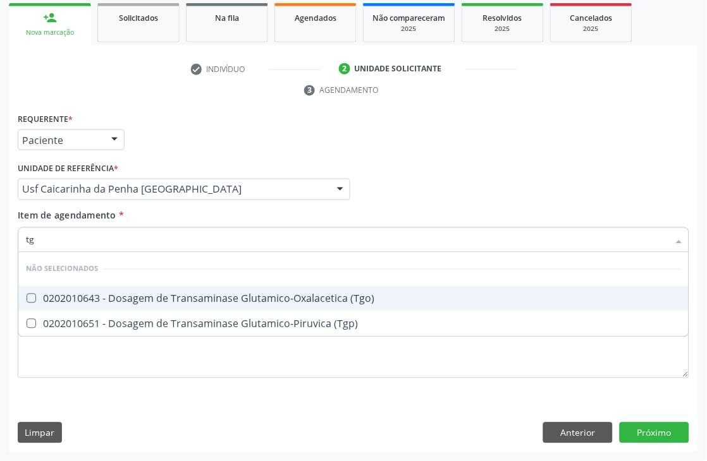
click at [55, 295] on div "0202010643 - Dosagem de Transaminase Glutamico-Oxalacetica (Tgo)" at bounding box center [353, 299] width 655 height 10
checkbox \(Tgo\) "true"
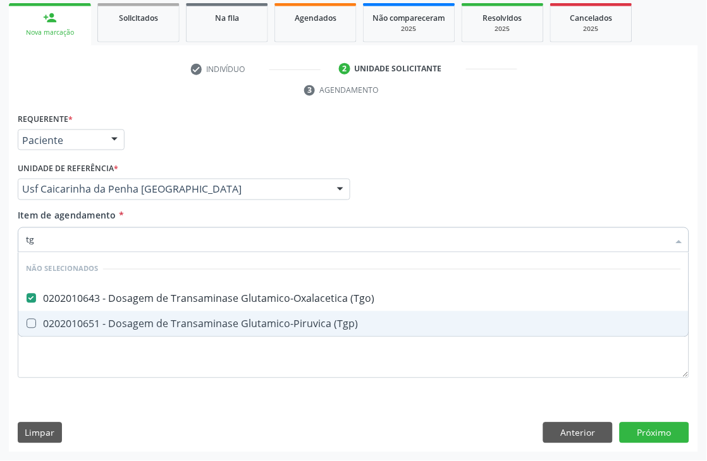
click at [55, 313] on span "0202010651 - Dosagem de Transaminase Glutamico-Piruvica (Tgp)" at bounding box center [353, 324] width 670 height 25
checkbox \(Tgp\) "true"
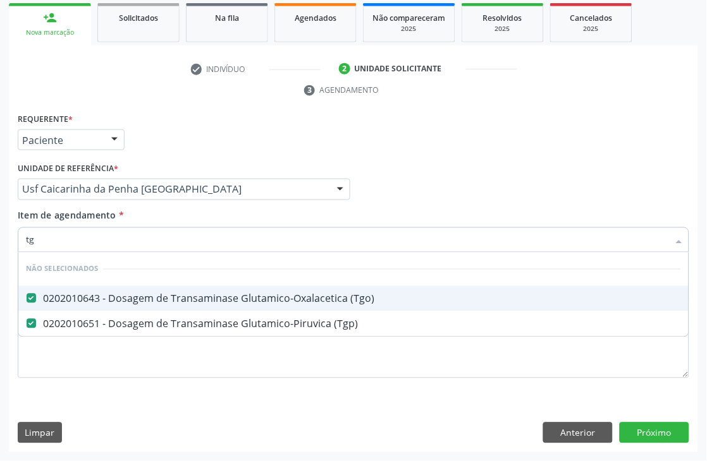
drag, startPoint x: 49, startPoint y: 240, endPoint x: 0, endPoint y: 219, distance: 52.9
click at [42, 239] on input "tg" at bounding box center [347, 240] width 642 height 25
type input "t"
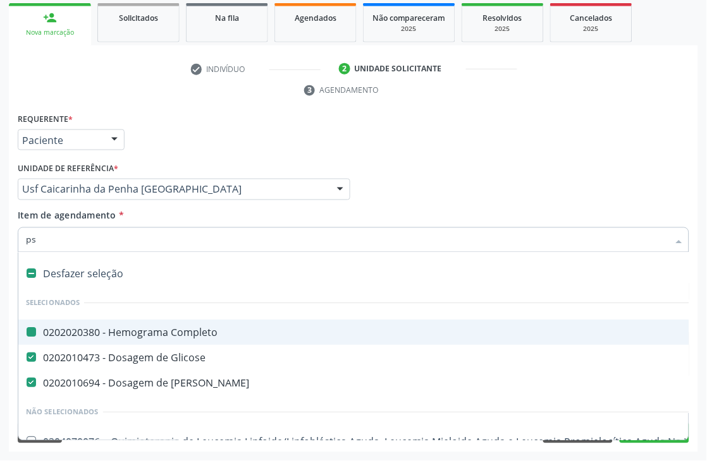
type input "psa"
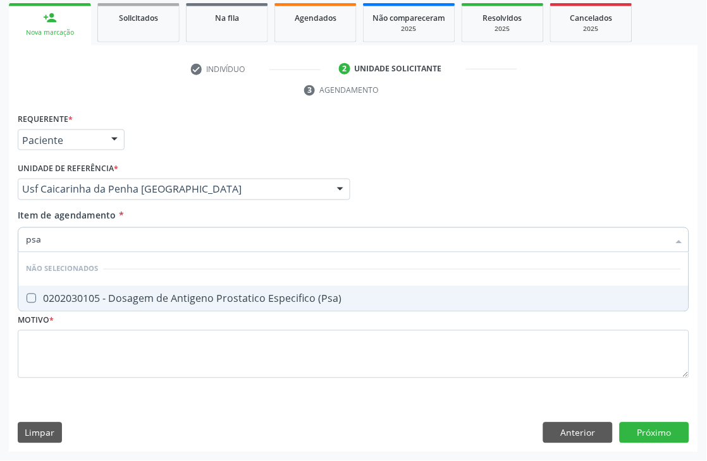
click at [72, 286] on span "0202030105 - Dosagem de Antigeno Prostatico Especifico (Psa)" at bounding box center [353, 298] width 670 height 25
checkbox \(Psa\) "true"
drag, startPoint x: 71, startPoint y: 238, endPoint x: 0, endPoint y: 177, distance: 93.2
click at [0, 228] on div "Acompanhamento Acompanhe a situação das marcações correntes e finalizadas Relat…" at bounding box center [353, 173] width 707 height 578
type input "ts"
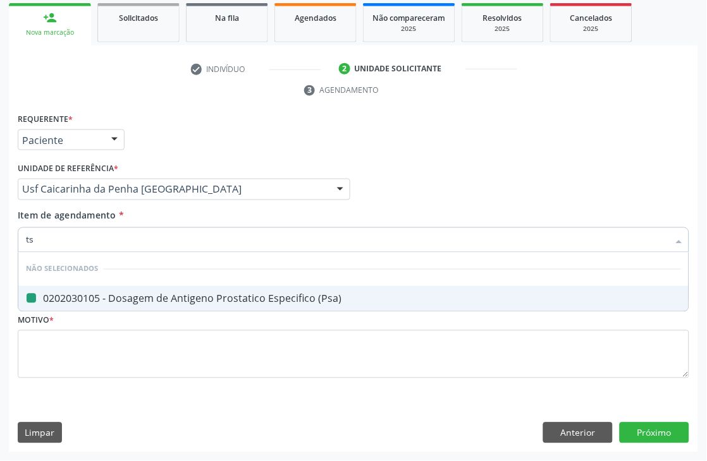
checkbox \(Psa\) "false"
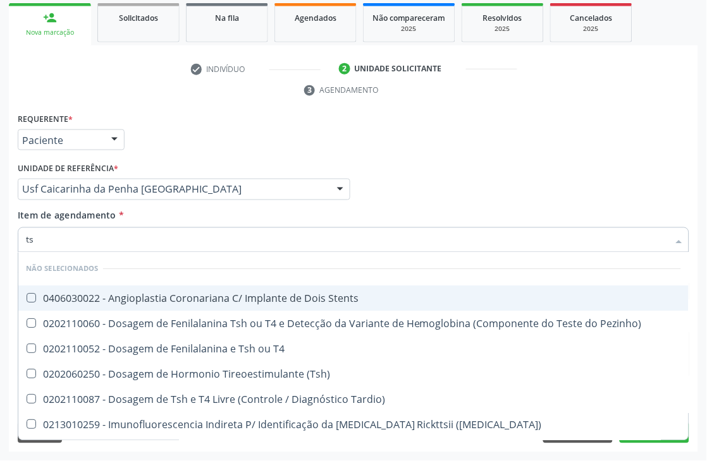
type input "tsh"
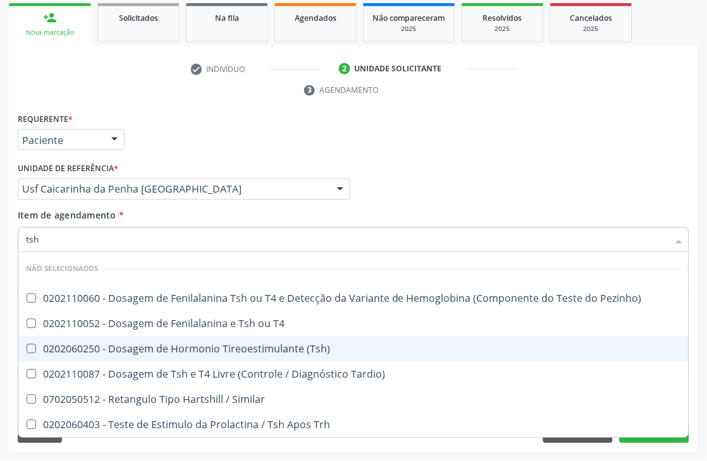
click at [254, 337] on span "0202060250 - Dosagem de Hormonio Tireoestimulante (Tsh)" at bounding box center [353, 349] width 670 height 25
checkbox \(Tsh\) "true"
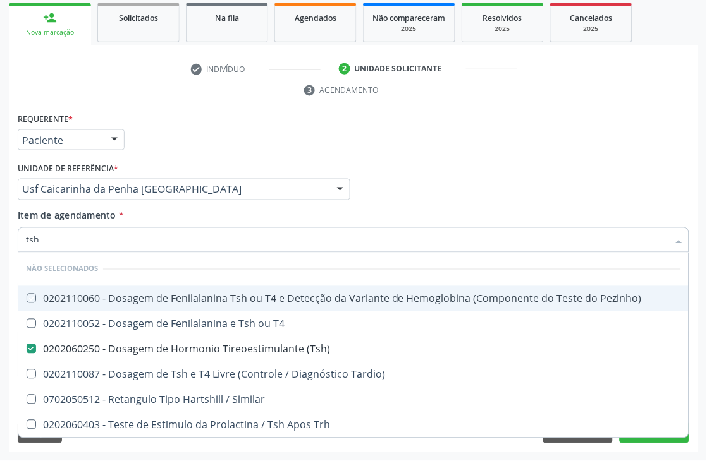
click at [511, 204] on div "Médico Solicitante Por favor, selecione a Unidade de Atendimento primeiro Nenhu…" at bounding box center [353, 183] width 677 height 49
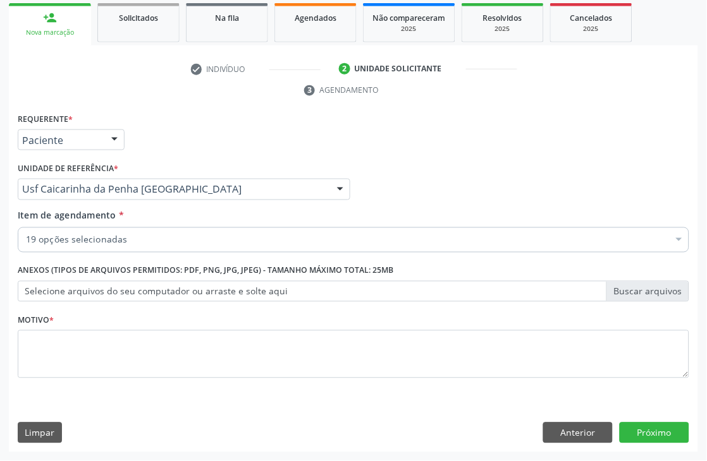
checkbox Completo "true"
checkbox Glicose "true"
checkbox Parasitas "true"
checkbox Total "true"
checkbox Ldl "true"
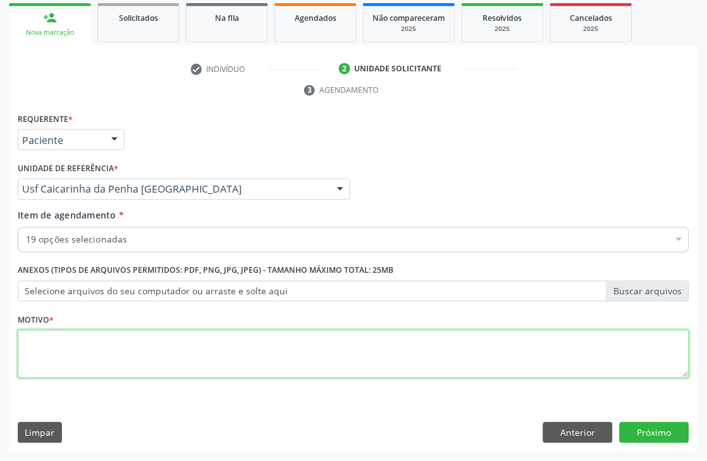
click at [99, 373] on textarea at bounding box center [353, 355] width 671 height 48
type textarea "*"
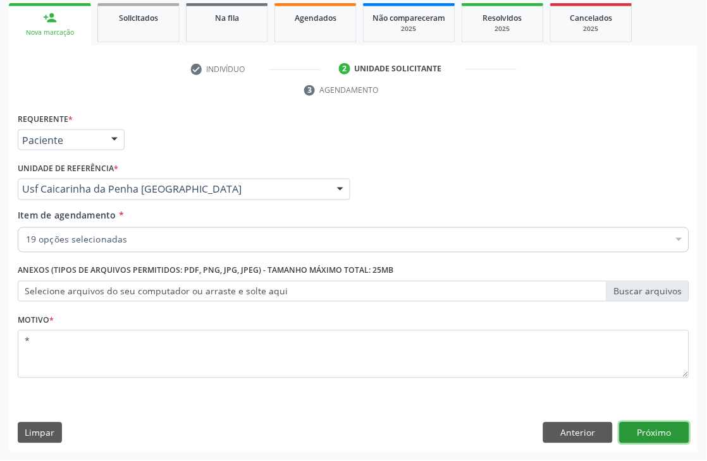
click at [679, 433] on button "Próximo" at bounding box center [654, 433] width 70 height 21
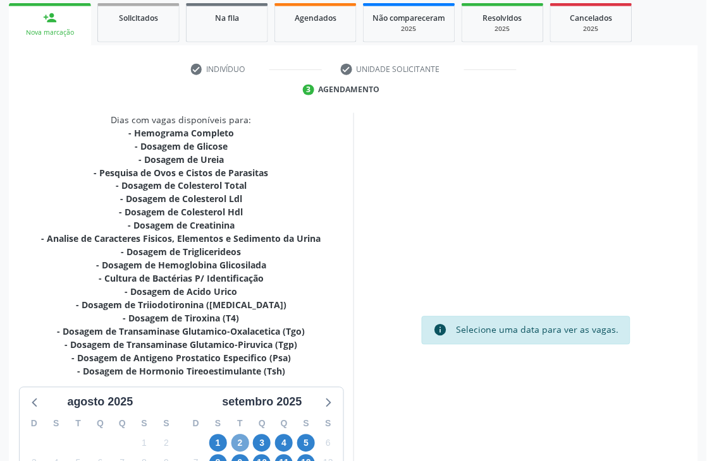
click at [241, 443] on span "2" at bounding box center [240, 444] width 18 height 18
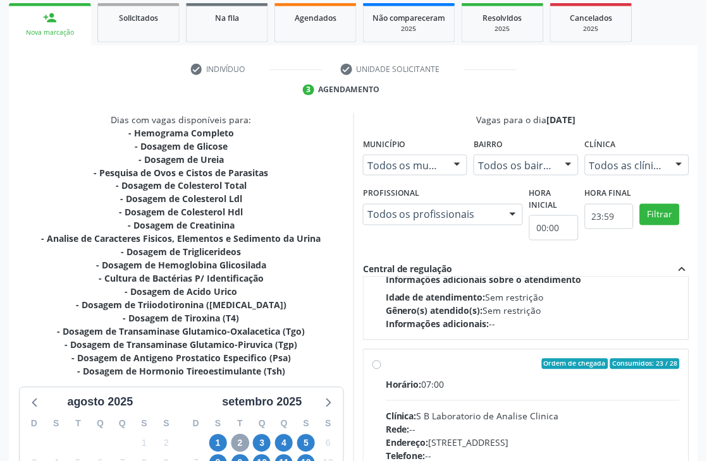
scroll to position [642, 0]
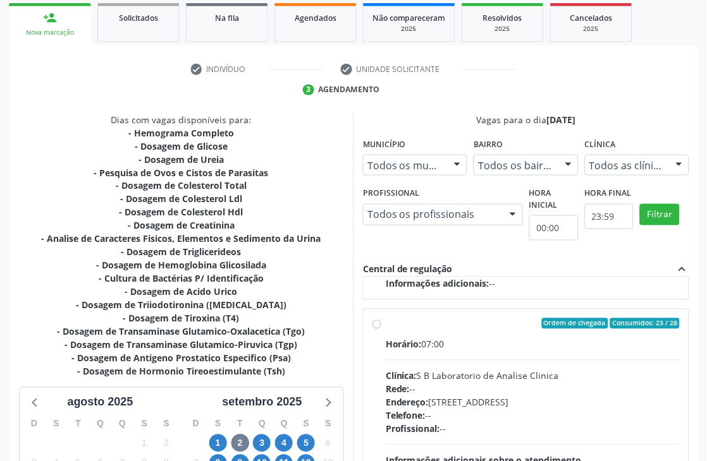
click at [487, 339] on div "Horário: 07:00" at bounding box center [533, 344] width 294 height 13
click at [381, 330] on input "Ordem de chegada Consumidos: 23 / 28 Horário: 07:00 Clínica: S B Laboratorio de…" at bounding box center [376, 324] width 9 height 11
radio input "true"
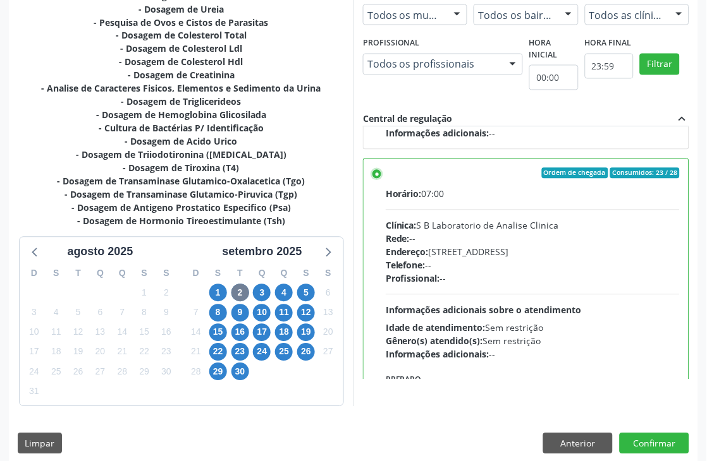
scroll to position [374, 0]
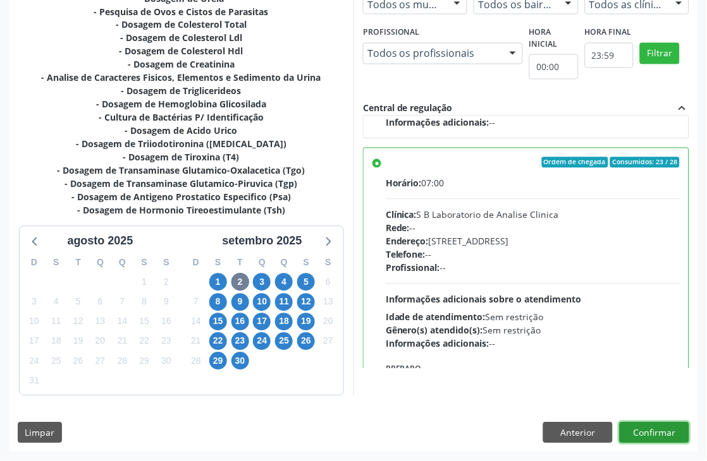
click at [633, 437] on button "Confirmar" at bounding box center [654, 433] width 70 height 21
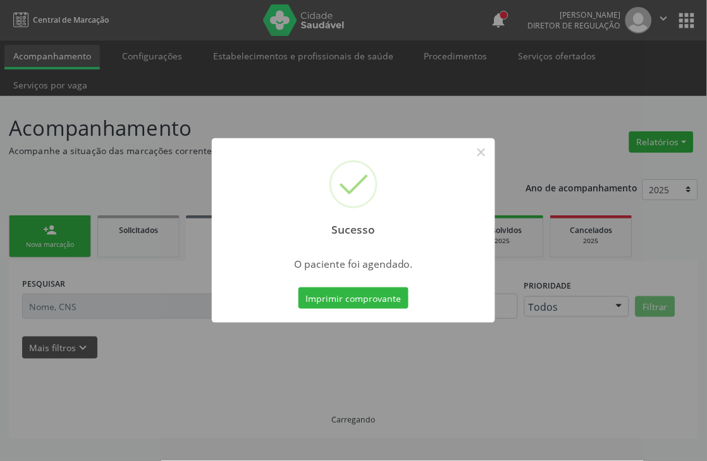
scroll to position [0, 0]
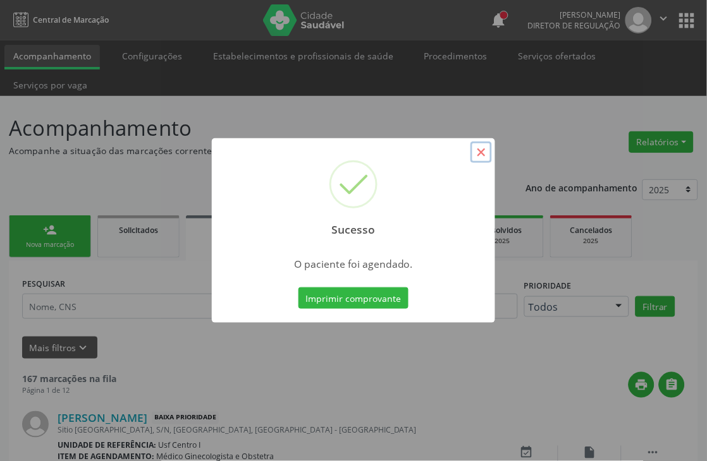
click at [484, 150] on button "×" at bounding box center [480, 152] width 21 height 21
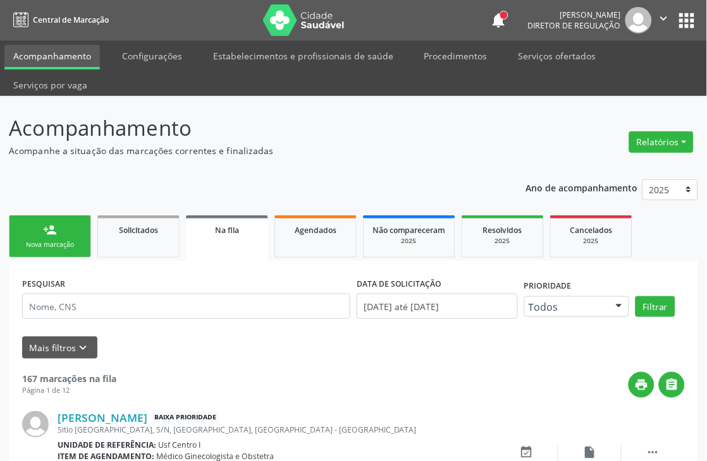
click at [56, 231] on div "person_add" at bounding box center [50, 230] width 14 height 14
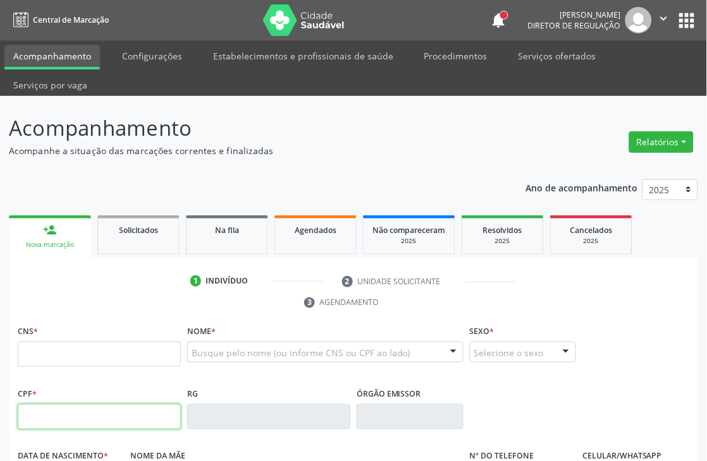
click at [93, 408] on input "text" at bounding box center [99, 416] width 163 height 25
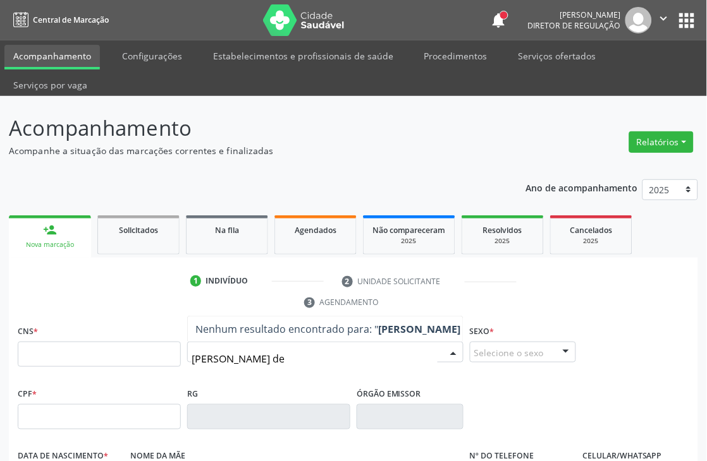
type input "[PERSON_NAME] de m"
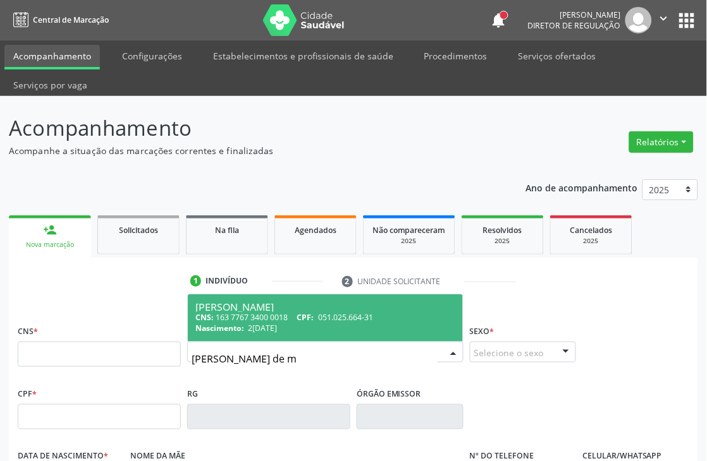
click at [313, 317] on span "CPF:" at bounding box center [305, 317] width 17 height 11
type input "163 7767 3400 0018"
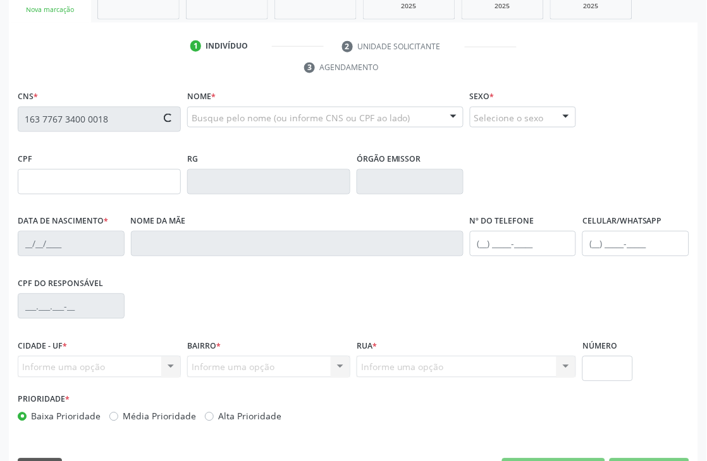
scroll to position [270, 0]
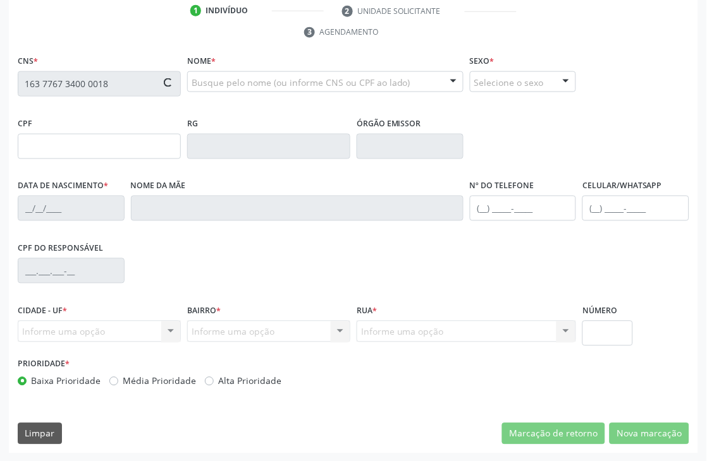
type input "051.025.664-31"
type input "2[DATE]"
type input "[PERSON_NAME] de [PERSON_NAME]"
type input "[PHONE_NUMBER]"
type input "051.025.654-60"
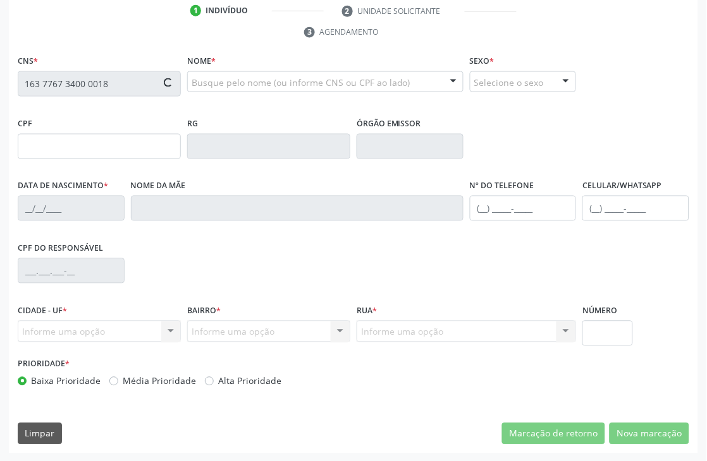
type input "449"
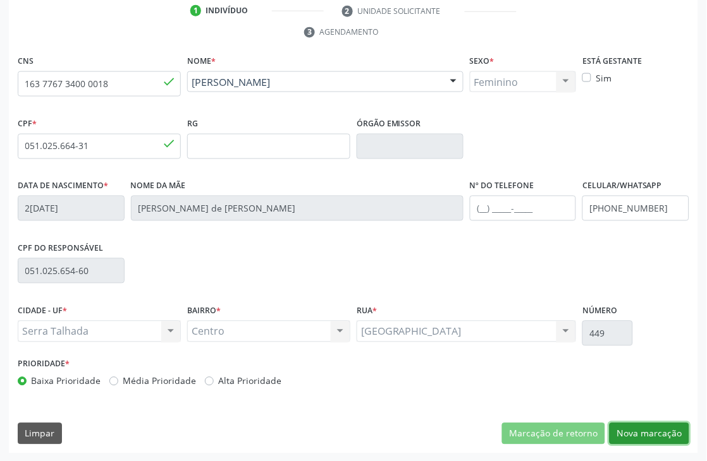
click at [635, 432] on button "Nova marcação" at bounding box center [649, 433] width 80 height 21
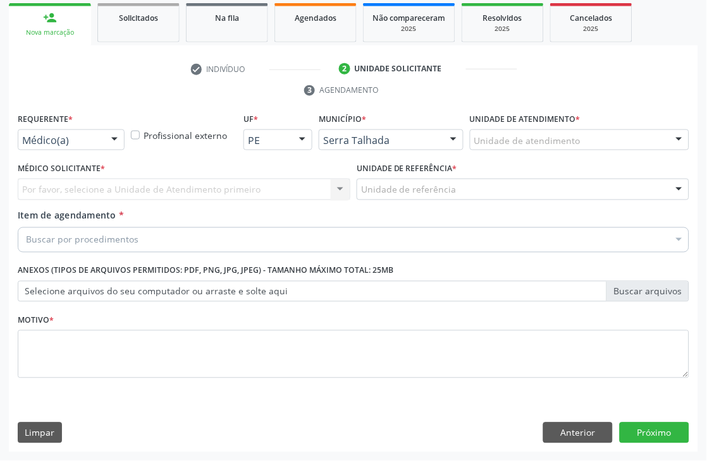
scroll to position [212, 0]
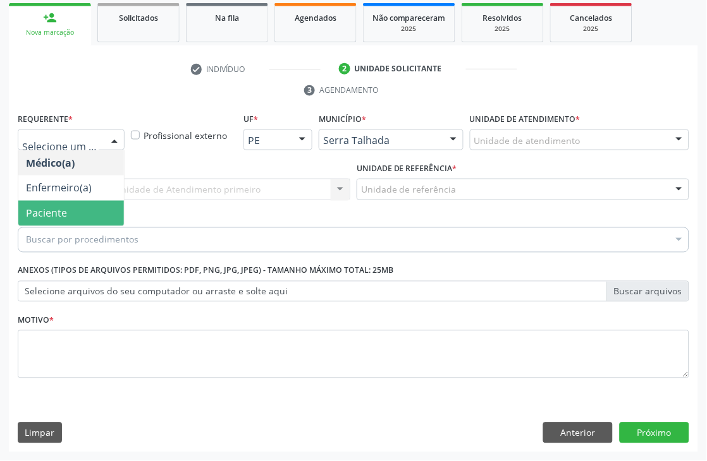
click at [78, 216] on span "Paciente" at bounding box center [71, 213] width 106 height 25
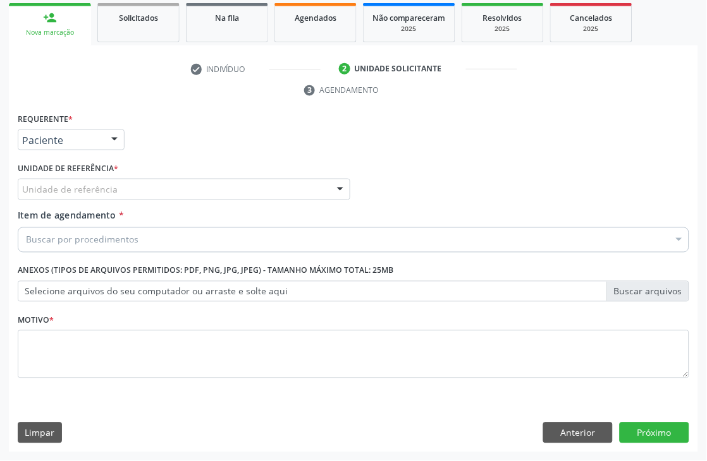
click at [140, 190] on div "Unidade de referência" at bounding box center [184, 189] width 332 height 21
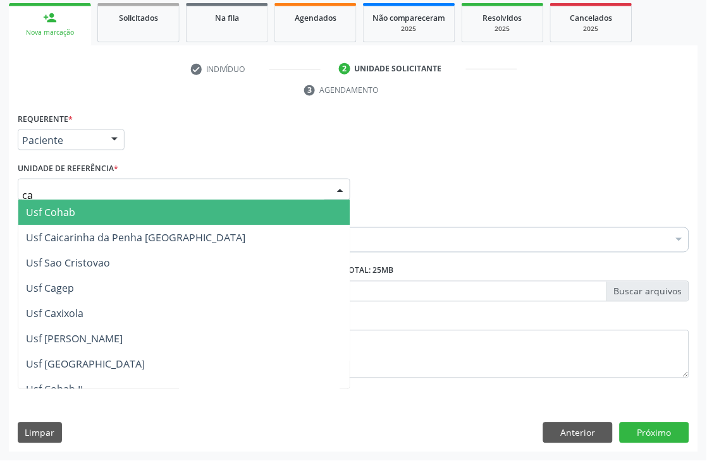
type input "cai"
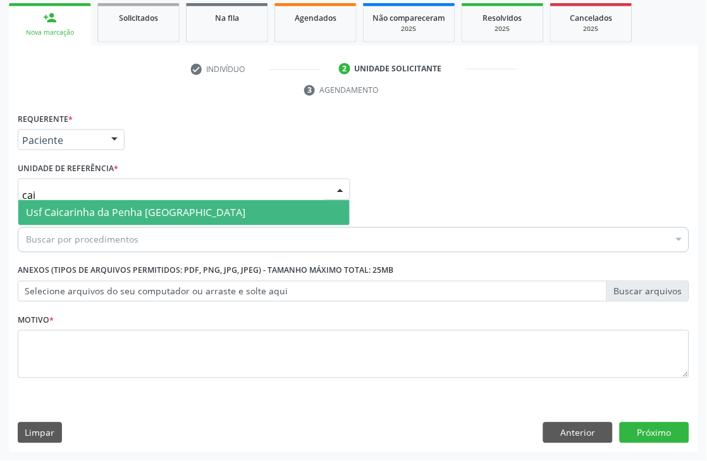
click at [145, 212] on span "Usf Caicarinha da Penha [GEOGRAPHIC_DATA]" at bounding box center [135, 213] width 219 height 14
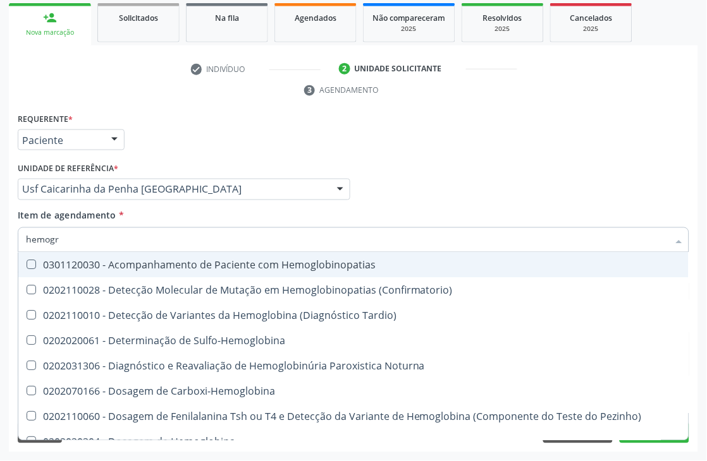
type input "hemogra"
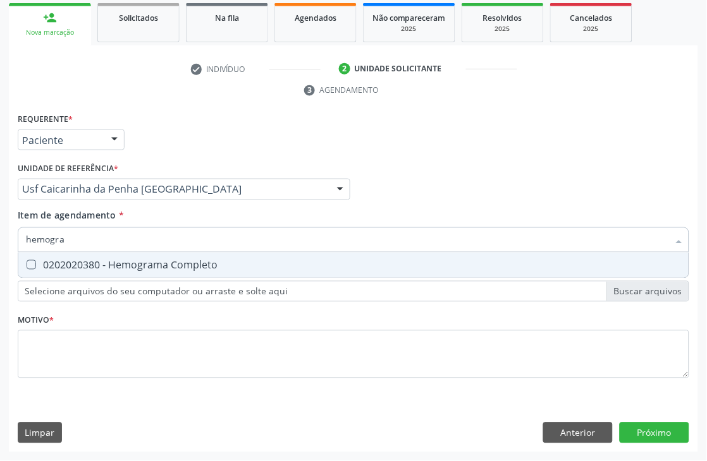
click at [100, 264] on div "0202020380 - Hemograma Completo" at bounding box center [353, 265] width 655 height 10
checkbox Completo "true"
drag, startPoint x: 119, startPoint y: 237, endPoint x: 0, endPoint y: 219, distance: 120.1
click at [0, 234] on div "Acompanhamento Acompanhe a situação das marcações correntes e finalizadas Relat…" at bounding box center [353, 173] width 707 height 578
type input "gli"
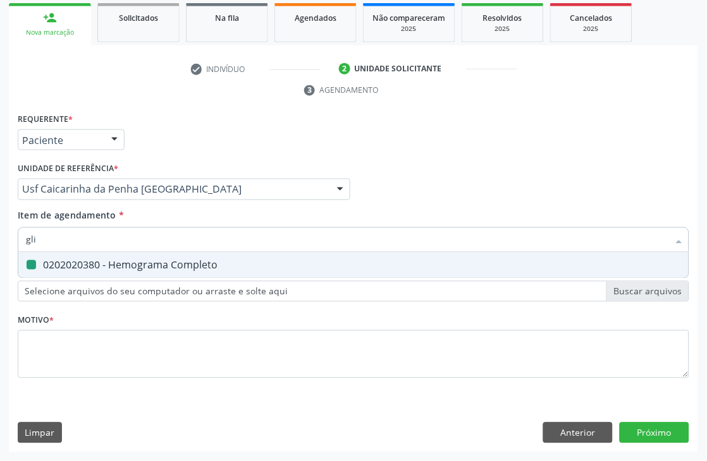
checkbox Completo "false"
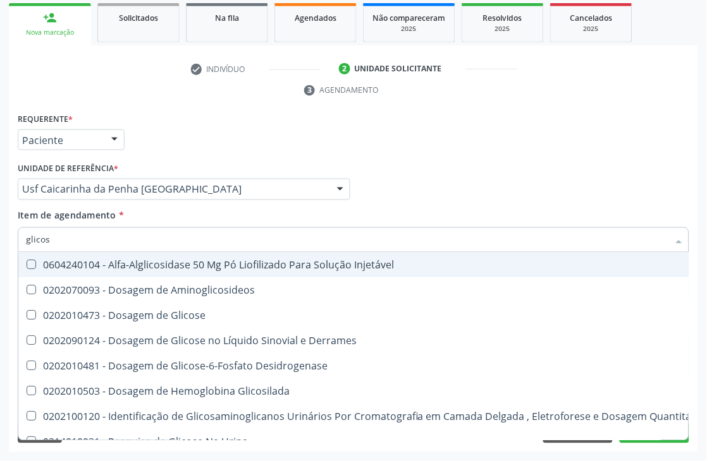
type input "glicose"
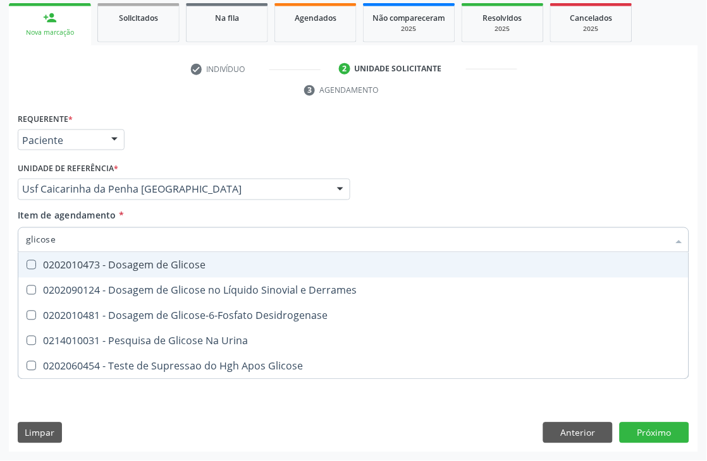
click at [91, 262] on div "0202010473 - Dosagem de Glicose" at bounding box center [353, 265] width 655 height 10
checkbox Glicose "true"
drag, startPoint x: 90, startPoint y: 229, endPoint x: 0, endPoint y: 229, distance: 90.4
click at [0, 229] on div "Acompanhamento Acompanhe a situação das marcações correntes e finalizadas Relat…" at bounding box center [353, 173] width 707 height 578
type input "urei"
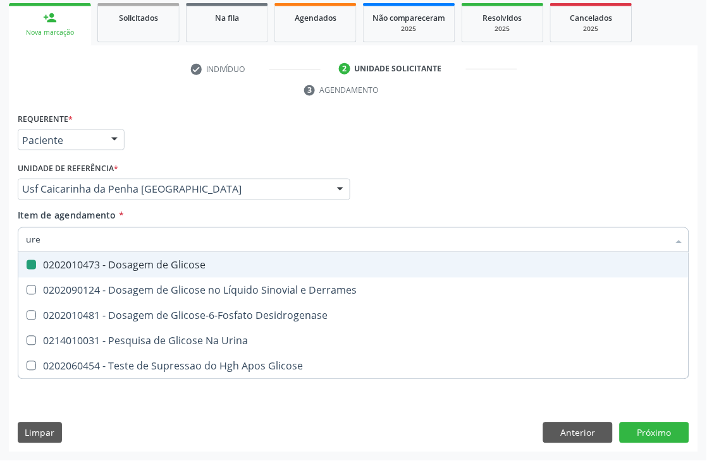
checkbox Glicose "false"
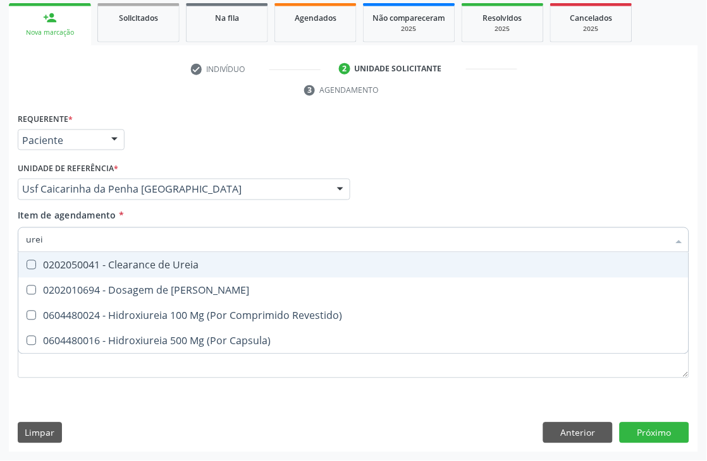
type input "ureia"
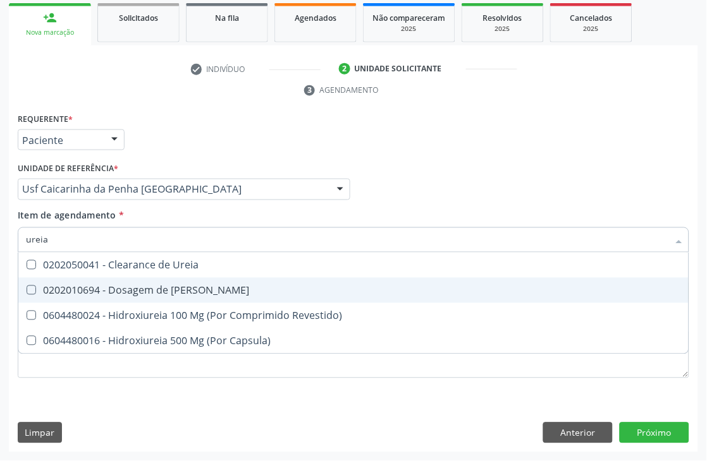
click at [29, 295] on span "0202010694 - Dosagem de [PERSON_NAME]" at bounding box center [353, 290] width 670 height 25
checkbox Ureia "true"
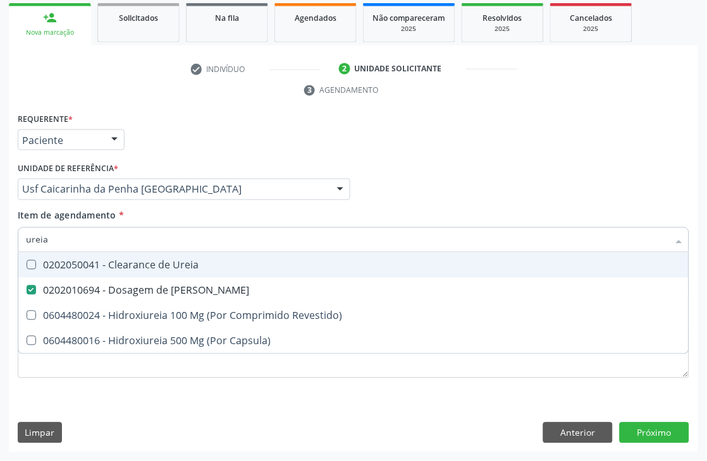
drag, startPoint x: 56, startPoint y: 248, endPoint x: 0, endPoint y: 223, distance: 61.1
click at [0, 226] on div "Acompanhamento Acompanhe a situação das marcações correntes e finalizadas Relat…" at bounding box center [353, 173] width 707 height 578
type input "para"
checkbox Ureia "false"
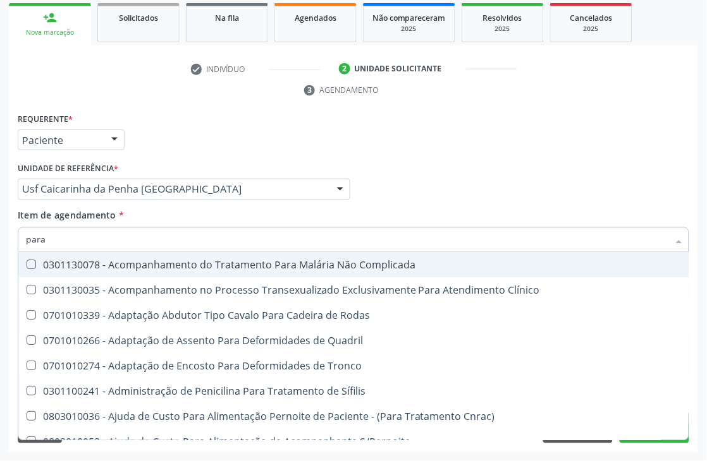
type input "paras"
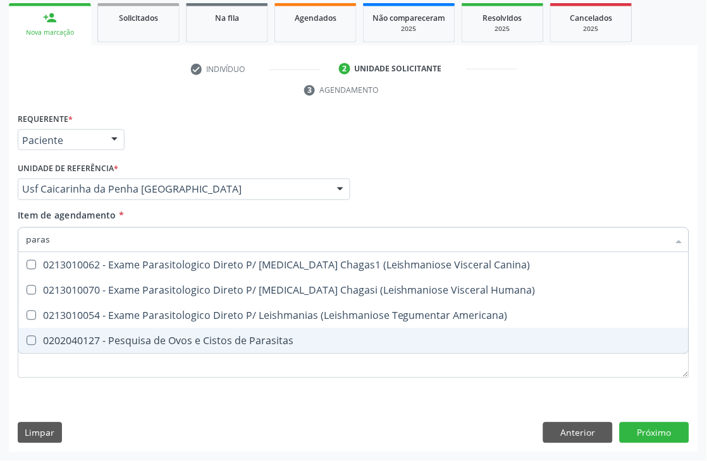
click at [39, 346] on span "0202040127 - Pesquisa de Ovos e Cistos de Parasitas" at bounding box center [353, 341] width 670 height 25
checkbox Parasitas "true"
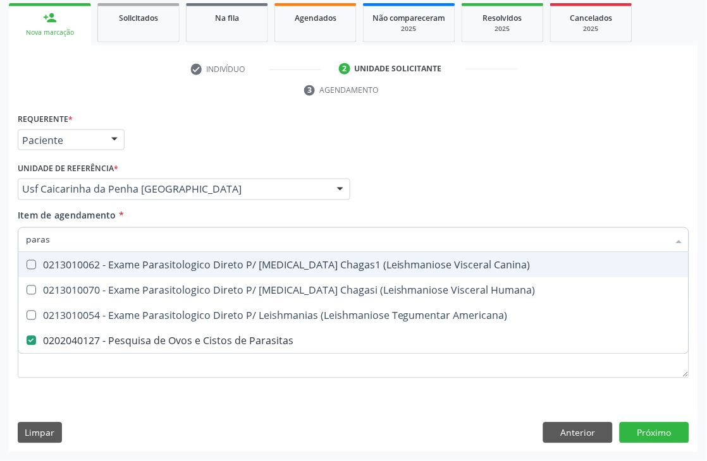
drag, startPoint x: 51, startPoint y: 237, endPoint x: 0, endPoint y: 221, distance: 53.6
click at [0, 224] on div "Acompanhamento Acompanhe a situação das marcações correntes e finalizadas Relat…" at bounding box center [353, 173] width 707 height 578
type input "trig"
checkbox Parasitas "false"
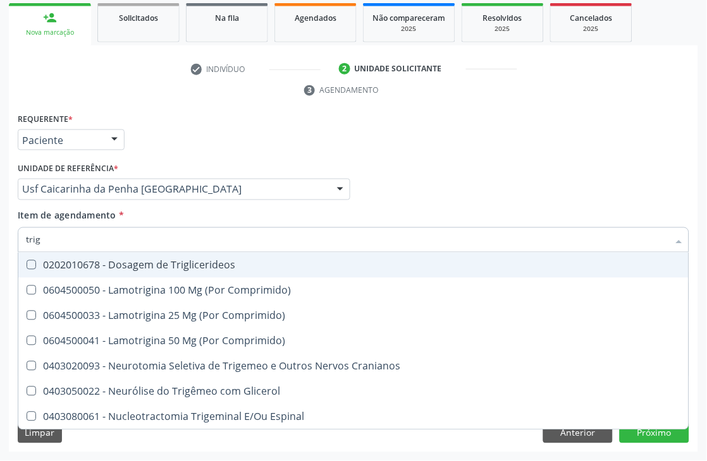
click at [52, 263] on div "0202010678 - Dosagem de Triglicerideos" at bounding box center [353, 265] width 655 height 10
checkbox Triglicerideos "true"
drag, startPoint x: 67, startPoint y: 244, endPoint x: 0, endPoint y: 230, distance: 68.4
click at [0, 230] on div "Acompanhamento Acompanhe a situação das marcações correntes e finalizadas Relat…" at bounding box center [353, 173] width 707 height 578
type input "hemo"
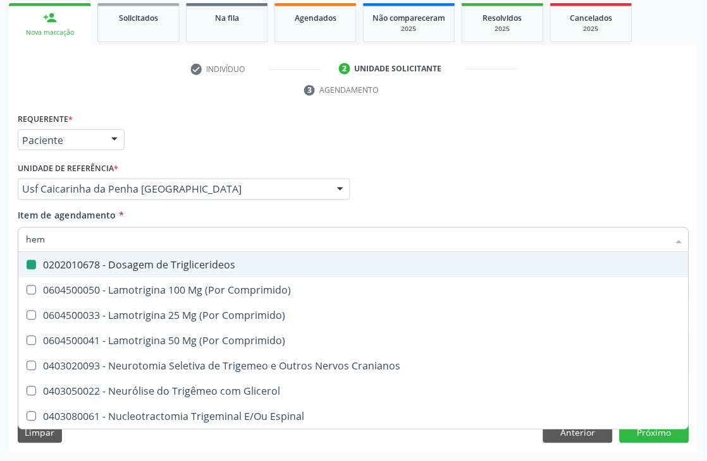
checkbox Triglicerideos "false"
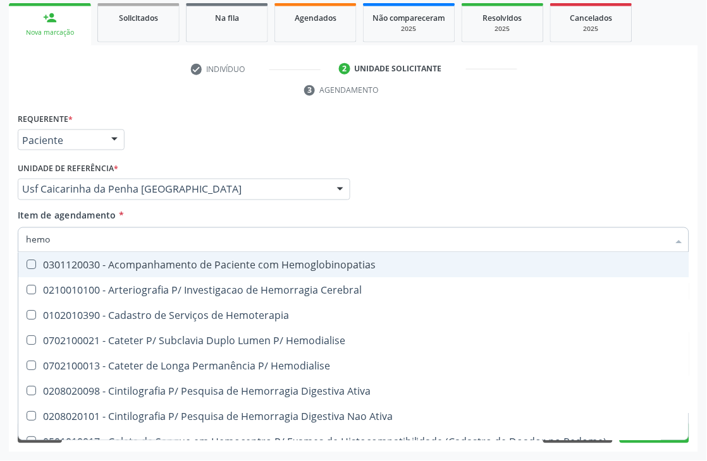
type input "hemog"
checkbox Carboxi-Hemoglobina "true"
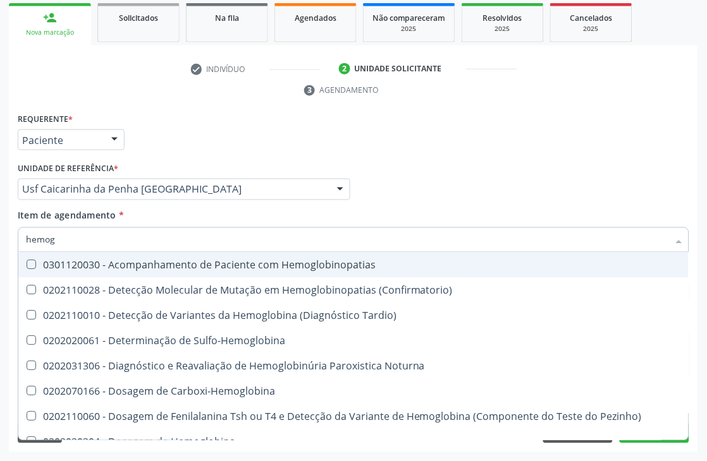
type input "hemogl"
checkbox Completo "false"
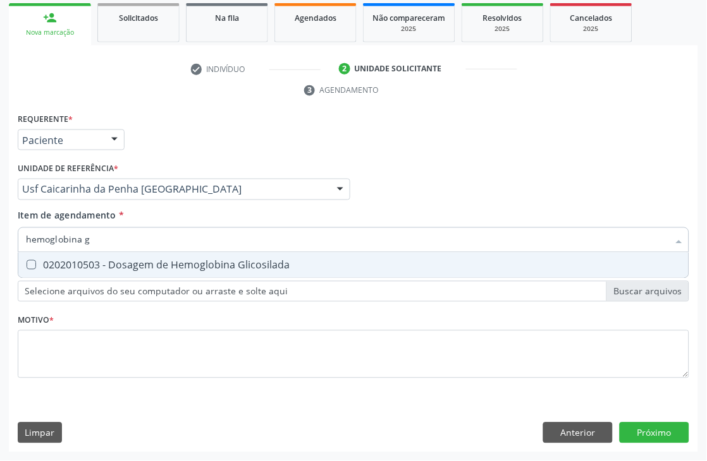
type input "hemoglobina g"
click at [32, 262] on Glicosilada at bounding box center [31, 264] width 9 height 9
click at [27, 262] on Glicosilada "checkbox" at bounding box center [22, 265] width 8 height 8
checkbox Glicosilada "true"
drag, startPoint x: 93, startPoint y: 241, endPoint x: 0, endPoint y: 211, distance: 97.7
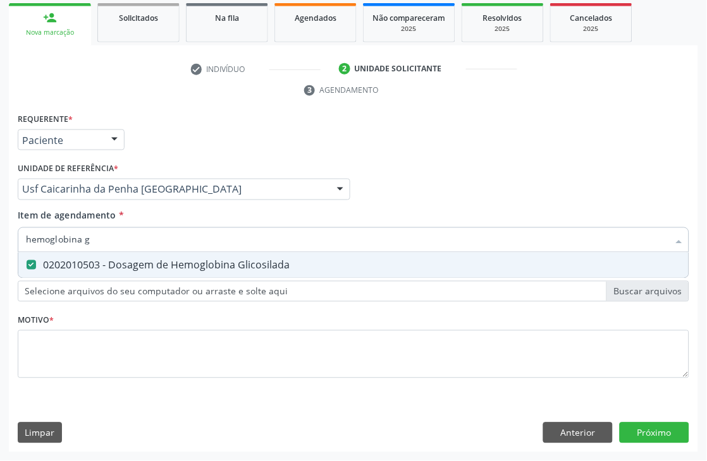
click at [0, 211] on div "Acompanhamento Acompanhe a situação das marcações correntes e finalizadas Relat…" at bounding box center [353, 173] width 707 height 578
type input "t4"
checkbox Glicosilada "false"
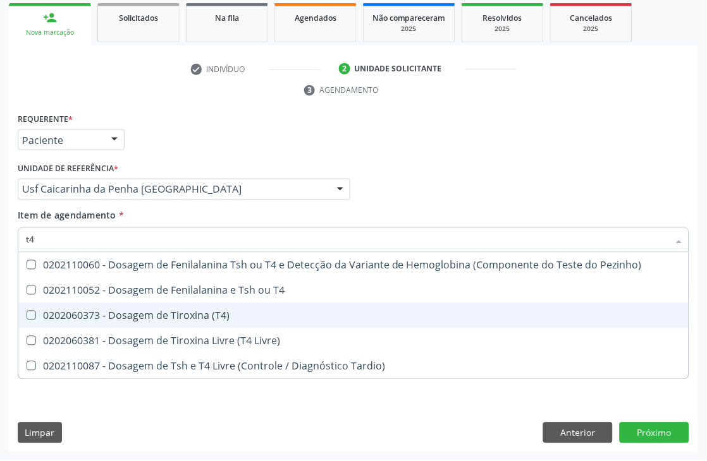
click at [204, 311] on div "0202060373 - Dosagem de Tiroxina (T4)" at bounding box center [353, 316] width 655 height 10
checkbox \(T4\) "true"
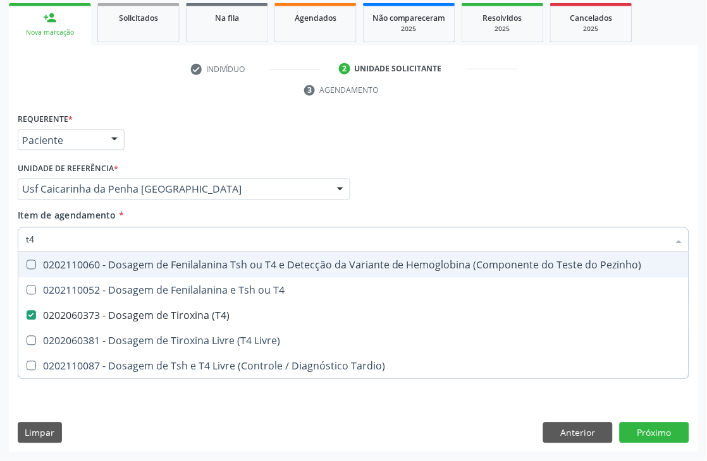
click at [13, 238] on div "Requerente * Paciente Médico(a) Enfermeiro(a) Paciente Nenhum resultado encontr…" at bounding box center [353, 281] width 689 height 343
checkbox \(T4\) "false"
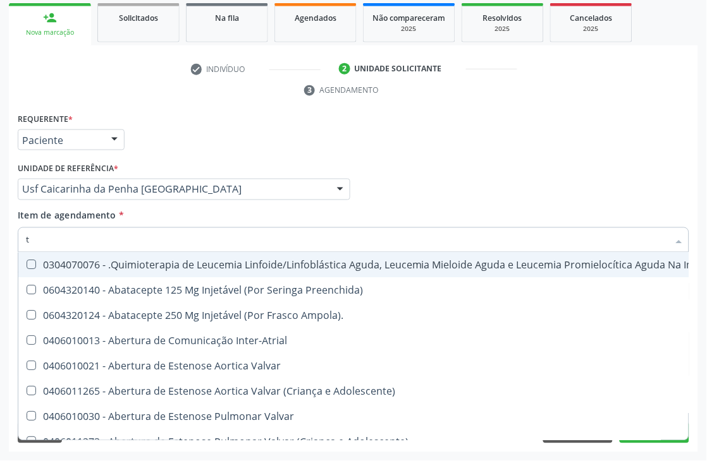
type input "[MEDICAL_DATA]"
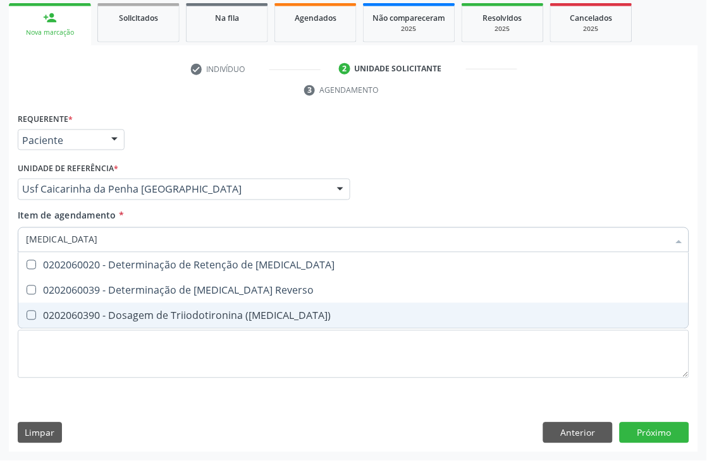
click at [118, 311] on div "0202060390 - Dosagem de Triiodotironina ([MEDICAL_DATA])" at bounding box center [353, 316] width 655 height 10
checkbox \(T3\) "true"
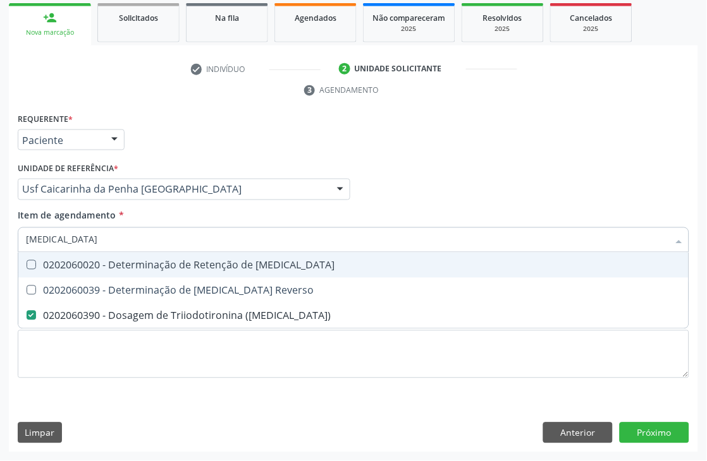
drag, startPoint x: 40, startPoint y: 240, endPoint x: 0, endPoint y: 228, distance: 42.4
click at [0, 241] on div "Acompanhamento Acompanhe a situação das marcações correntes e finalizadas Relat…" at bounding box center [353, 173] width 707 height 578
type input "tg"
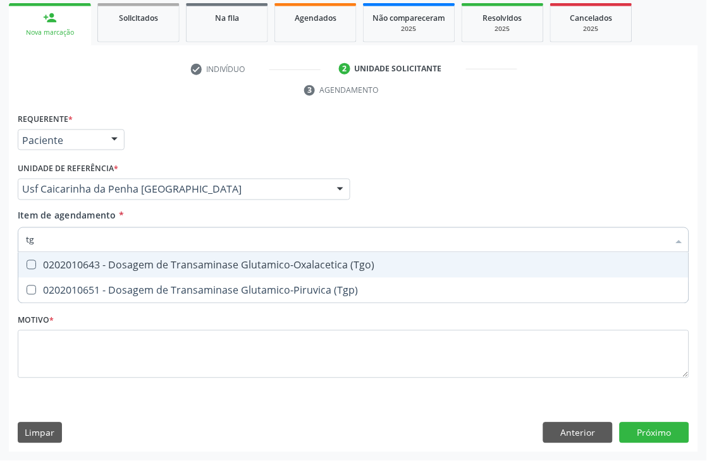
click at [90, 264] on div "0202010643 - Dosagem de Transaminase Glutamico-Oxalacetica (Tgo)" at bounding box center [353, 265] width 655 height 10
checkbox \(Tgo\) "true"
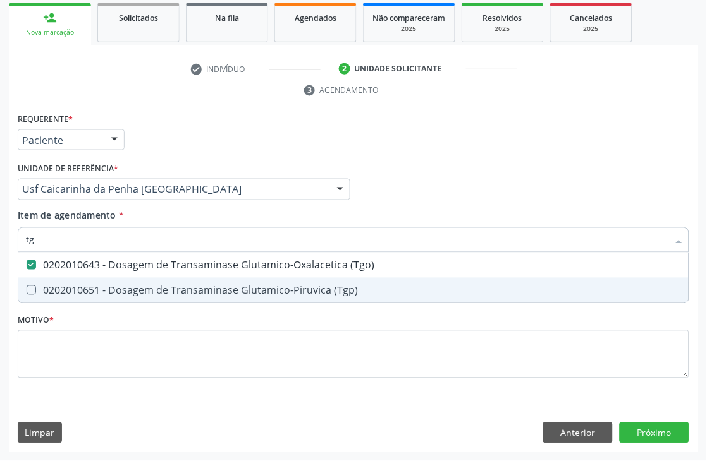
click at [82, 286] on div "0202010651 - Dosagem de Transaminase Glutamico-Piruvica (Tgp)" at bounding box center [353, 291] width 655 height 10
checkbox \(Tgp\) "true"
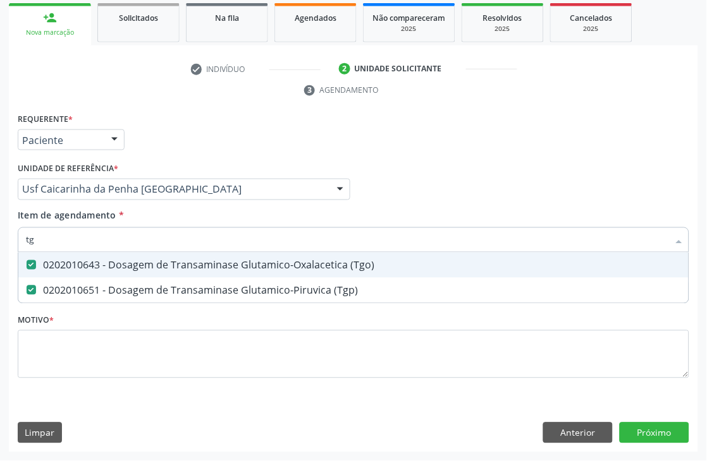
drag, startPoint x: 80, startPoint y: 242, endPoint x: 0, endPoint y: 242, distance: 79.6
click at [0, 243] on div "Acompanhamento Acompanhe a situação das marcações correntes e finalizadas Relat…" at bounding box center [353, 173] width 707 height 578
type input "tsh"
checkbox \(Tgo\) "false"
checkbox \(Tgp\) "false"
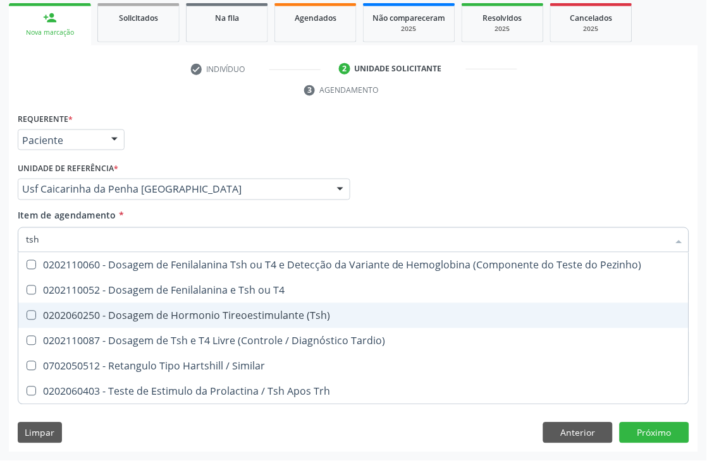
click at [260, 307] on span "0202060250 - Dosagem de Hormonio Tireoestimulante (Tsh)" at bounding box center [353, 315] width 670 height 25
checkbox \(Tsh\) "true"
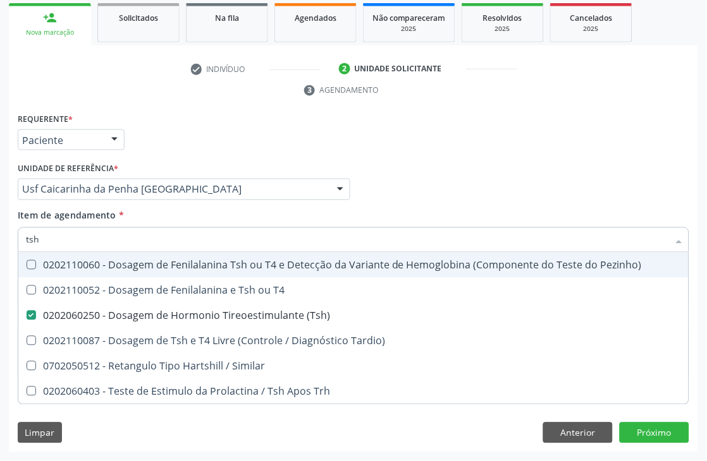
click at [466, 179] on div "Médico Solicitante Por favor, selecione a Unidade de Atendimento primeiro Nenhu…" at bounding box center [353, 183] width 677 height 49
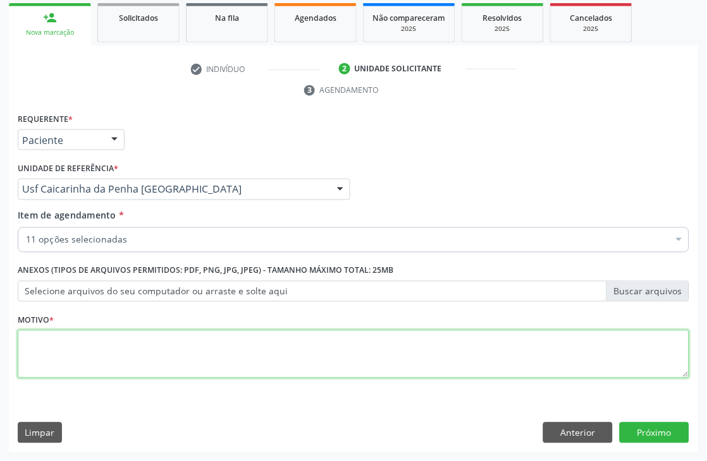
click at [142, 336] on textarea at bounding box center [353, 355] width 671 height 48
type textarea "*"
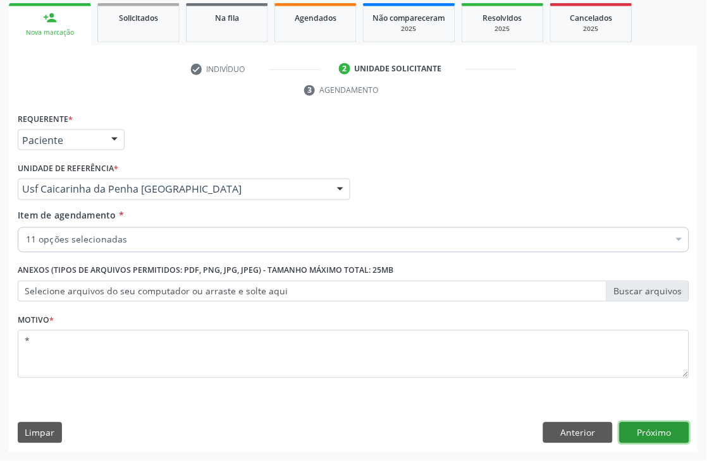
click at [654, 437] on button "Próximo" at bounding box center [654, 433] width 70 height 21
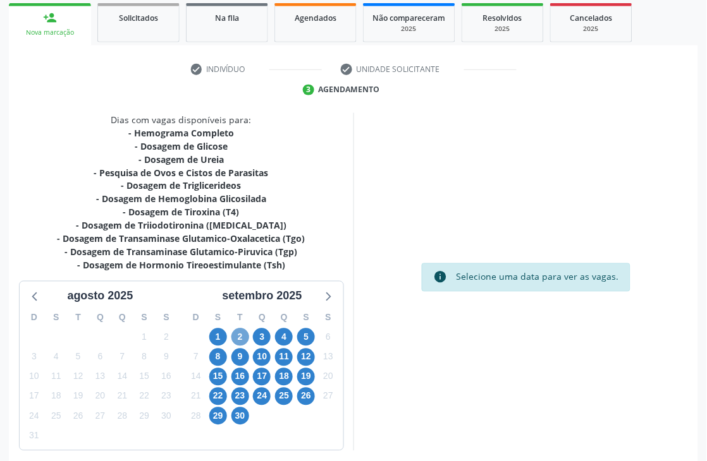
click at [238, 338] on span "2" at bounding box center [240, 338] width 18 height 18
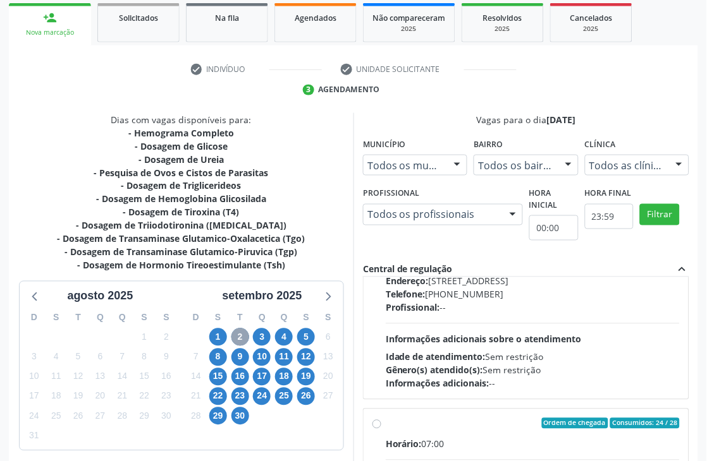
scroll to position [642, 0]
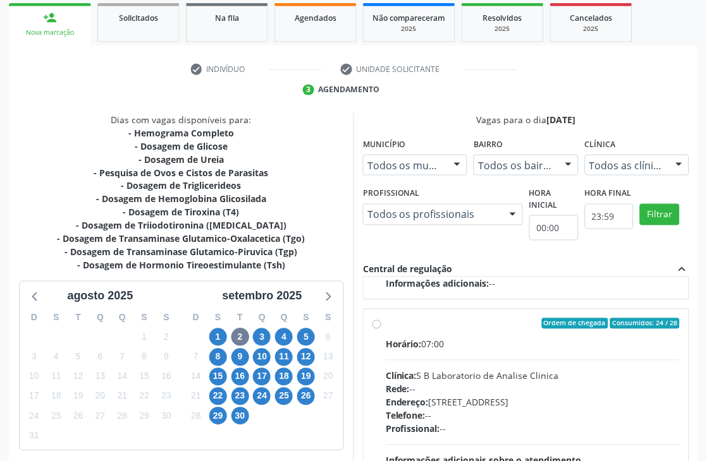
click at [457, 336] on label "Ordem de chegada Consumidos: 24 / 28 Horário: 07:00 Clínica: S B Laboratorio de…" at bounding box center [533, 416] width 294 height 194
click at [381, 330] on input "Ordem de chegada Consumidos: 24 / 28 Horário: 07:00 Clínica: S B Laboratorio de…" at bounding box center [376, 324] width 9 height 11
radio input "true"
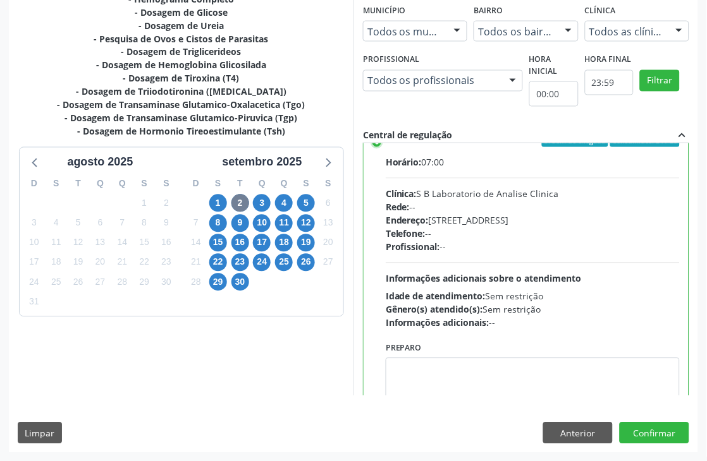
scroll to position [728, 0]
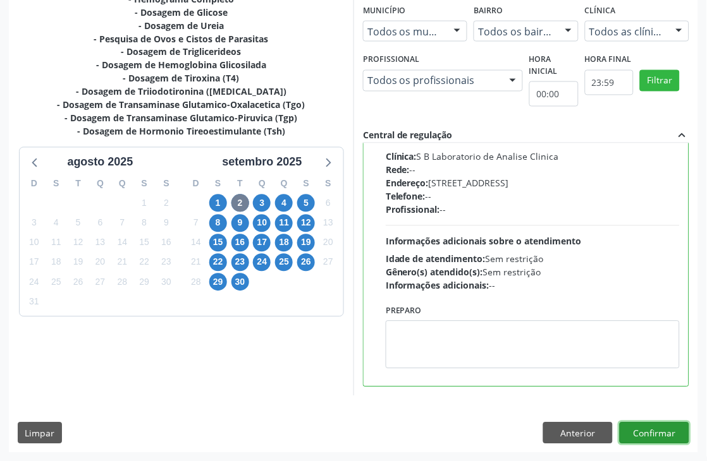
click at [651, 430] on button "Confirmar" at bounding box center [654, 433] width 70 height 21
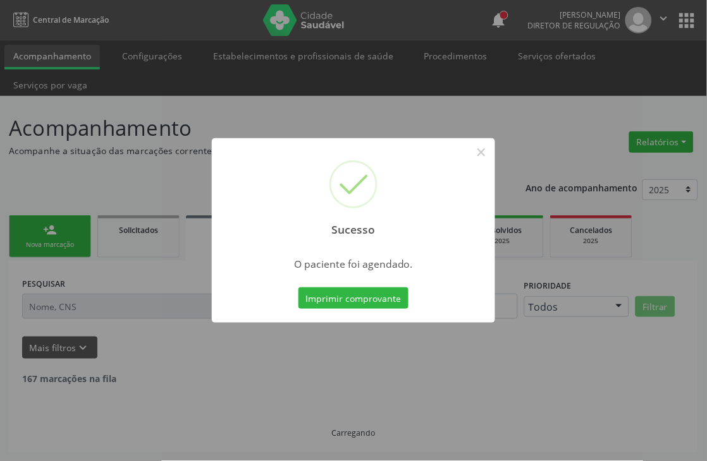
scroll to position [0, 0]
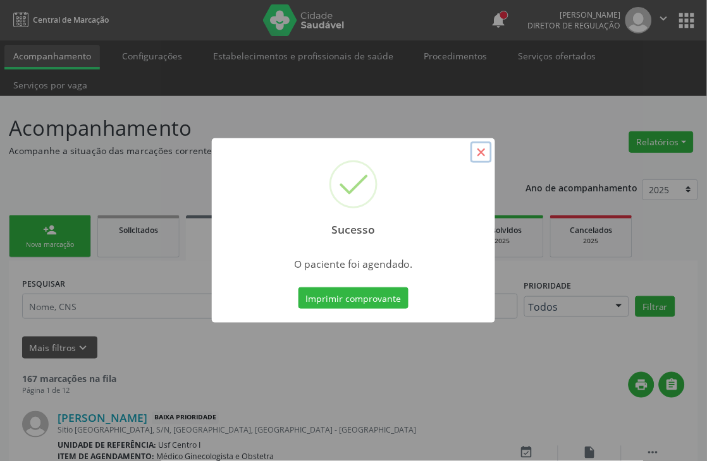
click at [480, 152] on button "×" at bounding box center [480, 152] width 21 height 21
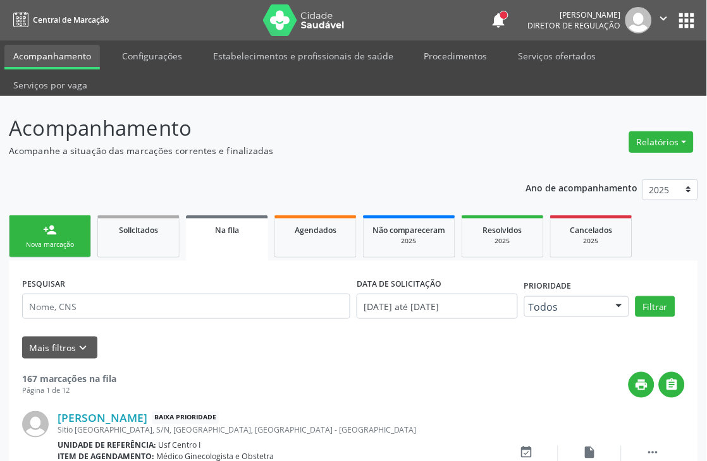
click at [33, 229] on link "person_add Nova marcação" at bounding box center [50, 237] width 82 height 42
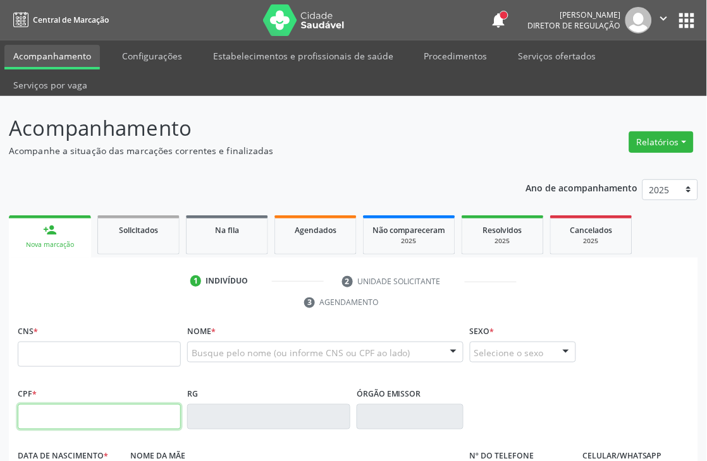
click at [56, 413] on input "text" at bounding box center [99, 416] width 163 height 25
type input "009.266.694-94"
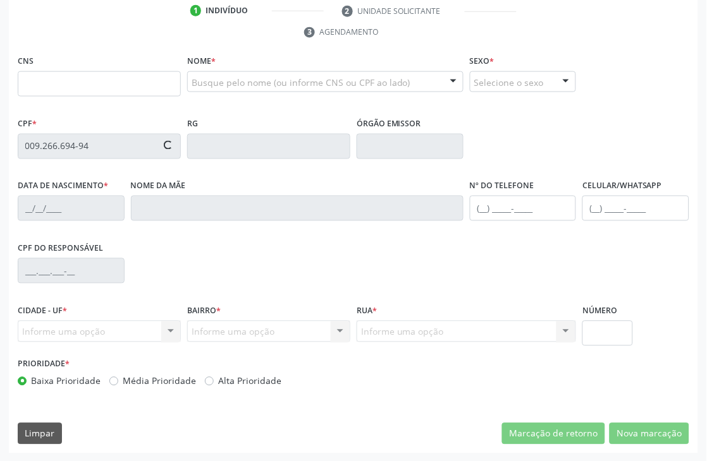
type input "700 4045 1791 0750"
type input "0[DATE]"
type input "[PERSON_NAME]"
type input "[PHONE_NUMBER]"
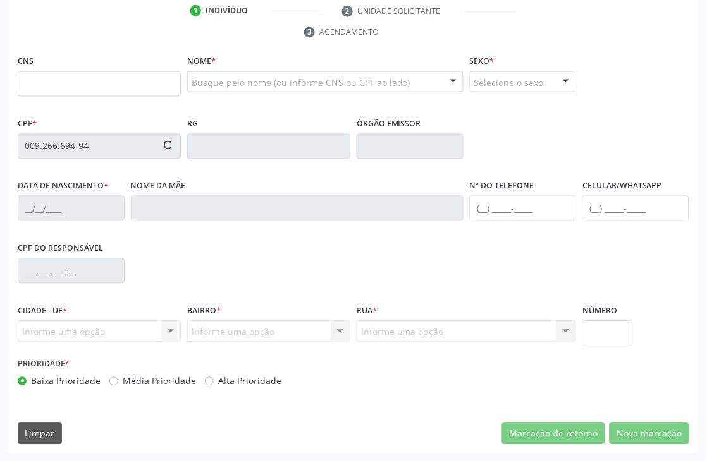
type input "S/N"
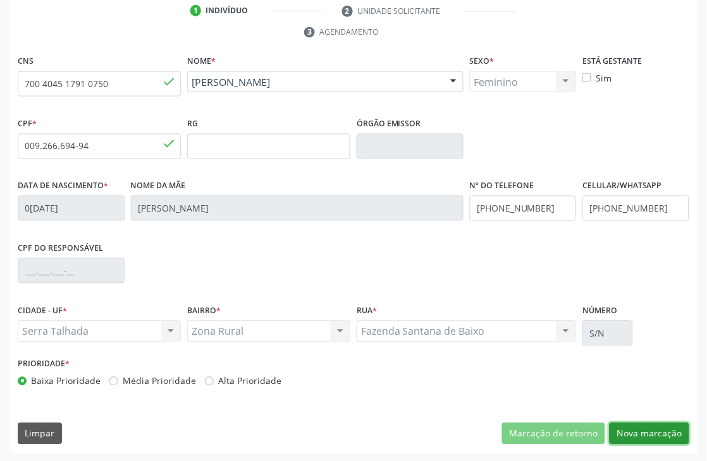
click at [626, 428] on button "Nova marcação" at bounding box center [649, 433] width 80 height 21
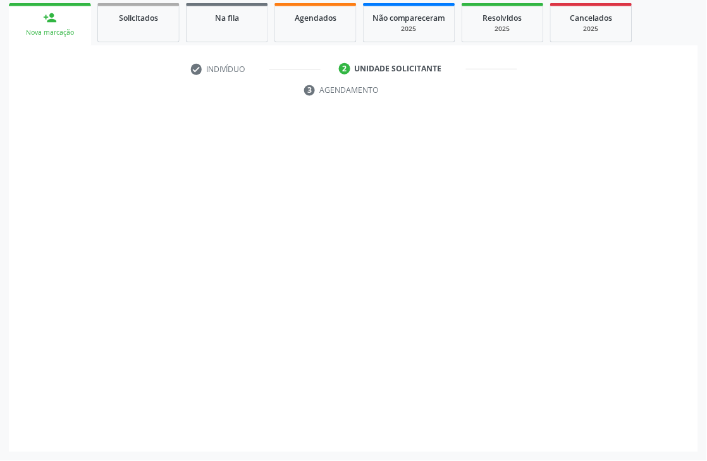
scroll to position [212, 0]
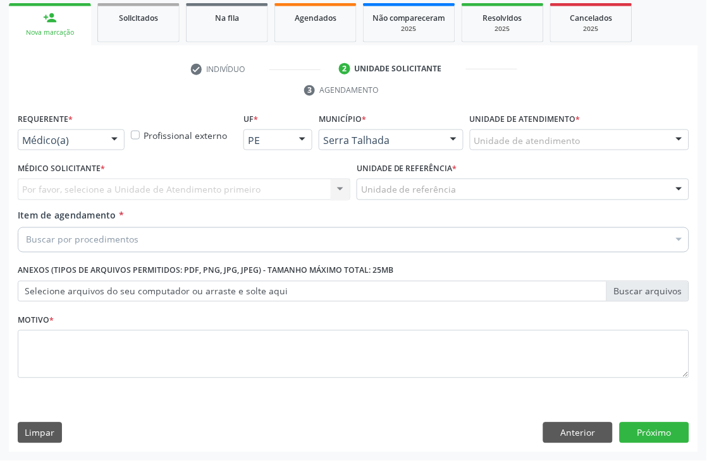
click at [92, 147] on div "Médico(a)" at bounding box center [71, 140] width 107 height 21
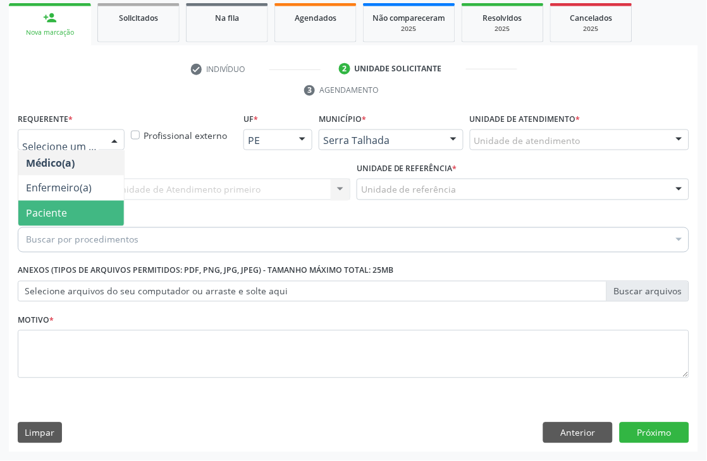
click at [70, 219] on span "Paciente" at bounding box center [71, 213] width 106 height 25
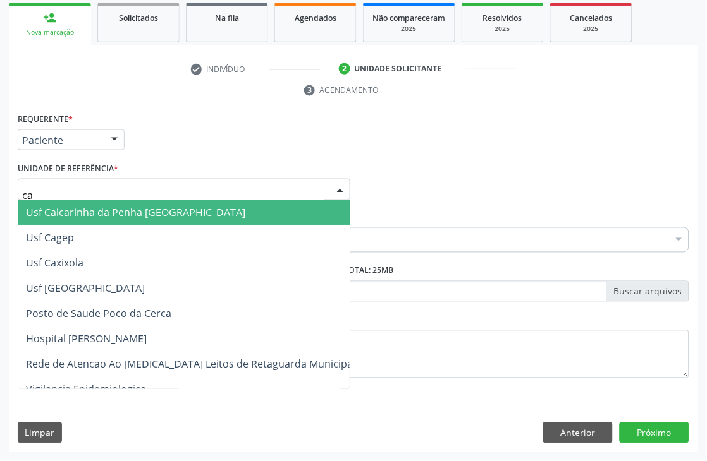
type input "cai"
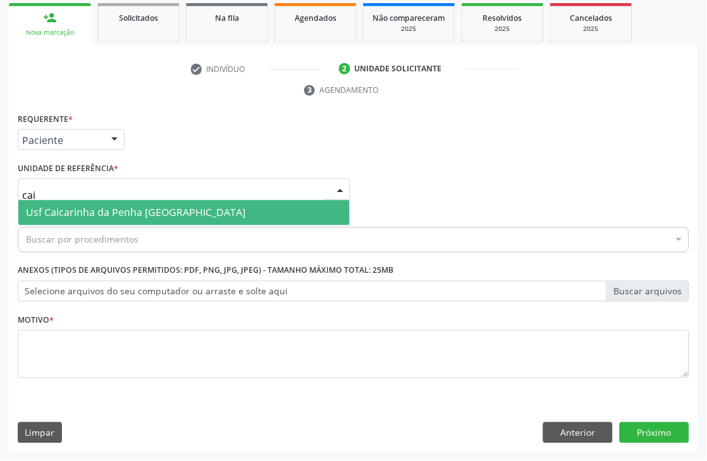
click at [93, 212] on span "Usf Caicarinha da Penha [GEOGRAPHIC_DATA]" at bounding box center [135, 213] width 219 height 14
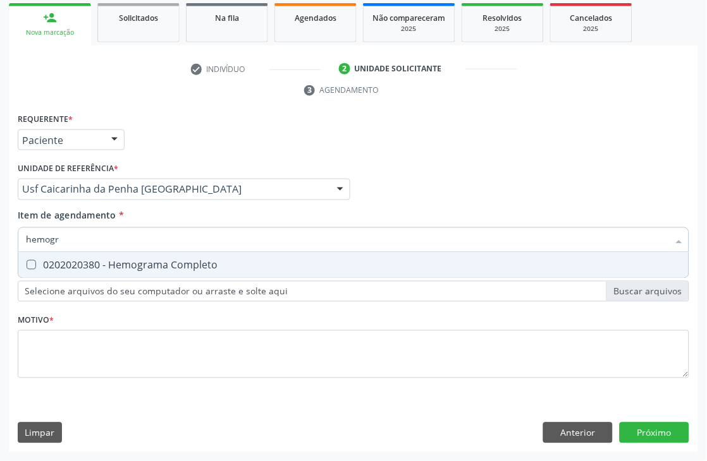
type input "hemogra"
click at [86, 263] on div "0202020380 - Hemograma Completo" at bounding box center [353, 265] width 655 height 10
checkbox Completo "true"
click at [0, 237] on div "Acompanhamento Acompanhe a situação das marcações correntes e finalizadas Relat…" at bounding box center [353, 173] width 707 height 578
type input "g"
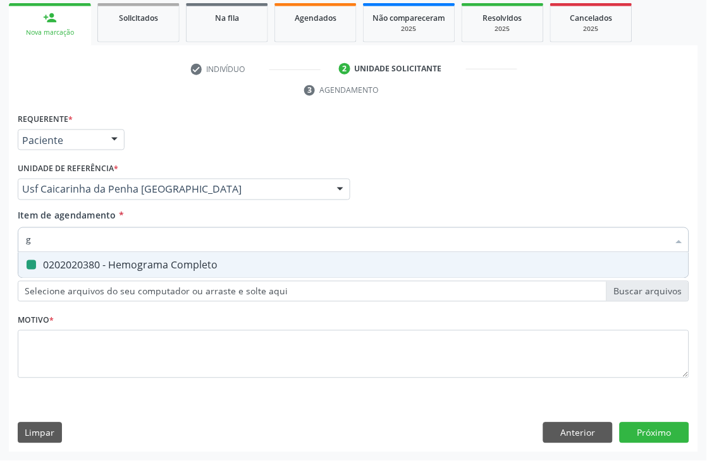
checkbox Completo "false"
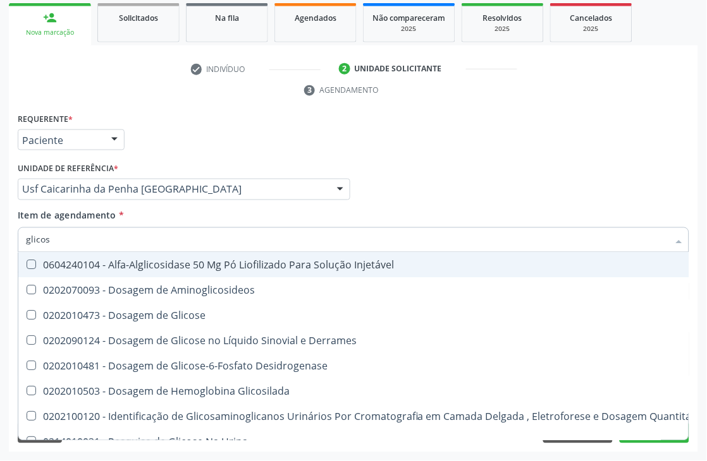
type input "glicose"
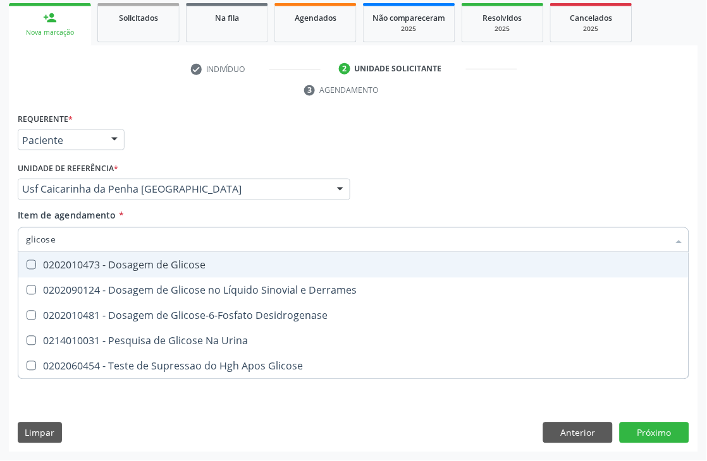
click at [53, 260] on div "0202010473 - Dosagem de Glicose" at bounding box center [353, 265] width 655 height 10
checkbox Glicose "true"
drag, startPoint x: 66, startPoint y: 231, endPoint x: 0, endPoint y: 219, distance: 67.4
click at [0, 219] on div "Acompanhamento Acompanhe a situação das marcações correntes e finalizadas Relat…" at bounding box center [353, 173] width 707 height 578
type input "cole"
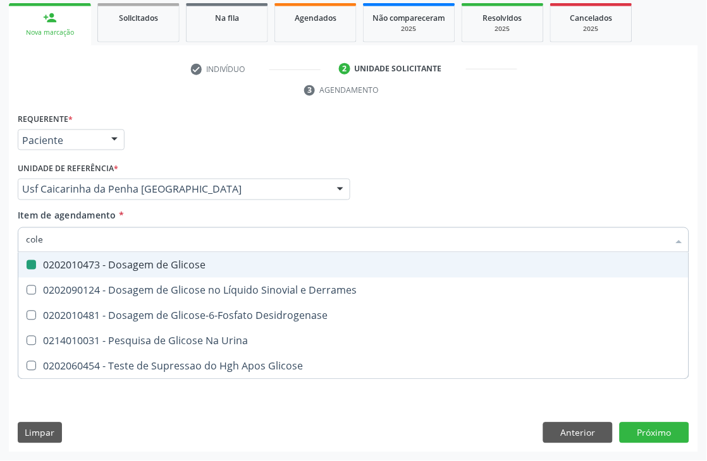
checkbox Glicose "false"
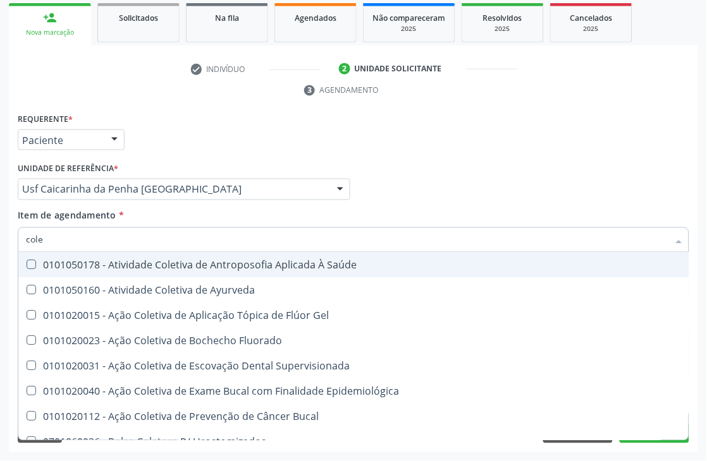
type input "coles"
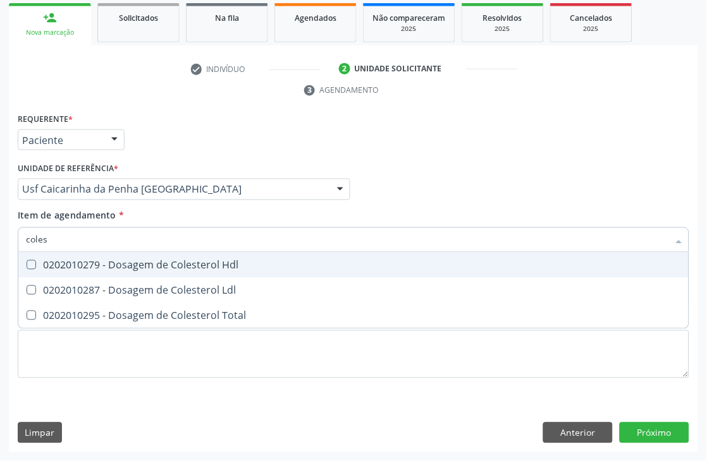
click at [44, 262] on div "0202010279 - Dosagem de Colesterol Hdl" at bounding box center [353, 265] width 655 height 10
checkbox Hdl "true"
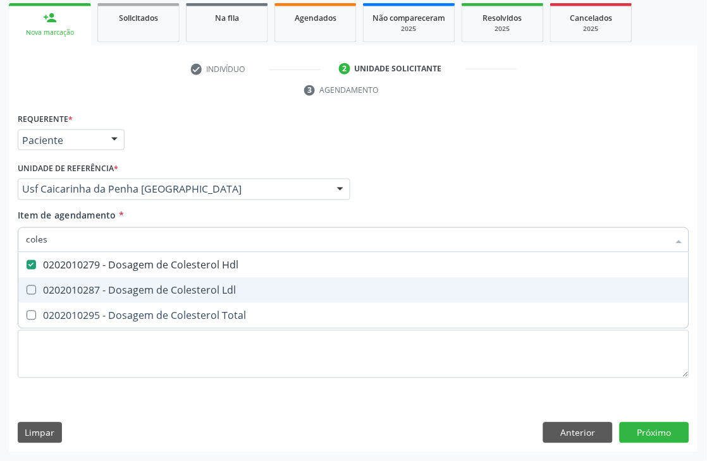
click at [44, 286] on div "0202010287 - Dosagem de Colesterol Ldl" at bounding box center [353, 291] width 655 height 10
checkbox Ldl "true"
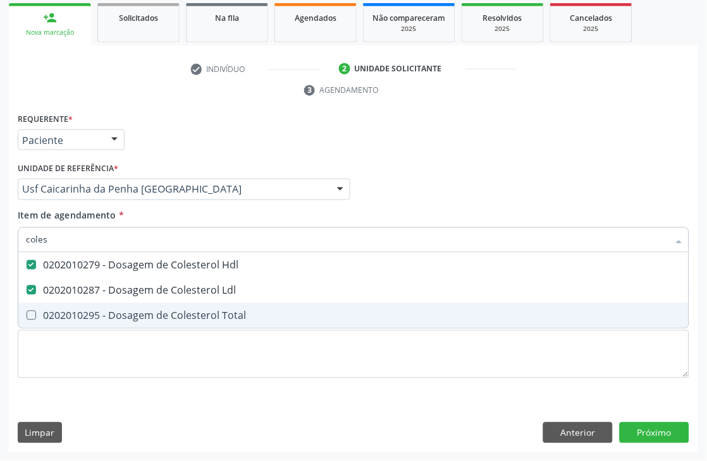
click at [46, 311] on div "0202010295 - Dosagem de Colesterol Total" at bounding box center [353, 316] width 655 height 10
checkbox Total "true"
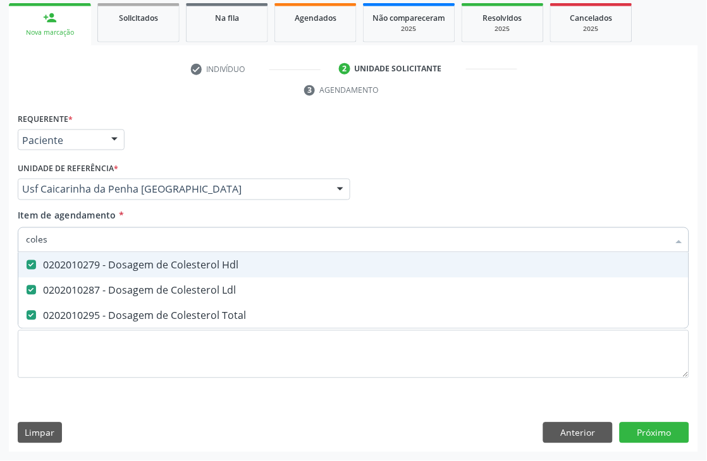
drag, startPoint x: 65, startPoint y: 243, endPoint x: 0, endPoint y: 198, distance: 79.1
click at [0, 212] on div "Acompanhamento Acompanhe a situação das marcações correntes e finalizadas Relat…" at bounding box center [353, 173] width 707 height 578
type input "trig"
checkbox Hdl "false"
checkbox Ldl "false"
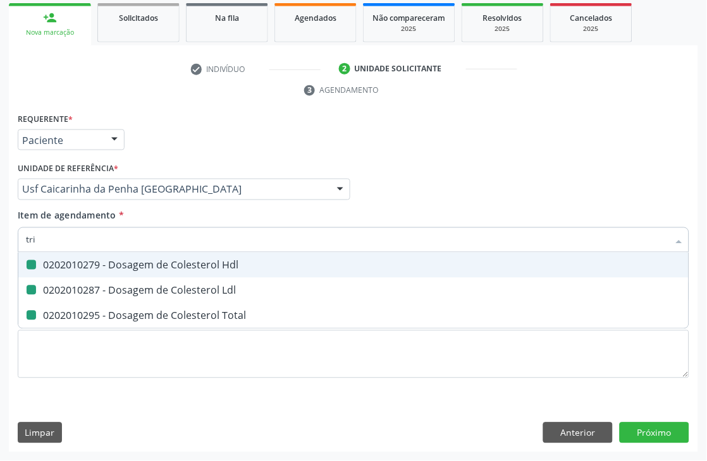
checkbox Total "false"
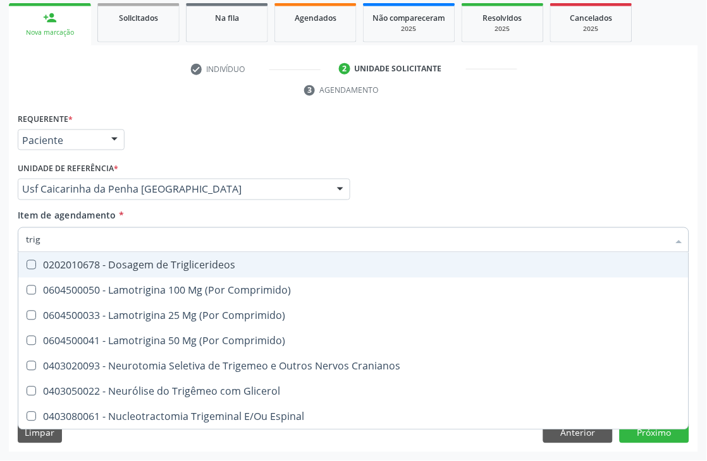
click at [42, 266] on div "0202010678 - Dosagem de Triglicerideos" at bounding box center [353, 265] width 655 height 10
checkbox Triglicerideos "true"
drag, startPoint x: 53, startPoint y: 243, endPoint x: 0, endPoint y: 222, distance: 57.0
click at [0, 222] on div "Acompanhamento Acompanhe a situação das marcações correntes e finalizadas Relat…" at bounding box center [353, 173] width 707 height 578
type input "tg"
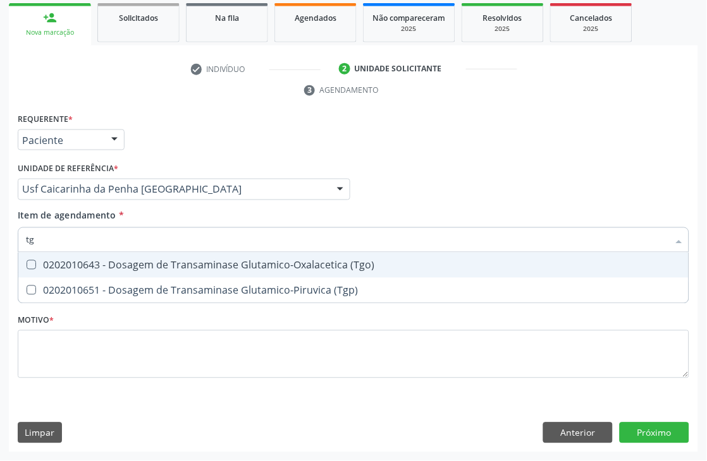
click at [80, 269] on div "0202010643 - Dosagem de Transaminase Glutamico-Oxalacetica (Tgo)" at bounding box center [353, 265] width 655 height 10
checkbox \(Tgo\) "true"
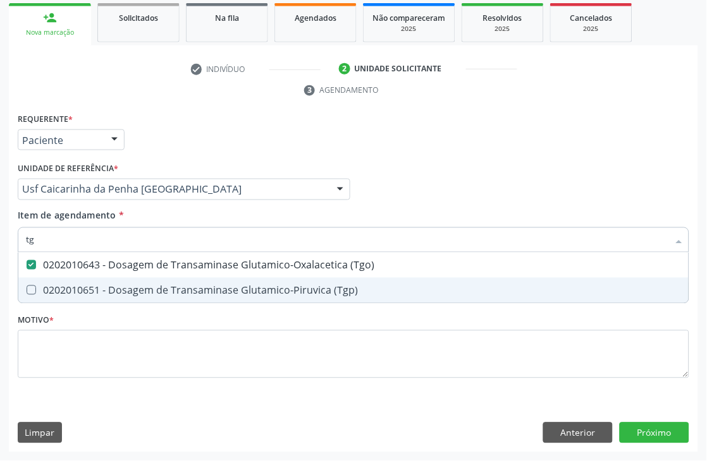
click at [76, 289] on div "0202010651 - Dosagem de Transaminase Glutamico-Piruvica (Tgp)" at bounding box center [353, 291] width 655 height 10
checkbox \(Tgp\) "true"
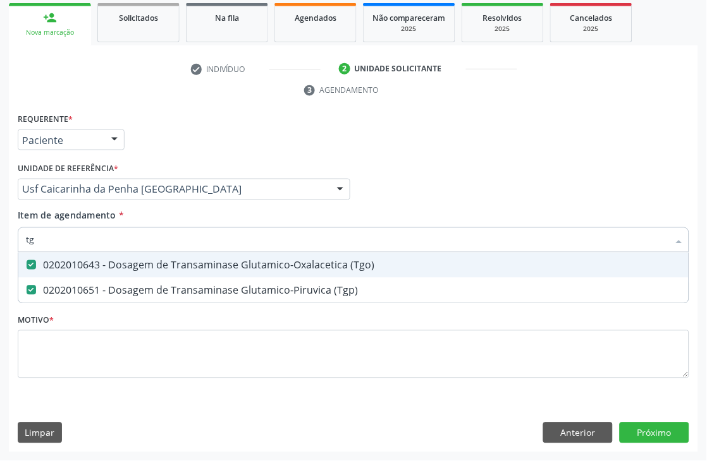
drag, startPoint x: 75, startPoint y: 241, endPoint x: 0, endPoint y: 212, distance: 80.0
click at [0, 224] on div "Acompanhamento Acompanhe a situação das marcações correntes e finalizadas Relat…" at bounding box center [353, 173] width 707 height 578
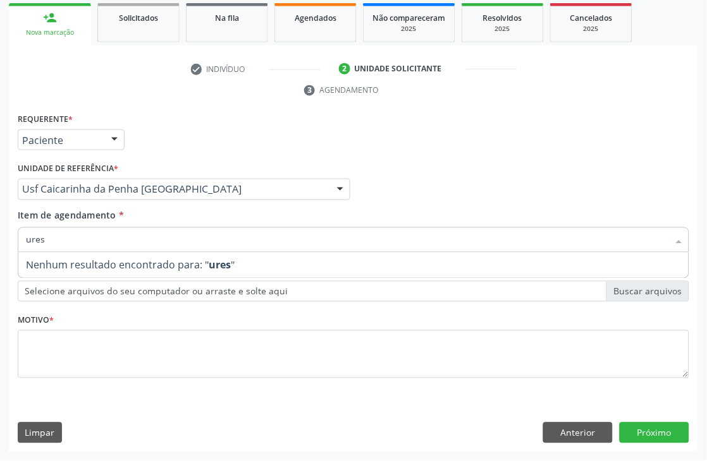
type input "ure"
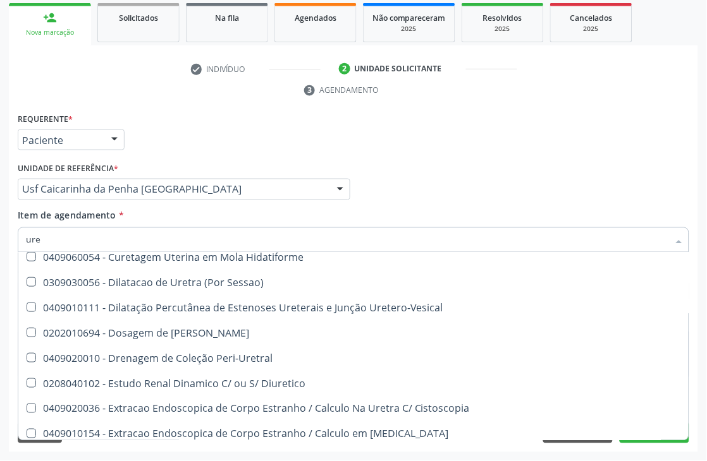
scroll to position [281, 0]
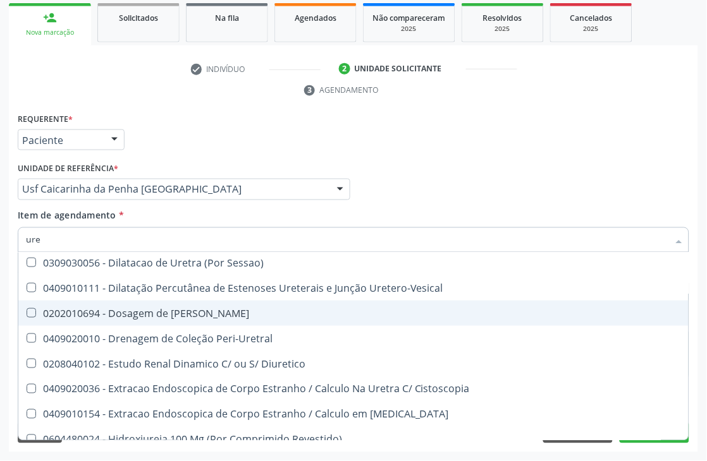
click at [181, 308] on div "0202010694 - Dosagem de [PERSON_NAME]" at bounding box center [353, 313] width 655 height 10
checkbox Ureia "true"
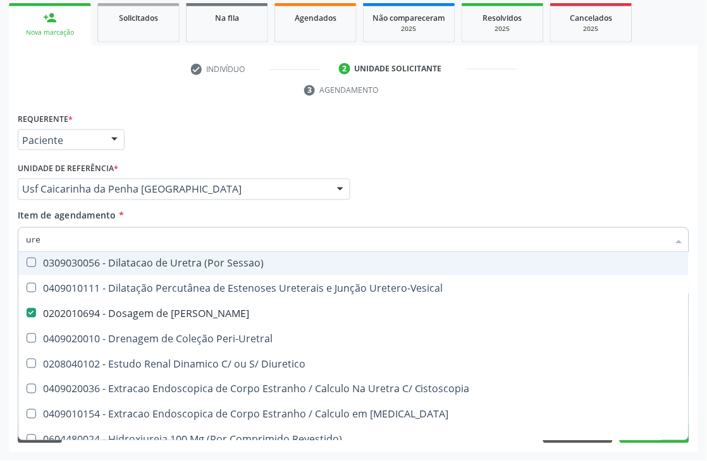
drag, startPoint x: 80, startPoint y: 238, endPoint x: 0, endPoint y: 248, distance: 80.9
click at [0, 248] on div "Acompanhamento Acompanhe a situação das marcações correntes e finalizadas Relat…" at bounding box center [353, 173] width 707 height 578
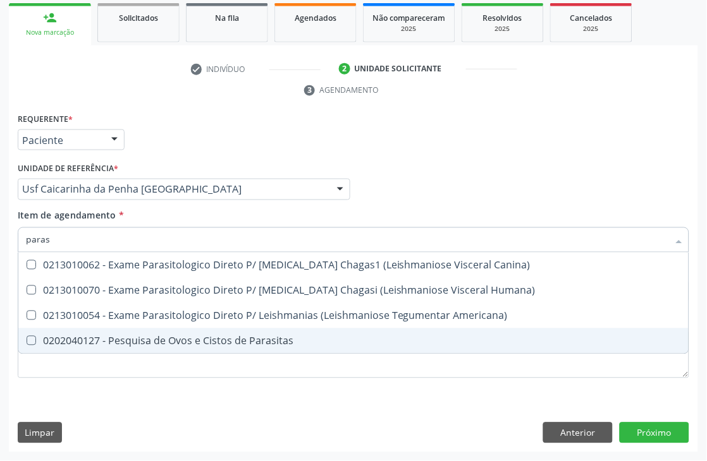
type input "parasi"
click at [46, 336] on div "0202040127 - Pesquisa de Ovos e Cistos de Parasitas" at bounding box center [353, 341] width 655 height 10
checkbox Parasitas "true"
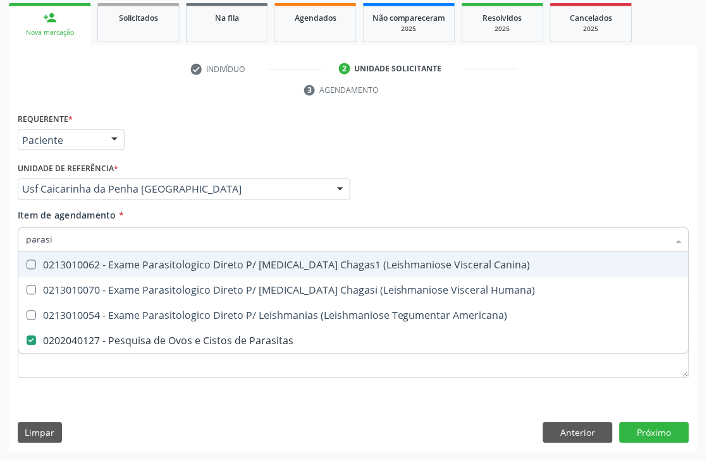
drag, startPoint x: 58, startPoint y: 243, endPoint x: 0, endPoint y: 237, distance: 58.4
click at [0, 240] on div "Acompanhamento Acompanhe a situação das marcações correntes e finalizadas Relat…" at bounding box center [353, 173] width 707 height 578
type input "cr"
checkbox Parasitas "false"
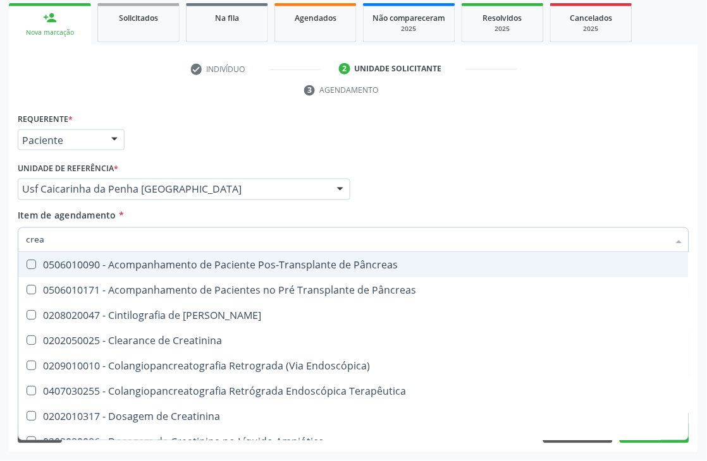
type input "creat"
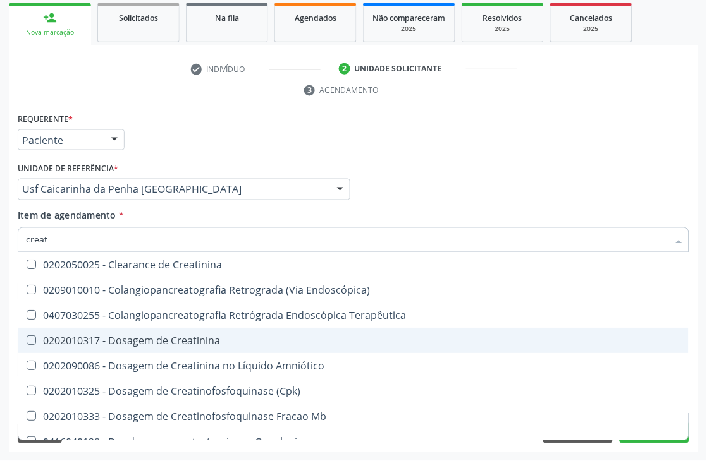
click at [58, 336] on div "0202010317 - Dosagem de Creatinina" at bounding box center [353, 341] width 655 height 10
checkbox Creatinina "true"
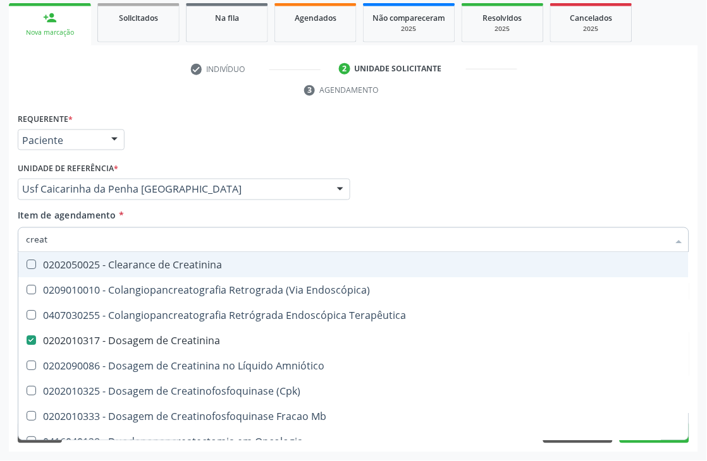
drag, startPoint x: 54, startPoint y: 231, endPoint x: 0, endPoint y: 232, distance: 54.4
click at [0, 233] on div "Acompanhamento Acompanhe a situação das marcações correntes e finalizadas Relat…" at bounding box center [353, 173] width 707 height 578
type input "urin"
checkbox Creatinina "false"
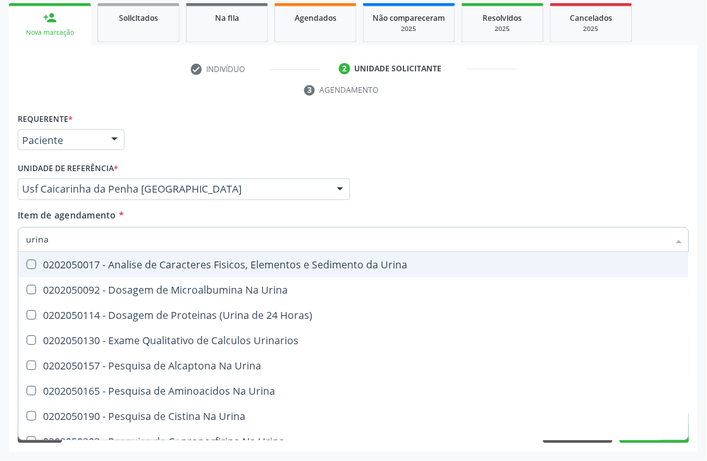
type input "urina"
click at [77, 263] on div "0202050017 - Analise de Caracteres Fisicos, Elementos e Sedimento da Urina" at bounding box center [353, 265] width 655 height 10
checkbox Urina "true"
drag, startPoint x: 77, startPoint y: 239, endPoint x: 0, endPoint y: 233, distance: 77.4
click at [0, 233] on div "Acompanhamento Acompanhe a situação das marcações correntes e finalizadas Relat…" at bounding box center [353, 173] width 707 height 578
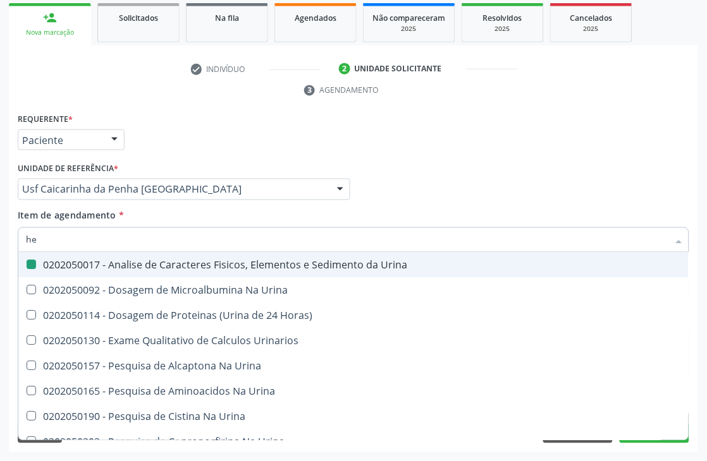
type input "hem"
checkbox Urina "false"
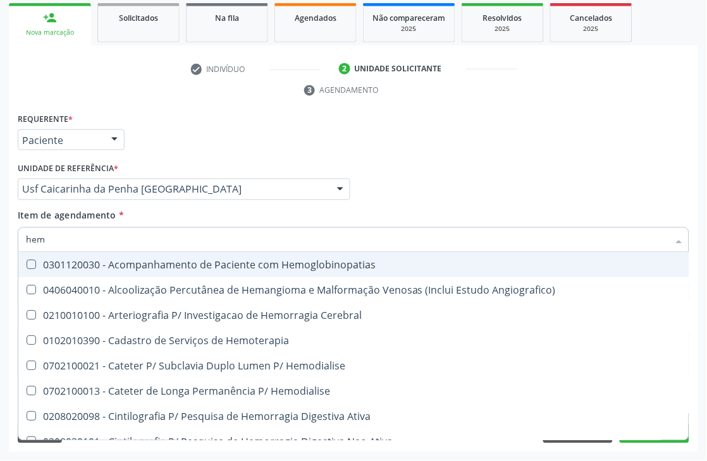
type input "hemo"
checkbox Retro-Retal "true"
checkbox Completo "false"
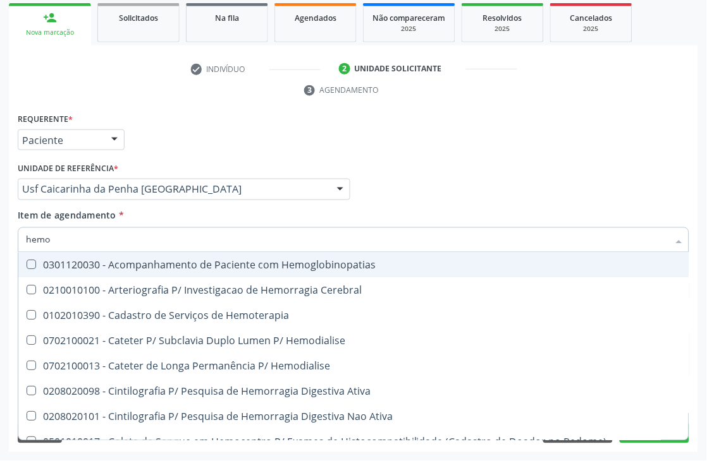
type input "hemog"
checkbox Carboxi-Hemoglobina "true"
type input "hemogl"
checkbox Carboxi-Hemoglobina "false"
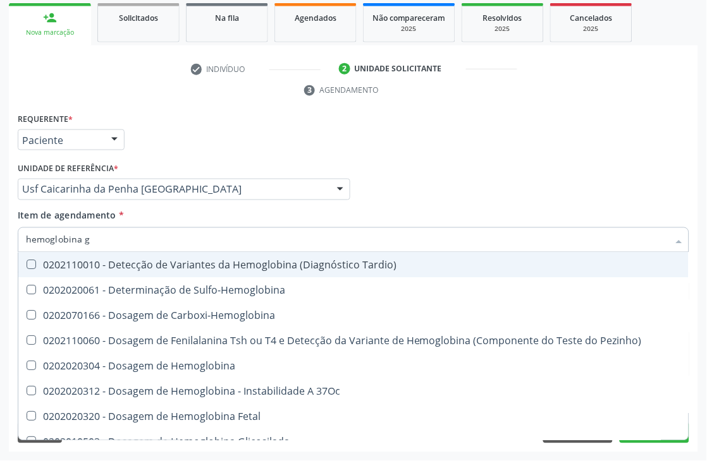
type input "hemoglobina g"
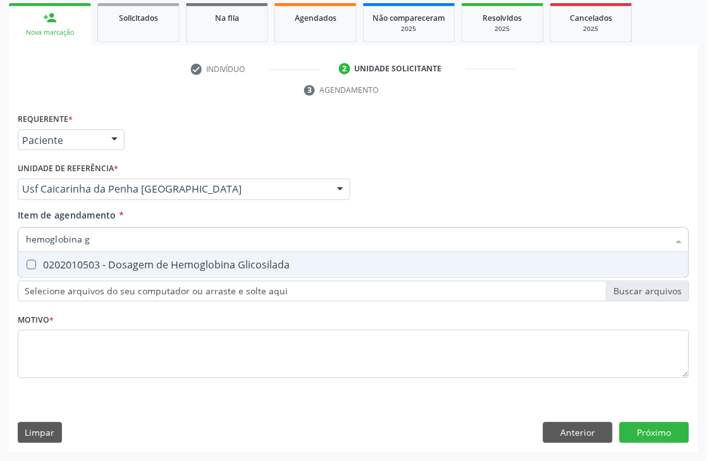
click at [30, 265] on Glicosilada at bounding box center [31, 264] width 9 height 9
click at [27, 265] on Glicosilada "checkbox" at bounding box center [22, 265] width 8 height 8
checkbox Glicosilada "true"
drag, startPoint x: 102, startPoint y: 245, endPoint x: 0, endPoint y: 245, distance: 102.4
click at [0, 245] on div "Acompanhamento Acompanhe a situação das marcações correntes e finalizadas Relat…" at bounding box center [353, 173] width 707 height 578
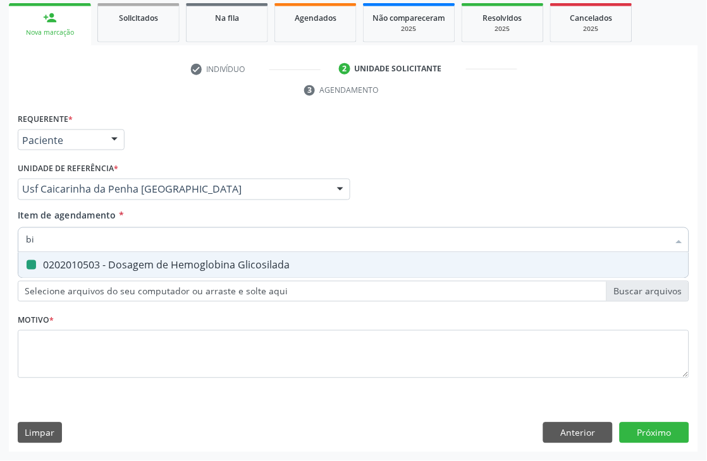
type input "bil"
checkbox Glicosilada "false"
type input "bilirrub"
click at [39, 267] on div "0202010201 - Dosagem de Bilirrubina Total e Fracoes" at bounding box center [353, 265] width 655 height 10
checkbox Fracoes "true"
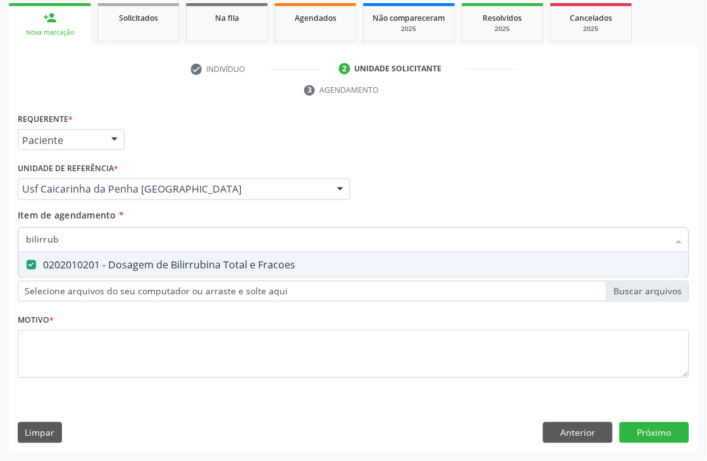
drag, startPoint x: 63, startPoint y: 237, endPoint x: 13, endPoint y: 231, distance: 50.3
click at [46, 237] on input "bilirrub" at bounding box center [347, 240] width 642 height 25
click at [42, 234] on input "bilirrub" at bounding box center [347, 240] width 642 height 25
drag, startPoint x: 66, startPoint y: 237, endPoint x: 0, endPoint y: 238, distance: 65.7
click at [0, 238] on div "Acompanhamento Acompanhe a situação das marcações correntes e finalizadas Relat…" at bounding box center [353, 173] width 707 height 578
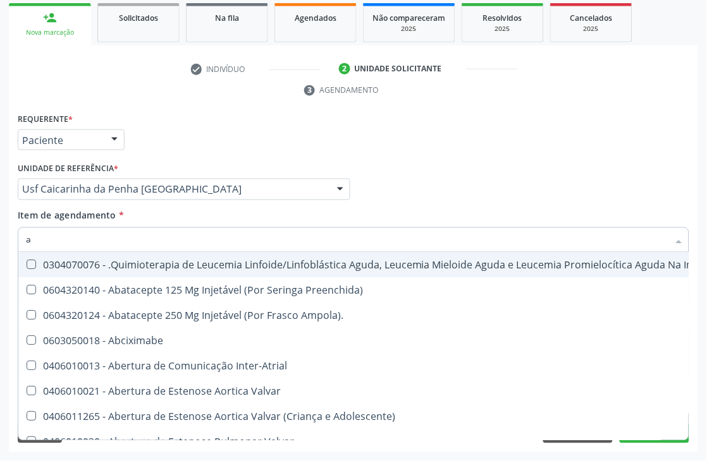
type input "ac"
checkbox Ortopédica "true"
checkbox Urina "false"
checkbox Escapulo-Umerais "true"
checkbox Quadril "true"
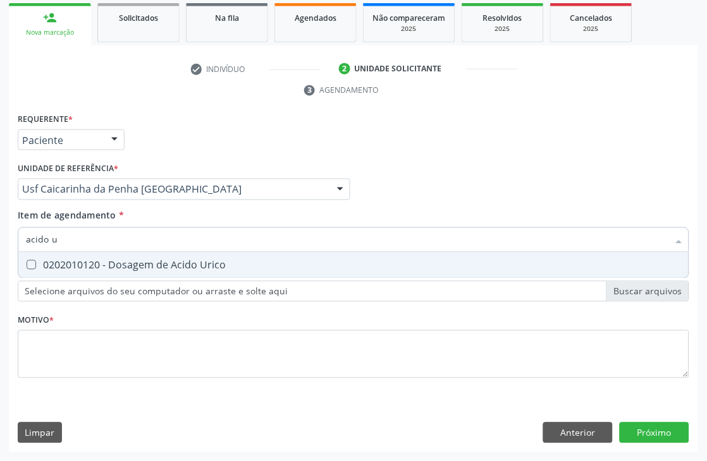
type input "acido u"
click at [51, 260] on div "0202010120 - Dosagem de Acido Urico" at bounding box center [353, 265] width 655 height 10
checkbox Urico "true"
drag, startPoint x: 75, startPoint y: 238, endPoint x: 0, endPoint y: 234, distance: 74.6
click at [42, 238] on input "acido u" at bounding box center [347, 240] width 642 height 25
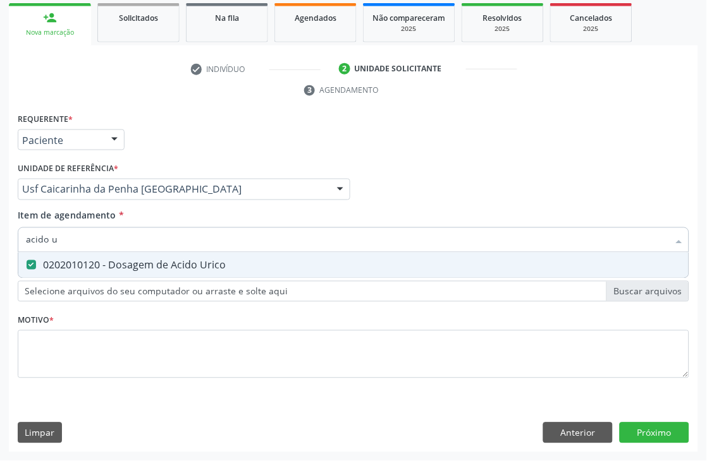
click at [44, 234] on input "acido u" at bounding box center [347, 240] width 642 height 25
type input "t4"
checkbox Urico "false"
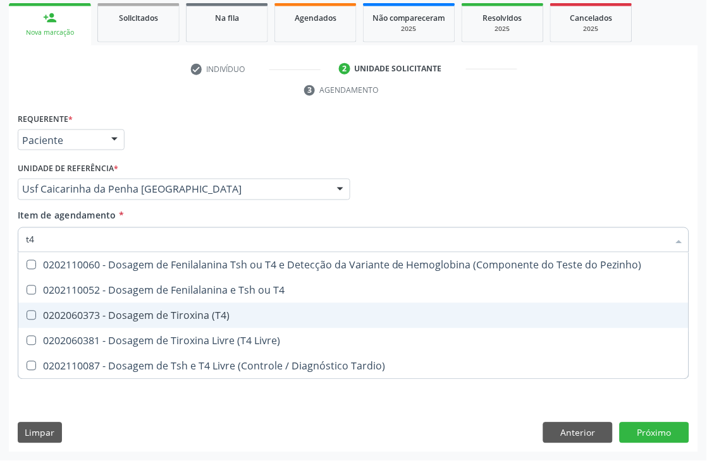
click at [204, 313] on div "0202060373 - Dosagem de Tiroxina (T4)" at bounding box center [353, 316] width 655 height 10
checkbox \(T4\) "true"
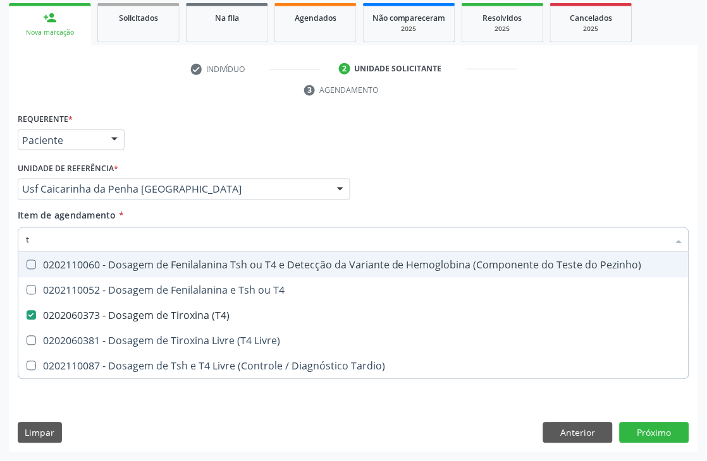
type input "[MEDICAL_DATA]"
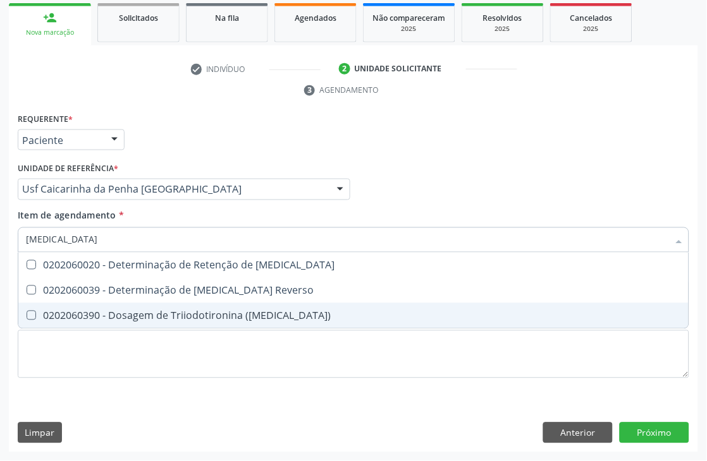
click at [180, 319] on div "0202060390 - Dosagem de Triiodotironina ([MEDICAL_DATA])" at bounding box center [353, 316] width 655 height 10
checkbox \(T3\) "true"
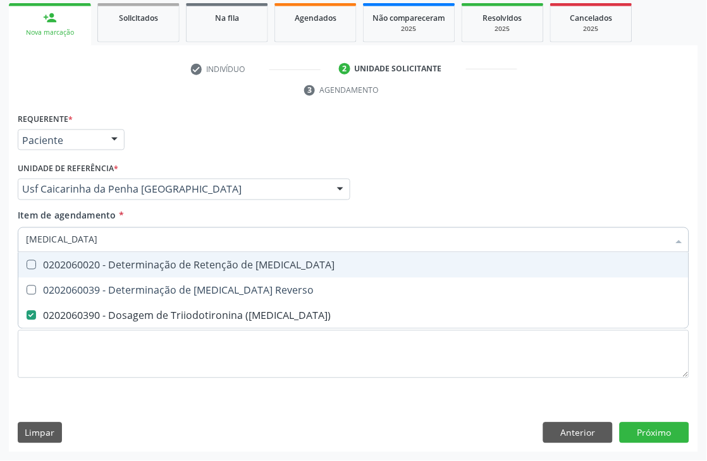
drag, startPoint x: 155, startPoint y: 241, endPoint x: 0, endPoint y: 241, distance: 155.5
click at [0, 241] on div "Acompanhamento Acompanhe a situação das marcações correntes e finalizadas Relat…" at bounding box center [353, 173] width 707 height 578
type input "tg"
checkbox T3 "true"
checkbox Reverso "true"
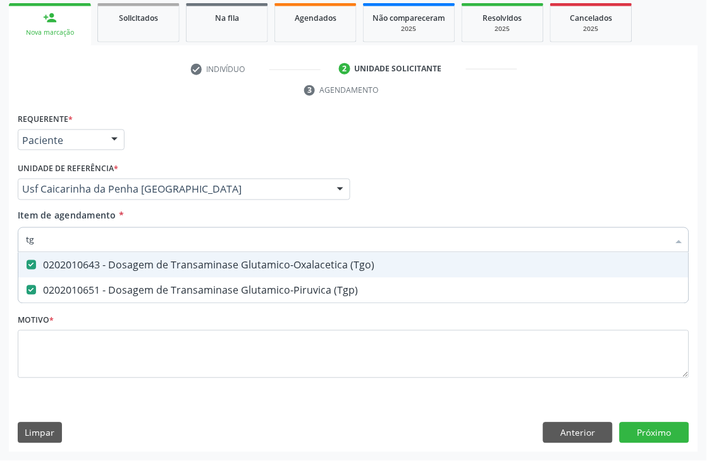
drag, startPoint x: 90, startPoint y: 242, endPoint x: 0, endPoint y: 210, distance: 95.4
click at [0, 222] on div "Acompanhamento Acompanhe a situação das marcações correntes e finalizadas Relat…" at bounding box center [353, 173] width 707 height 578
type input "tsh"
checkbox \(Tgo\) "false"
checkbox \(Tgp\) "false"
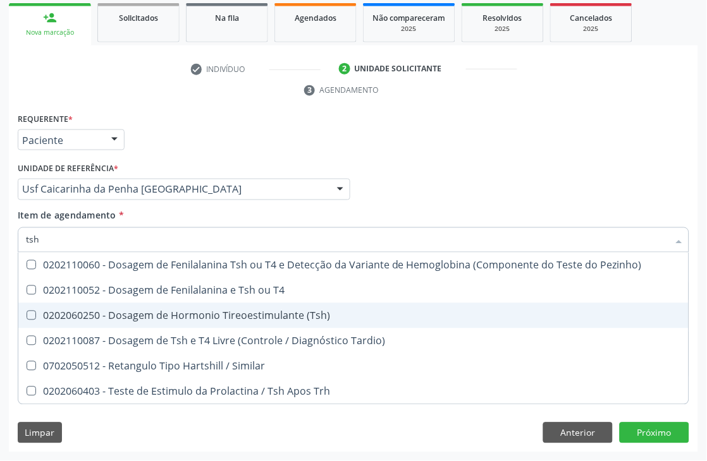
click at [73, 304] on span "0202060250 - Dosagem de Hormonio Tireoestimulante (Tsh)" at bounding box center [353, 315] width 670 height 25
checkbox \(Tsh\) "true"
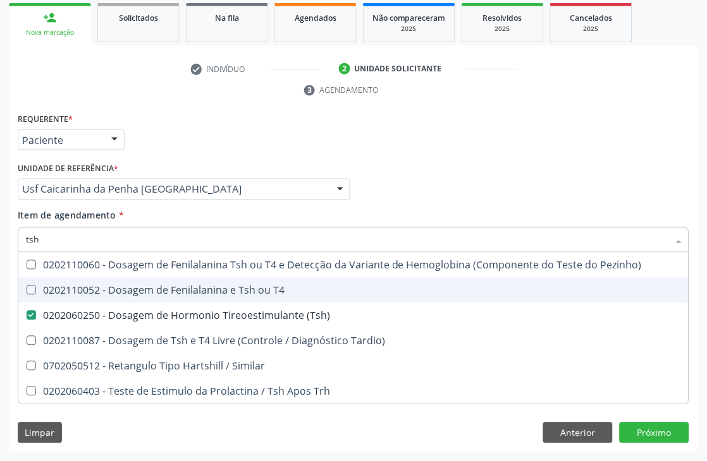
click at [506, 186] on div "Médico Solicitante Por favor, selecione a Unidade de Atendimento primeiro Nenhu…" at bounding box center [353, 183] width 677 height 49
checkbox T4 "true"
checkbox Tardio\) "true"
checkbox Similar "true"
checkbox Trh "true"
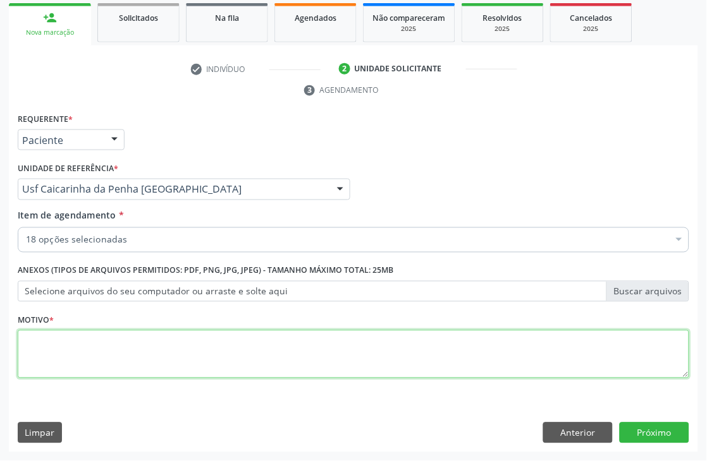
click at [47, 346] on textarea at bounding box center [353, 355] width 671 height 48
type textarea "*"
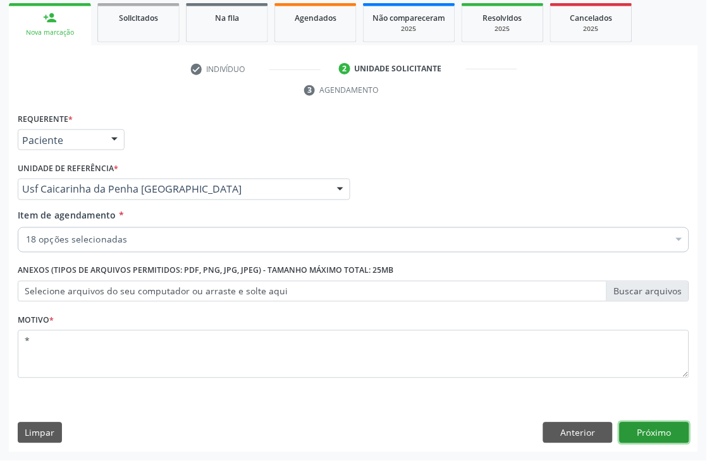
click at [648, 430] on button "Próximo" at bounding box center [654, 433] width 70 height 21
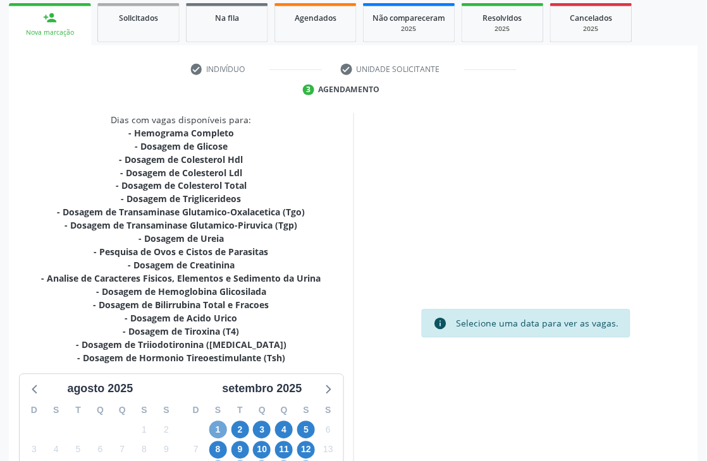
click at [225, 427] on span "1" at bounding box center [218, 431] width 18 height 18
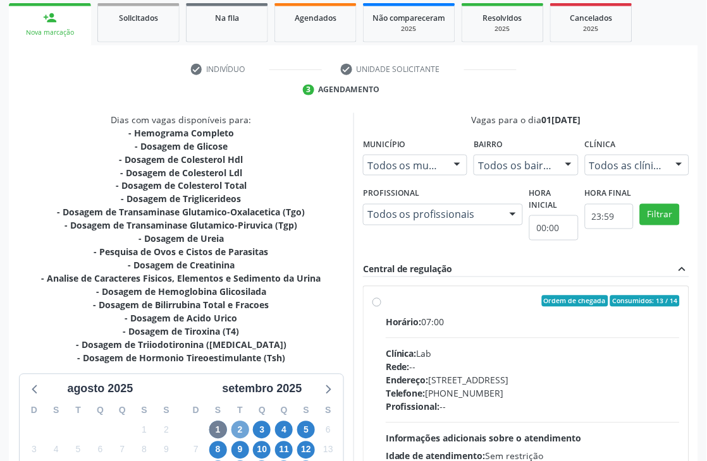
click at [242, 427] on span "2" at bounding box center [240, 431] width 18 height 18
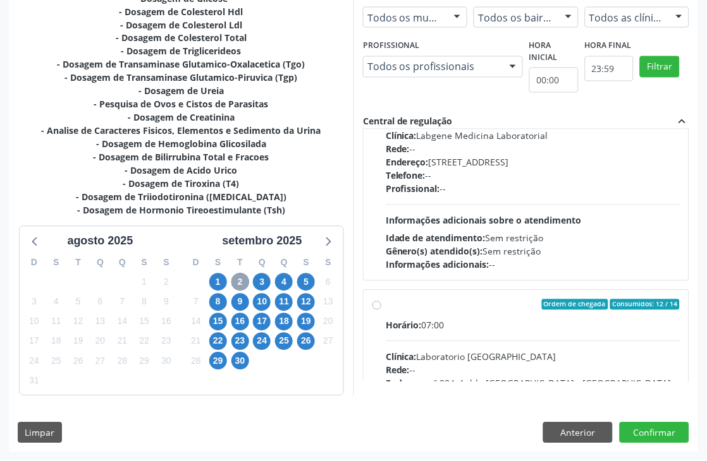
scroll to position [642, 0]
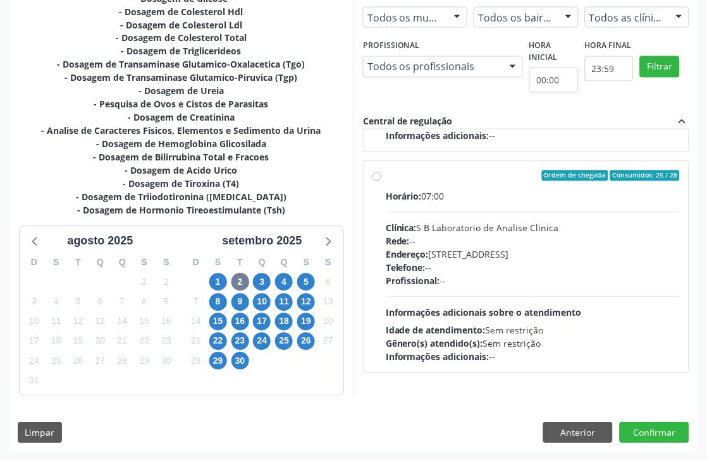
click at [433, 202] on div "Horário: 07:00" at bounding box center [533, 196] width 294 height 13
click at [381, 182] on input "Ordem de chegada Consumidos: 25 / 28 Horário: 07:00 Clínica: S B Laboratorio de…" at bounding box center [376, 176] width 9 height 11
radio input "true"
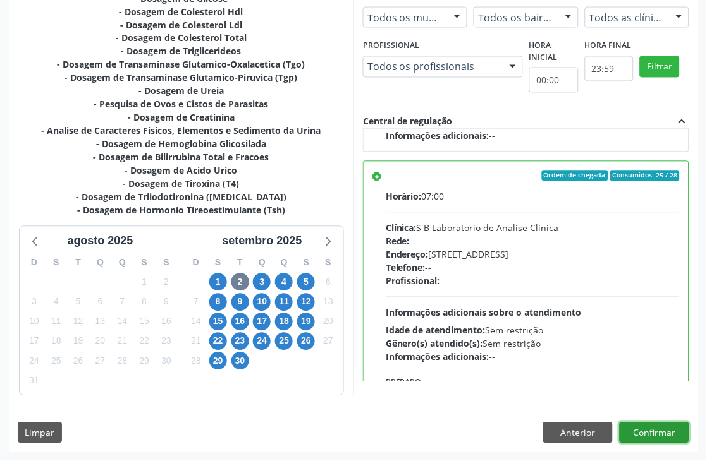
click at [657, 438] on button "Confirmar" at bounding box center [654, 433] width 70 height 21
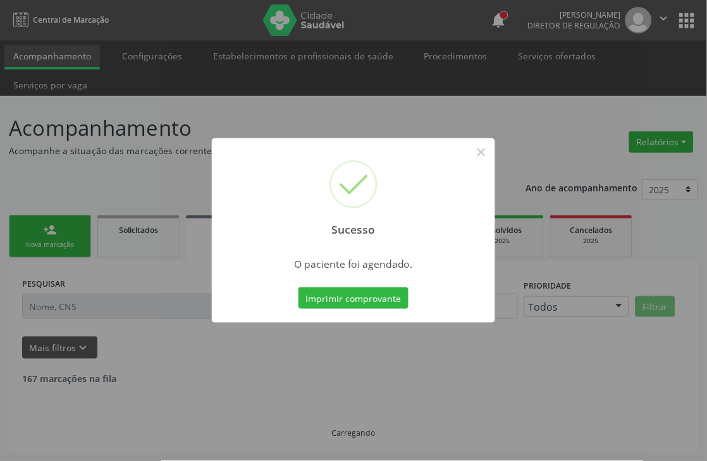
scroll to position [0, 0]
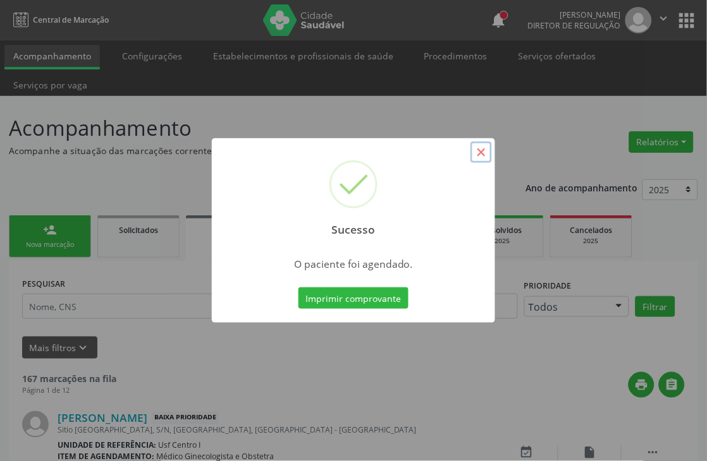
click at [483, 150] on button "×" at bounding box center [480, 152] width 21 height 21
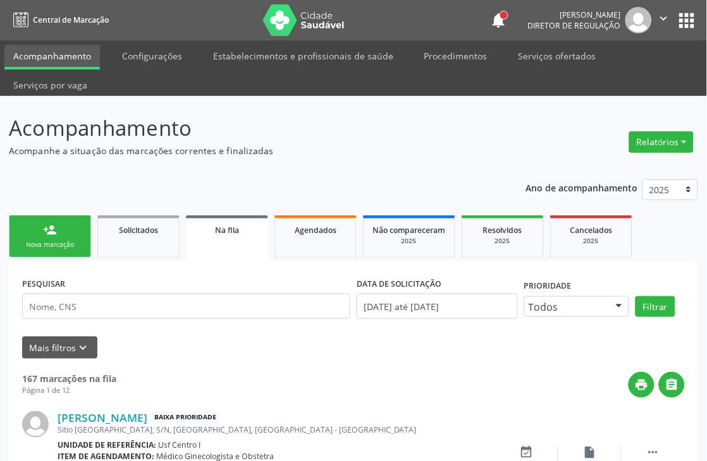
click at [51, 240] on div "Nova marcação" at bounding box center [49, 244] width 63 height 9
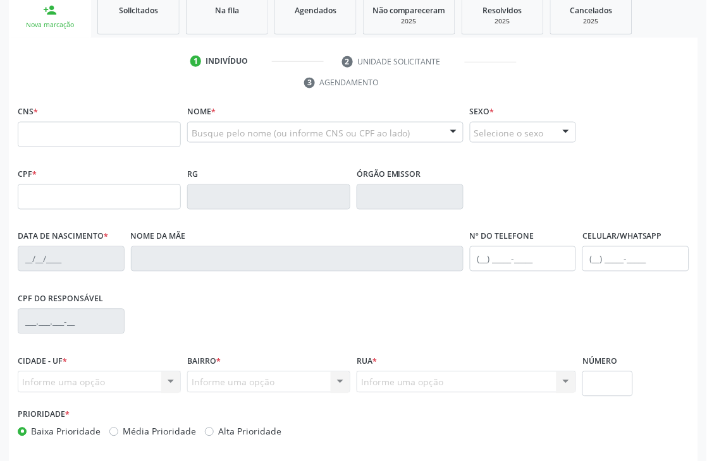
scroll to position [270, 0]
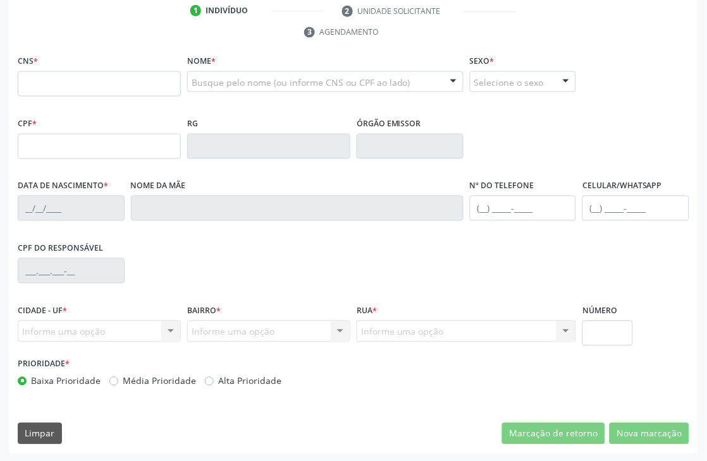
click at [7, 135] on div "Acompanhamento Acompanhe a situação das marcações correntes e finalizadas Relat…" at bounding box center [353, 144] width 707 height 637
click at [30, 135] on input "text" at bounding box center [99, 146] width 163 height 25
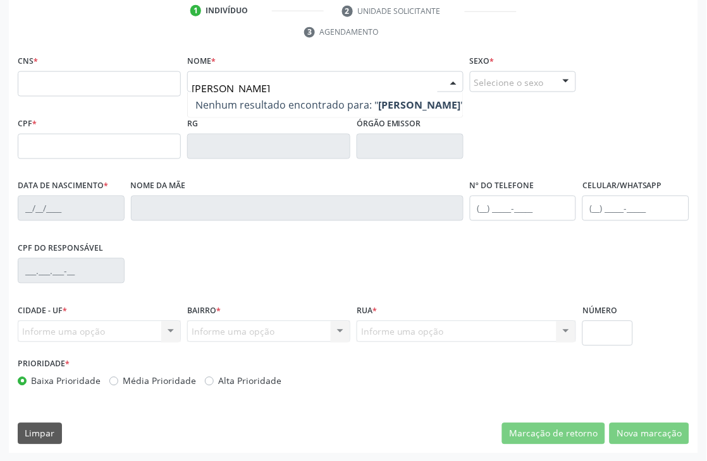
type input "[PERSON_NAME]"
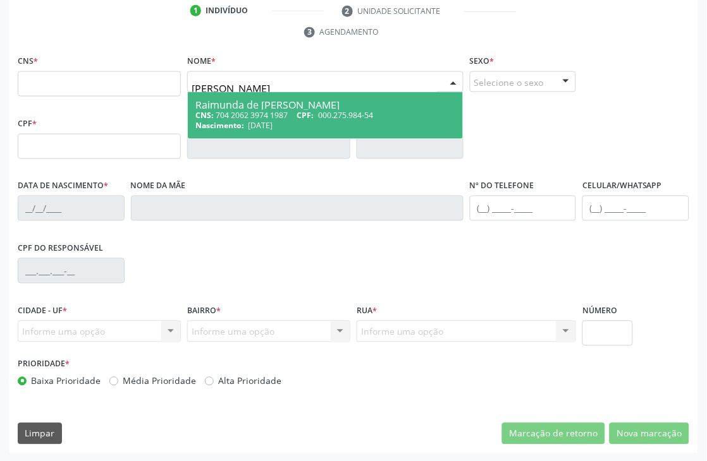
click at [250, 118] on div "CNS: 704 2062 3974 1987 CPF: 000.275.984-54" at bounding box center [325, 115] width 260 height 11
type input "704 2062 3974 1987"
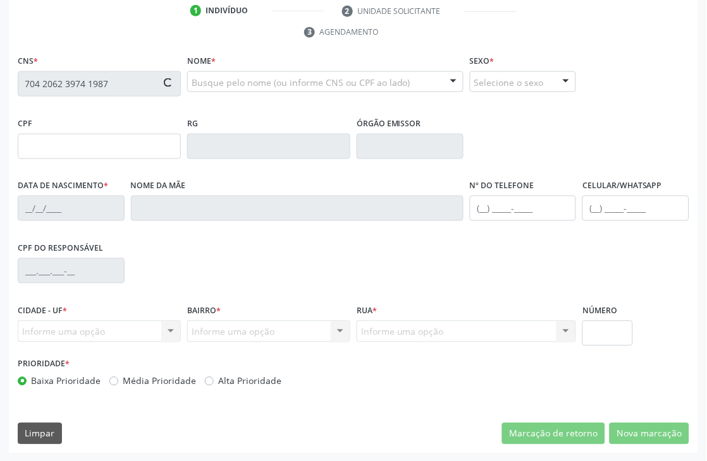
type input "000.275.984-54"
type input "[DATE]"
type input "[PERSON_NAME]"
type input "[PHONE_NUMBER]"
type input "489.167.304-49"
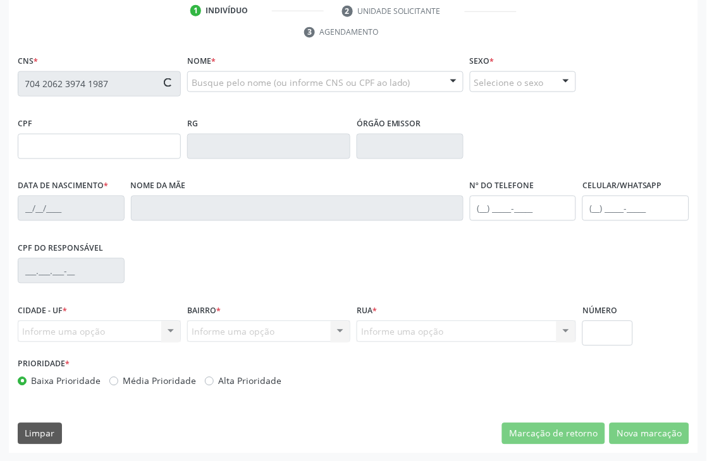
type input "516"
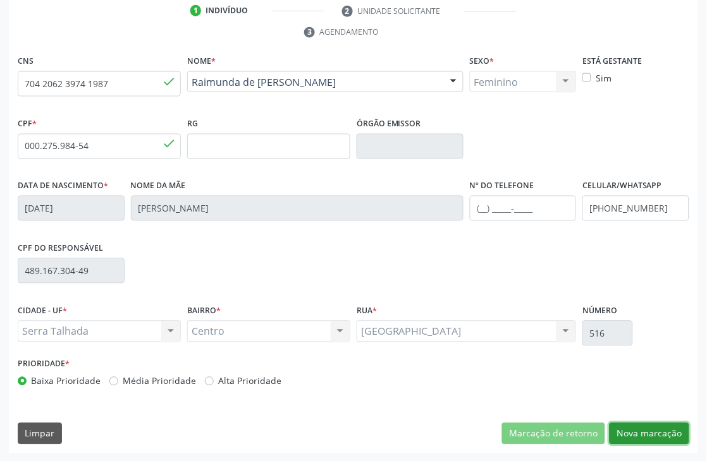
click at [652, 428] on button "Nova marcação" at bounding box center [649, 433] width 80 height 21
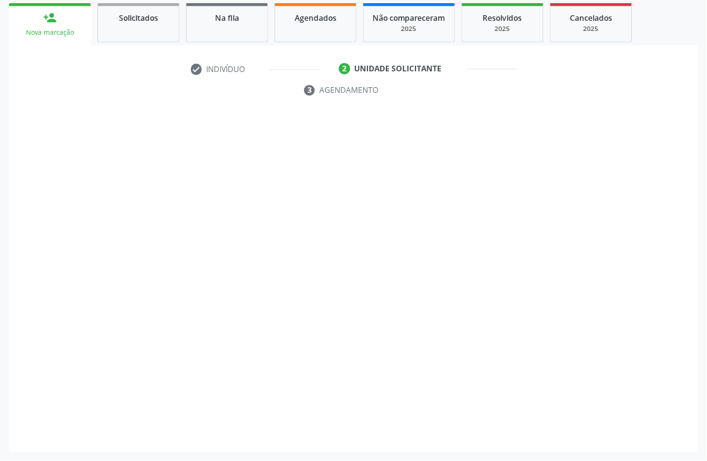
scroll to position [212, 0]
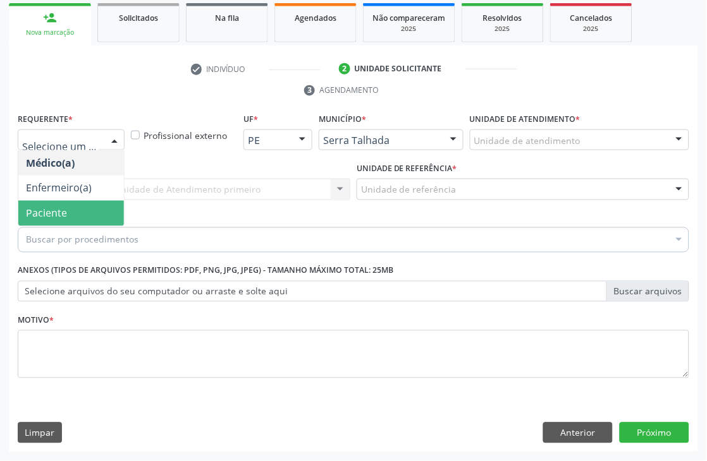
click at [59, 209] on span "Paciente" at bounding box center [46, 214] width 41 height 14
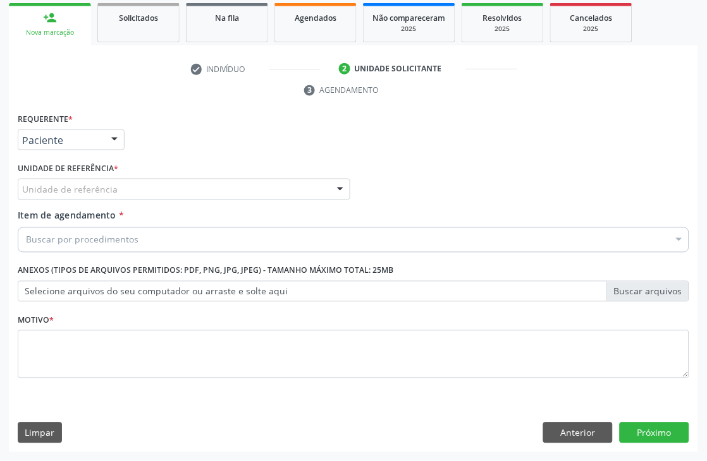
click at [68, 198] on div "Unidade de referência" at bounding box center [184, 189] width 332 height 21
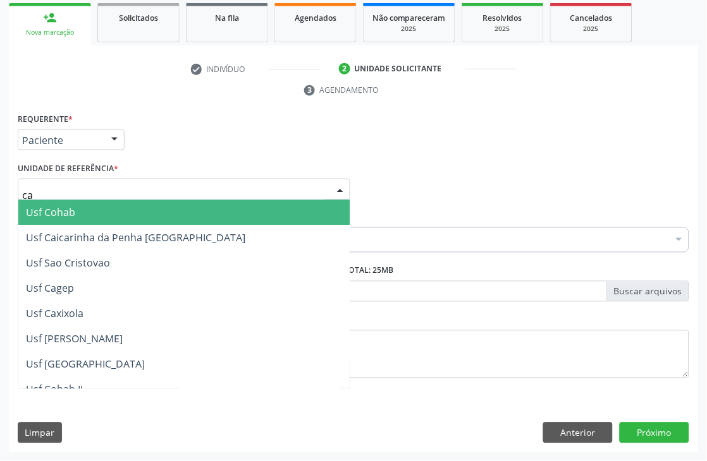
type input "cai"
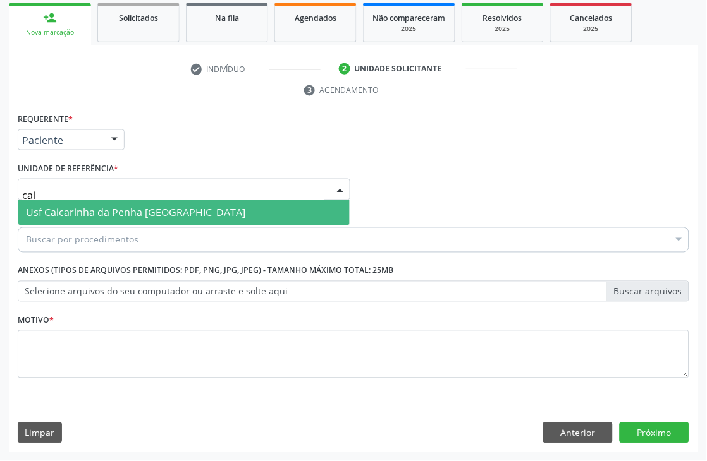
click at [68, 200] on span "Usf Caicarinha da Penha [GEOGRAPHIC_DATA]" at bounding box center [183, 212] width 331 height 25
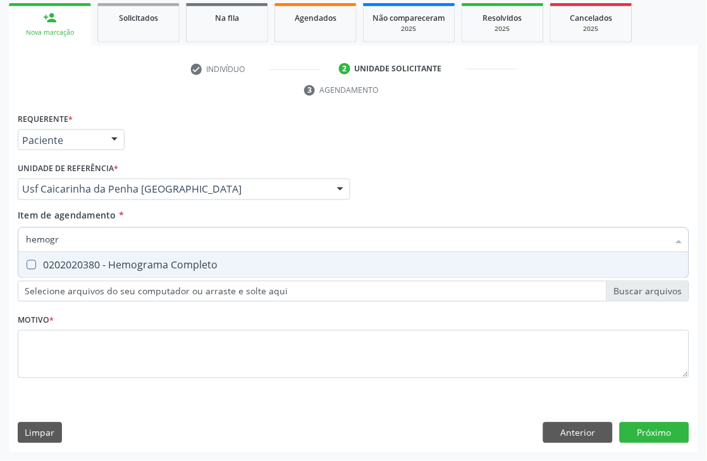
type input "hemogra"
click at [91, 272] on span "0202020380 - Hemograma Completo" at bounding box center [353, 265] width 670 height 25
checkbox Completo "true"
drag, startPoint x: 91, startPoint y: 237, endPoint x: 0, endPoint y: 190, distance: 102.3
click at [0, 207] on div "Acompanhamento Acompanhe a situação das marcações correntes e finalizadas Relat…" at bounding box center [353, 173] width 707 height 578
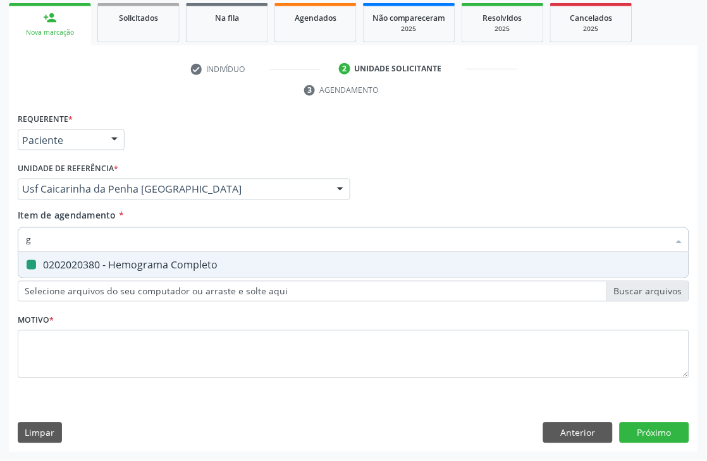
type input "gl"
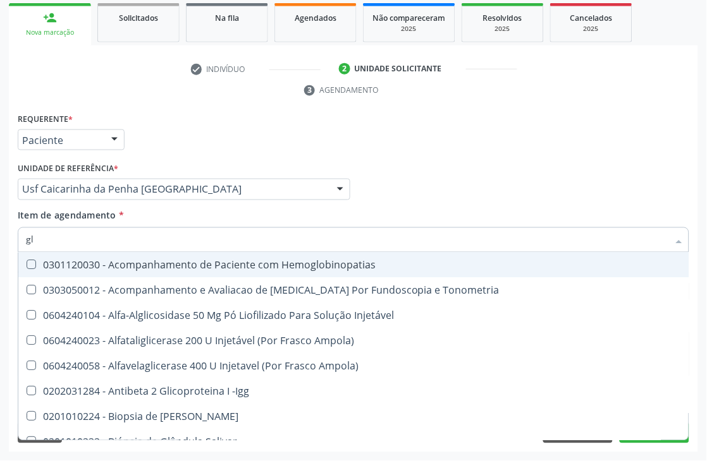
checkbox Hemoglobinopatias "false"
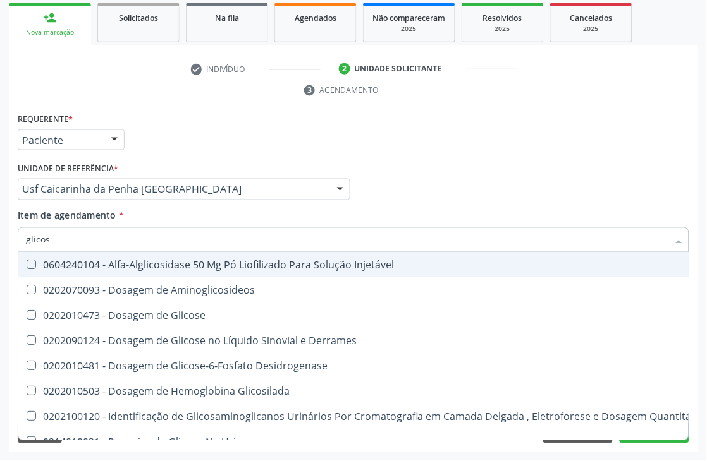
type input "glicose"
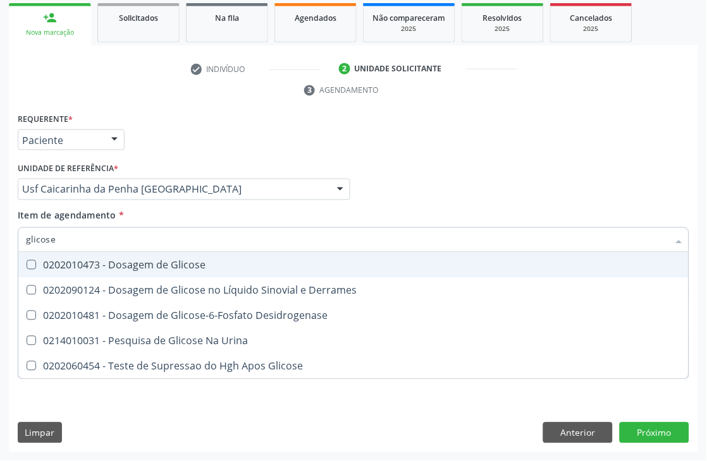
click at [52, 264] on div "0202010473 - Dosagem de Glicose" at bounding box center [353, 265] width 655 height 10
checkbox Glicose "true"
drag, startPoint x: 80, startPoint y: 238, endPoint x: 0, endPoint y: 173, distance: 103.3
click at [0, 199] on div "Acompanhamento Acompanhe a situação das marcações correntes e finalizadas Relat…" at bounding box center [353, 173] width 707 height 578
type input "urei"
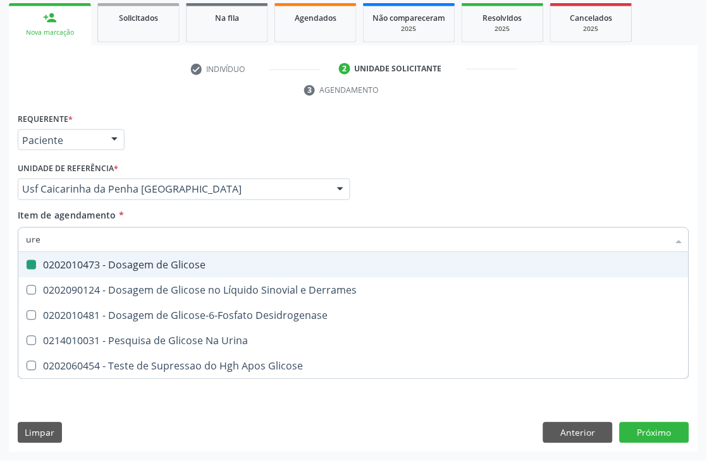
checkbox Glicose "false"
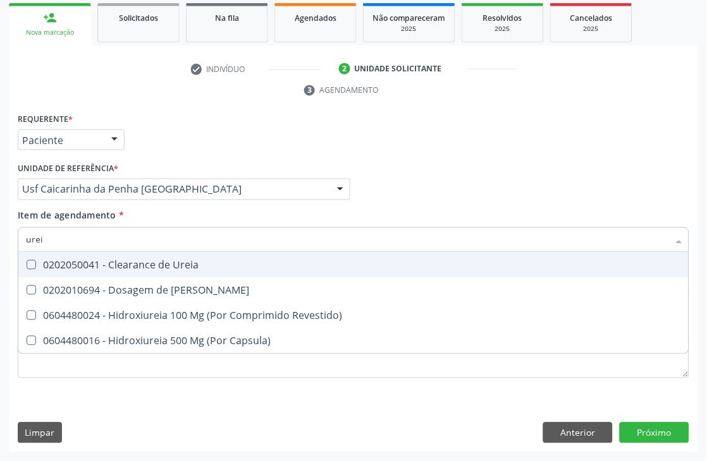
type input "ureia"
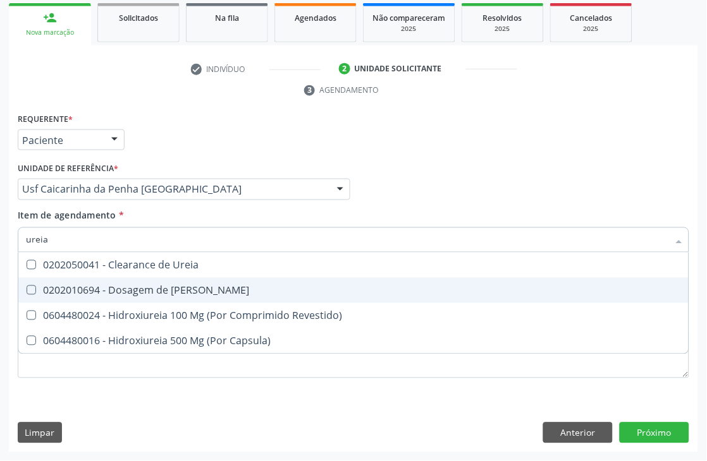
drag, startPoint x: 58, startPoint y: 289, endPoint x: 55, endPoint y: 230, distance: 59.5
click at [58, 288] on div "0202010694 - Dosagem de [PERSON_NAME]" at bounding box center [353, 291] width 655 height 10
checkbox Ureia "true"
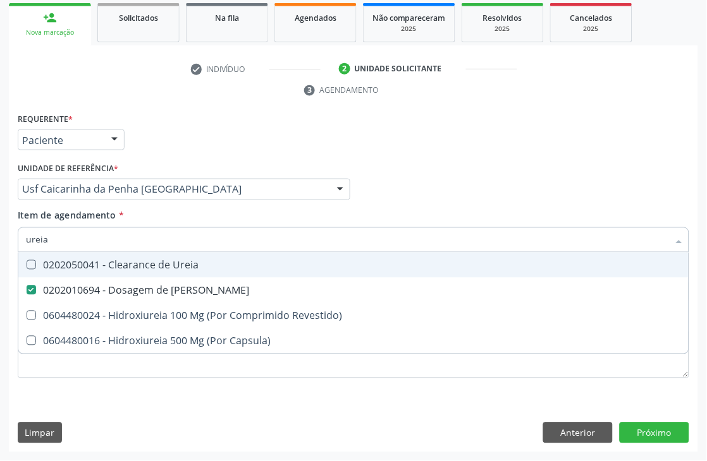
drag, startPoint x: 53, startPoint y: 242, endPoint x: 0, endPoint y: 191, distance: 73.7
click at [0, 220] on div "Acompanhamento Acompanhe a situação das marcações correntes e finalizadas Relat…" at bounding box center [353, 173] width 707 height 578
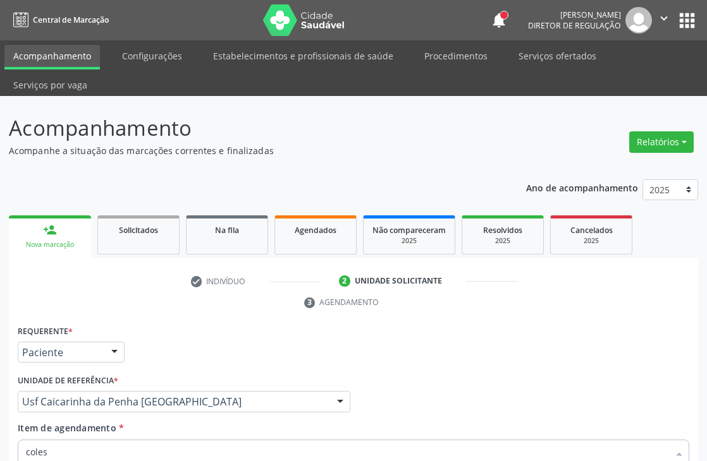
scroll to position [212, 0]
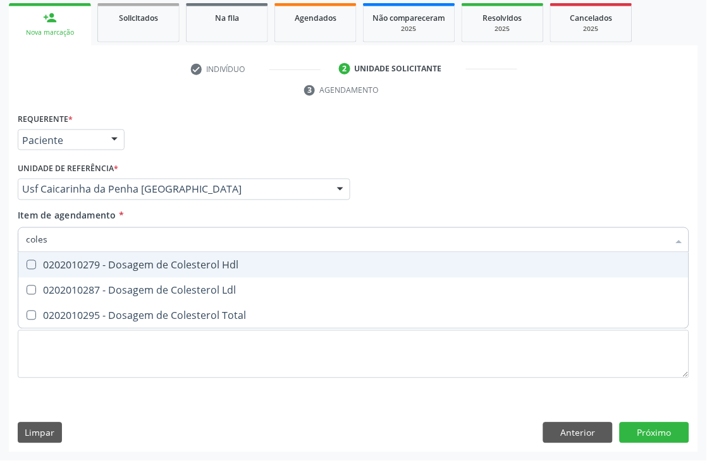
drag, startPoint x: 70, startPoint y: 268, endPoint x: 68, endPoint y: 285, distance: 17.2
click at [70, 270] on span "0202010279 - Dosagem de Colesterol Hdl" at bounding box center [353, 265] width 670 height 25
checkbox Hdl "true"
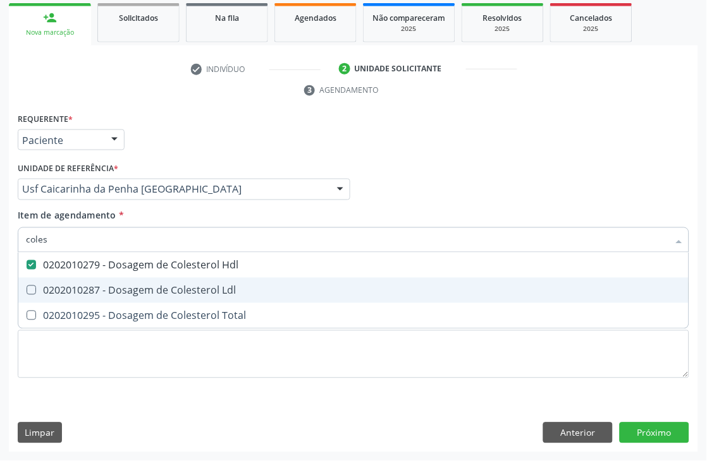
drag, startPoint x: 68, startPoint y: 285, endPoint x: 64, endPoint y: 305, distance: 19.8
click at [68, 286] on div "0202010287 - Dosagem de Colesterol Ldl" at bounding box center [353, 291] width 655 height 10
checkbox Ldl "true"
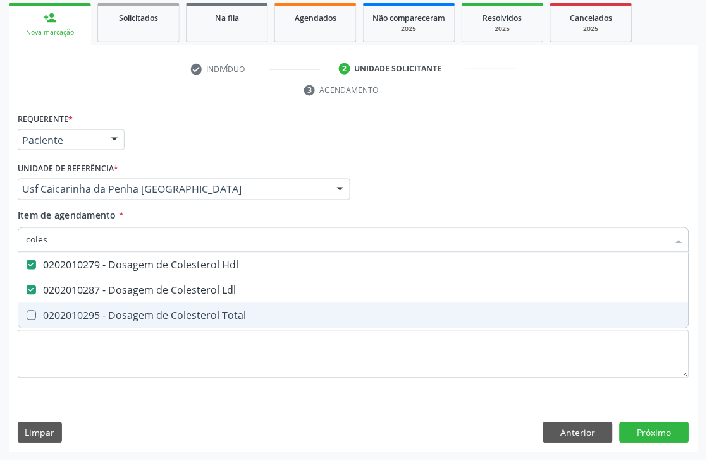
click at [64, 305] on span "0202010295 - Dosagem de Colesterol Total" at bounding box center [353, 315] width 670 height 25
checkbox Total "true"
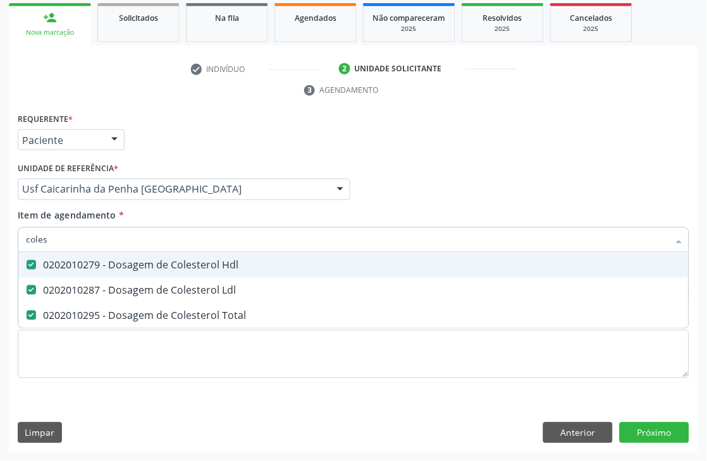
drag, startPoint x: 29, startPoint y: 241, endPoint x: 0, endPoint y: 219, distance: 36.5
click at [0, 221] on div "Acompanhamento Acompanhe a situação das marcações correntes e finalizadas Relat…" at bounding box center [353, 173] width 707 height 578
type input "c"
checkbox Hdl "false"
checkbox Ldl "false"
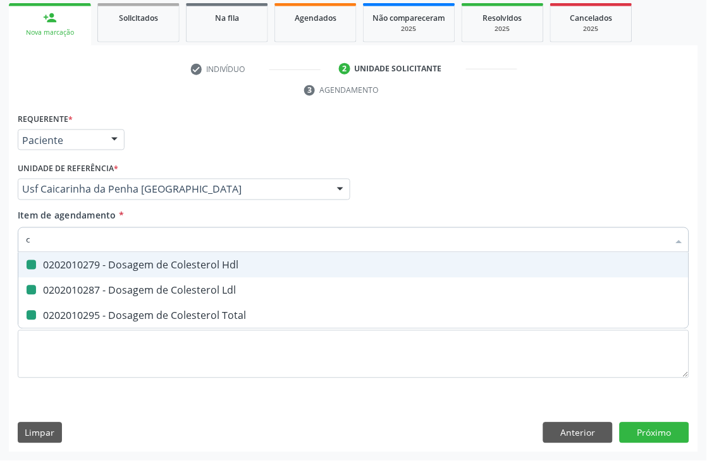
checkbox Total "false"
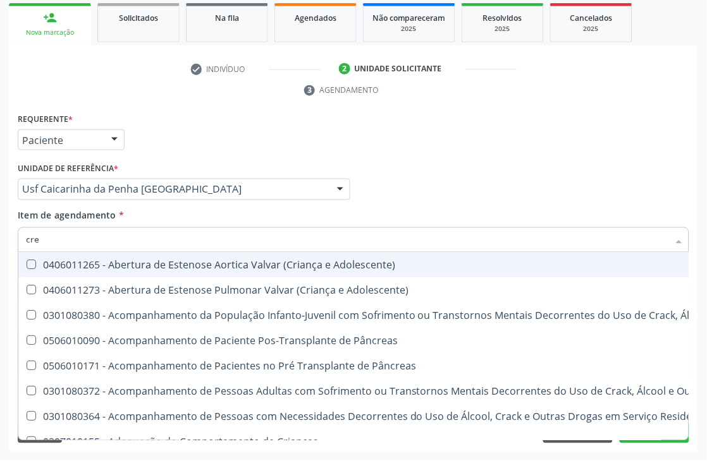
type input "crea"
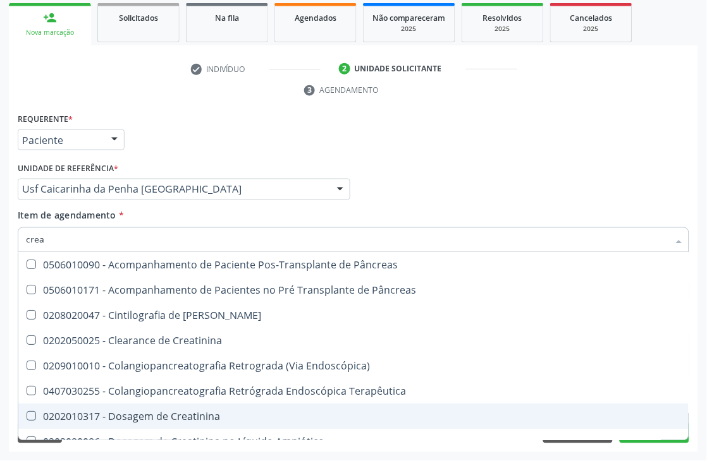
click at [154, 412] on div "0202010317 - Dosagem de Creatinina" at bounding box center [353, 417] width 655 height 10
checkbox Creatinina "true"
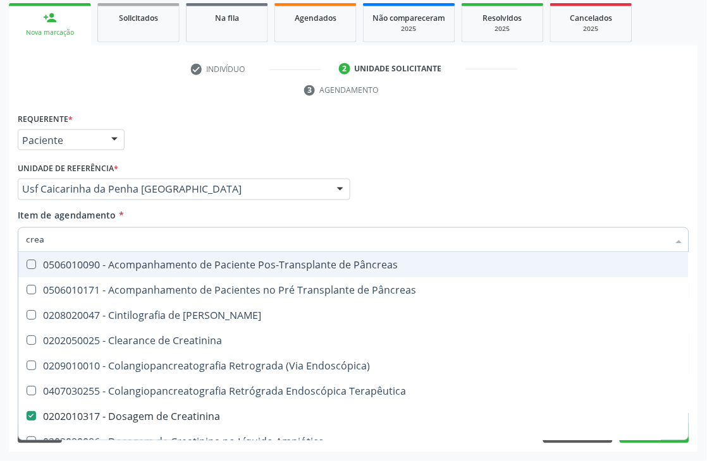
drag, startPoint x: 61, startPoint y: 236, endPoint x: 0, endPoint y: 222, distance: 63.0
click at [0, 231] on div "Acompanhamento Acompanhe a situação das marcações correntes e finalizadas Relat…" at bounding box center [353, 173] width 707 height 578
type input "cole"
checkbox Creatinina "false"
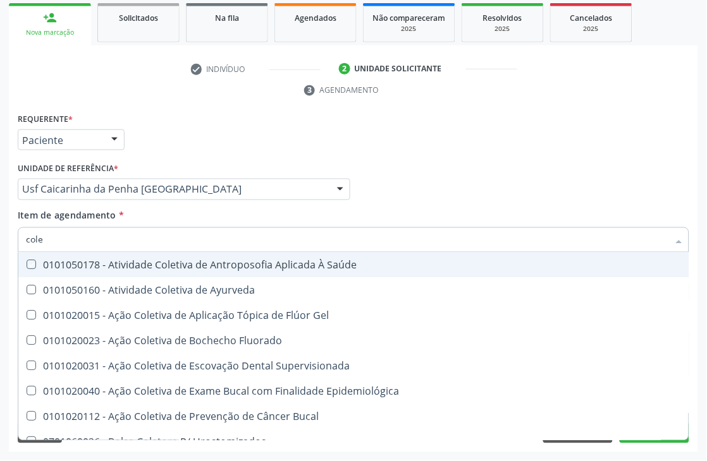
type input "coles"
checkbox Saúde "true"
checkbox Ayurveda "true"
checkbox Gel "true"
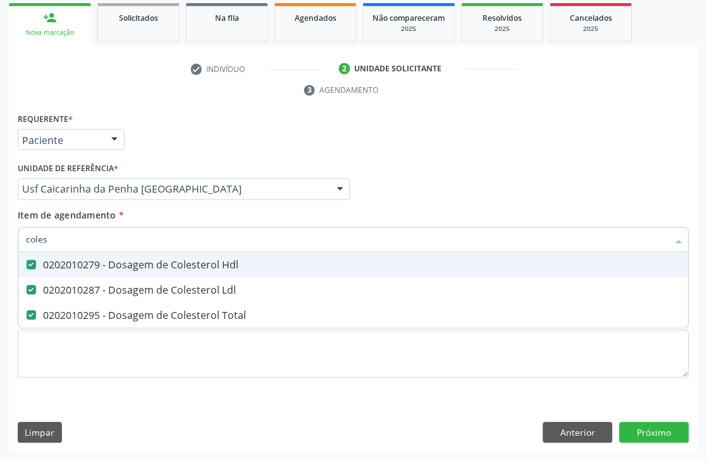
drag, startPoint x: 83, startPoint y: 236, endPoint x: 0, endPoint y: 232, distance: 82.9
click at [0, 233] on div "Acompanhamento Acompanhe a situação das marcações correntes e finalizadas Relat…" at bounding box center [353, 173] width 707 height 578
type input "trigl"
checkbox Hdl "false"
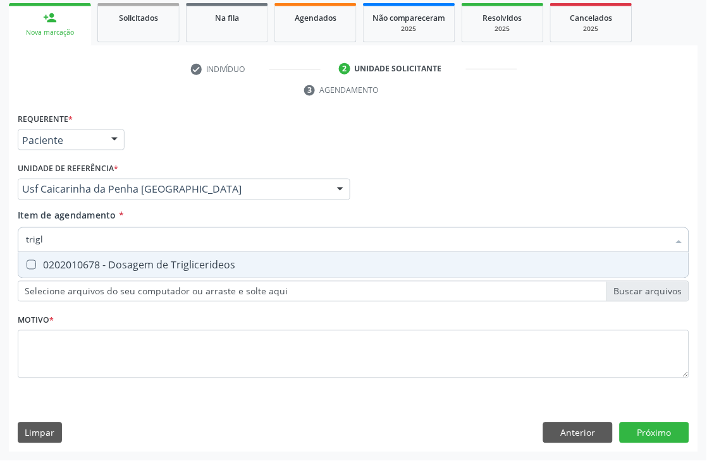
type input "trigli"
click at [28, 260] on Triglicerideos at bounding box center [31, 264] width 9 height 9
click at [27, 261] on Triglicerideos "checkbox" at bounding box center [22, 265] width 8 height 8
checkbox Triglicerideos "true"
drag, startPoint x: 71, startPoint y: 245, endPoint x: 0, endPoint y: 209, distance: 80.0
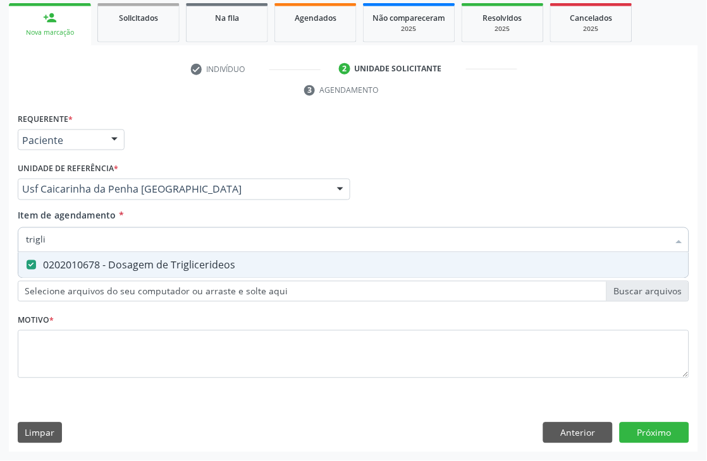
click at [0, 217] on div "Acompanhamento Acompanhe a situação das marcações correntes e finalizadas Relat…" at bounding box center [353, 173] width 707 height 578
type input "hem"
checkbox Triglicerideos "false"
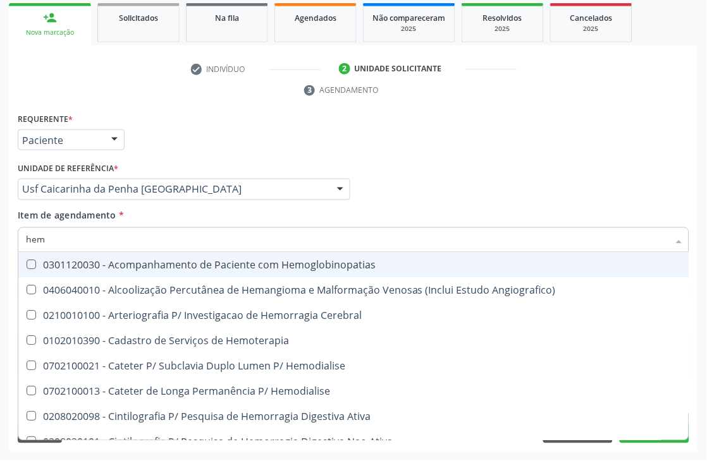
type input "hemo"
checkbox Retro-Retal "true"
checkbox Completo "false"
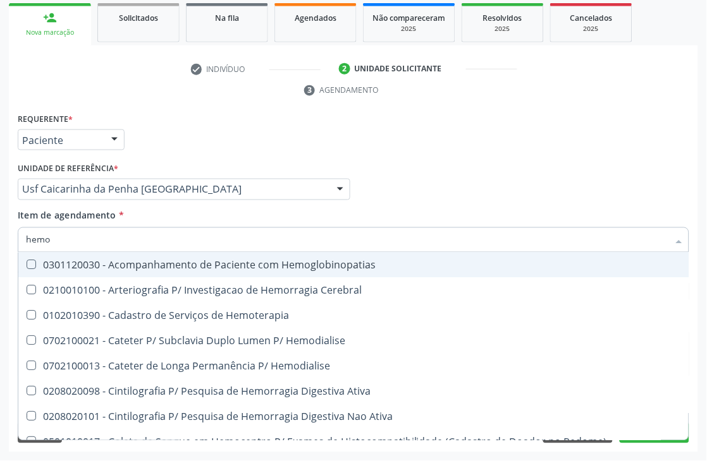
type input "hemog"
checkbox Carboxi-Hemoglobina "true"
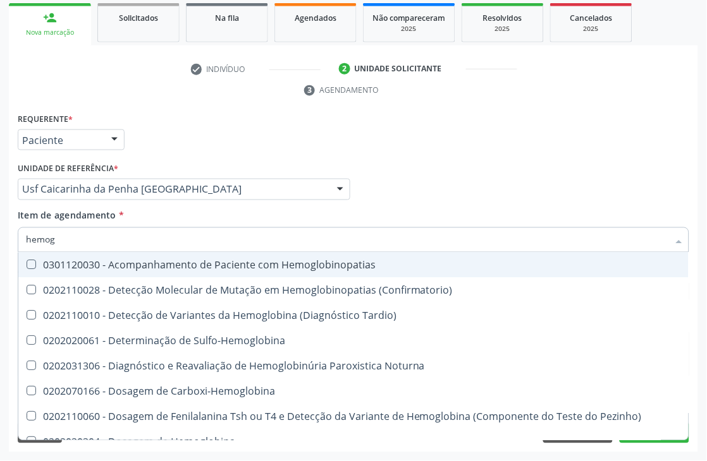
type input "hemogl"
checkbox Completo "false"
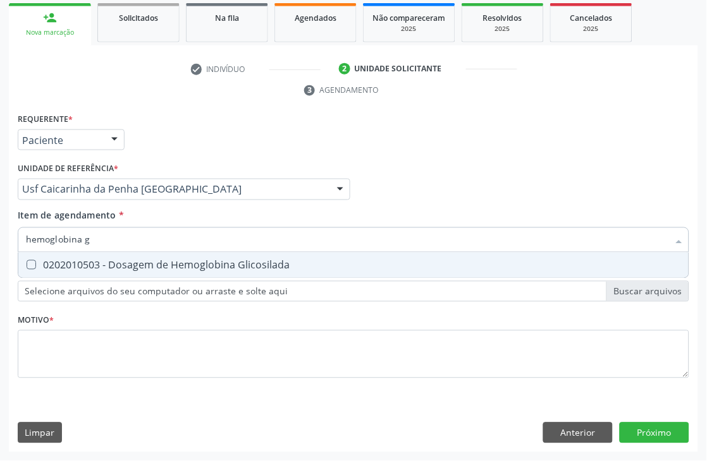
type input "hemoglobina g"
click at [49, 269] on div "0202010503 - Dosagem de Hemoglobina Glicosilada" at bounding box center [353, 265] width 655 height 10
checkbox Glicosilada "true"
drag, startPoint x: 125, startPoint y: 238, endPoint x: 0, endPoint y: 150, distance: 152.4
click at [0, 179] on div "Acompanhamento Acompanhe a situação das marcações correntes e finalizadas Relat…" at bounding box center [353, 173] width 707 height 578
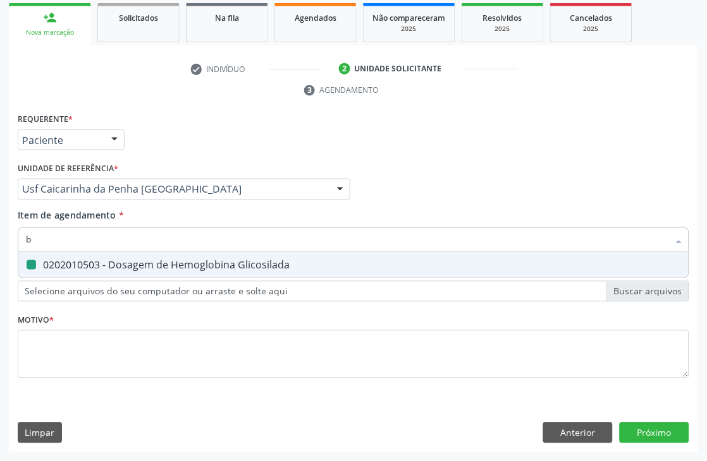
type input "bi"
checkbox Glicosilada "false"
type input "bilirru"
click at [76, 260] on div "0202010201 - Dosagem de Bilirrubina Total e Fracoes" at bounding box center [353, 265] width 655 height 10
checkbox Fracoes "true"
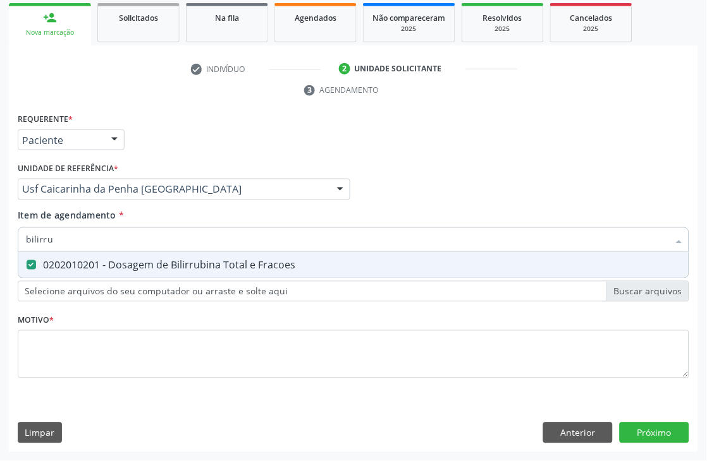
click at [78, 237] on input "bilirru" at bounding box center [347, 240] width 642 height 25
type input "aci"
checkbox Fracoes "false"
type input "acido u"
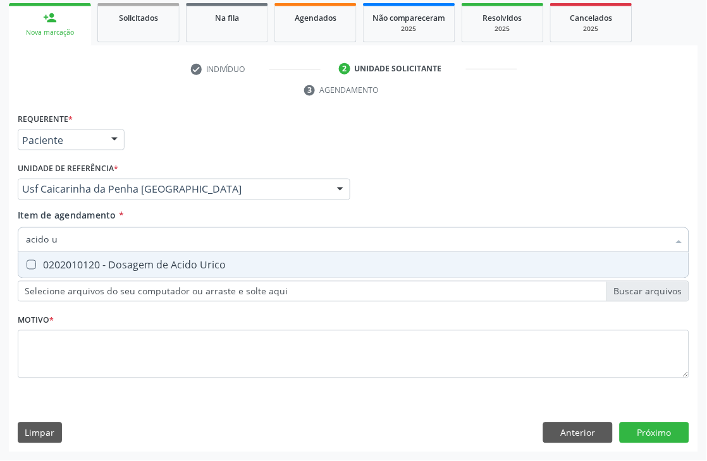
click at [87, 264] on div "0202010120 - Dosagem de Acido Urico" at bounding box center [353, 265] width 655 height 10
checkbox Urico "true"
click at [87, 239] on input "acido u" at bounding box center [347, 240] width 642 height 25
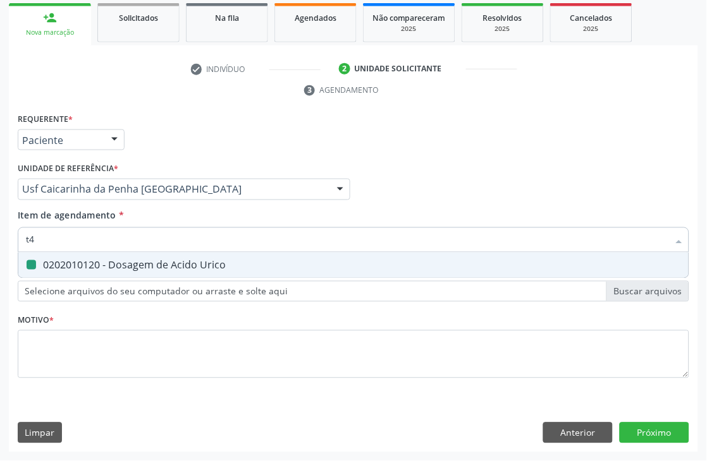
type input "t4"
checkbox Urico "false"
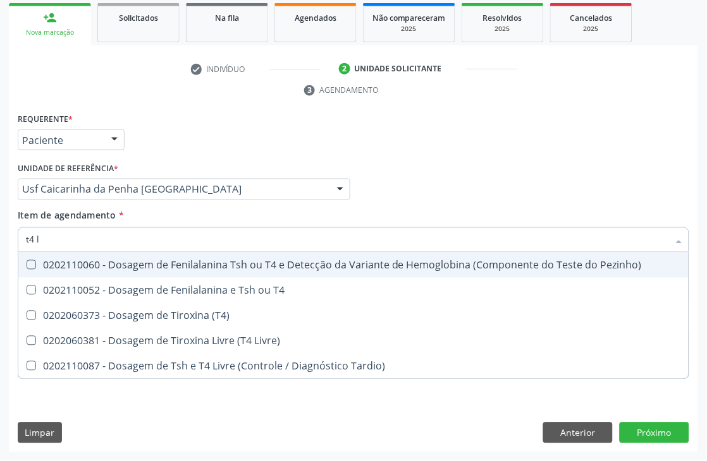
type input "t4 l"
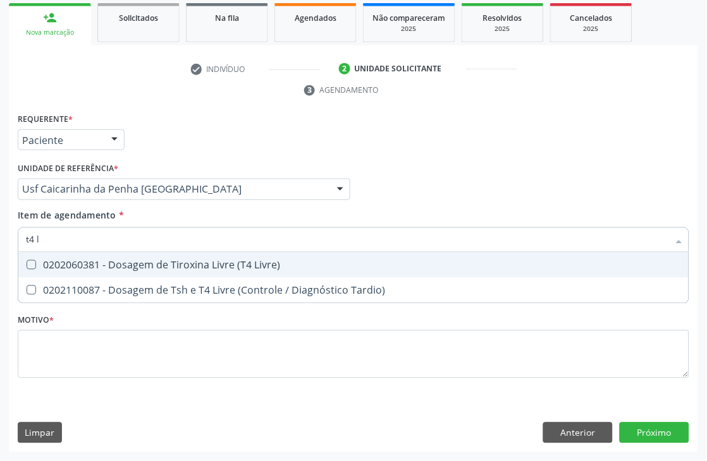
click at [84, 263] on div "0202060381 - Dosagem de Tiroxina Livre (T4 Livre)" at bounding box center [353, 265] width 655 height 10
checkbox Livre\) "true"
click at [85, 233] on input "t4 l" at bounding box center [347, 240] width 642 height 25
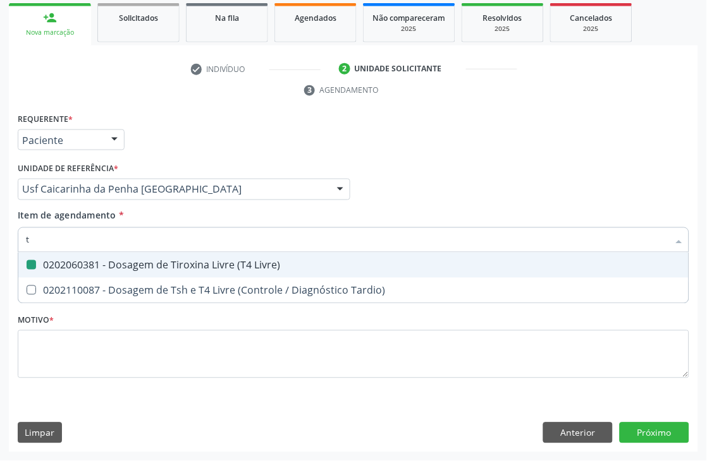
type input "[MEDICAL_DATA]"
checkbox Livre\) "false"
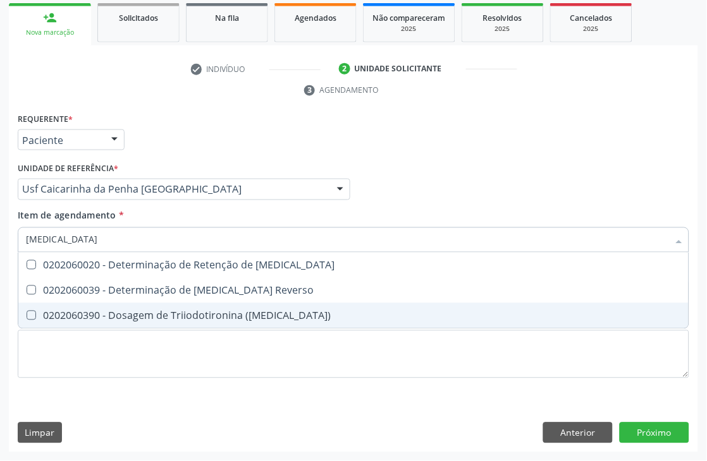
click at [107, 317] on div "0202060390 - Dosagem de Triiodotironina ([MEDICAL_DATA])" at bounding box center [353, 316] width 655 height 10
checkbox \(T3\) "true"
type input "t4"
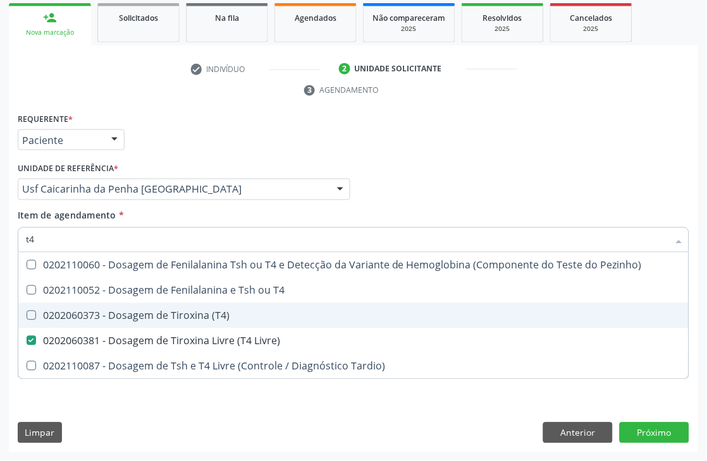
click at [91, 316] on div "0202060373 - Dosagem de Tiroxina (T4)" at bounding box center [353, 316] width 655 height 10
checkbox \(T4\) "true"
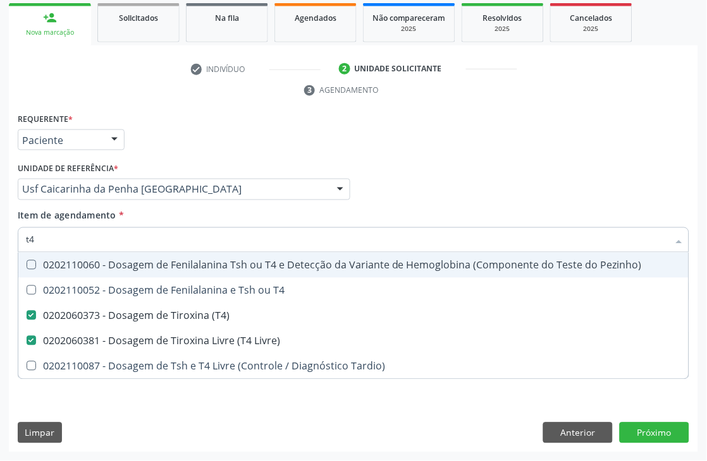
drag, startPoint x: 80, startPoint y: 233, endPoint x: 0, endPoint y: 233, distance: 80.3
click at [0, 233] on div "Acompanhamento Acompanhe a situação das marcações correntes e finalizadas Relat…" at bounding box center [353, 173] width 707 height 578
type input "tg"
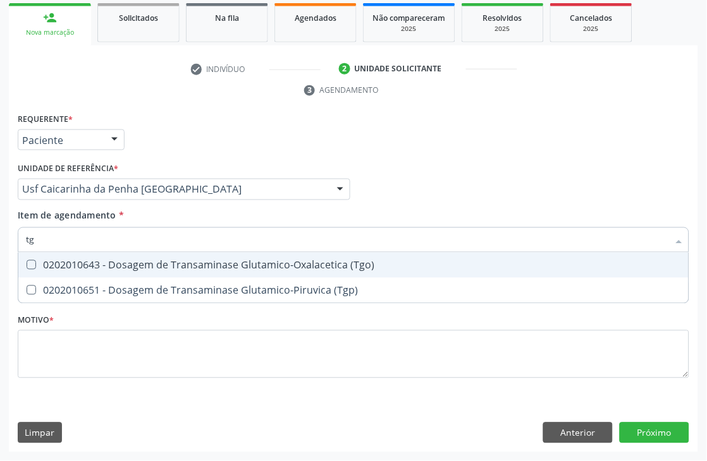
click at [33, 265] on \(Tgo\) at bounding box center [31, 264] width 9 height 9
click at [27, 265] on \(Tgo\) "checkbox" at bounding box center [22, 265] width 8 height 8
checkbox \(Tgo\) "true"
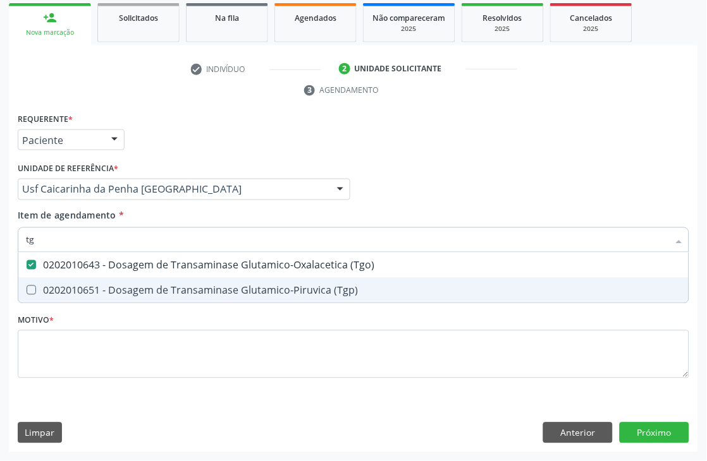
click at [33, 286] on \(Tgp\) at bounding box center [31, 290] width 9 height 9
click at [27, 286] on \(Tgp\) "checkbox" at bounding box center [22, 290] width 8 height 8
checkbox \(Tgp\) "true"
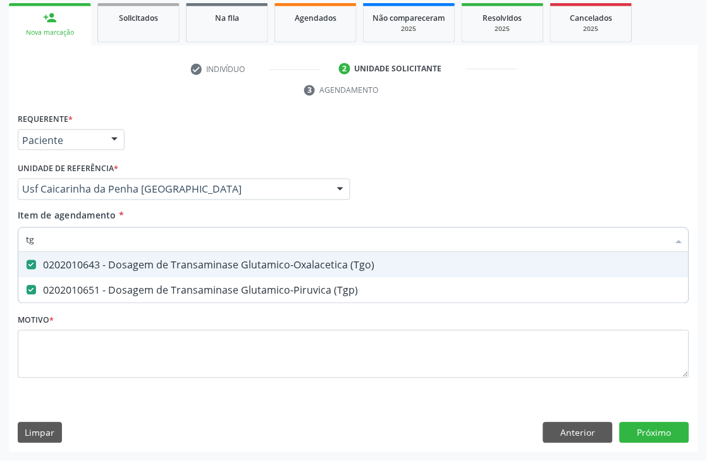
drag, startPoint x: 41, startPoint y: 241, endPoint x: 0, endPoint y: 190, distance: 65.6
click at [0, 207] on div "Acompanhamento Acompanhe a situação das marcações correntes e finalizadas Relat…" at bounding box center [353, 173] width 707 height 578
type input "pro"
checkbox \(Tgo\) "false"
checkbox \(Tgp\) "false"
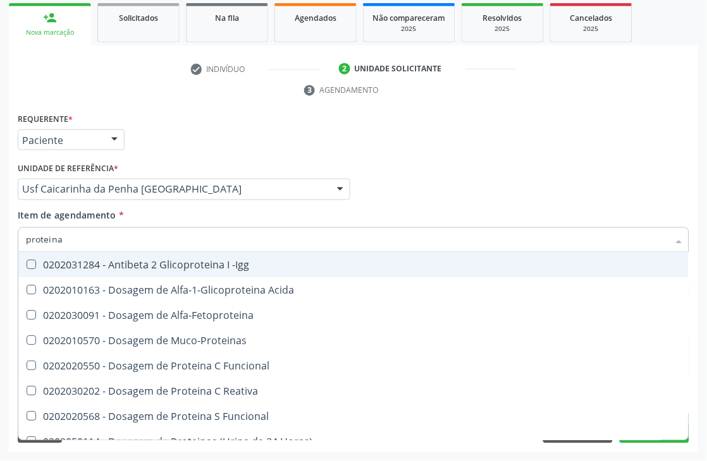
type input "proteina"
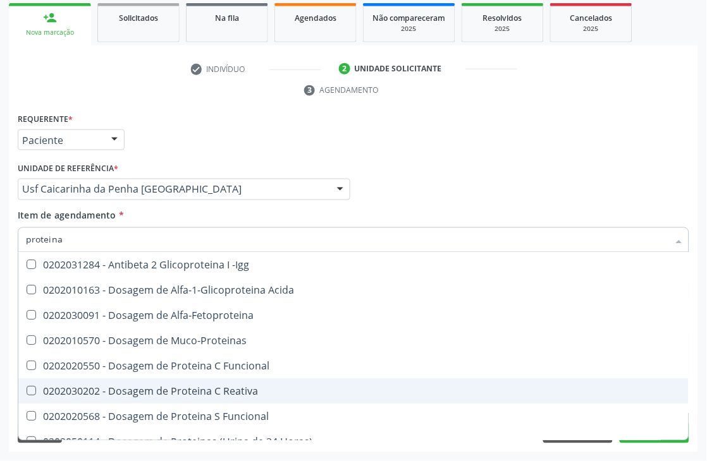
click at [241, 396] on span "0202030202 - Dosagem de Proteina C Reativa" at bounding box center [353, 391] width 670 height 25
checkbox Reativa "true"
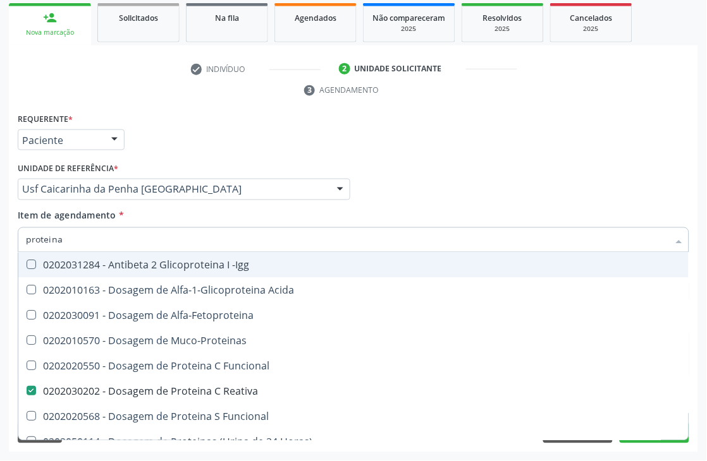
drag, startPoint x: 99, startPoint y: 234, endPoint x: 0, endPoint y: 221, distance: 100.1
click at [0, 224] on div "Acompanhamento Acompanhe a situação das marcações correntes e finalizadas Relat…" at bounding box center [353, 173] width 707 height 578
type input "t"
checkbox Reativa "false"
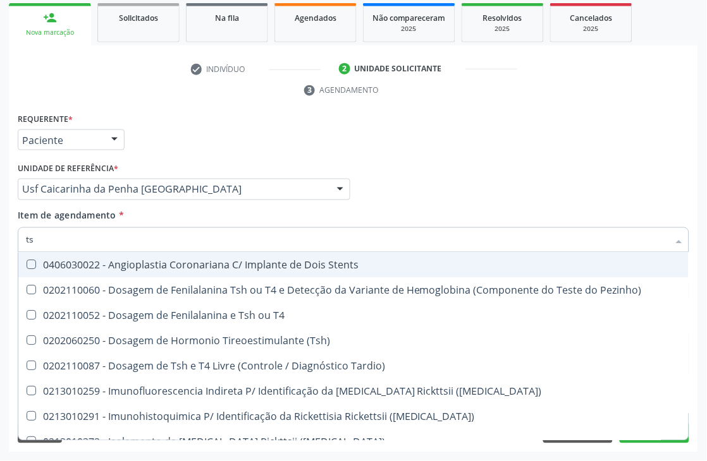
type input "tsh"
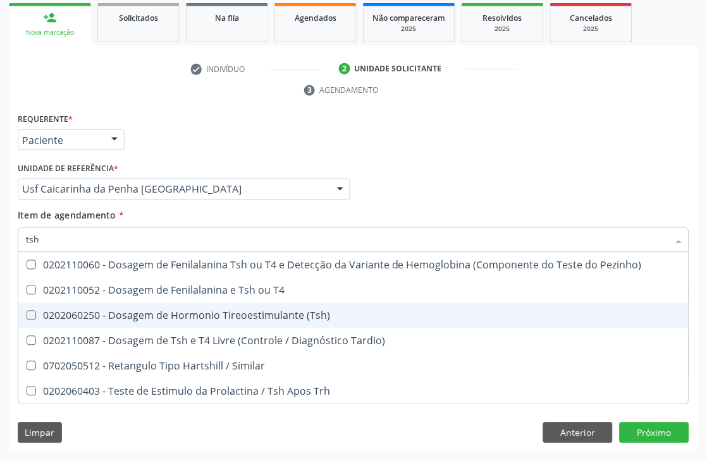
click at [217, 312] on div "0202060250 - Dosagem de Hormonio Tireoestimulante (Tsh)" at bounding box center [353, 316] width 655 height 10
checkbox \(Tsh\) "true"
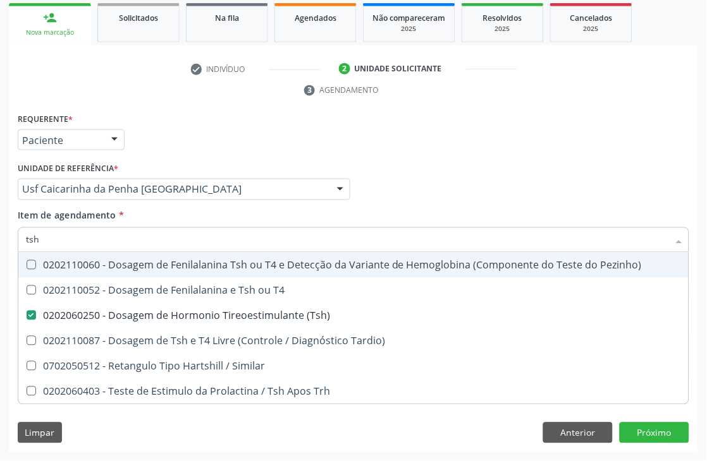
click at [493, 212] on div "Item de agendamento * tsh Desfazer seleção 0202110060 - Dosagem de Fenilalanina…" at bounding box center [353, 229] width 671 height 40
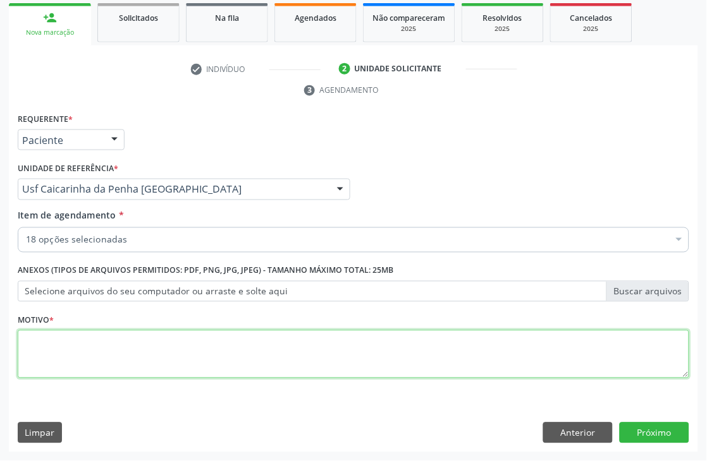
click at [198, 342] on textarea at bounding box center [353, 355] width 671 height 48
type textarea "*"
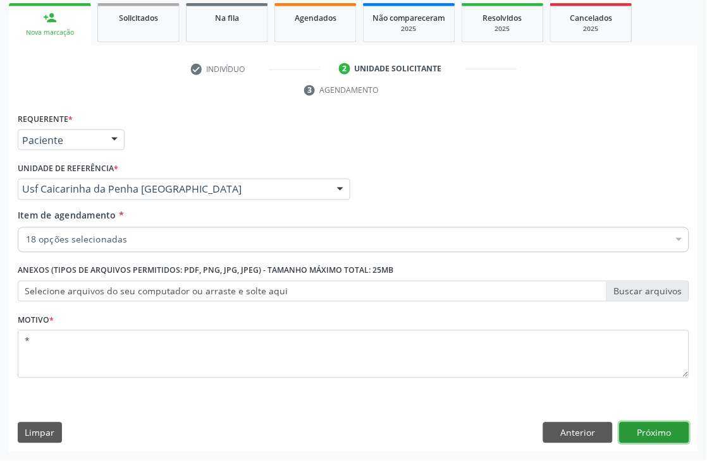
click at [685, 433] on button "Próximo" at bounding box center [654, 433] width 70 height 21
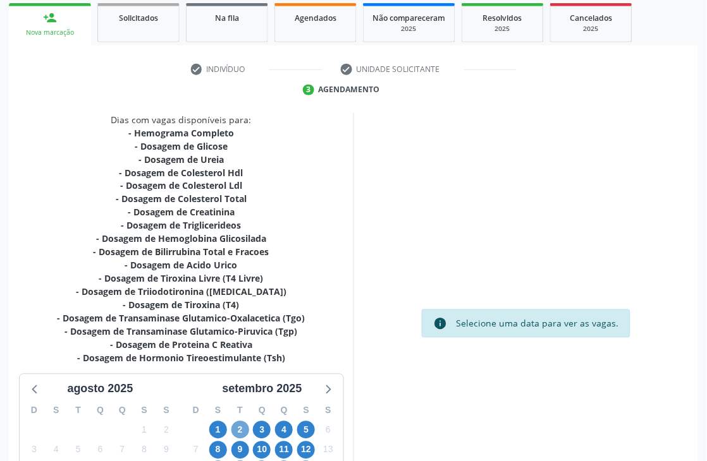
click at [242, 430] on span "2" at bounding box center [240, 431] width 18 height 18
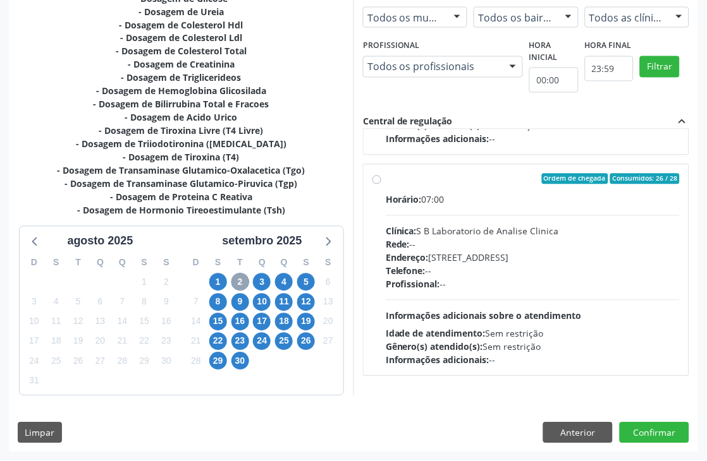
scroll to position [642, 0]
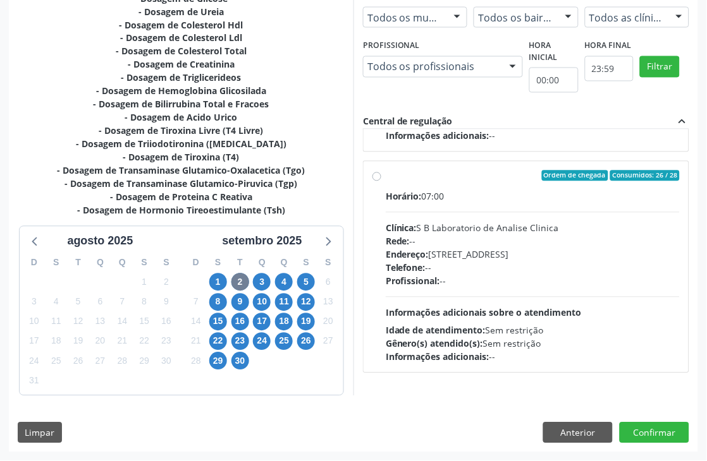
click at [491, 212] on hr at bounding box center [533, 212] width 294 height 1
click at [381, 182] on input "Ordem de chegada Consumidos: 26 / 28 Horário: 07:00 Clínica: S B Laboratorio de…" at bounding box center [376, 176] width 9 height 11
radio input "true"
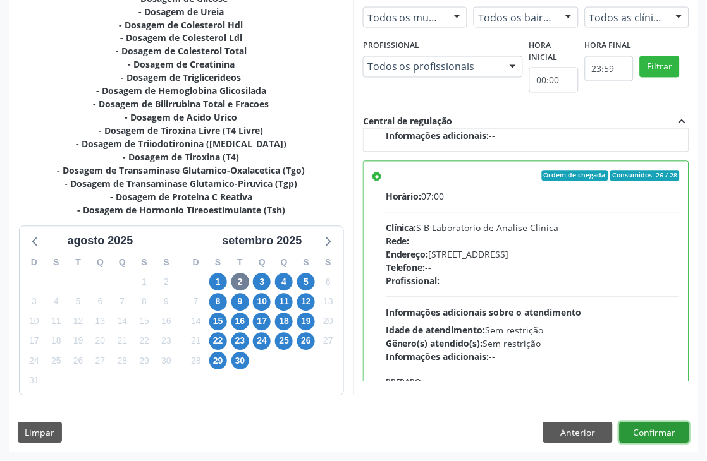
click at [660, 434] on button "Confirmar" at bounding box center [654, 433] width 70 height 21
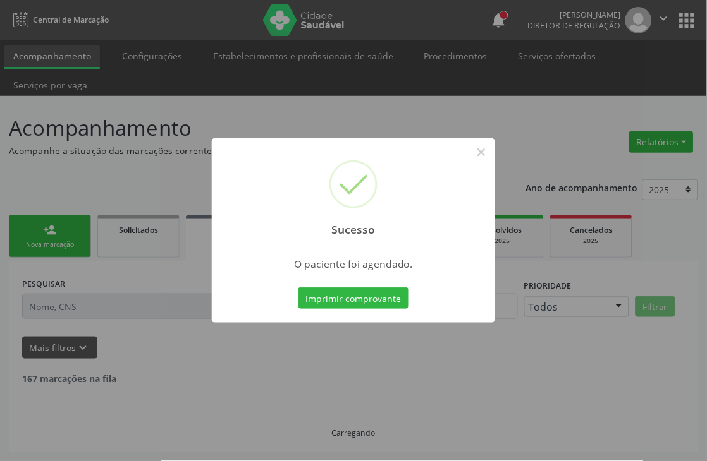
scroll to position [0, 0]
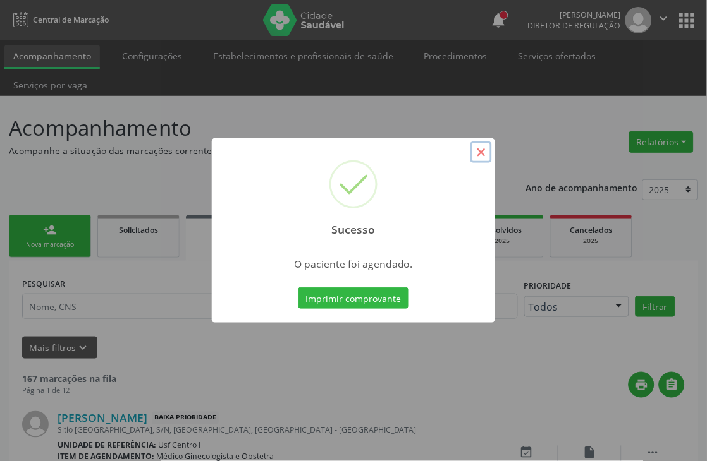
click at [477, 150] on button "×" at bounding box center [480, 152] width 21 height 21
